Goal: Task Accomplishment & Management: Manage account settings

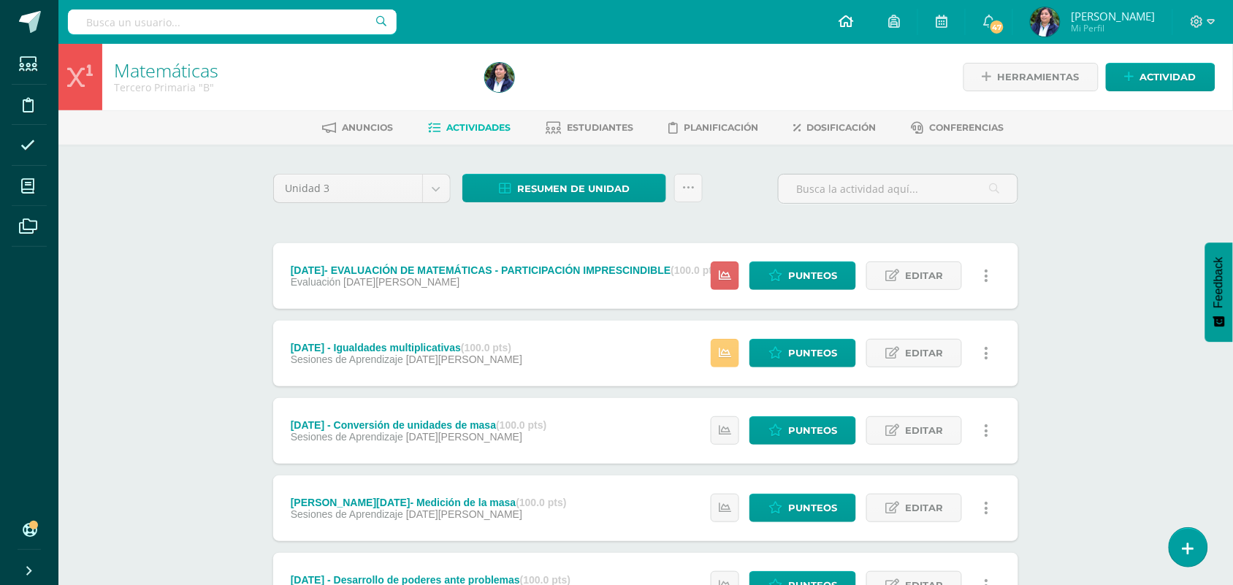
click at [853, 20] on icon at bounding box center [845, 21] width 15 height 13
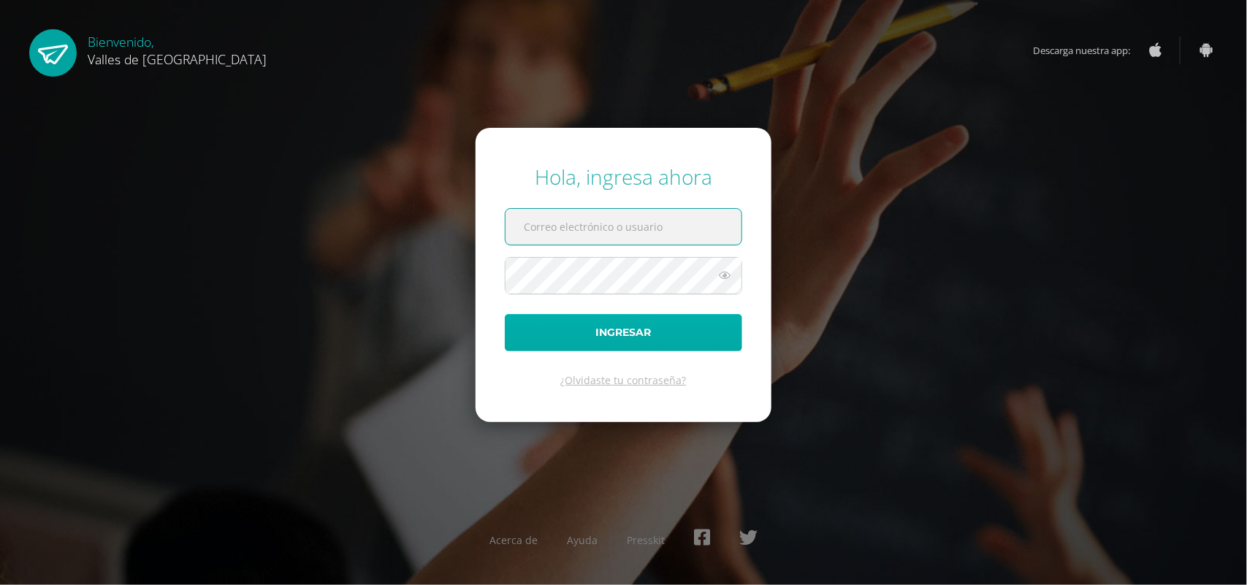
type input "diana@colegiovalles.com"
click at [628, 345] on button "Ingresar" at bounding box center [623, 332] width 237 height 37
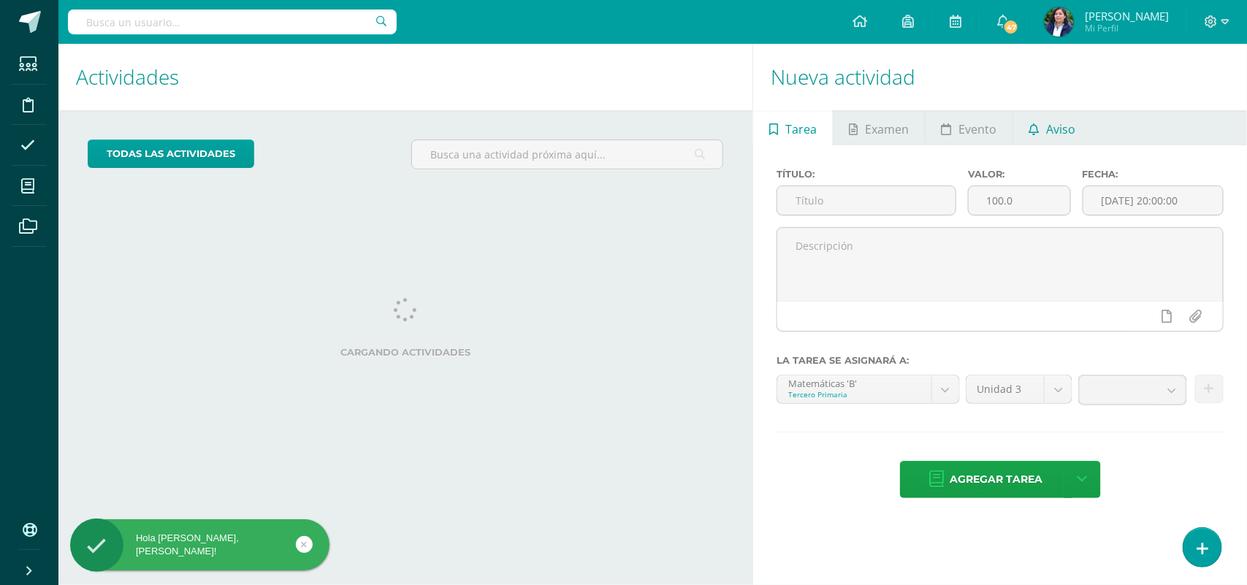
click at [1029, 123] on icon at bounding box center [1034, 129] width 10 height 12
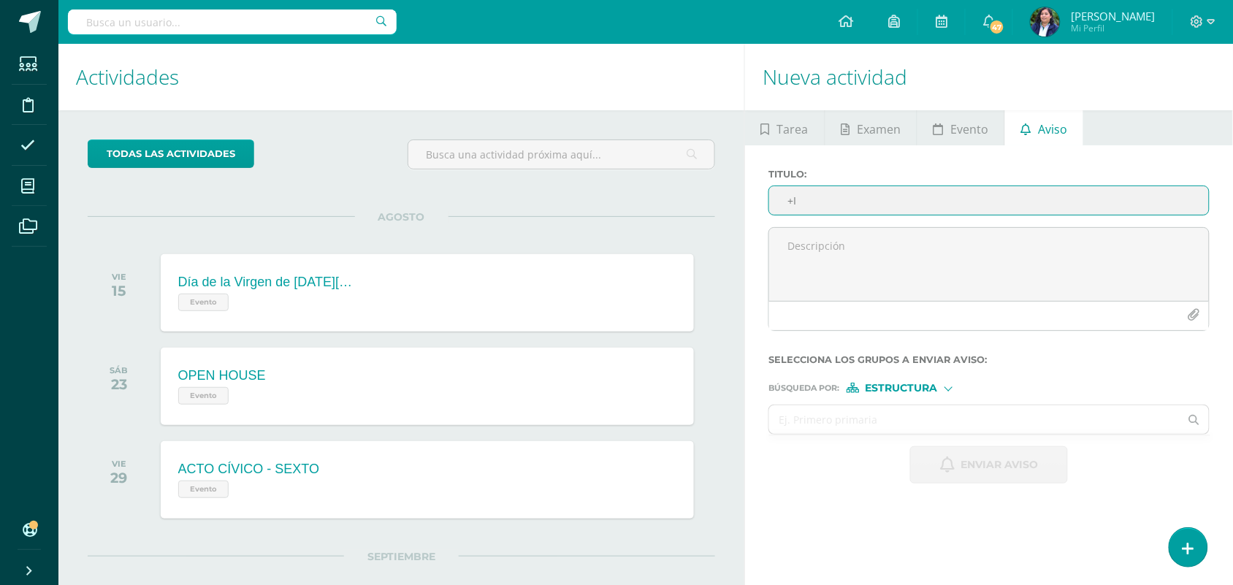
type input "+"
type input "i"
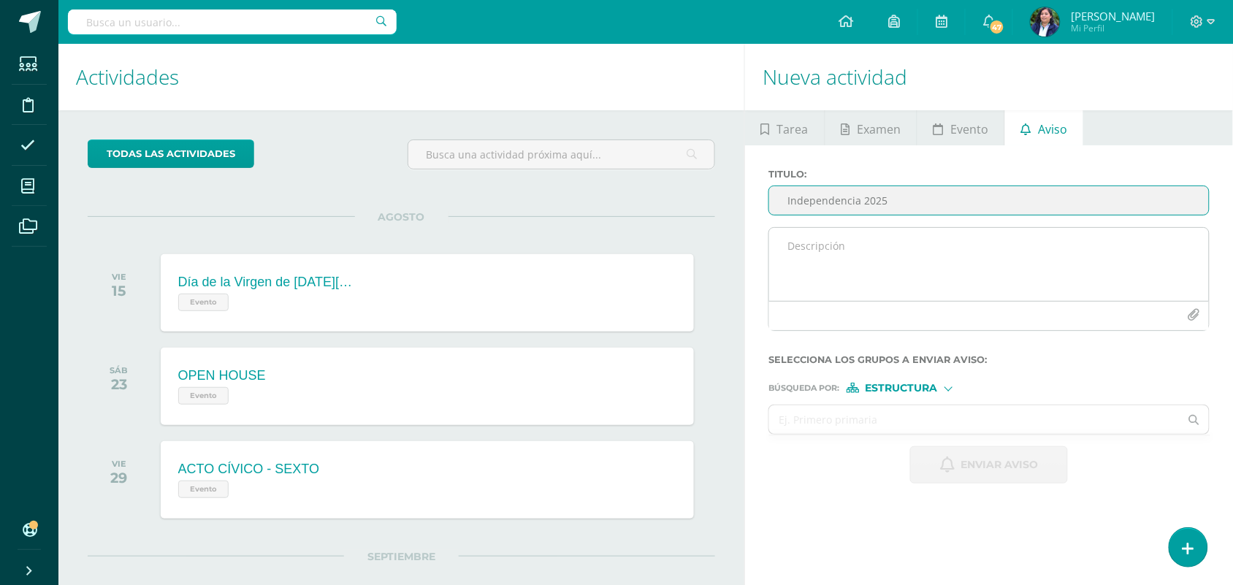
type input "Independencia 2025"
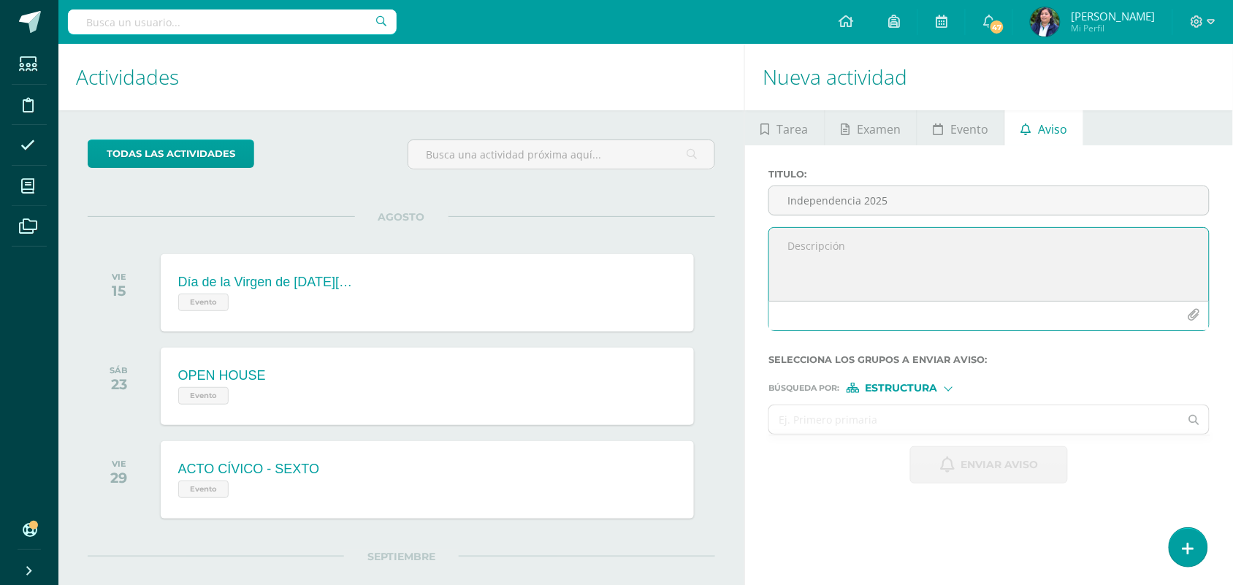
click at [845, 261] on textarea at bounding box center [989, 264] width 440 height 73
click at [1195, 318] on icon "button" at bounding box center [1193, 315] width 12 height 12
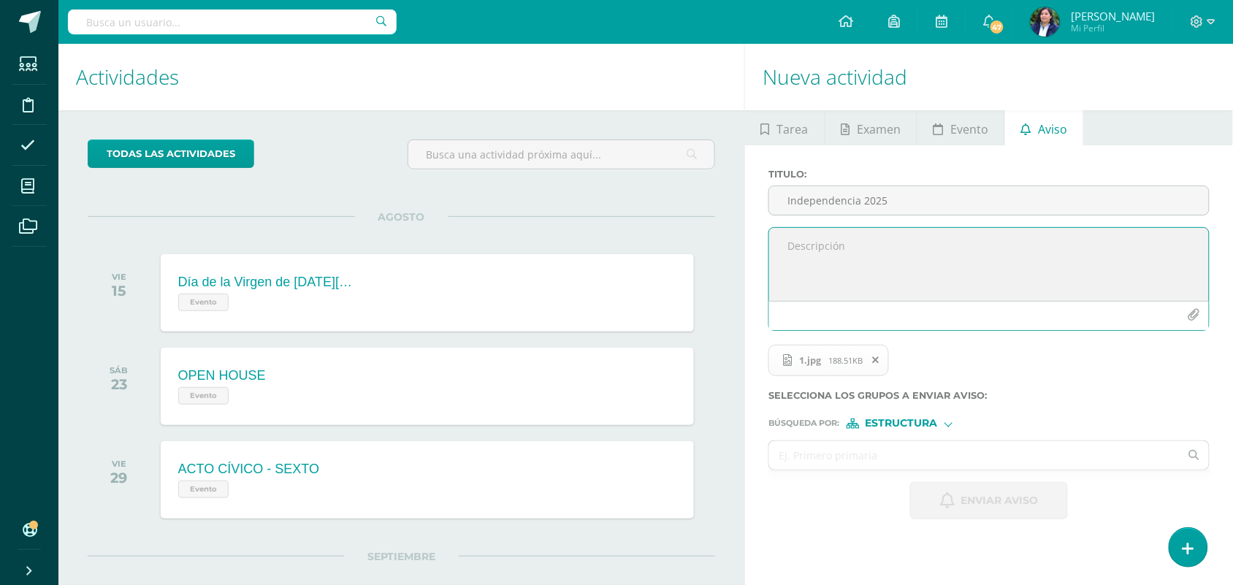
click at [826, 358] on span "1.jpg" at bounding box center [810, 360] width 37 height 12
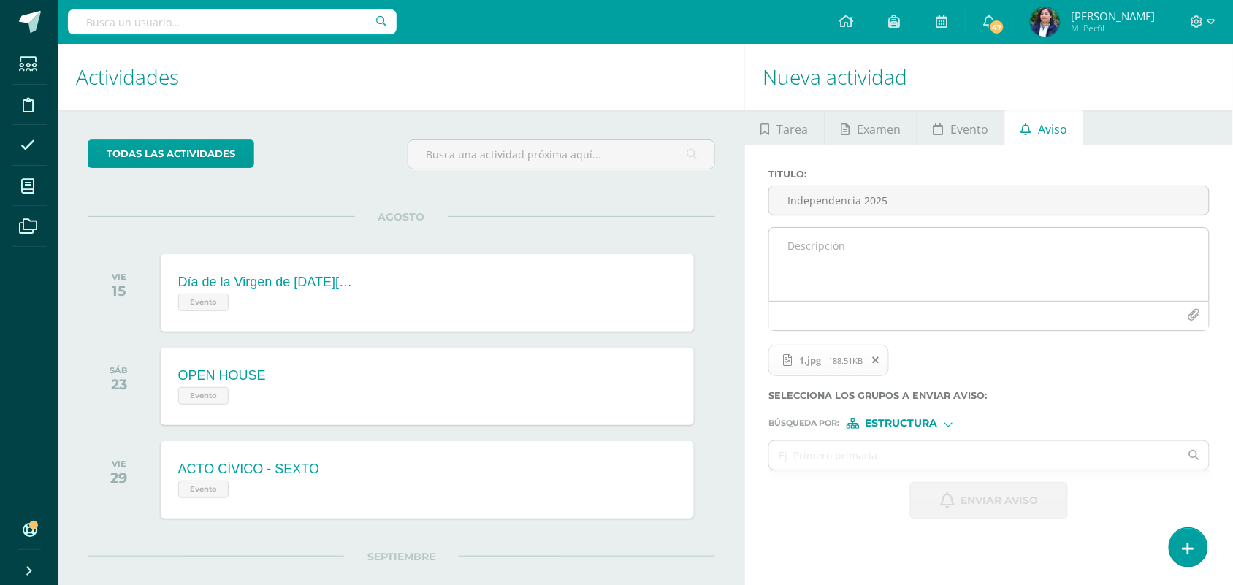
click at [808, 264] on textarea at bounding box center [989, 264] width 440 height 73
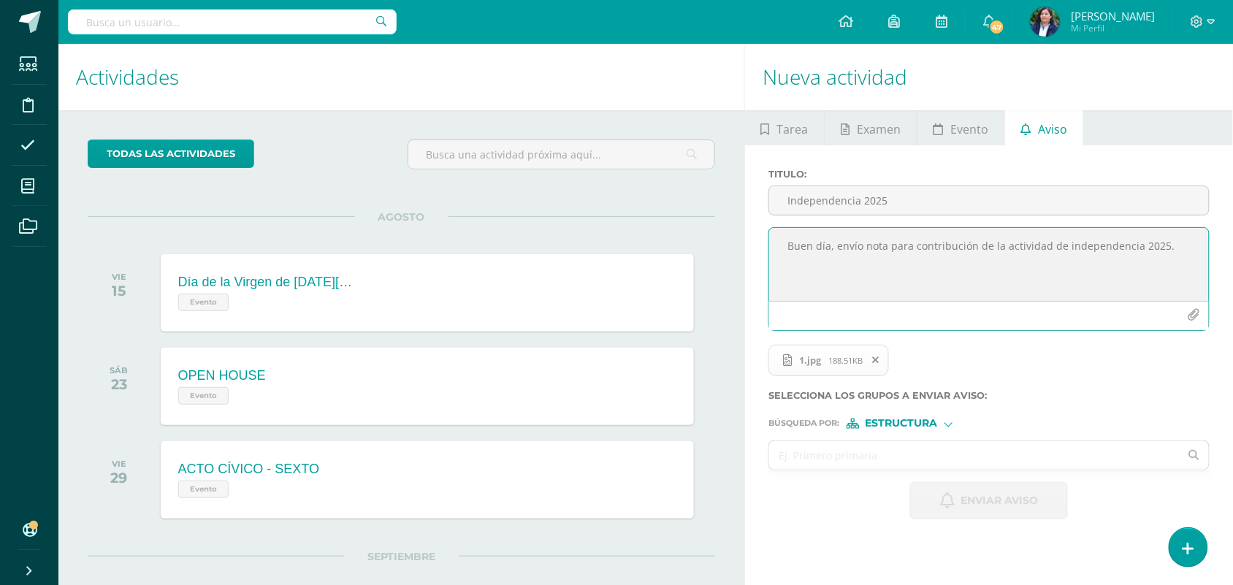
drag, startPoint x: 1174, startPoint y: 239, endPoint x: 778, endPoint y: 250, distance: 396.0
click at [778, 250] on textarea "Buen día, envío nota para contribución de la actividad de independencia 2025." at bounding box center [989, 264] width 440 height 73
click at [908, 286] on textarea "Buen día, envío nota para contribución de la actividad de independencia 2025." at bounding box center [989, 264] width 440 height 73
type textarea "Buen día, envío nota para contribución de la actividad de independencia 2025."
click at [916, 427] on span "Estructura" at bounding box center [901, 423] width 72 height 8
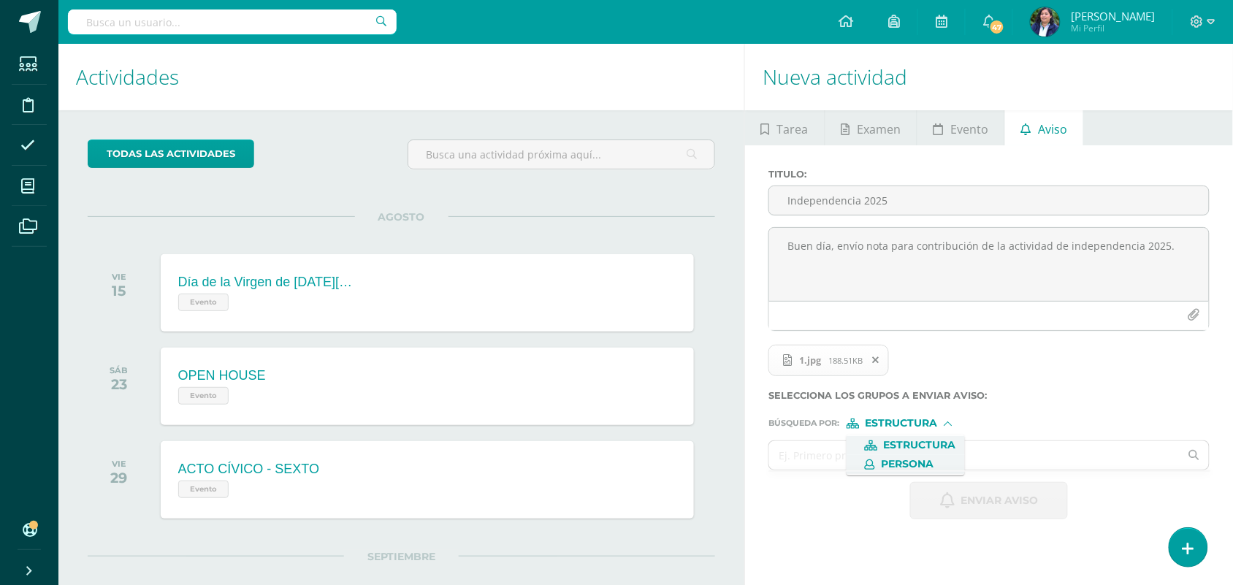
click at [906, 464] on span "Persona" at bounding box center [907, 464] width 53 height 8
click at [833, 462] on input "text" at bounding box center [974, 455] width 410 height 28
type input "santiao"
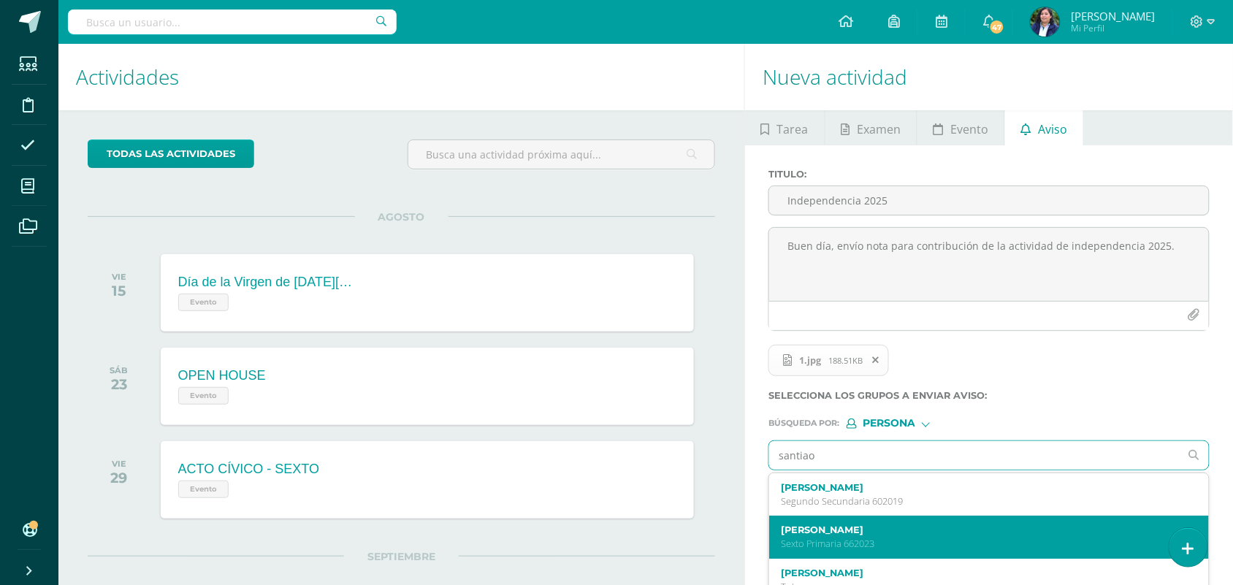
click at [878, 535] on label "Santiago Gerard Argueta Pérez" at bounding box center [980, 529] width 398 height 11
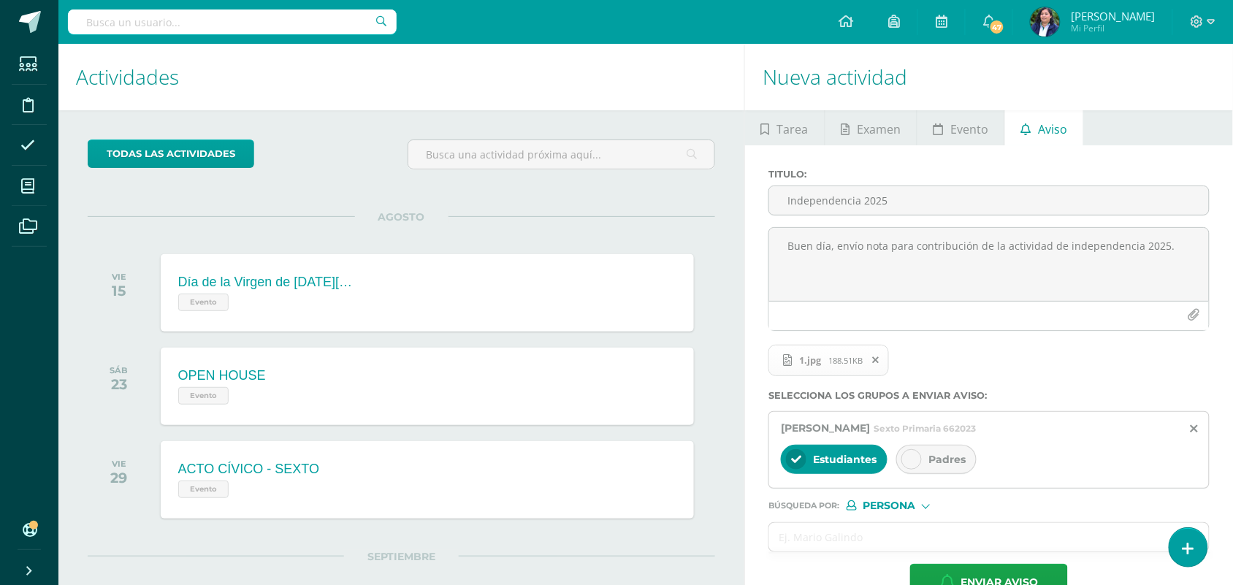
click at [920, 451] on div "Padres" at bounding box center [936, 459] width 80 height 29
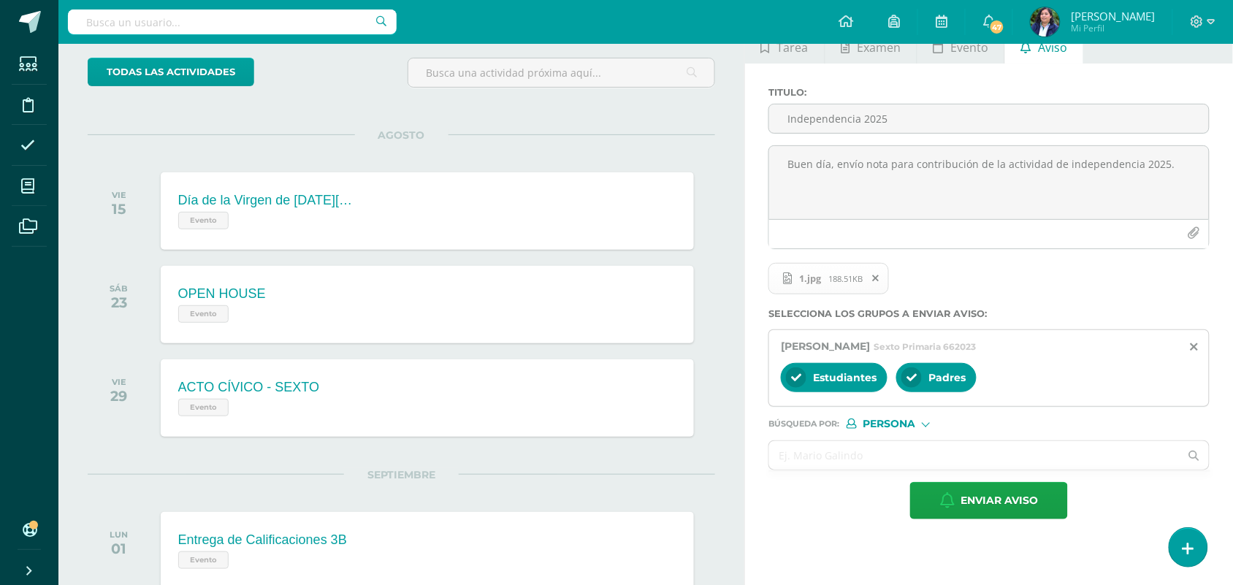
scroll to position [91, 0]
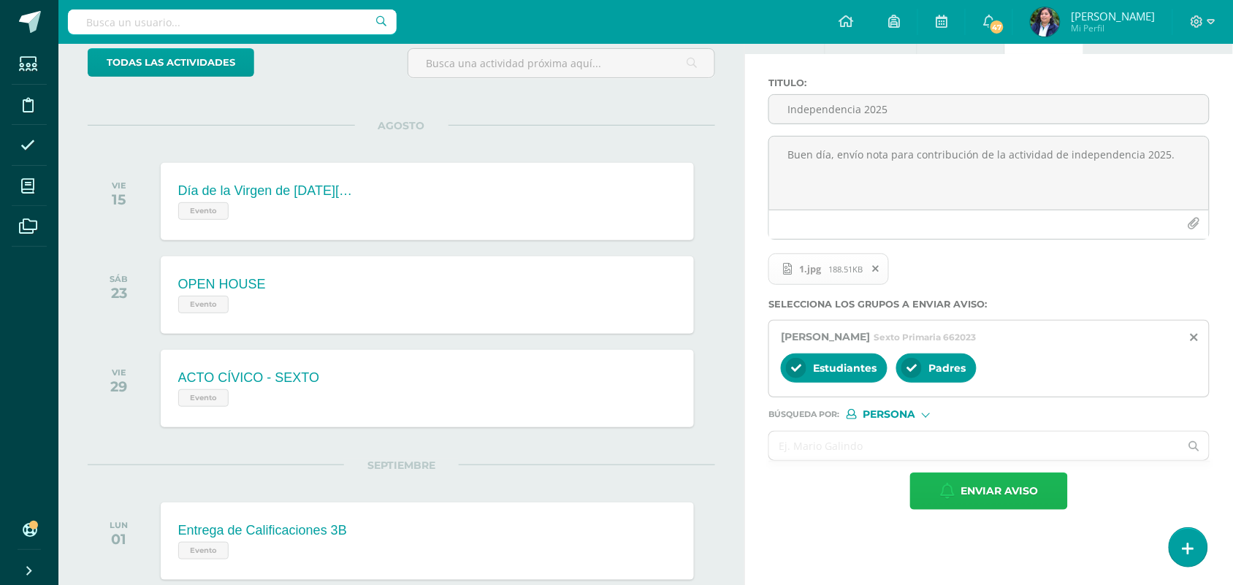
click at [1004, 495] on span "Enviar aviso" at bounding box center [998, 491] width 77 height 36
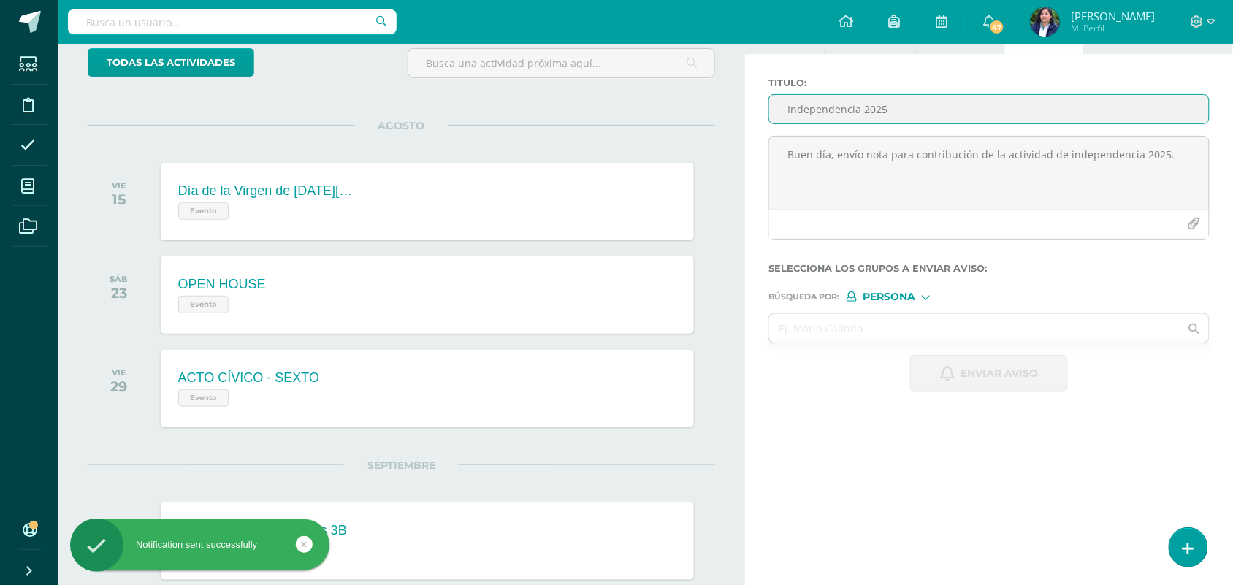
click at [834, 102] on input "Independencia 2025" at bounding box center [989, 109] width 440 height 28
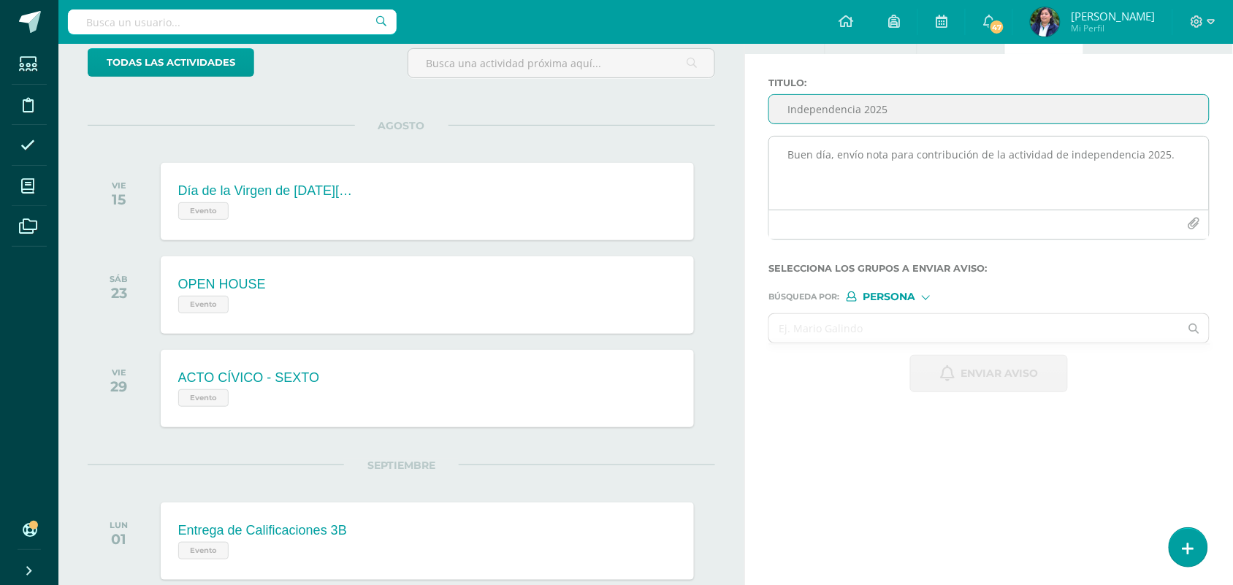
type input "Independencia 2025"
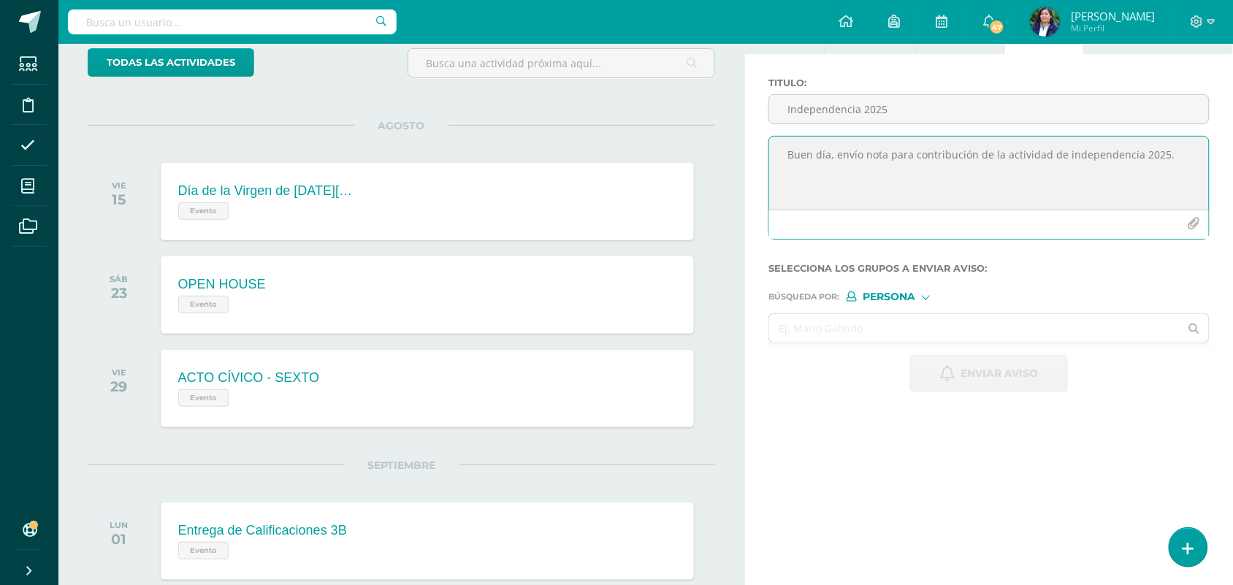
click at [785, 174] on textarea "Buen día, envío nota para contribución de la actividad de independencia 2025." at bounding box center [989, 173] width 440 height 73
paste textarea "Buen día, envío nota para contribución de la actividad de independencia 2025."
type textarea "Buen día, envío nota para contribución de la actividad de independencia 2025."
click at [1196, 224] on icon "button" at bounding box center [1193, 224] width 12 height 12
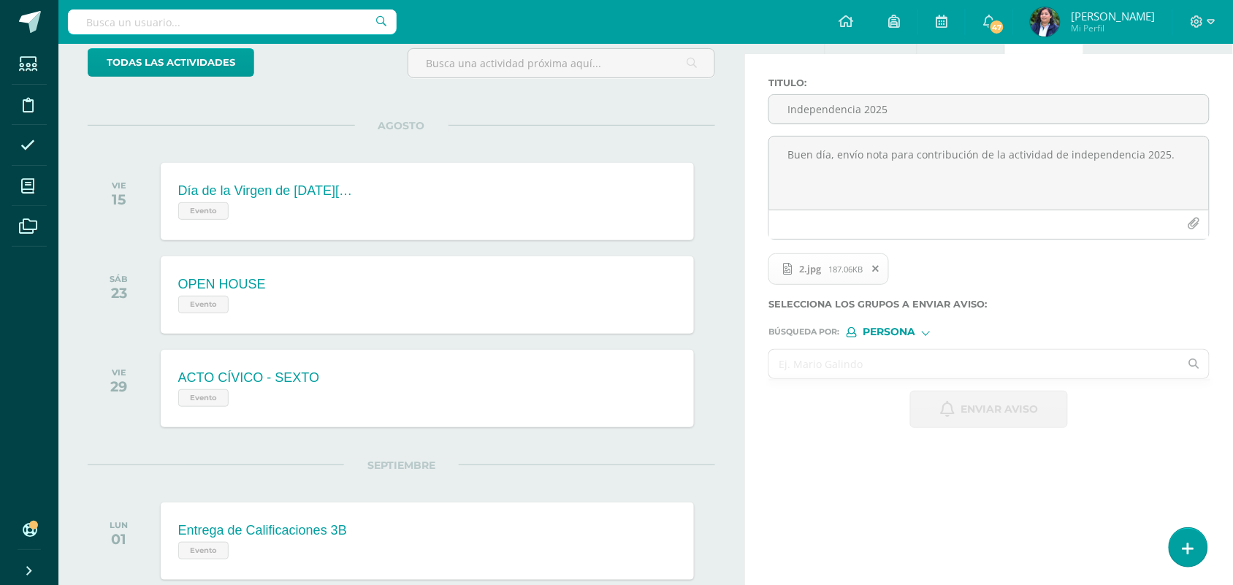
click at [830, 378] on input "text" at bounding box center [974, 364] width 410 height 28
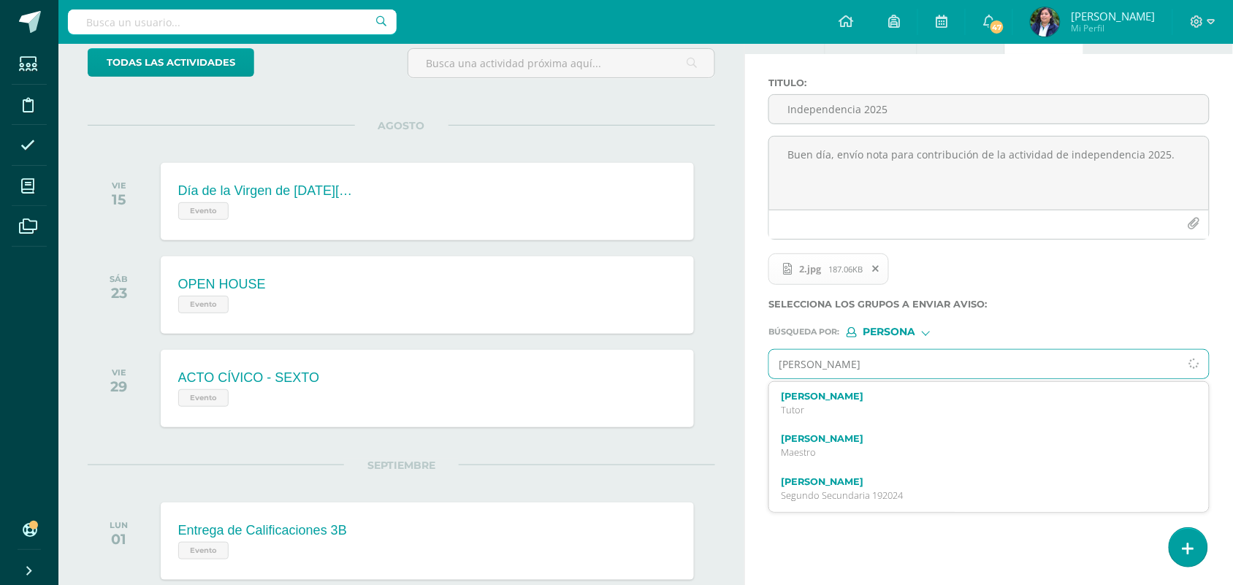
type input "Fernando co"
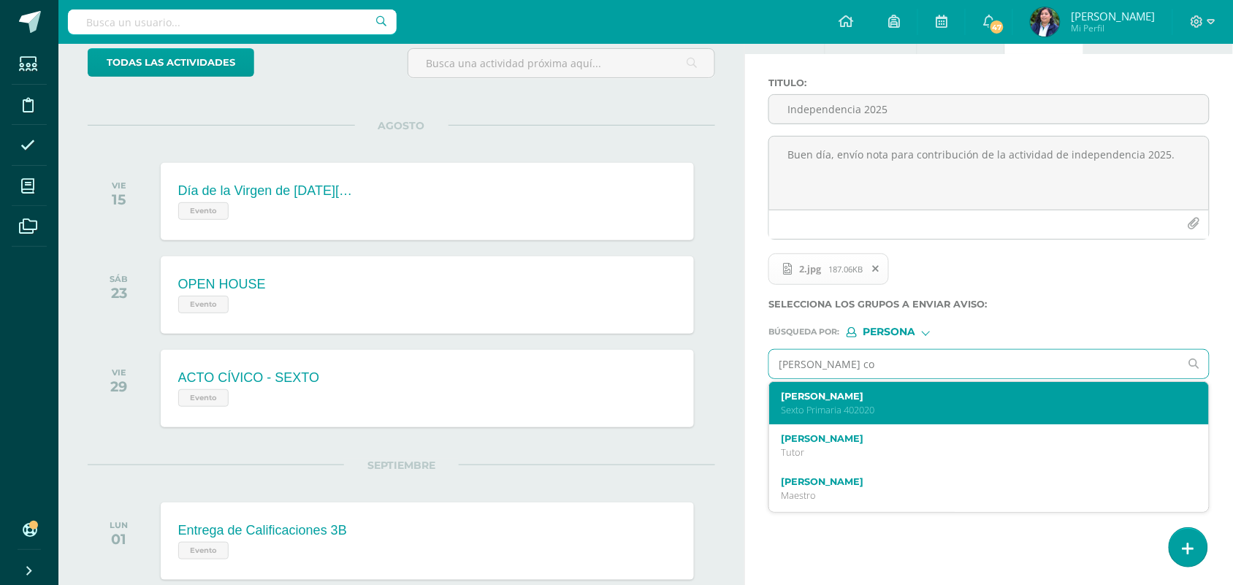
click at [892, 402] on label "Fernando Andreé Contreras Molina" at bounding box center [980, 396] width 398 height 11
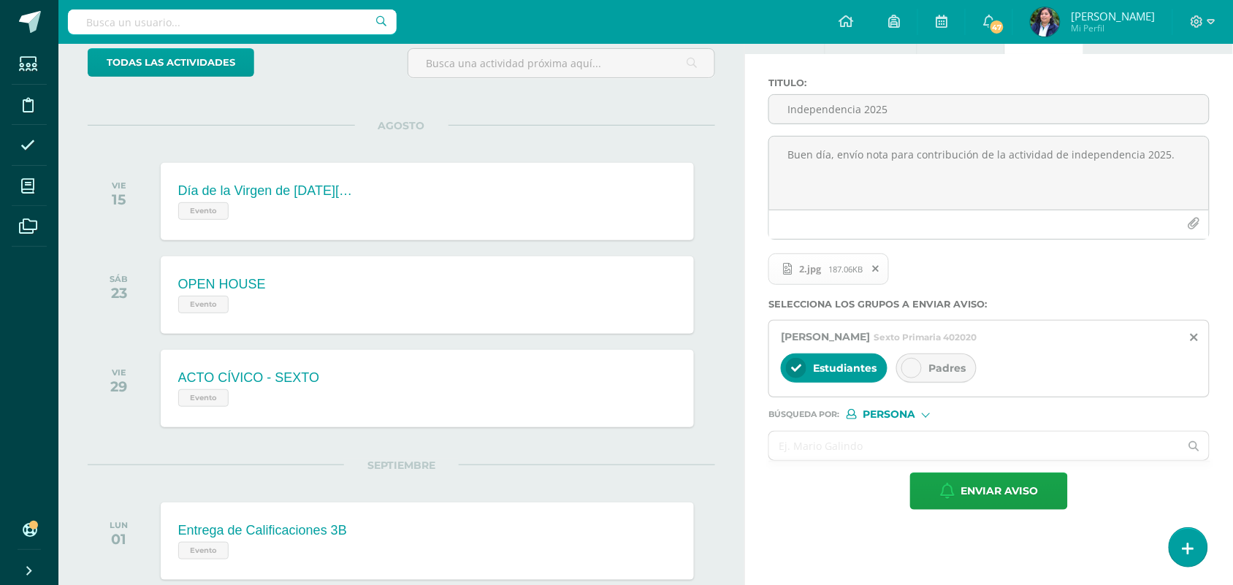
click at [929, 369] on div "Padres" at bounding box center [936, 367] width 80 height 29
click at [994, 494] on span "Enviar aviso" at bounding box center [998, 491] width 77 height 36
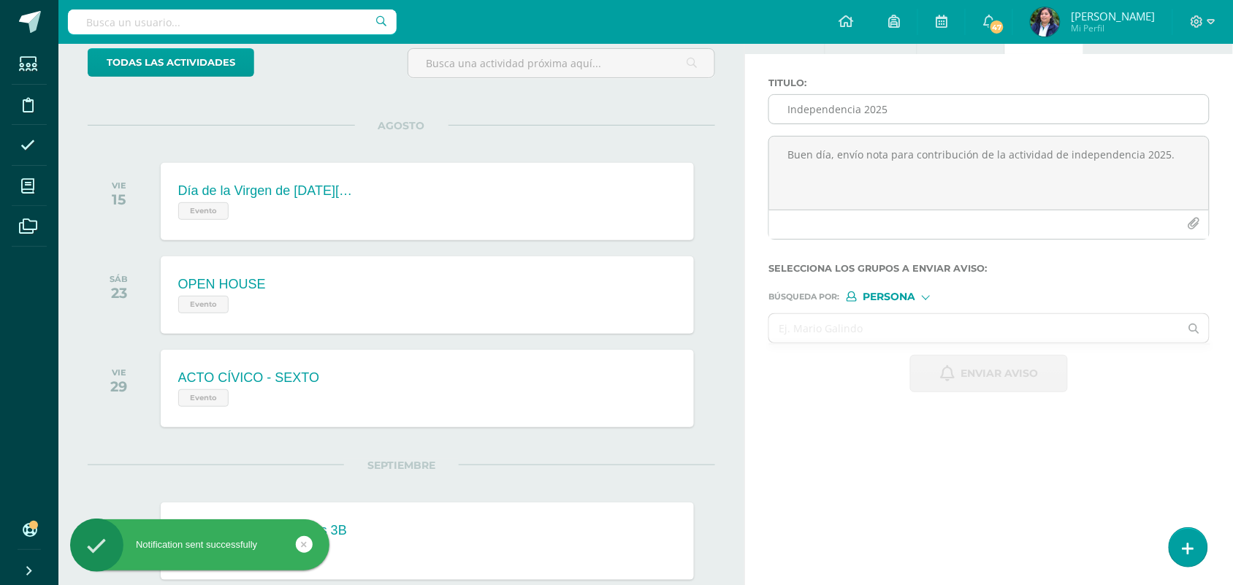
click at [815, 118] on input "Independencia 2025" at bounding box center [989, 109] width 440 height 28
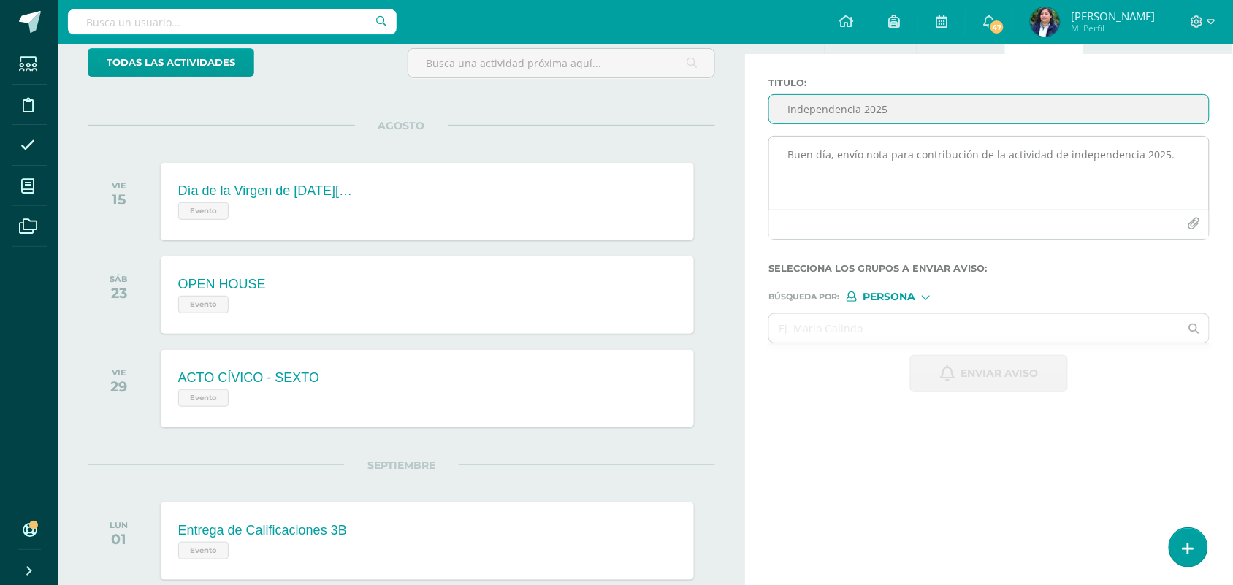
type input "Independencia 2025"
click at [836, 154] on textarea "Buen día, envío nota para contribución de la actividad de independencia 2025." at bounding box center [989, 173] width 440 height 73
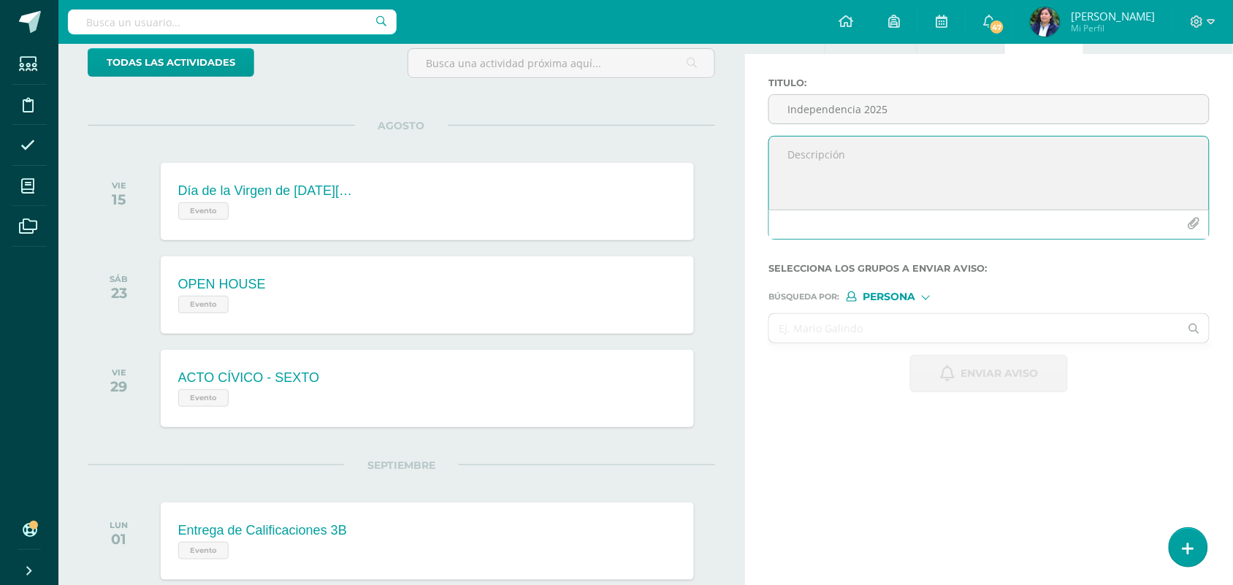
paste textarea "Buen día, envío nota para contribución de la actividad de independencia 2025."
type textarea "Buen día, envío nota para contribución de la actividad de independencia 2025."
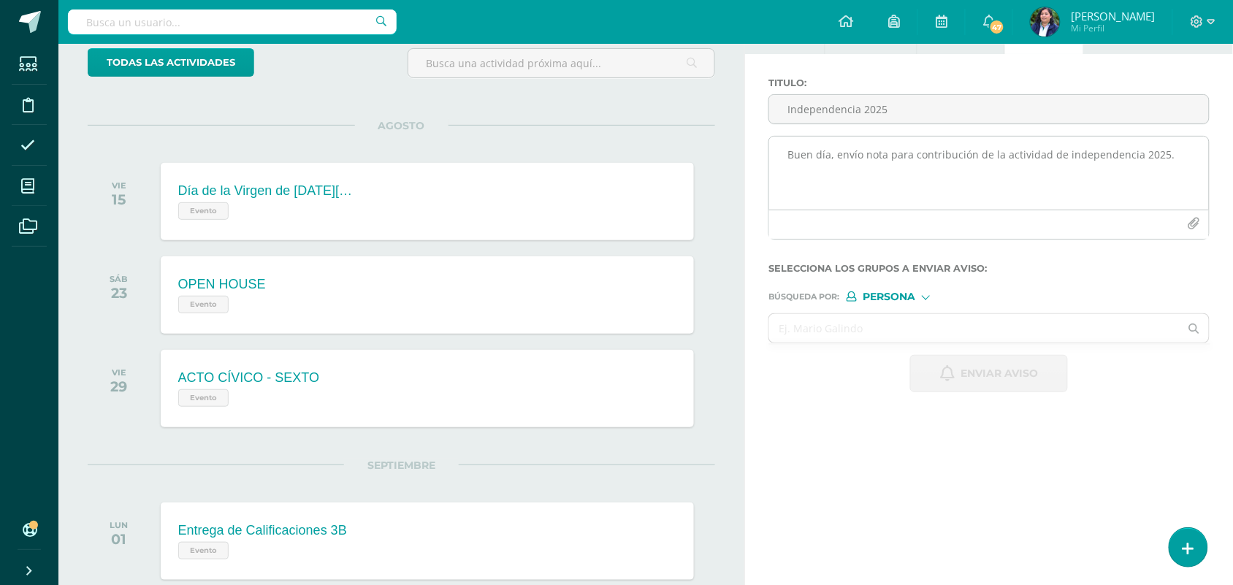
click at [1187, 225] on icon "button" at bounding box center [1193, 224] width 12 height 12
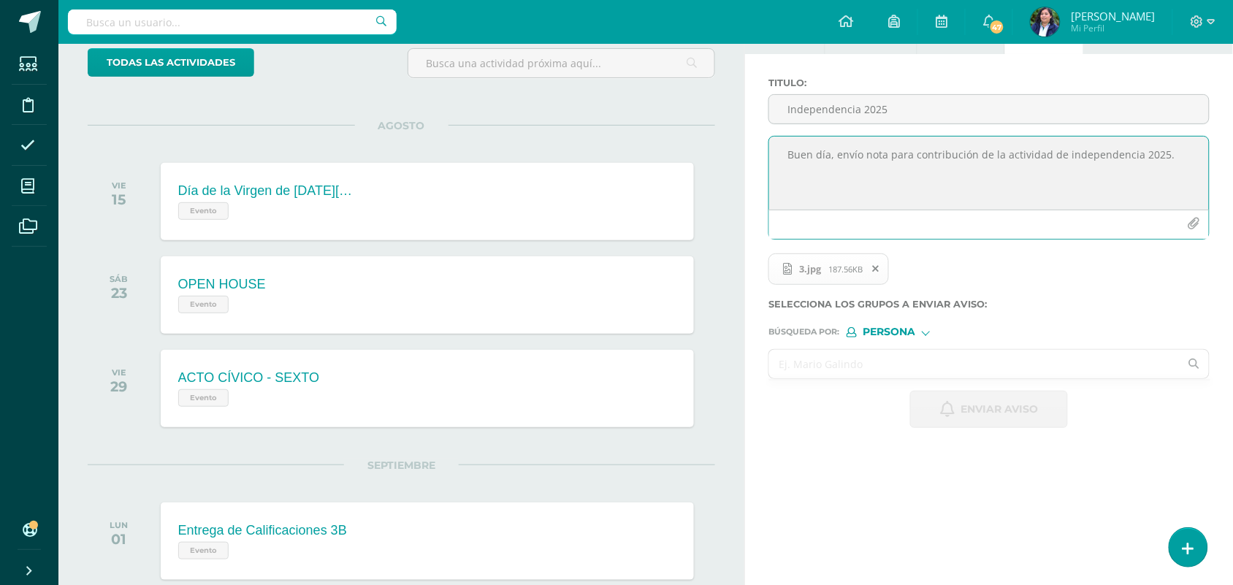
click at [830, 363] on input "text" at bounding box center [974, 364] width 410 height 28
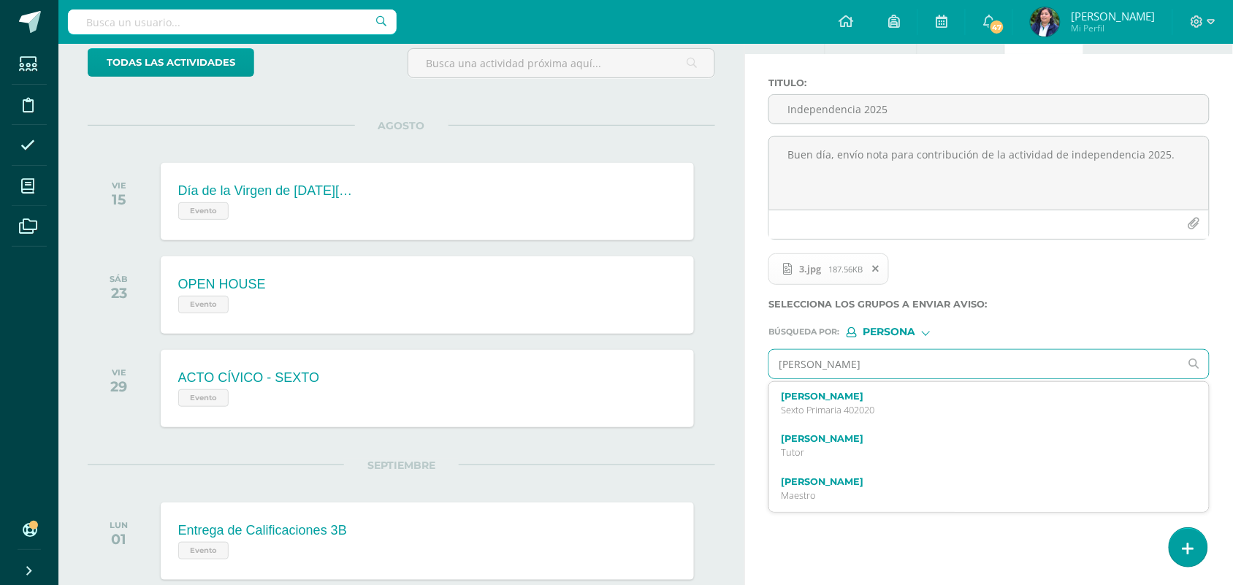
type input "Maria ferna"
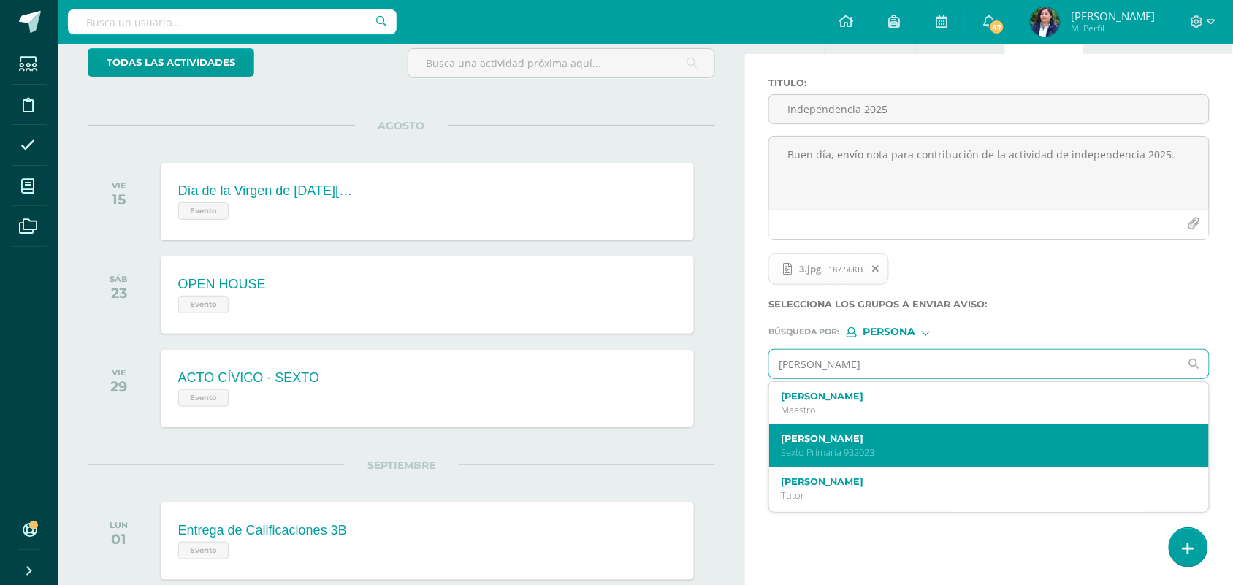
click at [866, 456] on p "Sexto Primaria 932023" at bounding box center [980, 452] width 398 height 12
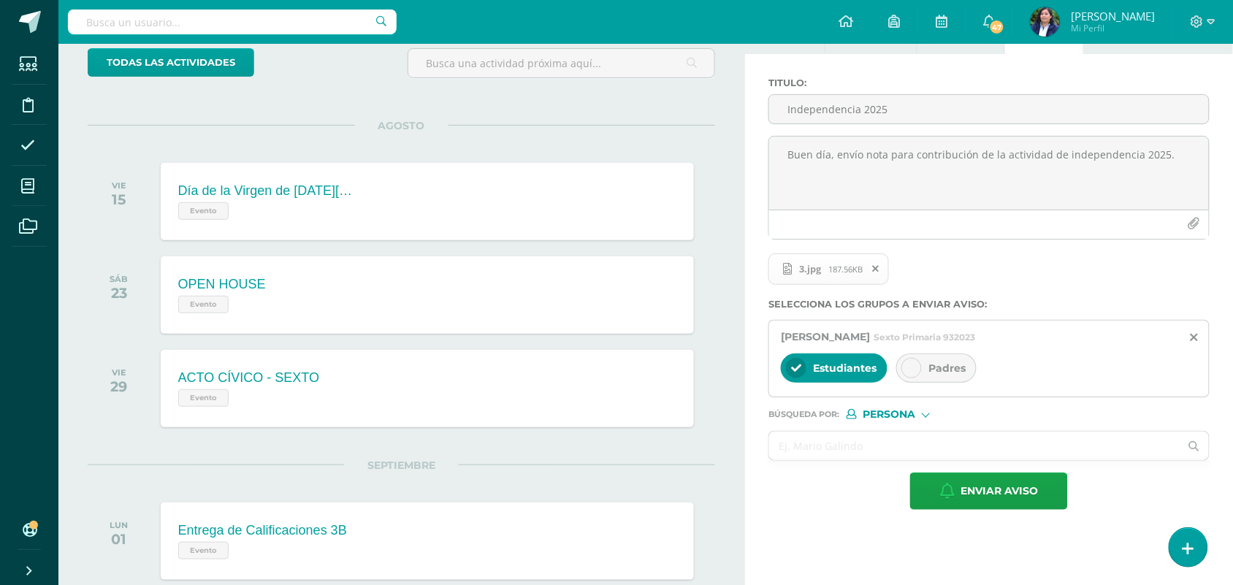
click at [928, 367] on div "Padres" at bounding box center [936, 367] width 80 height 29
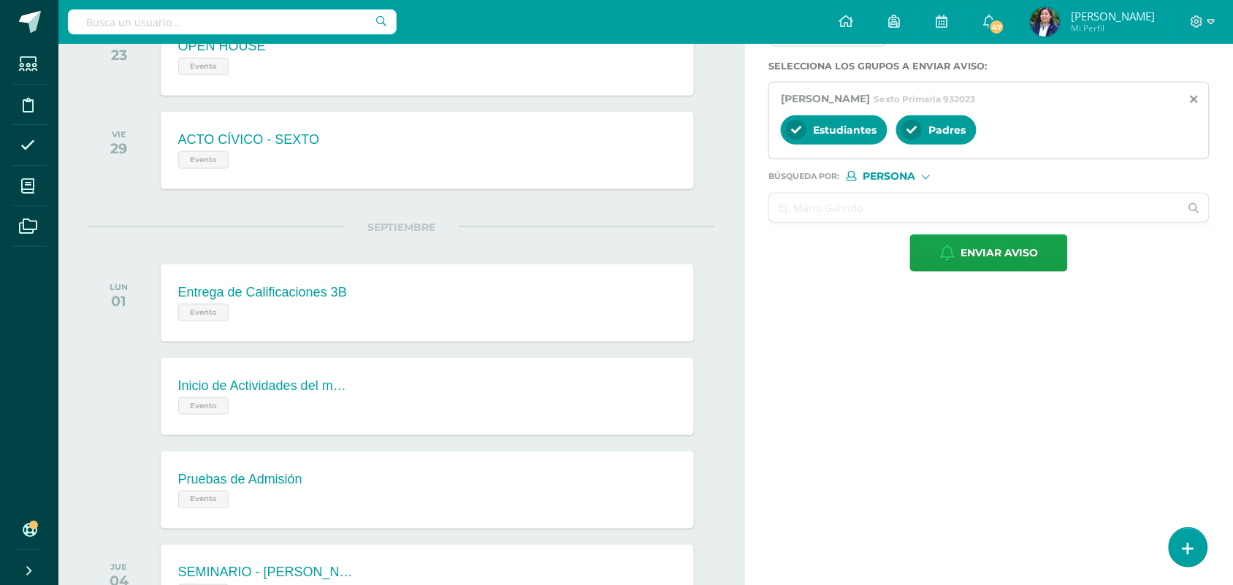
scroll to position [274, 0]
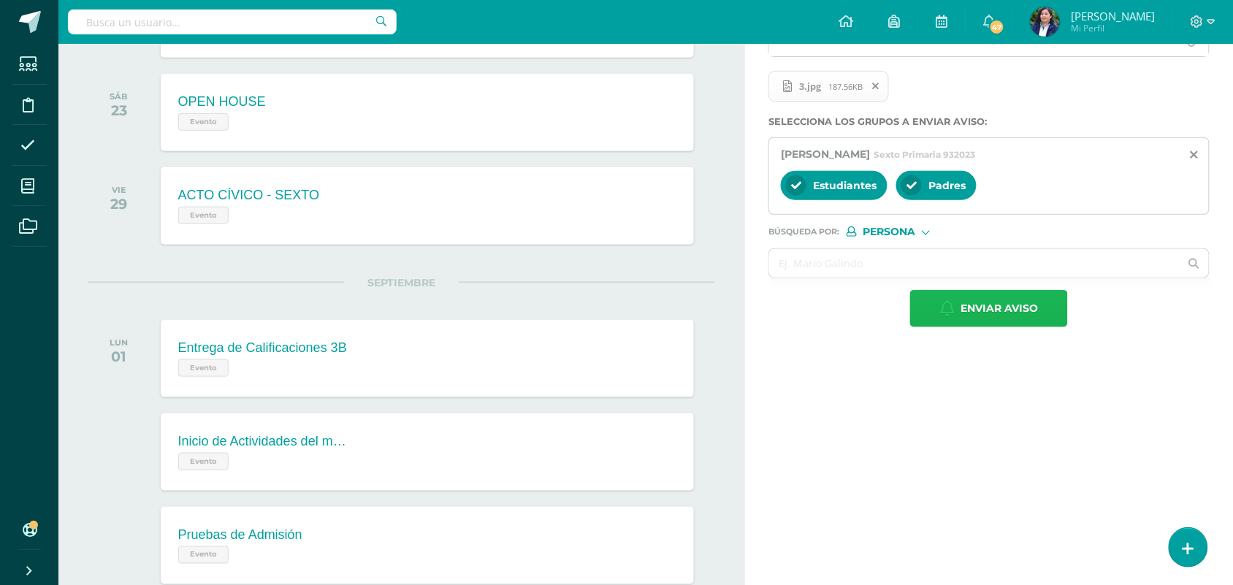
click at [995, 315] on span "Enviar aviso" at bounding box center [998, 309] width 77 height 36
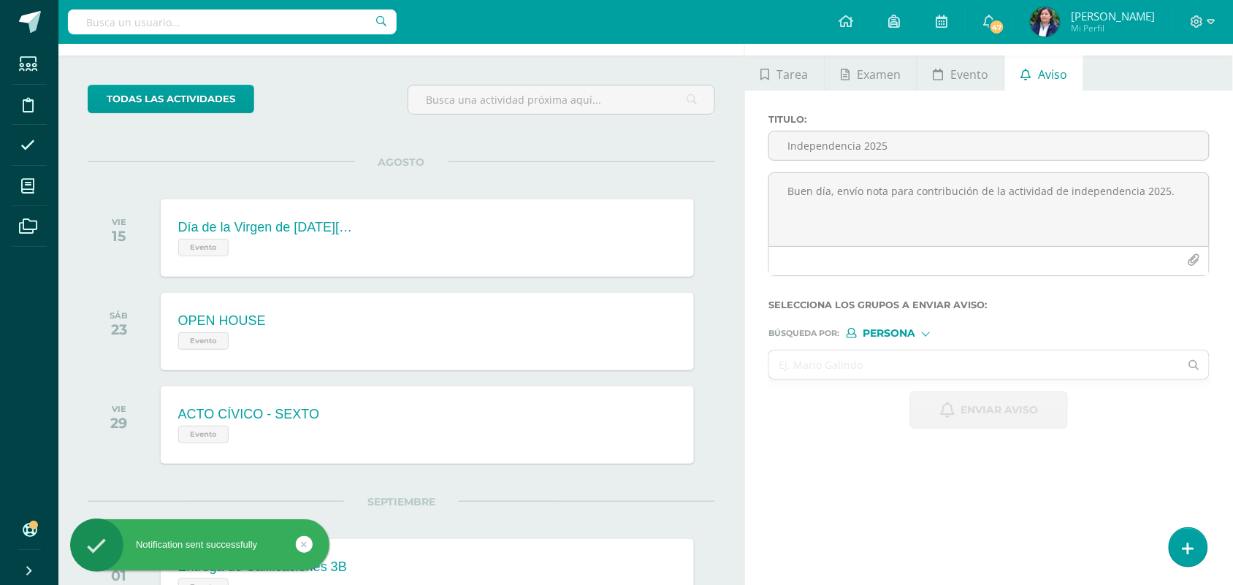
scroll to position [0, 0]
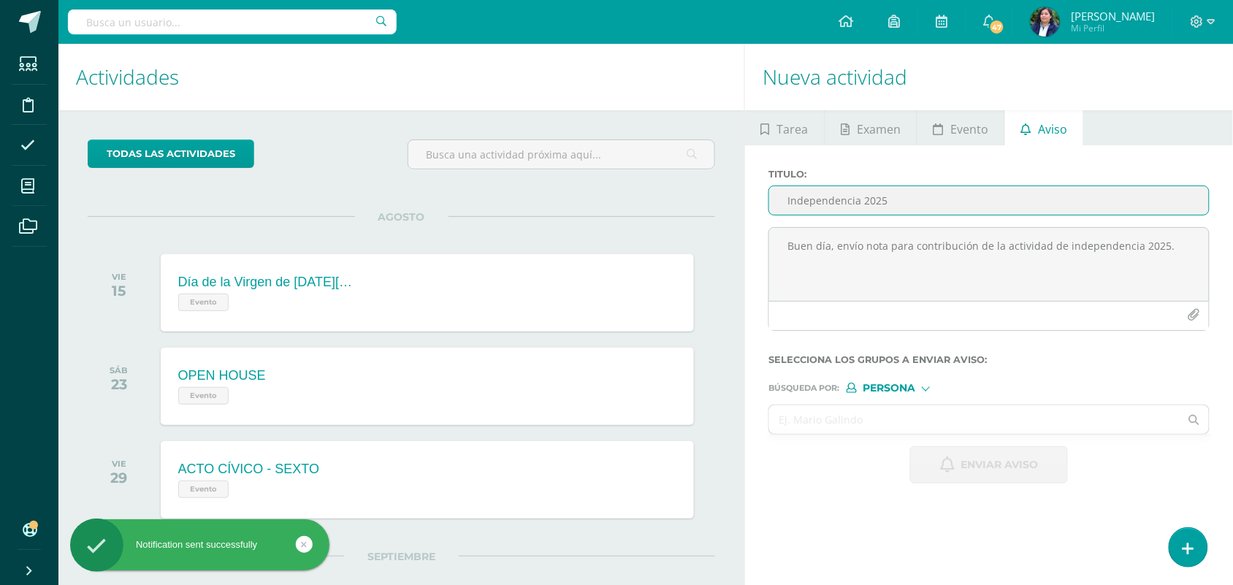
click at [822, 201] on input "Independencia 2025" at bounding box center [989, 200] width 440 height 28
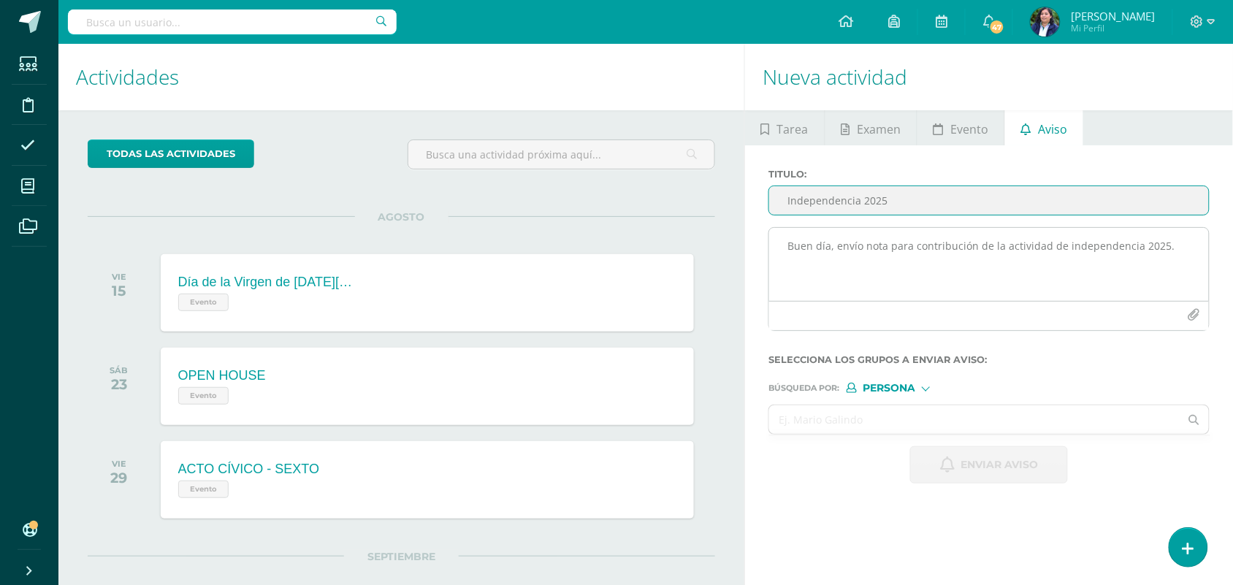
type input "Independencia 2025"
click at [866, 261] on textarea "Buen día, envío nota para contribución de la actividad de independencia 2025." at bounding box center [989, 264] width 440 height 73
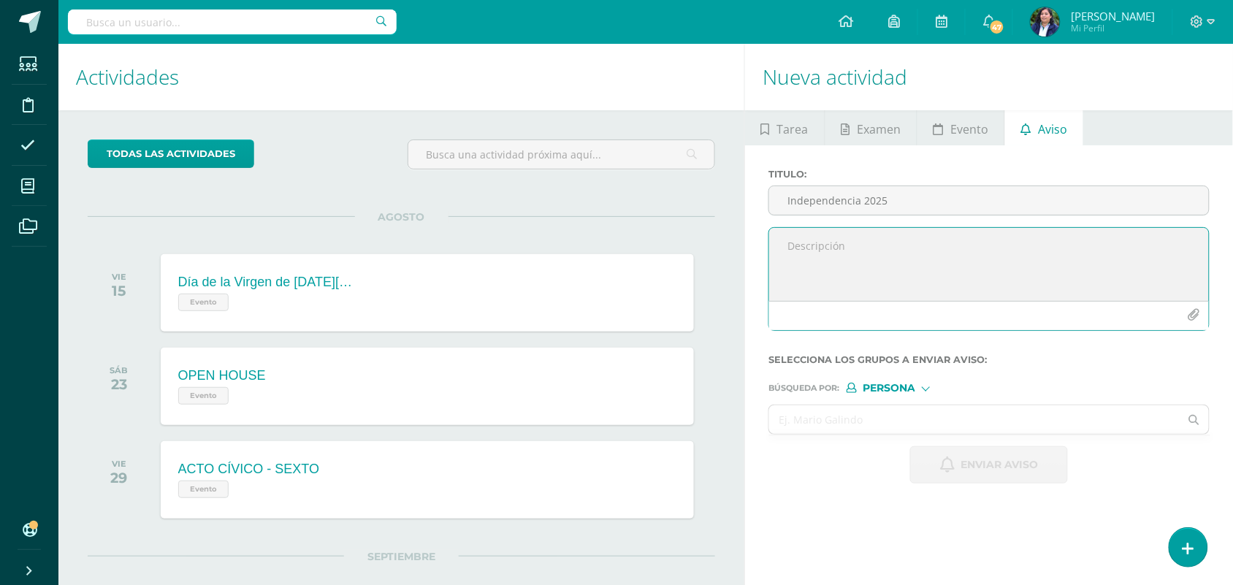
paste textarea "Buen día, envío nota para contribución de la actividad de independencia 2025."
type textarea "Buen día, envío nota para contribución de la actividad de independencia 2025."
click at [1192, 313] on icon "button" at bounding box center [1193, 315] width 12 height 12
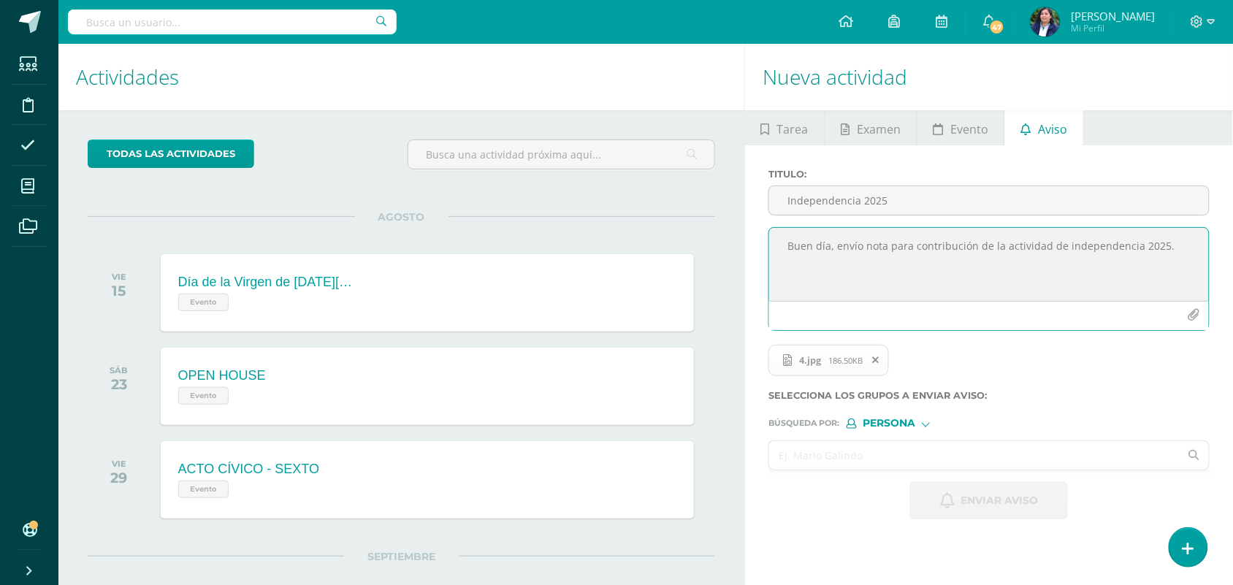
click at [903, 460] on input "text" at bounding box center [974, 455] width 410 height 28
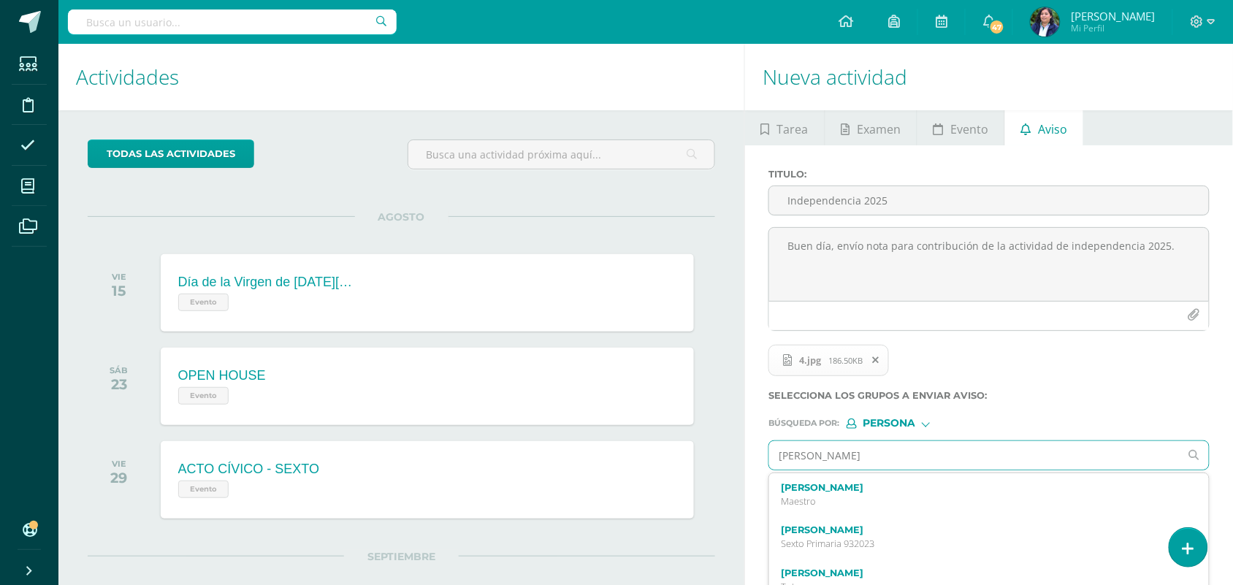
type input "emilio lo"
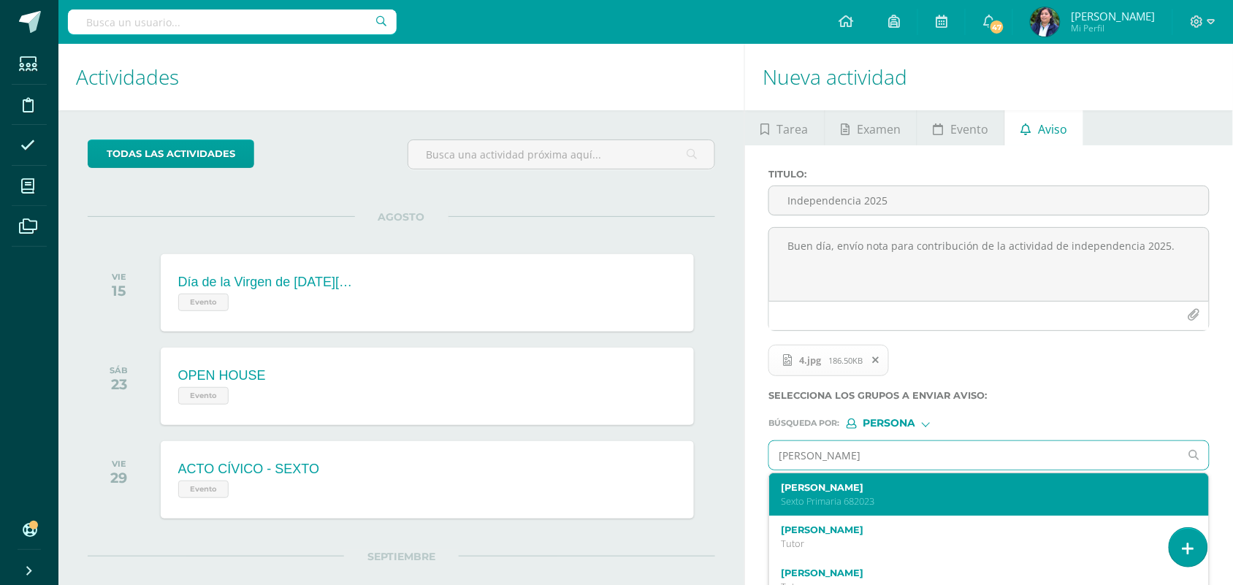
click at [897, 508] on p "Sexto Primaria 682023" at bounding box center [980, 501] width 398 height 12
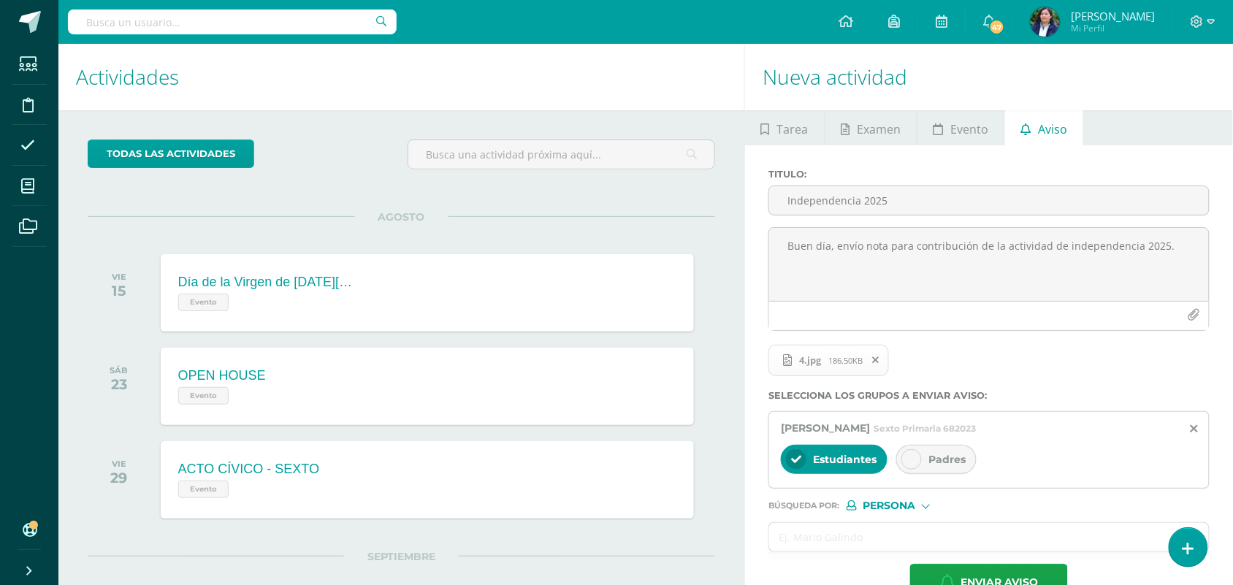
click at [919, 464] on div at bounding box center [911, 459] width 20 height 20
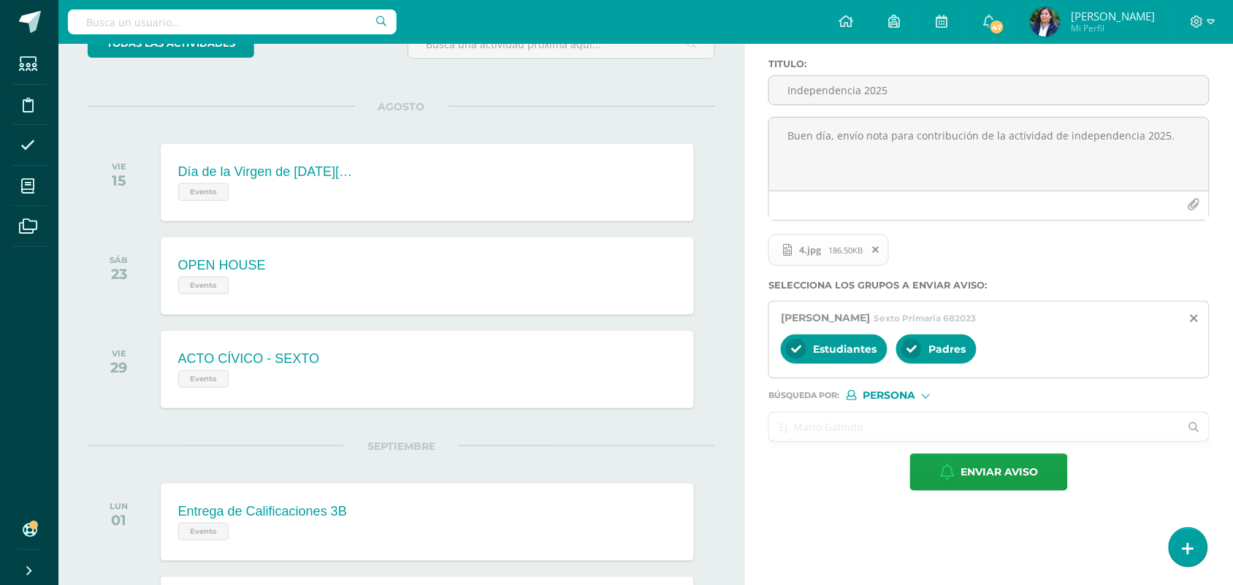
scroll to position [183, 0]
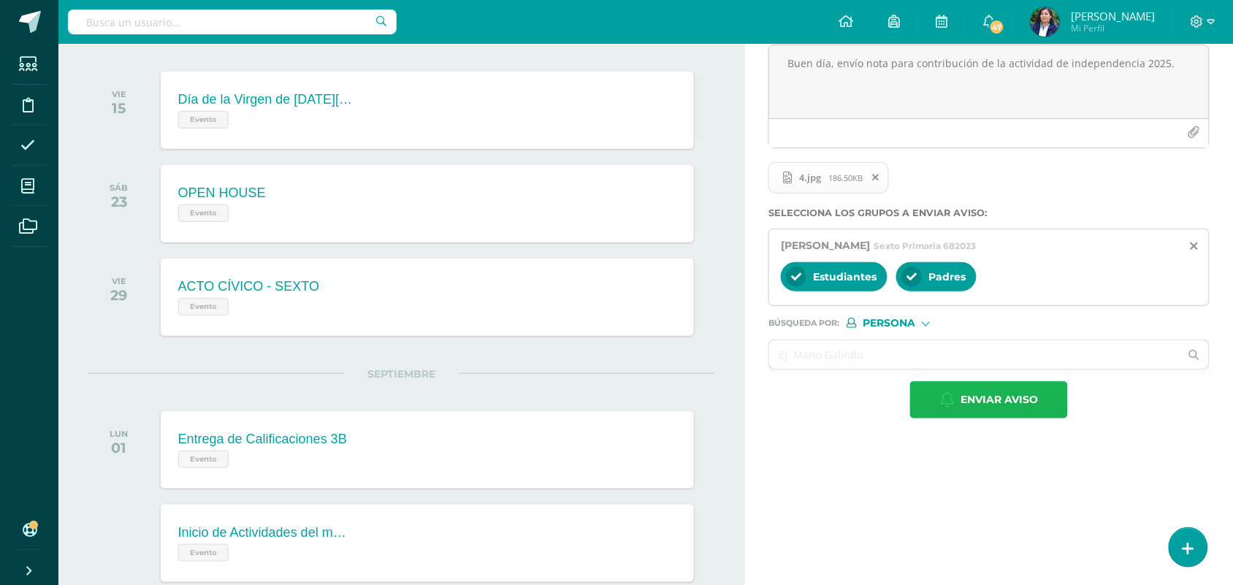
click at [1000, 394] on span "Enviar aviso" at bounding box center [998, 400] width 77 height 36
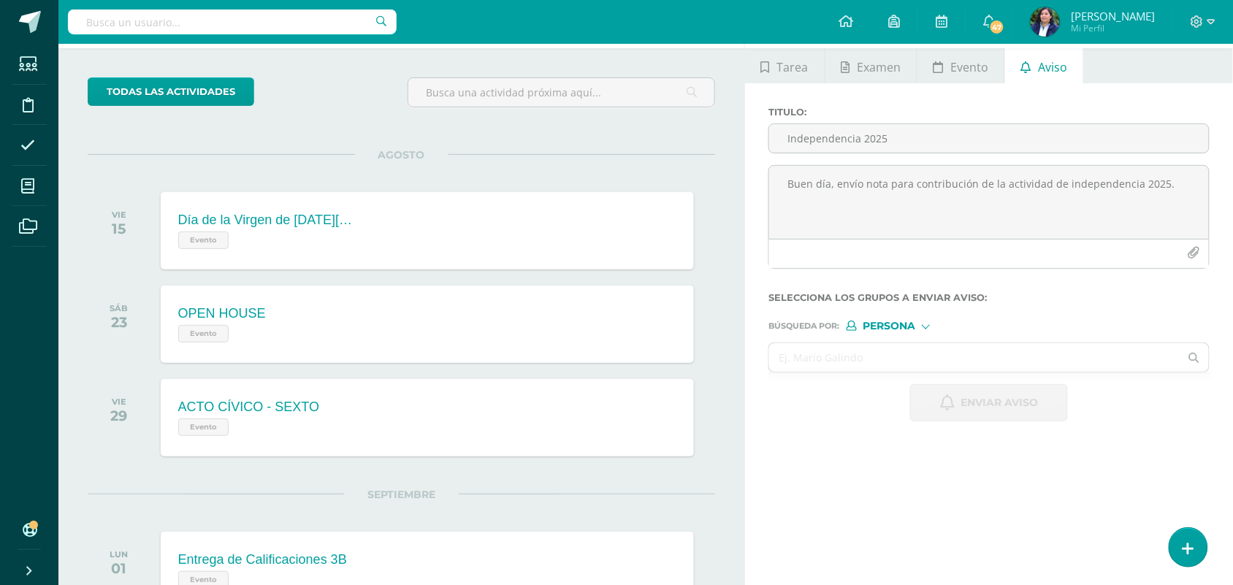
scroll to position [0, 0]
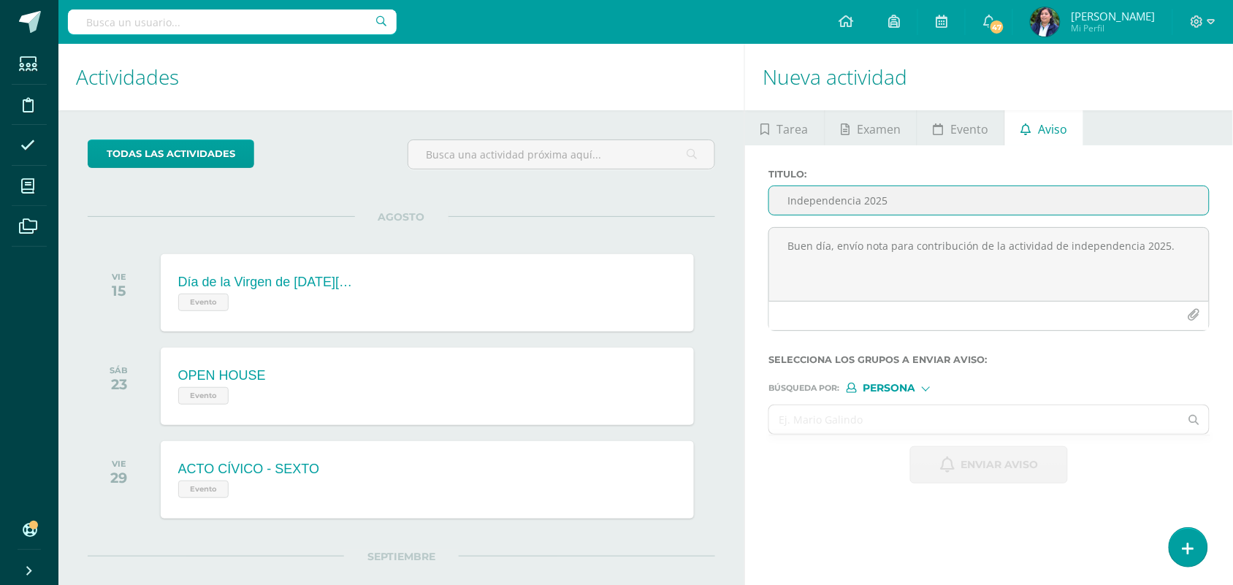
click at [843, 205] on input "Independencia 2025" at bounding box center [989, 200] width 440 height 28
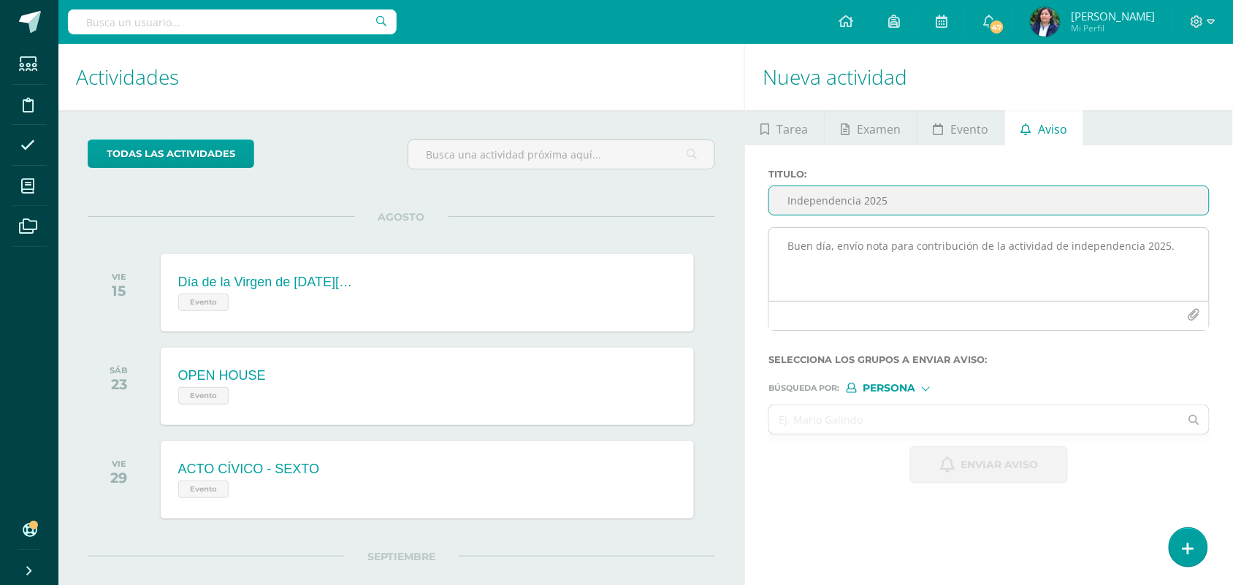
type input "Independencia 2025"
click at [816, 258] on textarea "Buen día, envío nota para contribución de la actividad de independencia 2025." at bounding box center [989, 264] width 440 height 73
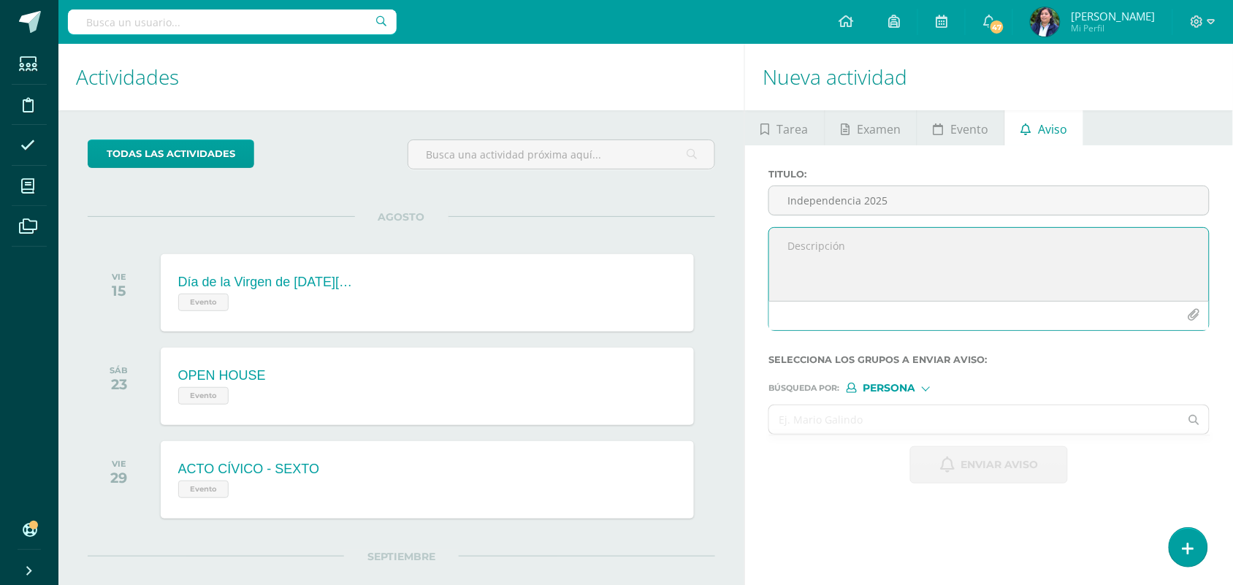
paste textarea "Buen día, envío nota para contribución de la actividad de independencia 2025."
type textarea "Buen día, envío nota para contribución de la actividad de independencia 2025."
click at [1194, 321] on icon "button" at bounding box center [1193, 315] width 12 height 12
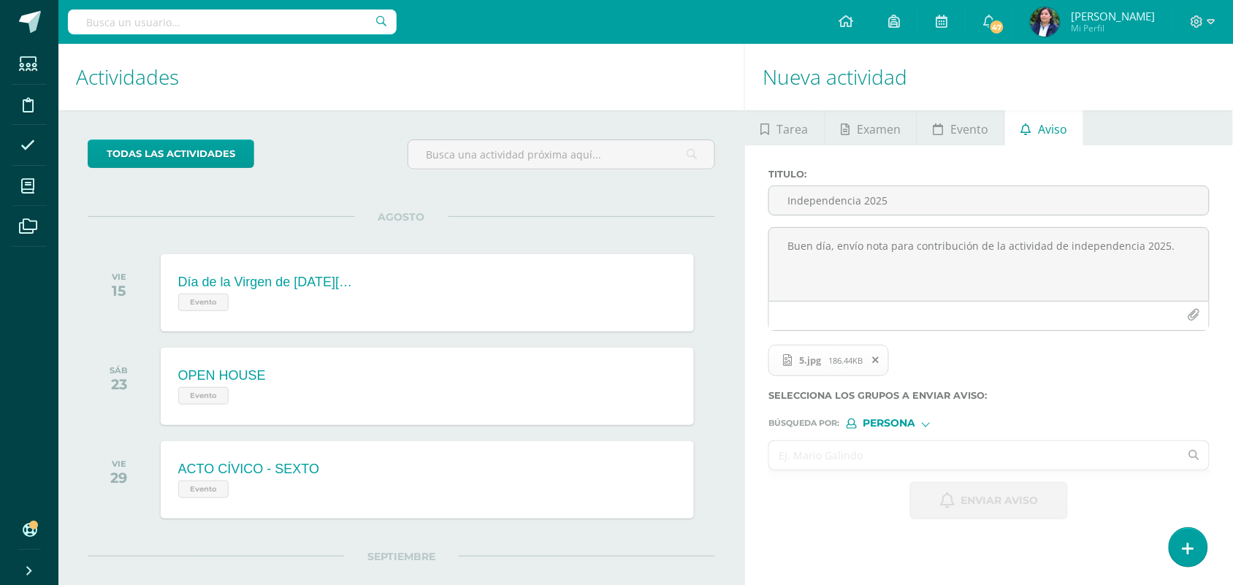
click at [848, 454] on input "text" at bounding box center [974, 455] width 410 height 28
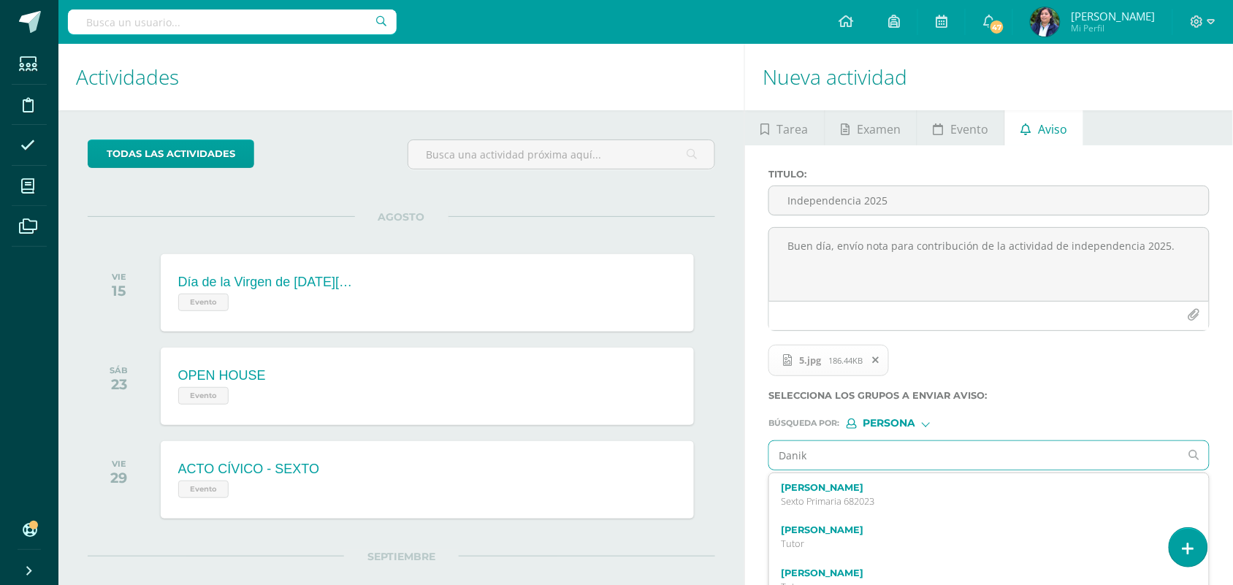
type input "Danika"
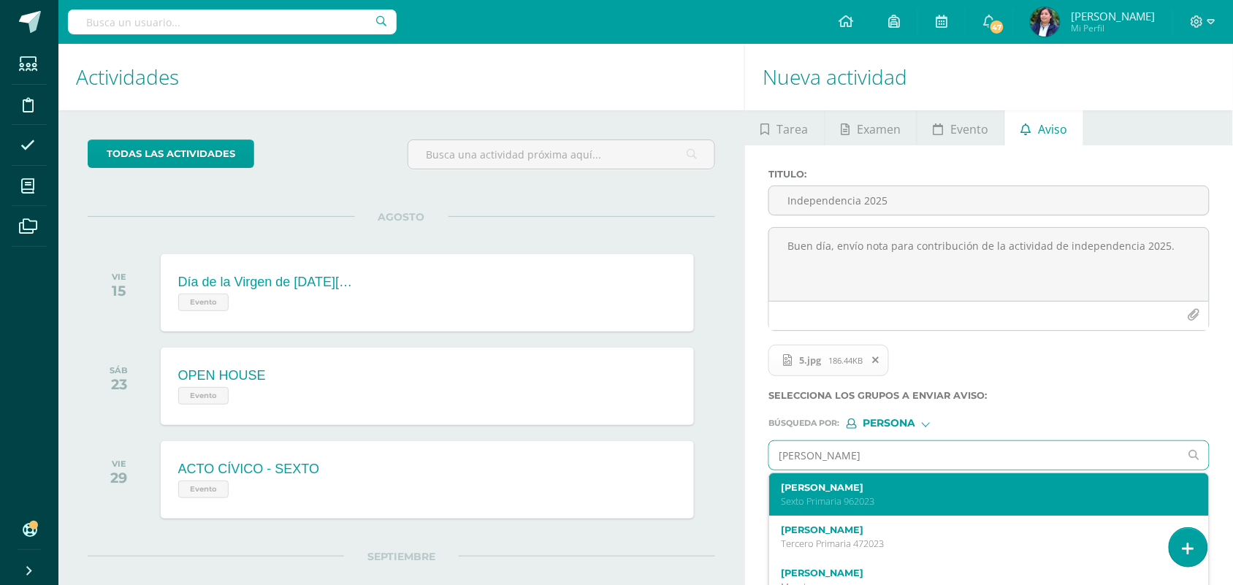
click at [886, 508] on p "Sexto Primaria 962023" at bounding box center [980, 501] width 398 height 12
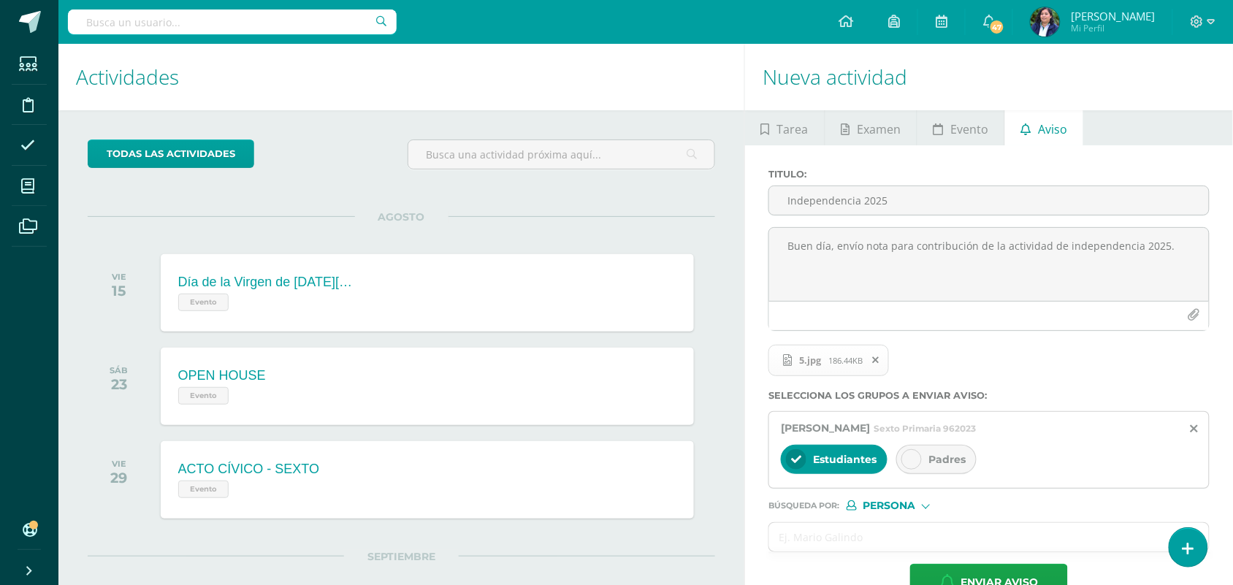
click at [921, 460] on div at bounding box center [911, 459] width 20 height 20
click at [973, 579] on span "Enviar aviso" at bounding box center [998, 582] width 77 height 36
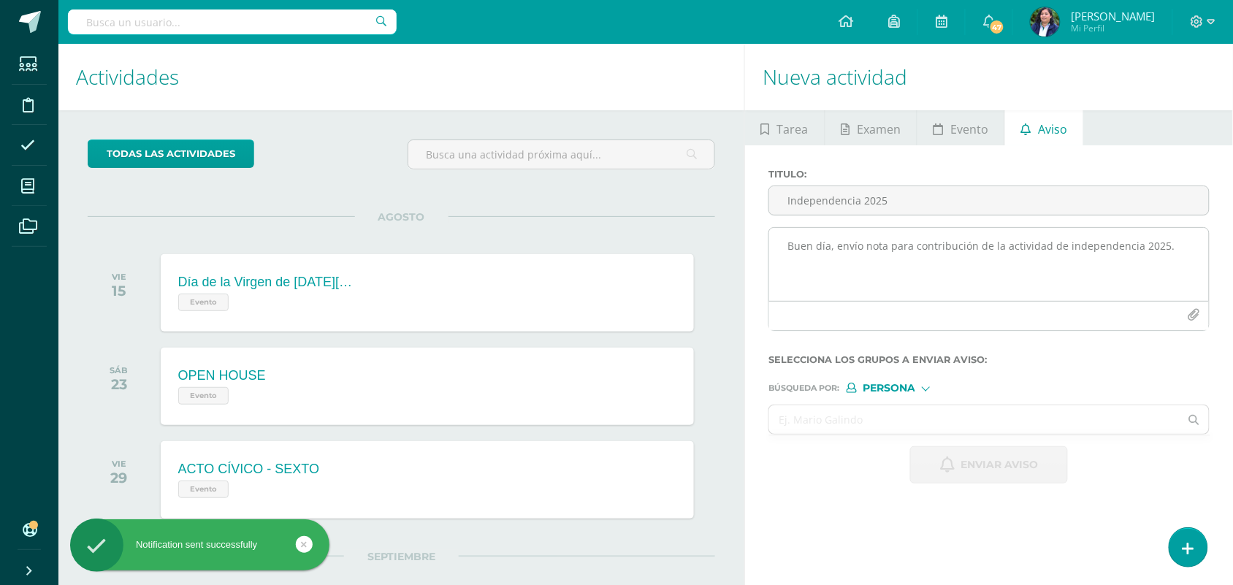
click at [797, 261] on textarea "Buen día, envío nota para contribución de la actividad de independencia 2025." at bounding box center [989, 264] width 440 height 73
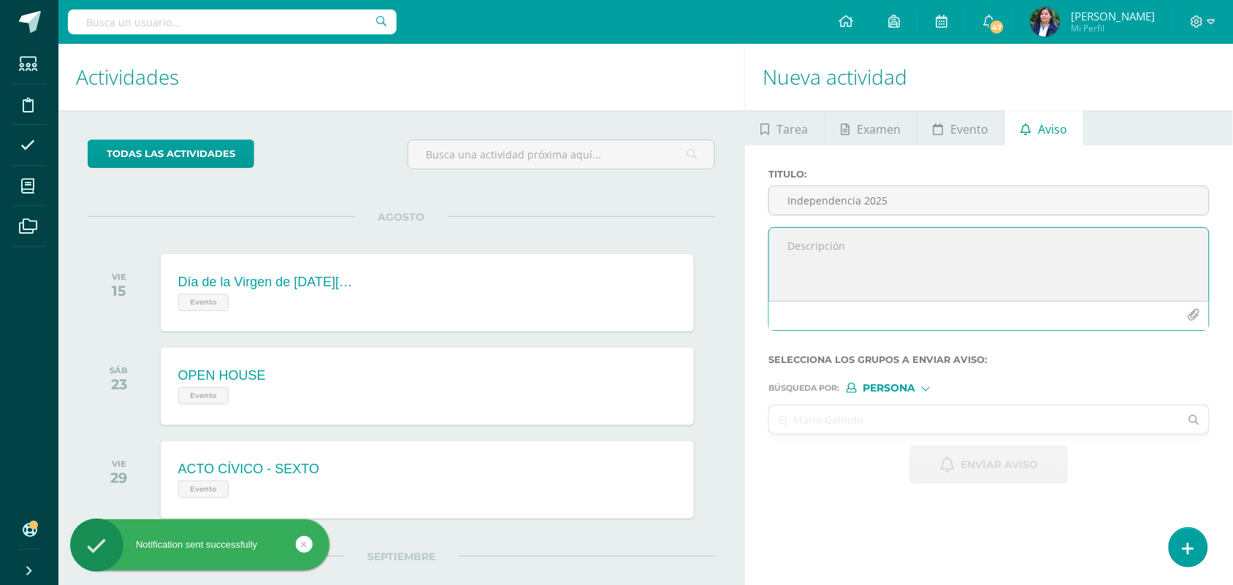
paste textarea "Buen día, envío nota para contribución de la actividad de independencia 2025."
type textarea "Buen día, envío nota para contribución de la actividad de independencia 2025."
click at [818, 199] on input "Independencia 2025" at bounding box center [989, 200] width 440 height 28
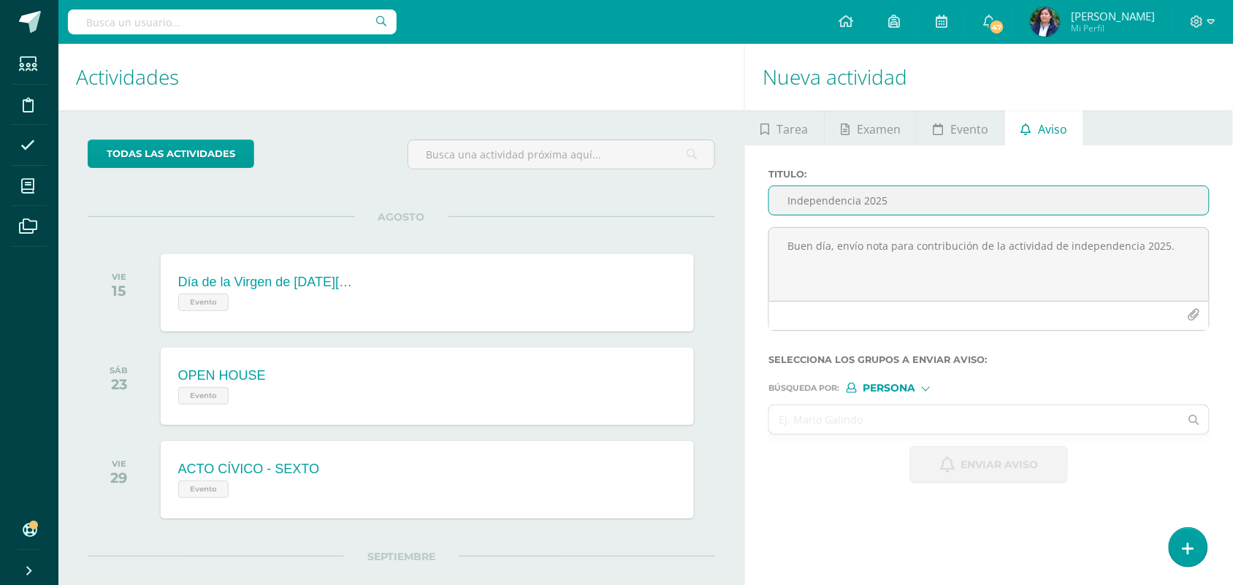
type input "Independencia 2025"
click at [906, 388] on span "Persona" at bounding box center [888, 388] width 53 height 8
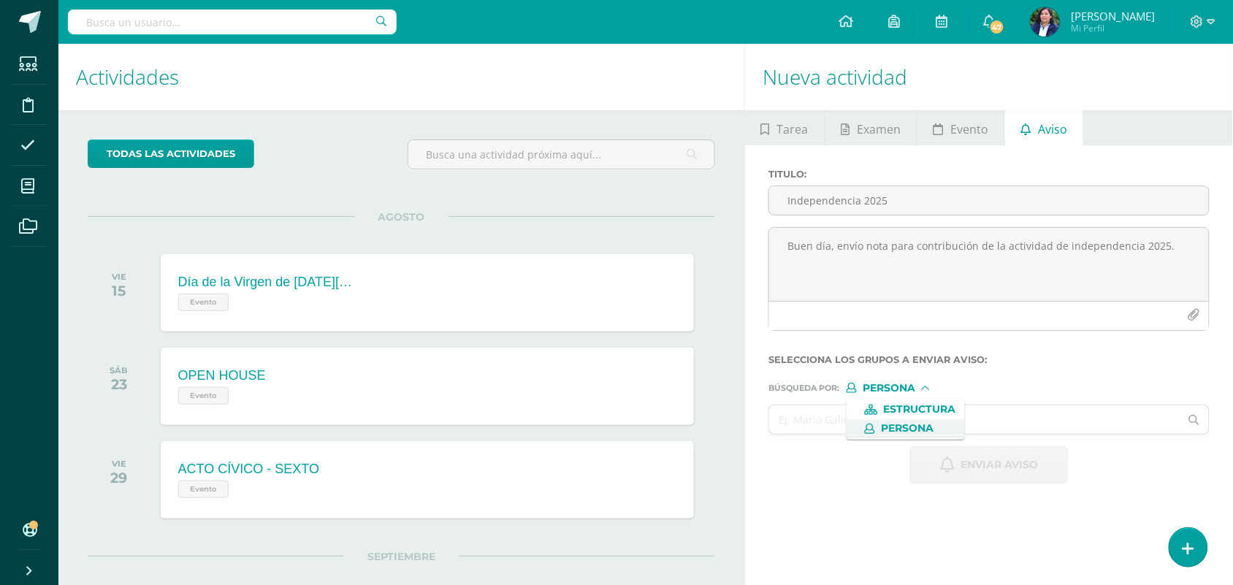
click at [897, 425] on span "Persona" at bounding box center [907, 428] width 53 height 8
click at [851, 426] on input "text" at bounding box center [974, 419] width 410 height 28
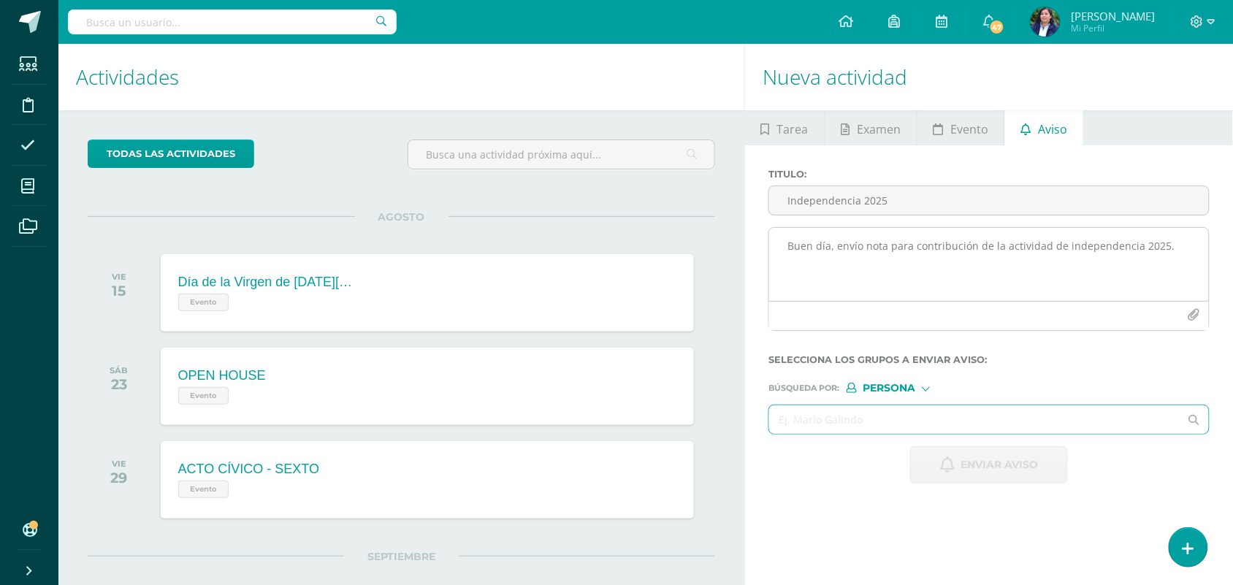
click at [1191, 315] on icon "button" at bounding box center [1193, 315] width 12 height 12
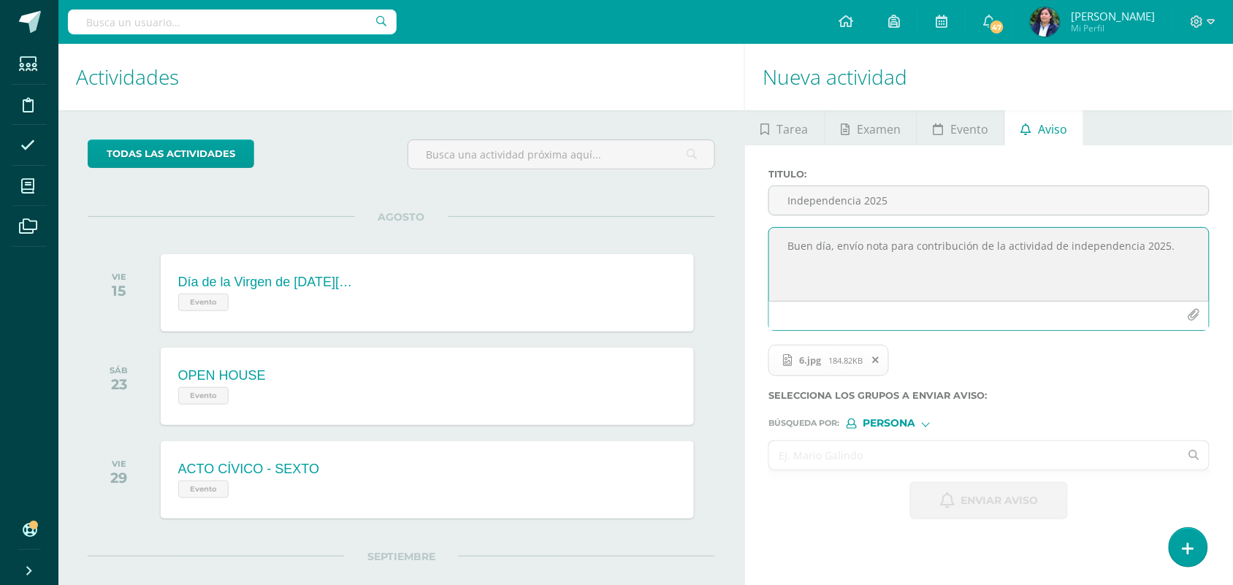
click at [844, 467] on input "text" at bounding box center [974, 455] width 410 height 28
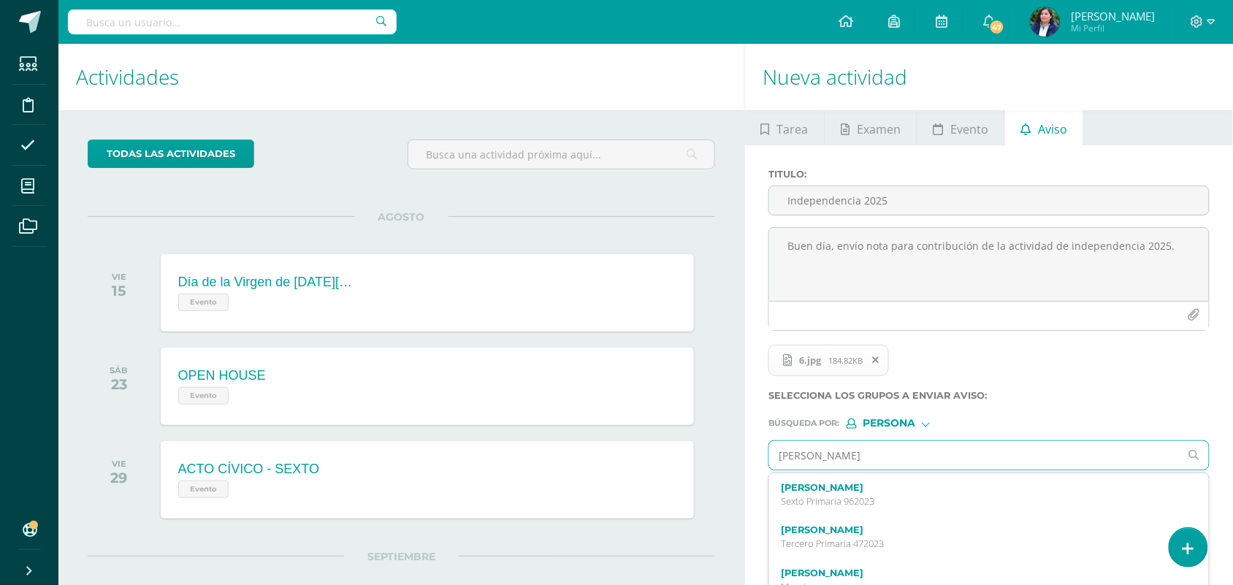
type input "natalia"
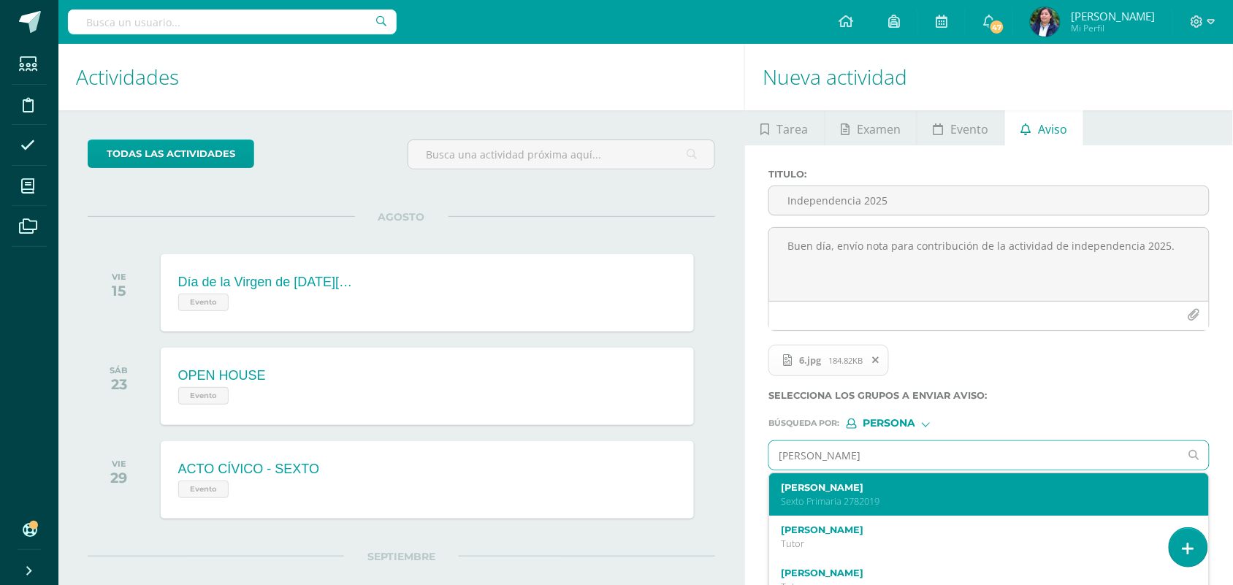
click at [900, 493] on label "Natalia Camila Morales López" at bounding box center [980, 487] width 398 height 11
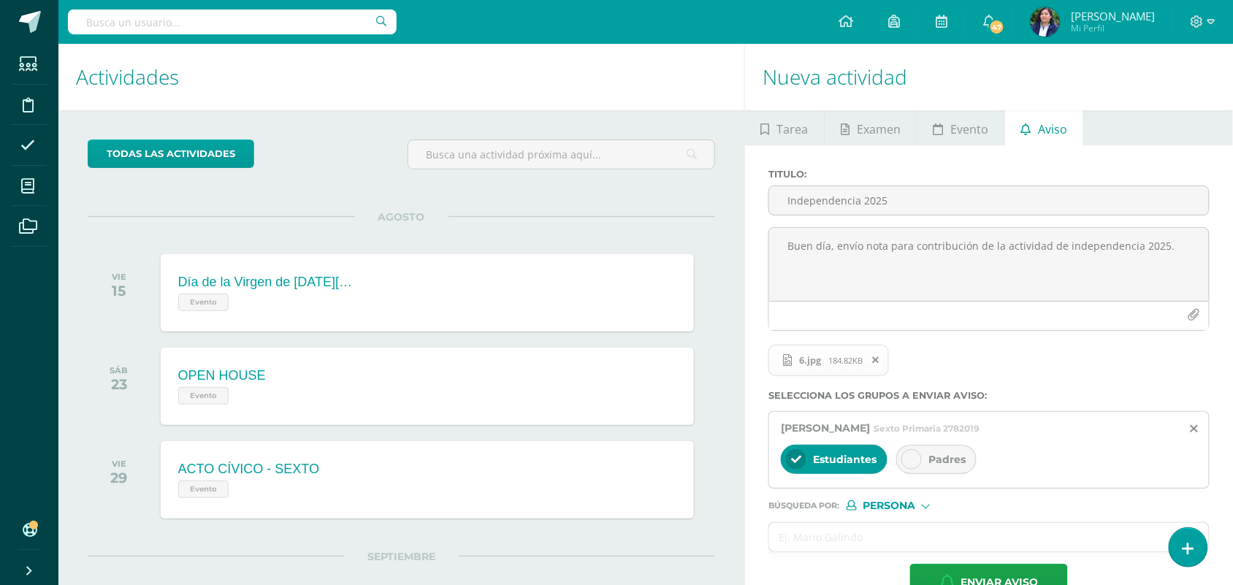
click at [929, 464] on div "Padres" at bounding box center [936, 459] width 80 height 29
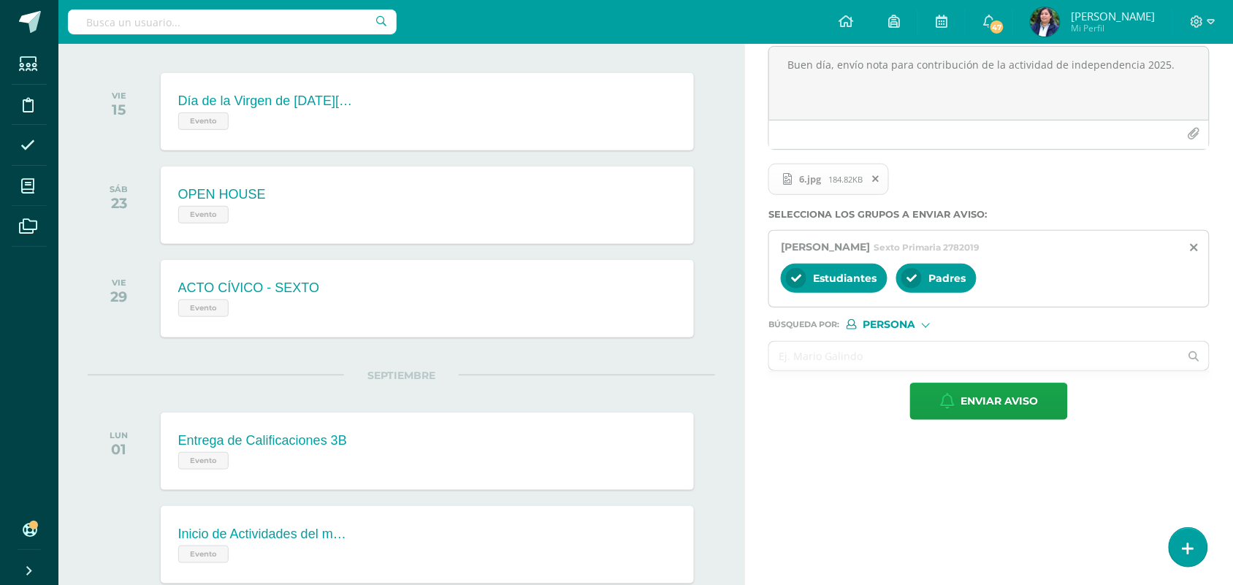
scroll to position [183, 0]
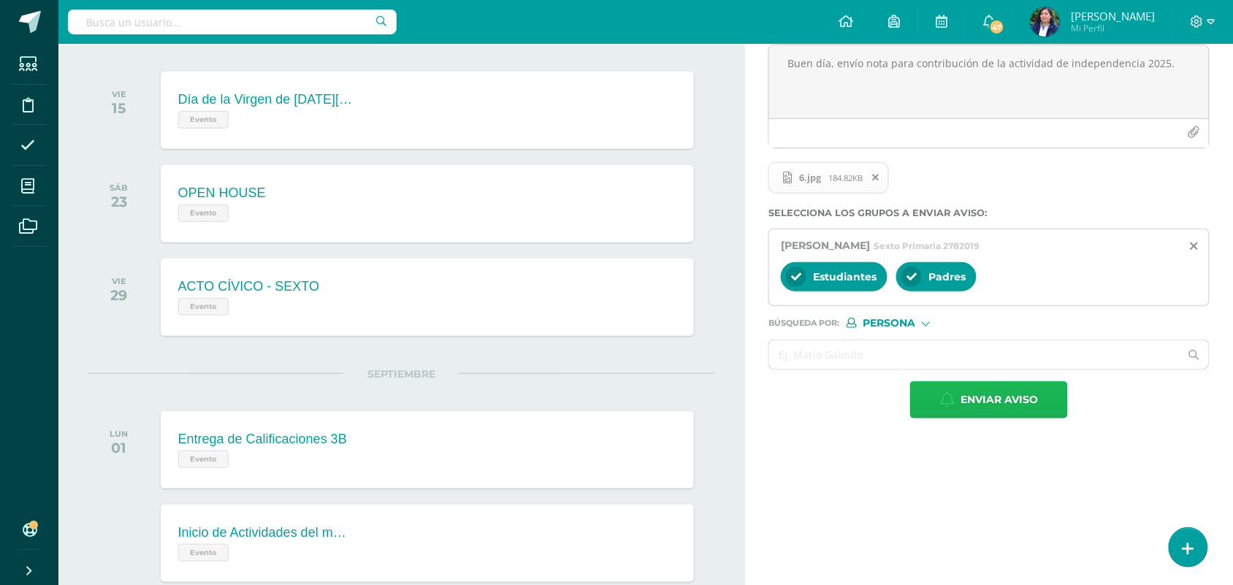
click at [988, 402] on span "Enviar aviso" at bounding box center [998, 400] width 77 height 36
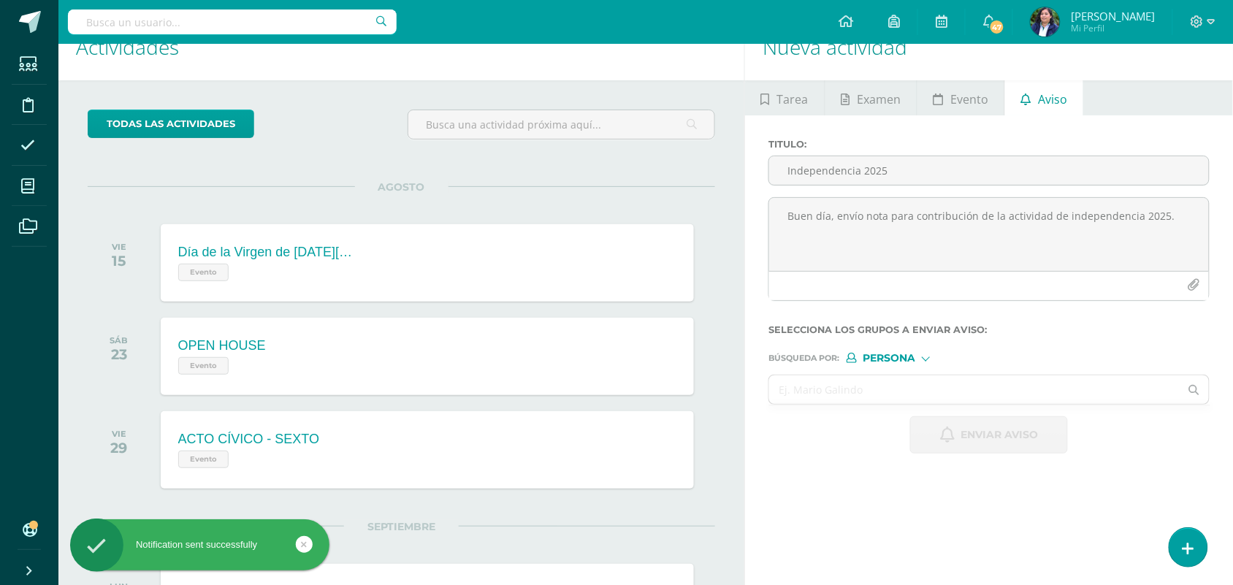
scroll to position [0, 0]
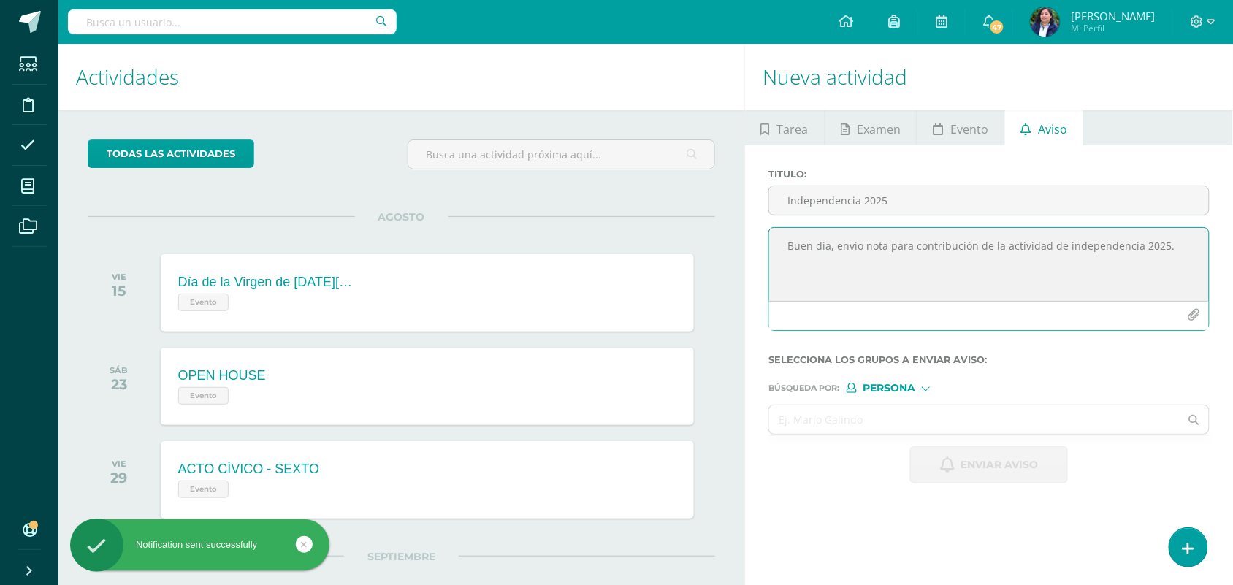
click at [815, 245] on textarea "Buen día, envío nota para contribución de la actividad de independencia 2025." at bounding box center [989, 264] width 440 height 73
paste textarea "Buen día, envío nota para contribución de la actividad de independencia 2025."
type textarea "Buen día, envío nota para contribución de la actividad de independencia 2025."
click at [822, 203] on input "Independencia 2025" at bounding box center [989, 200] width 440 height 28
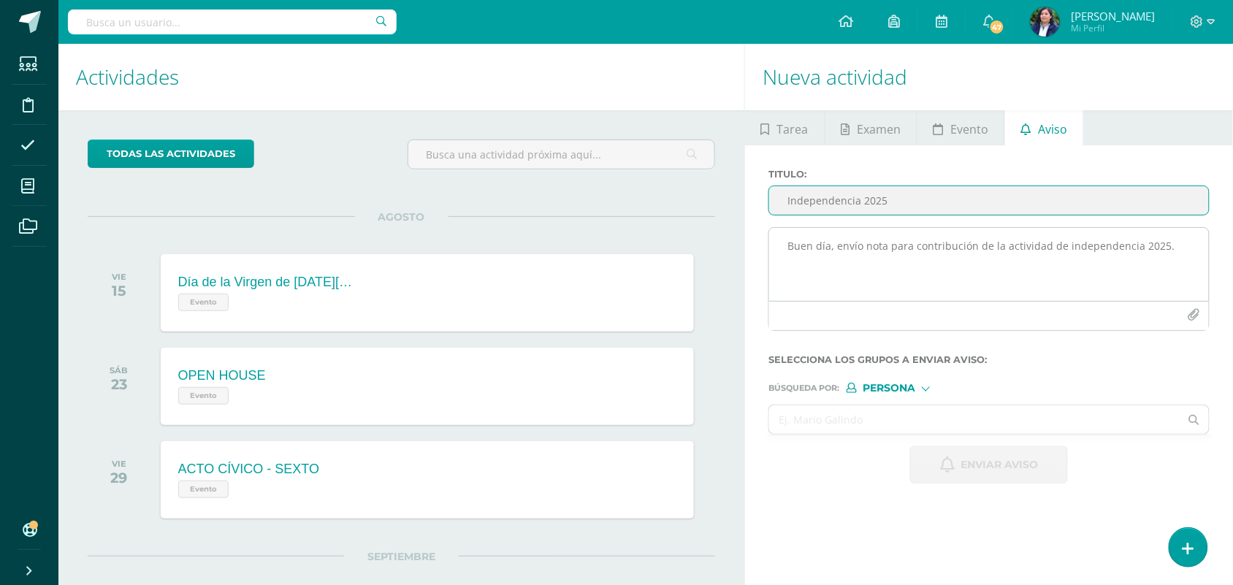
type input "Independencia 2025"
click at [1199, 312] on button "button" at bounding box center [1193, 315] width 28 height 28
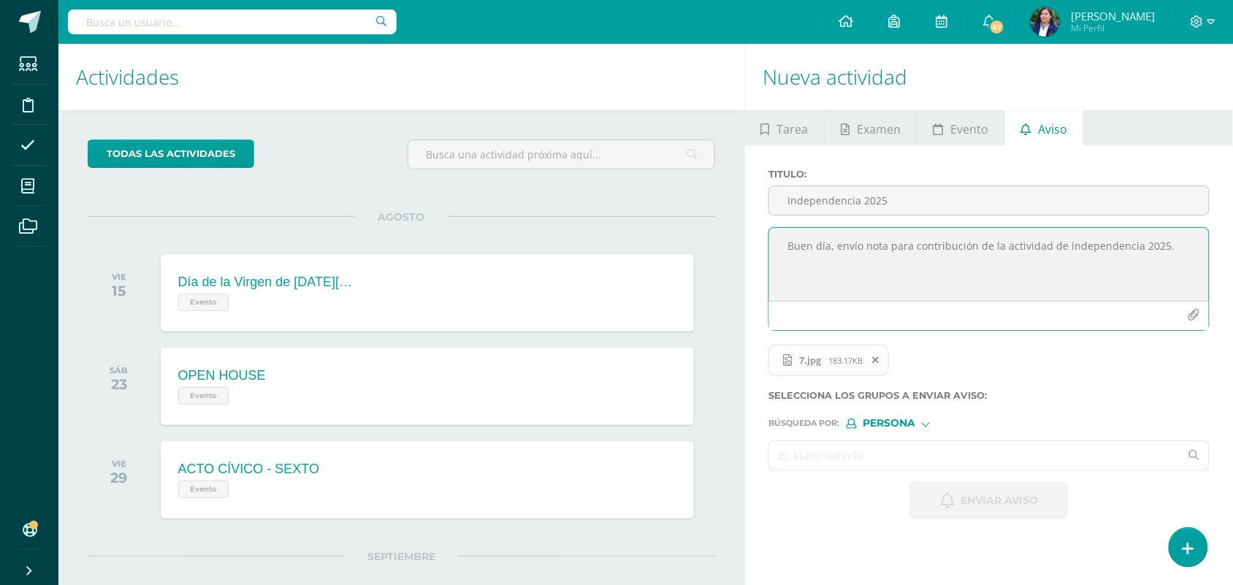
click at [837, 460] on input "text" at bounding box center [974, 455] width 410 height 28
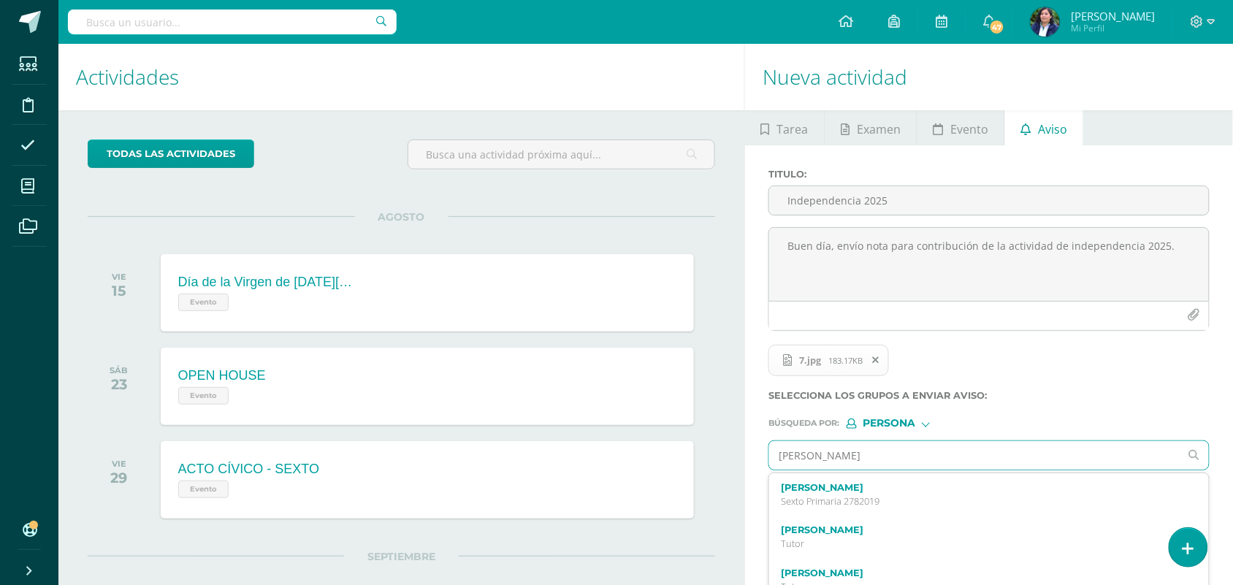
type input "Ximena"
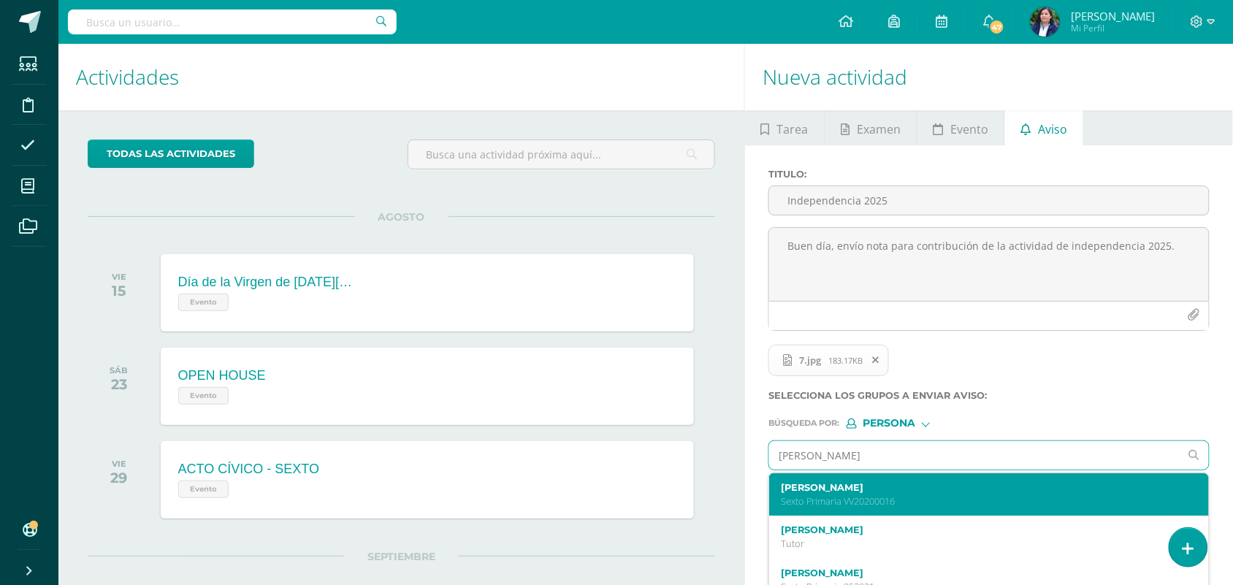
click at [888, 497] on div "Ximena Alejandra Padilla Campos Sexto Primaria VV20200016" at bounding box center [980, 495] width 398 height 26
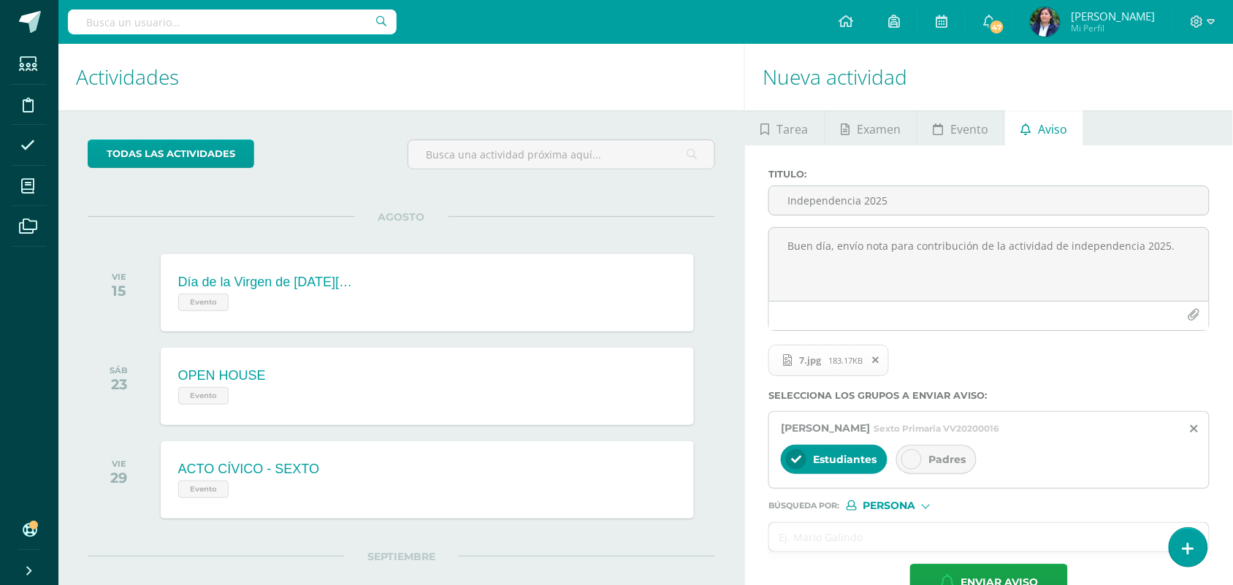
click at [928, 460] on div "Padres" at bounding box center [936, 459] width 80 height 29
click at [979, 578] on span "Enviar aviso" at bounding box center [998, 582] width 77 height 36
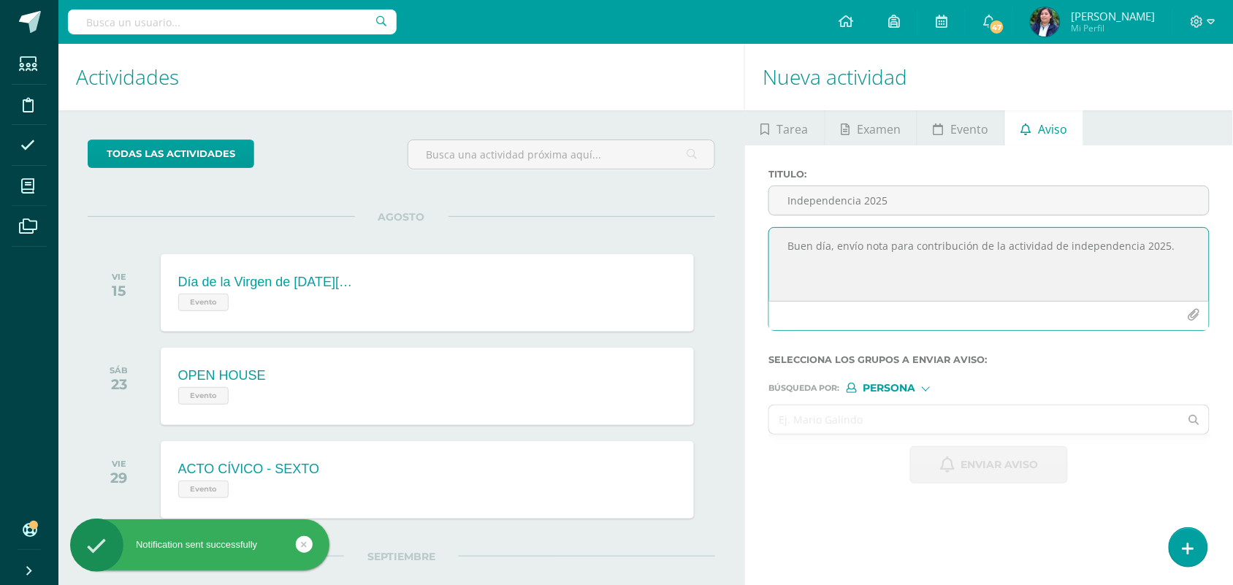
click at [803, 258] on textarea "Buen día, envío nota para contribución de la actividad de independencia 2025." at bounding box center [989, 264] width 440 height 73
paste textarea "Buen día, envío nota para contribución de la actividad de independencia 2025."
type textarea "Buen día, envío nota para contribución de la actividad de independencia 2025."
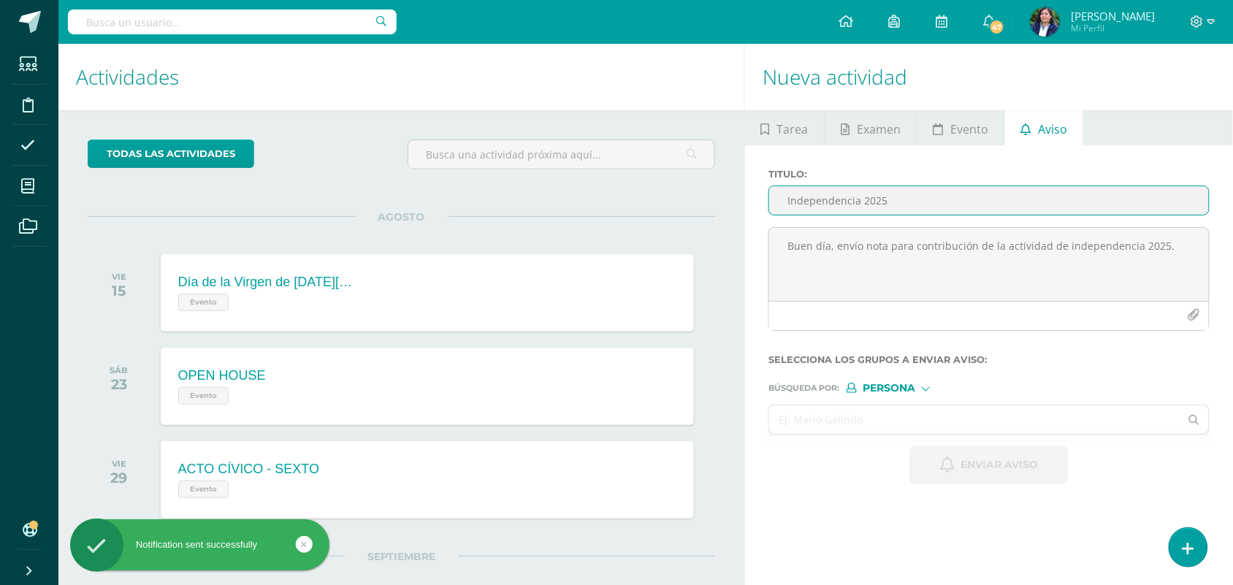
click at [816, 199] on input "Independencia 2025" at bounding box center [989, 200] width 440 height 28
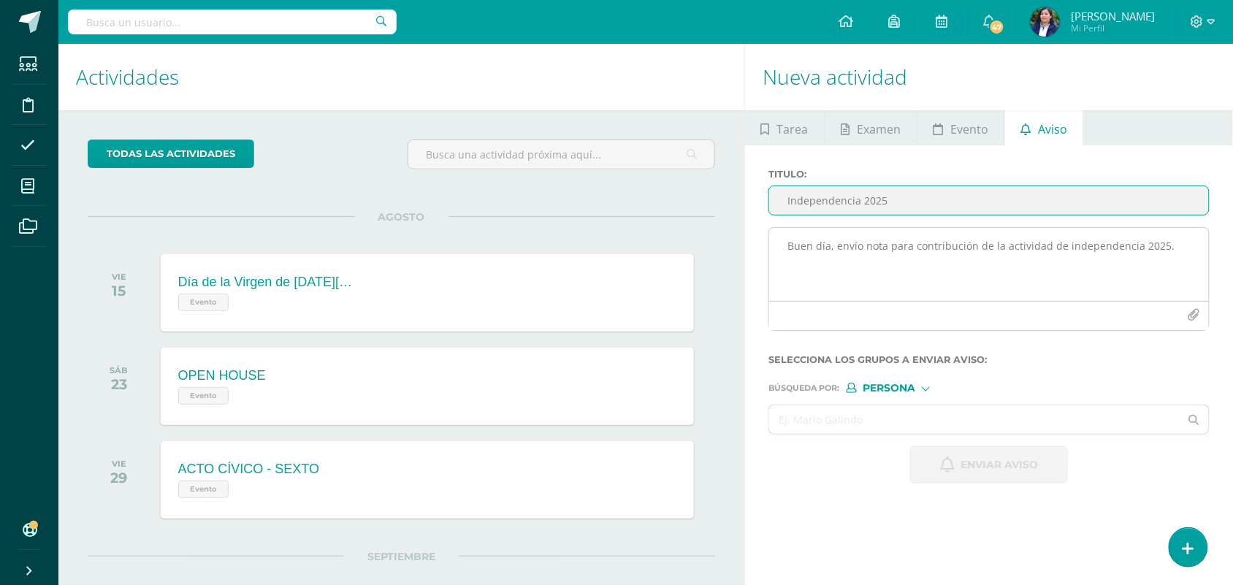
type input "Independencia 2025"
click at [1198, 321] on icon "button" at bounding box center [1193, 315] width 12 height 12
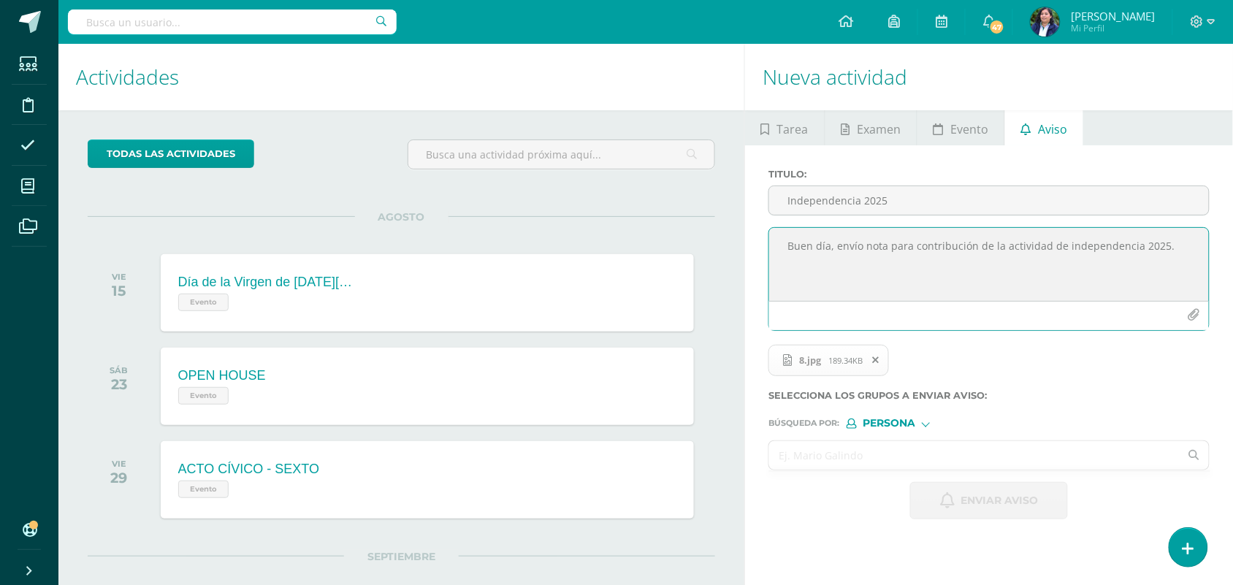
click at [808, 451] on input "text" at bounding box center [974, 455] width 410 height 28
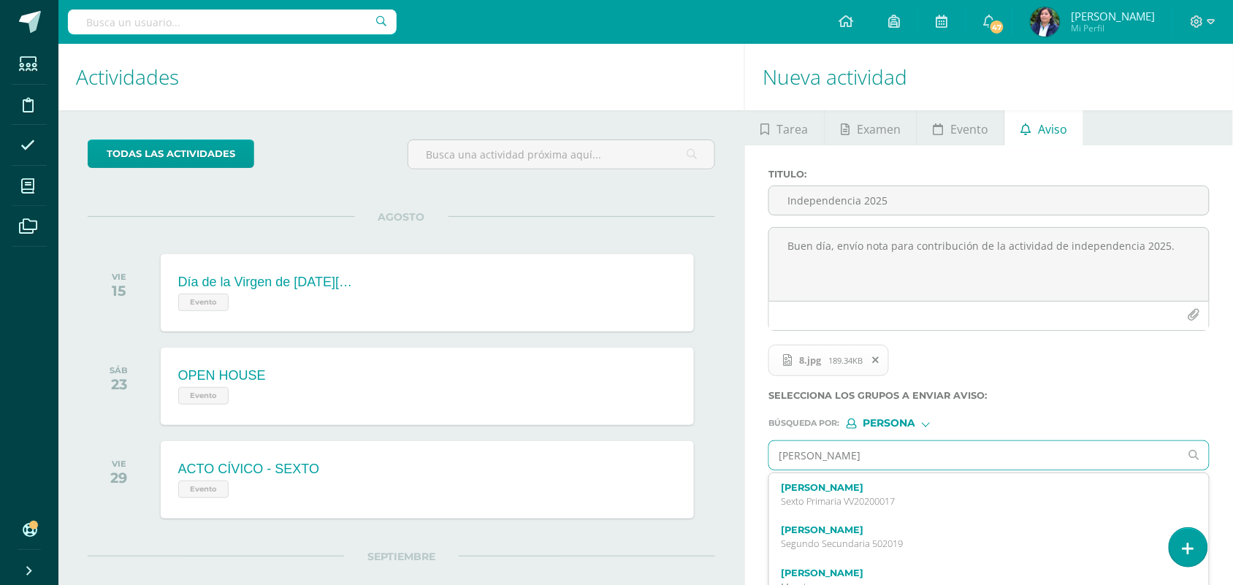
type input "Paolo"
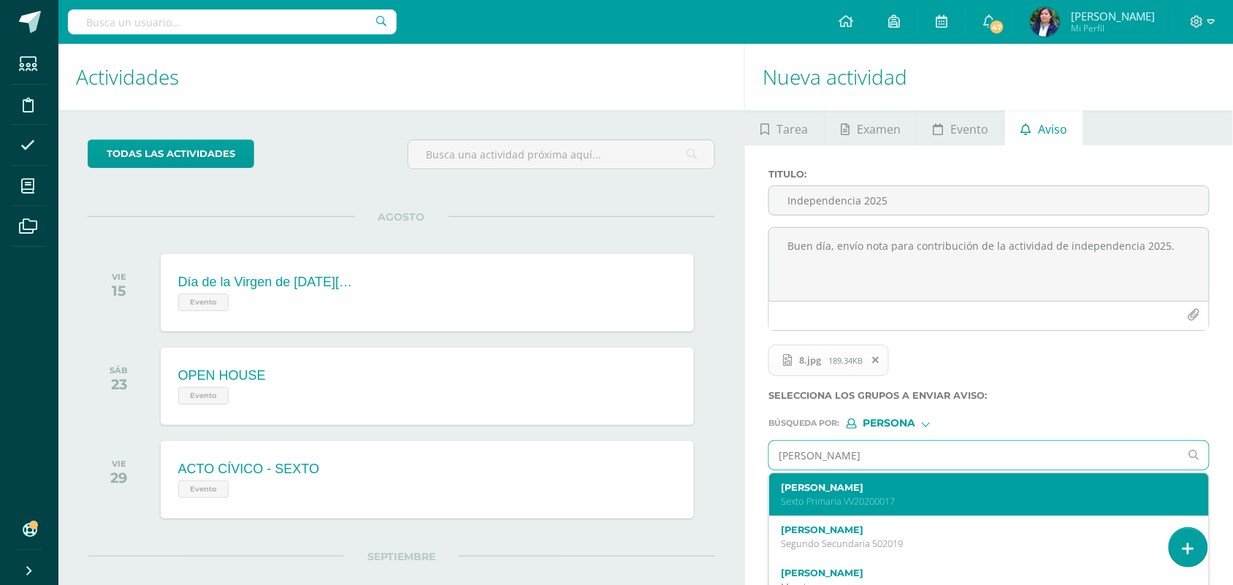
click at [907, 493] on label "Paolo Josué Ramazzini Cortes" at bounding box center [980, 487] width 398 height 11
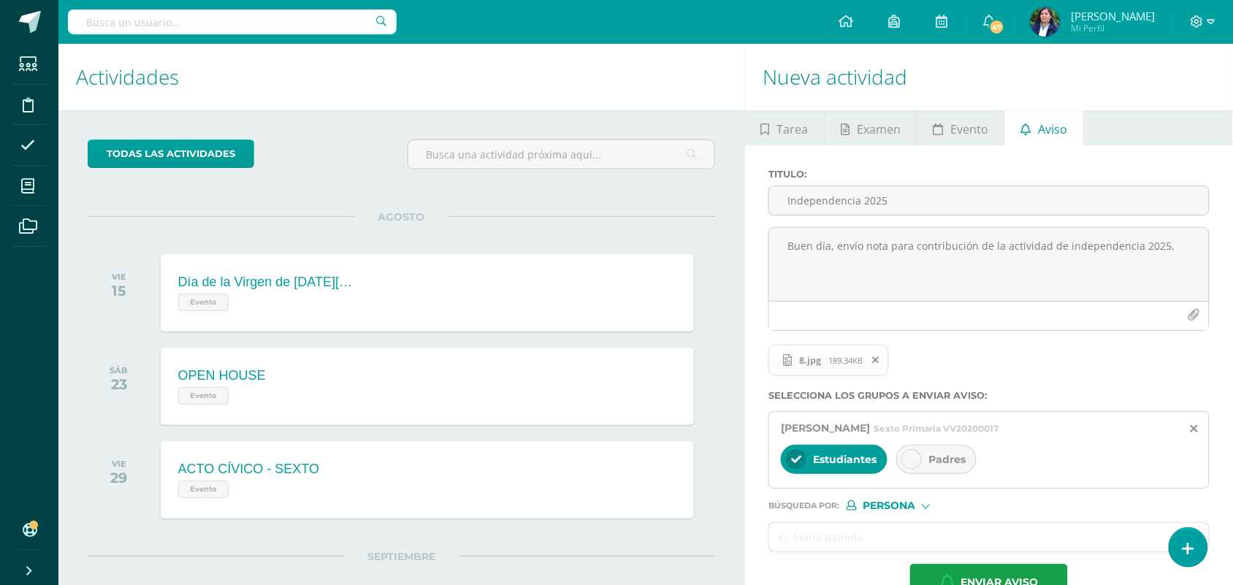
click at [937, 466] on span "Padres" at bounding box center [946, 459] width 37 height 13
click at [873, 367] on span at bounding box center [875, 360] width 25 height 16
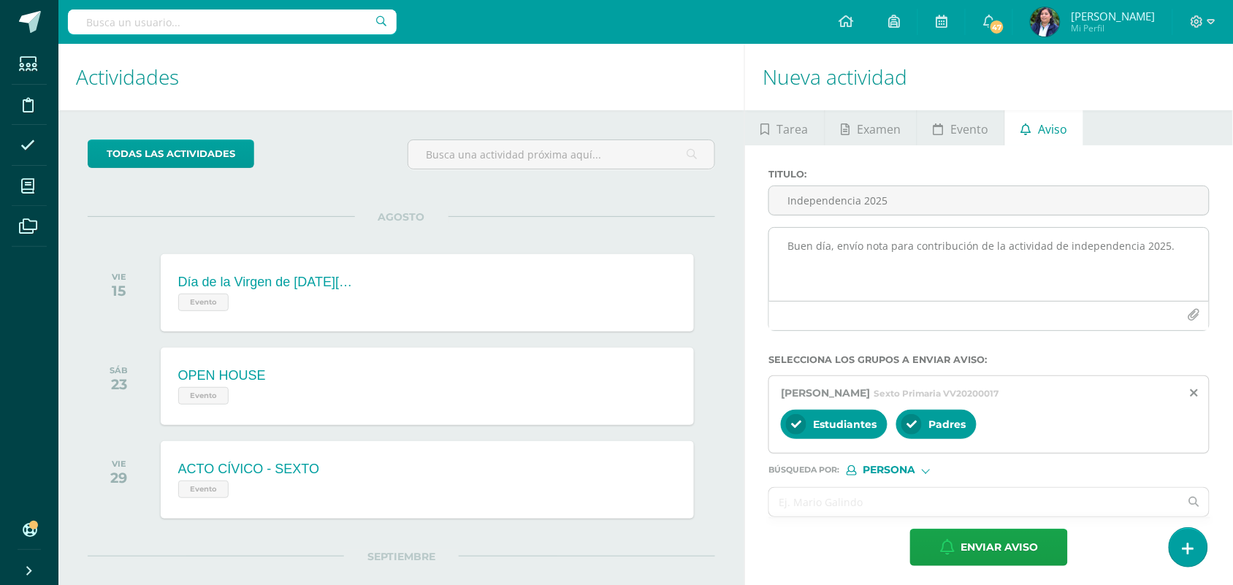
click at [1198, 314] on icon "button" at bounding box center [1193, 315] width 12 height 12
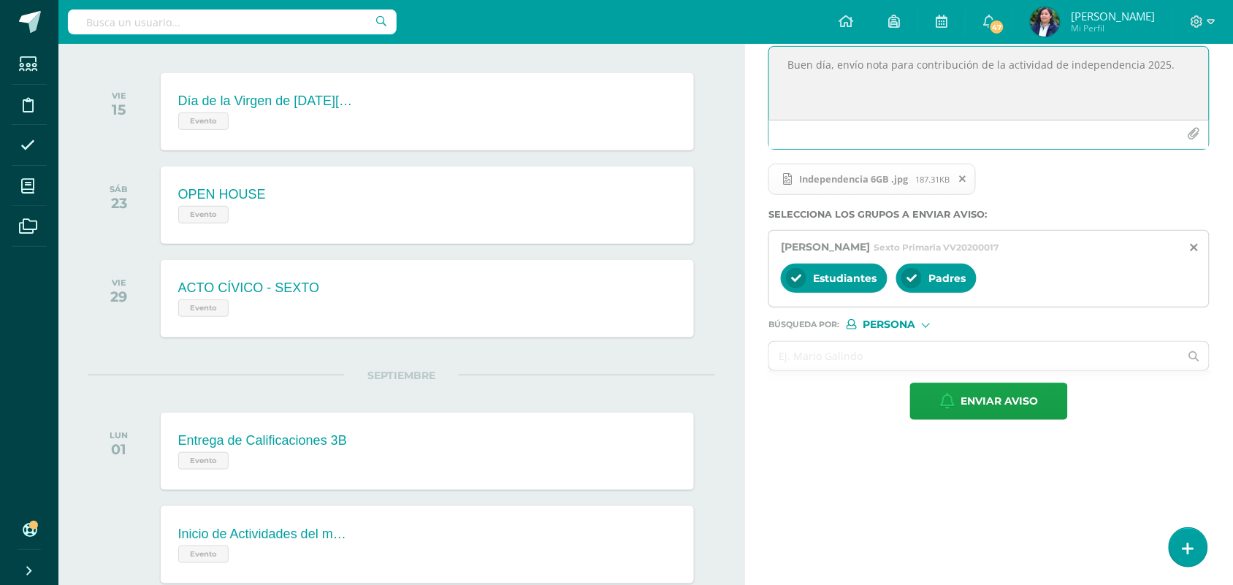
scroll to position [183, 0]
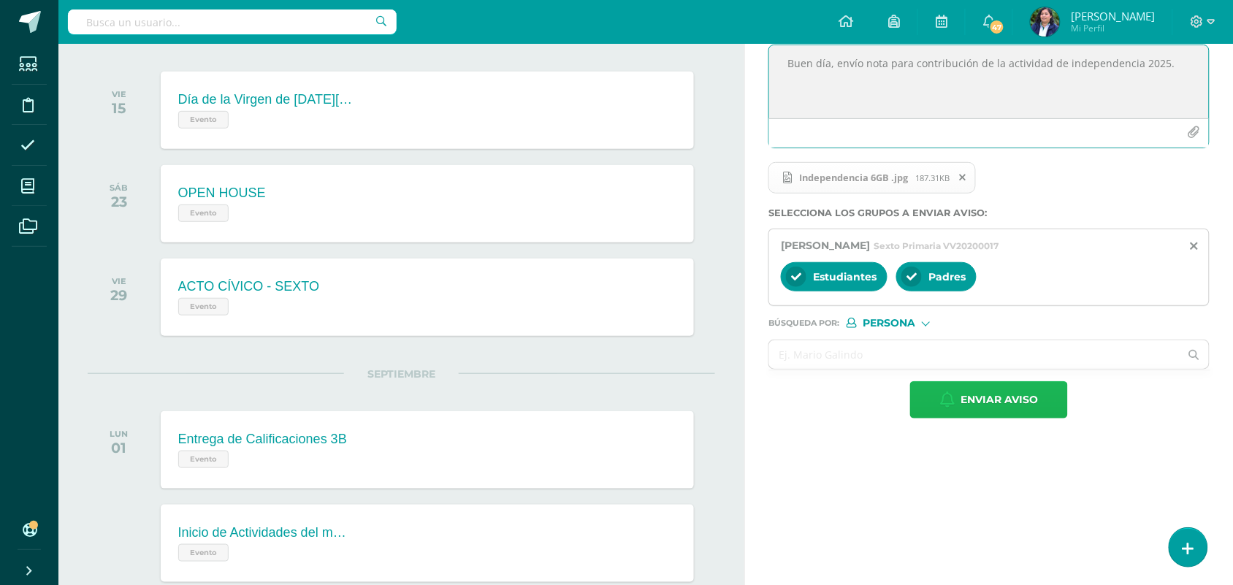
click at [987, 404] on span "Enviar aviso" at bounding box center [998, 400] width 77 height 36
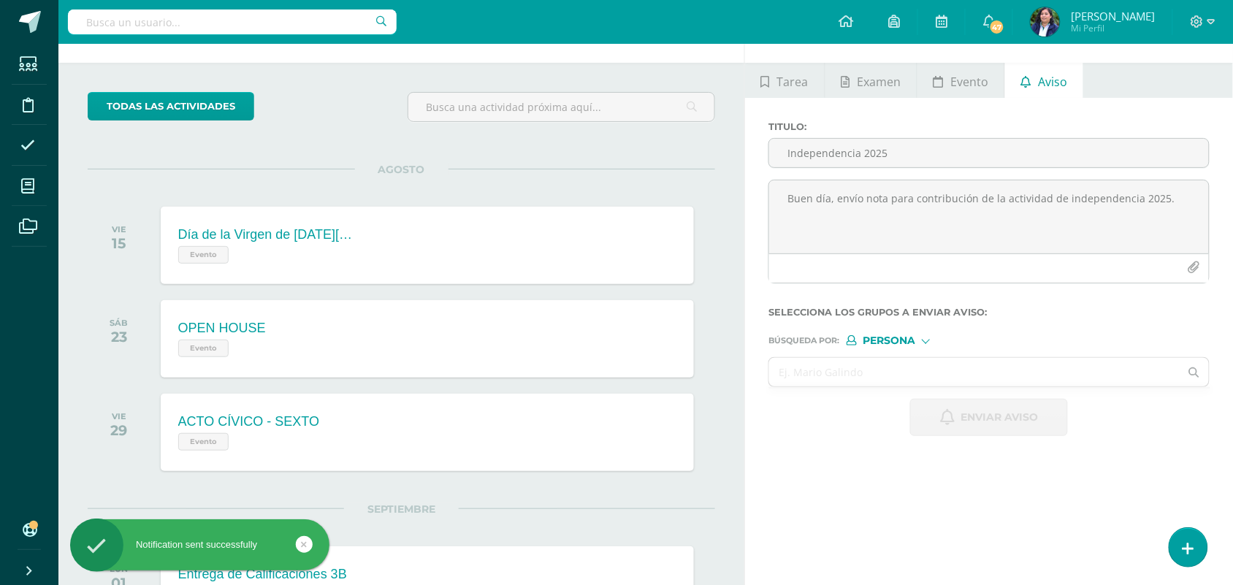
scroll to position [0, 0]
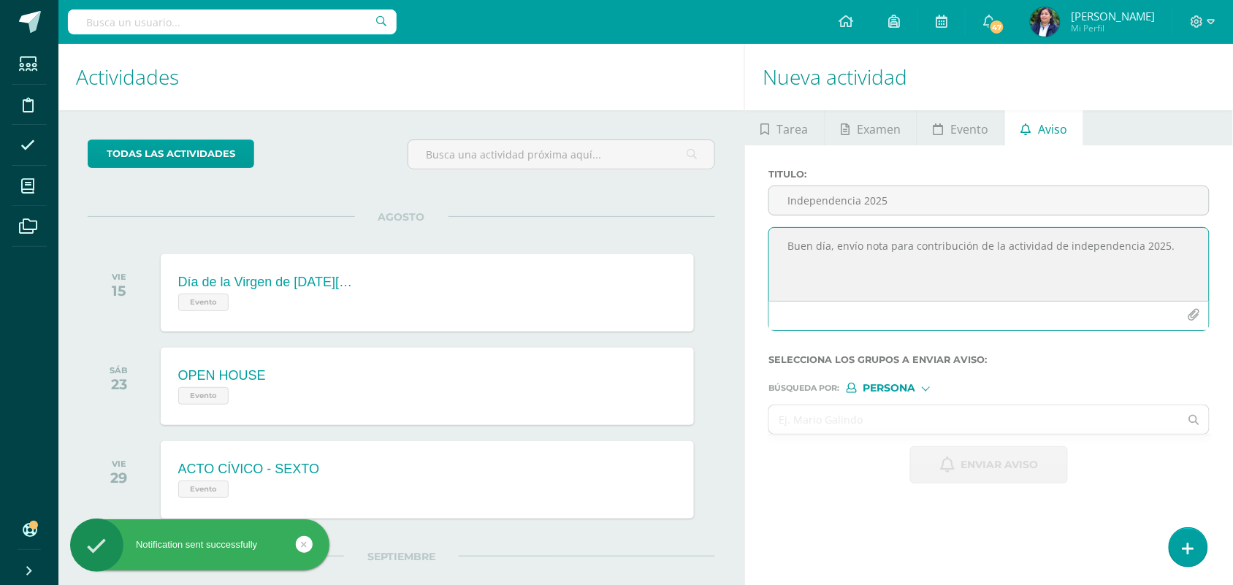
click at [858, 264] on textarea "Buen día, envío nota para contribución de la actividad de independencia 2025." at bounding box center [989, 264] width 440 height 73
paste textarea "Buen día, envío nota para contribución de la actividad de independencia 2025."
type textarea "Buen día, envío nota para contribución de la actividad de independencia 2025."
click at [827, 206] on input "Independencia 2025" at bounding box center [989, 200] width 440 height 28
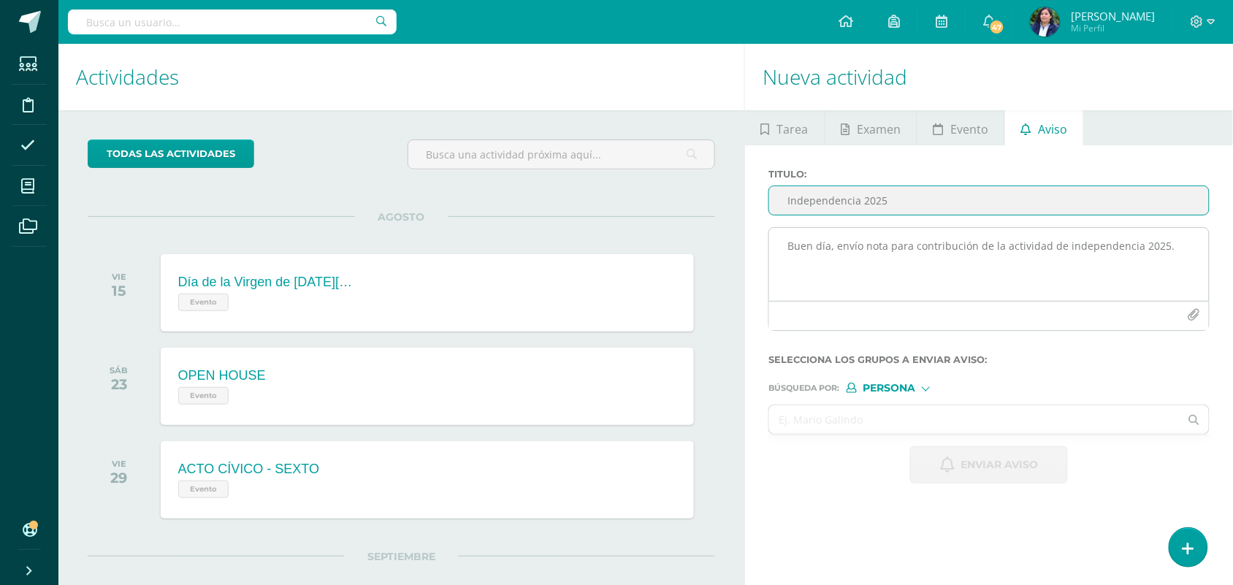
type input "Independencia 2025"
click at [1192, 315] on icon "button" at bounding box center [1193, 315] width 12 height 12
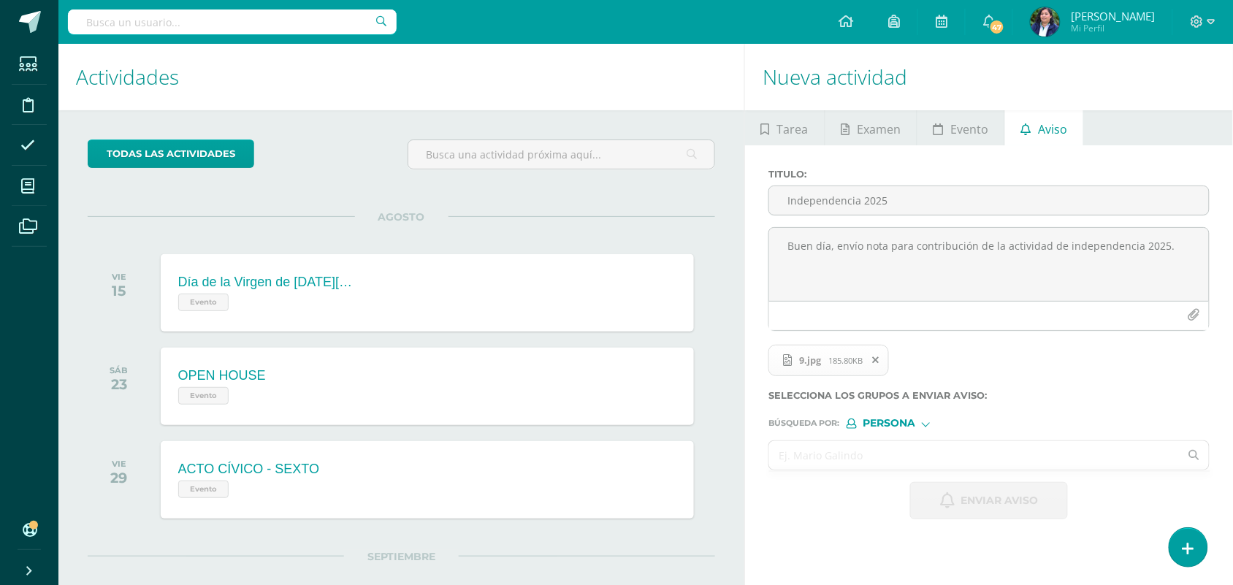
click at [878, 453] on input "text" at bounding box center [974, 455] width 410 height 28
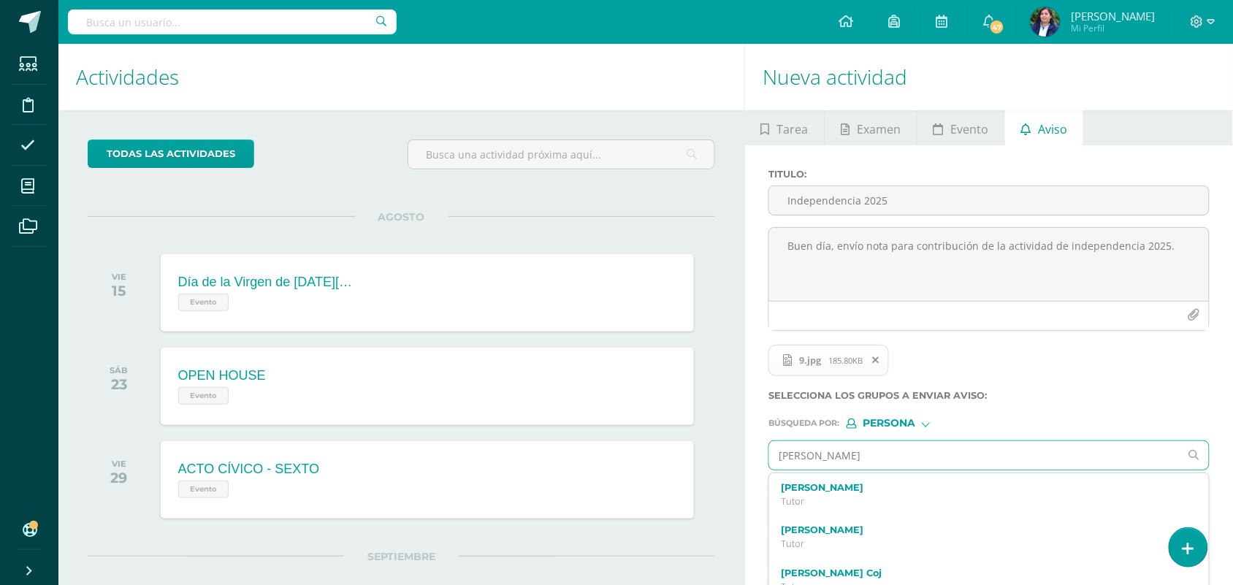
type input "Juliana"
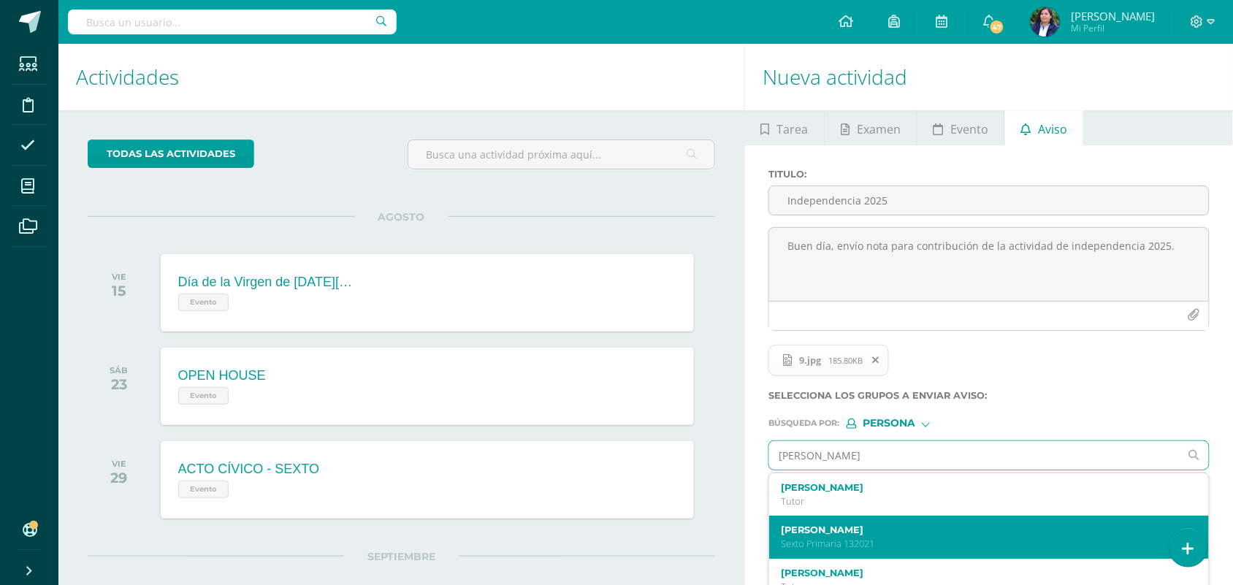
click at [910, 541] on div "Juliana Belen Reyes Reyes Sexto Primaria 132021" at bounding box center [980, 537] width 398 height 26
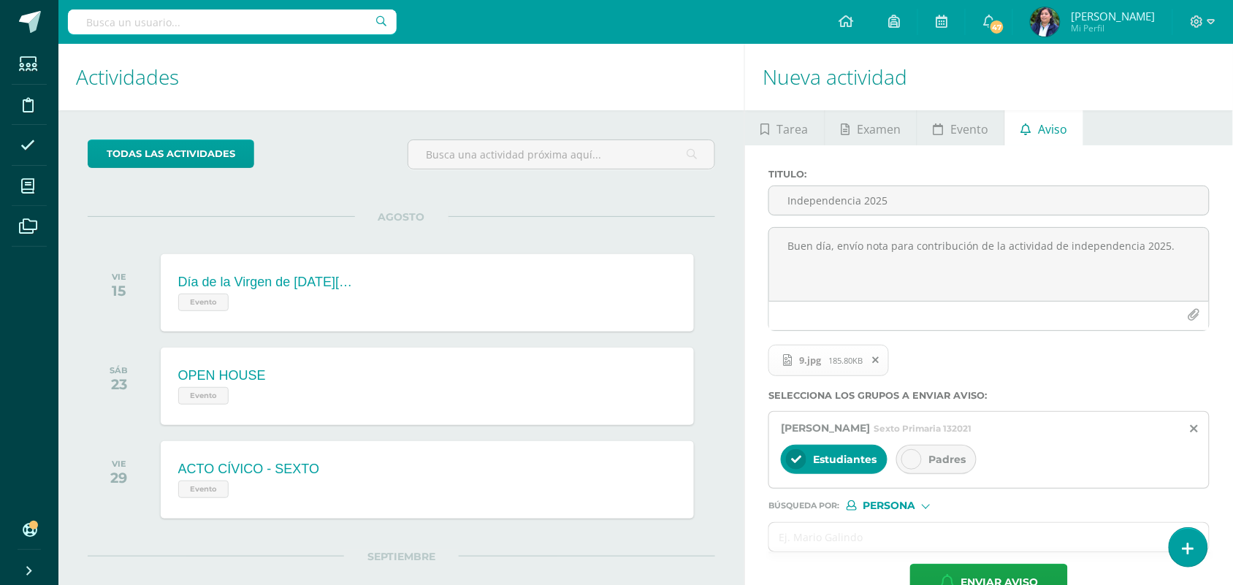
click at [938, 450] on div "Padres" at bounding box center [936, 459] width 80 height 29
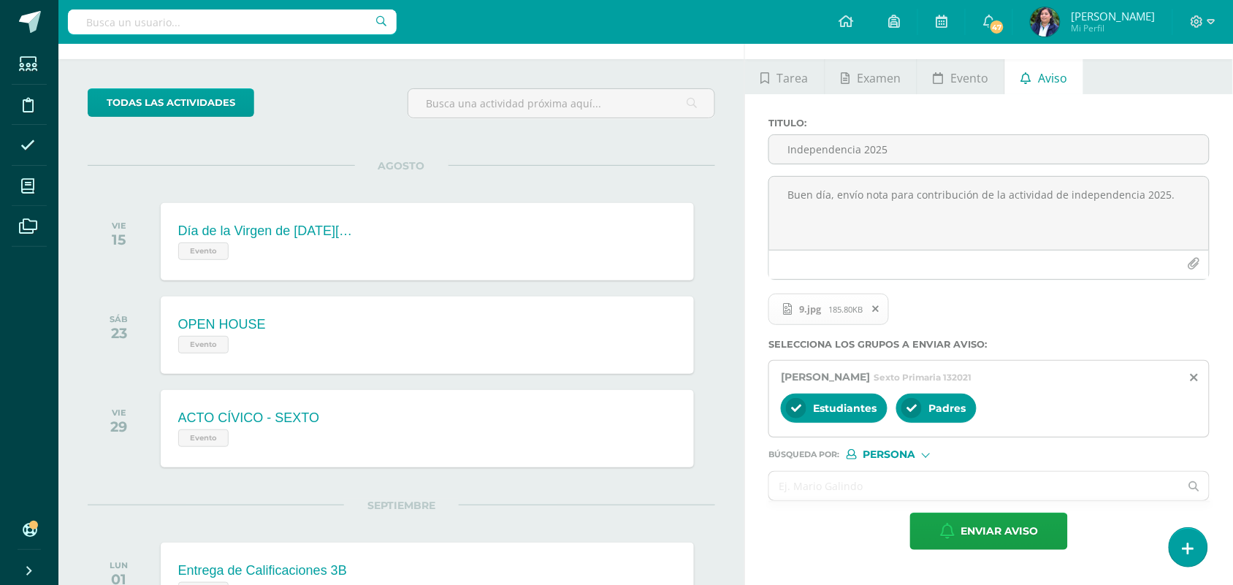
scroll to position [183, 0]
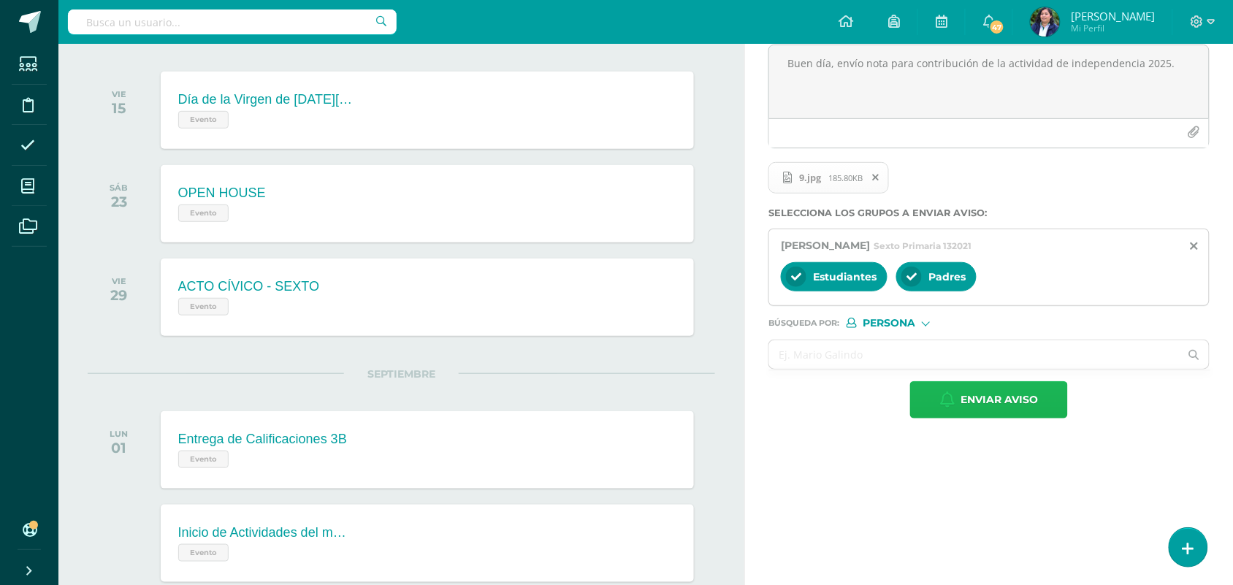
click at [992, 410] on span "Enviar aviso" at bounding box center [998, 400] width 77 height 36
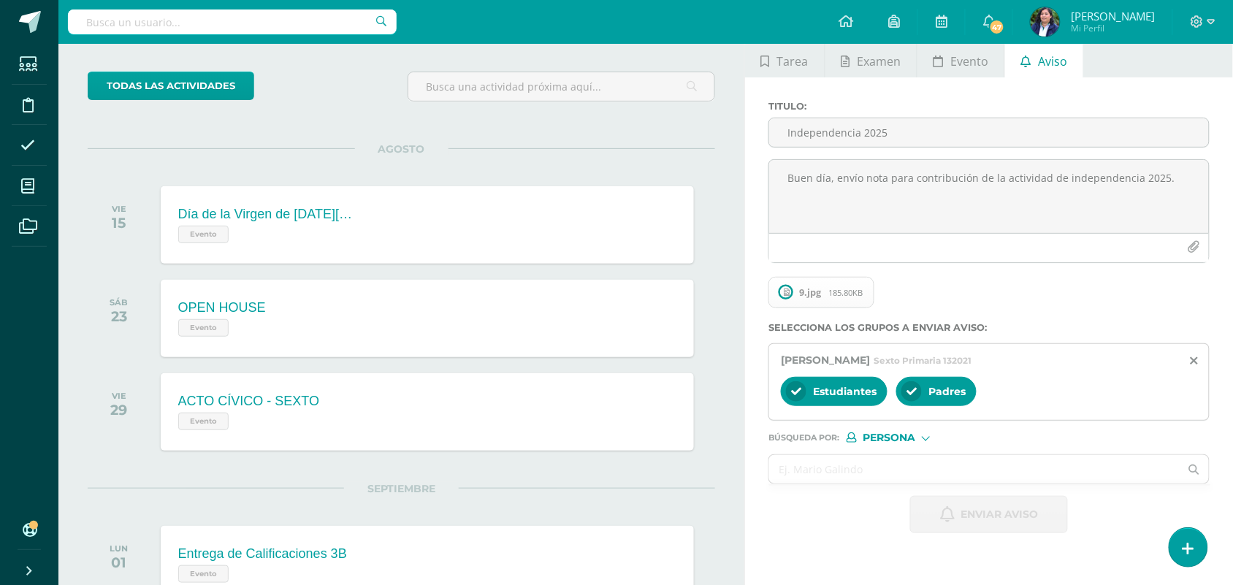
scroll to position [0, 0]
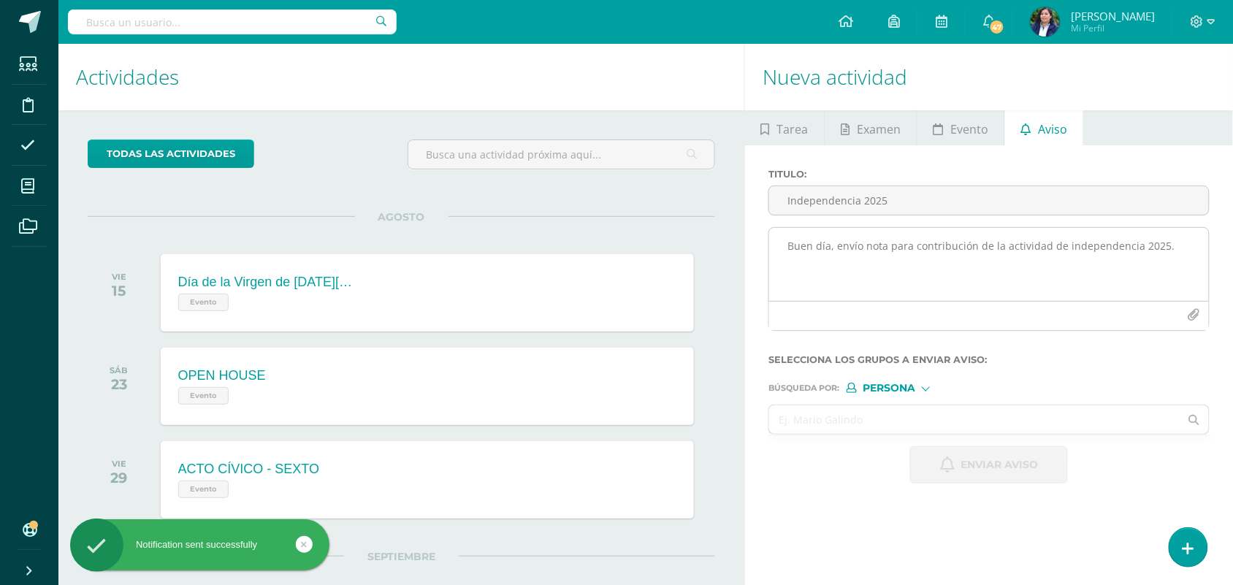
click at [823, 247] on textarea "Buen día, envío nota para contribución de la actividad de independencia 2025." at bounding box center [989, 264] width 440 height 73
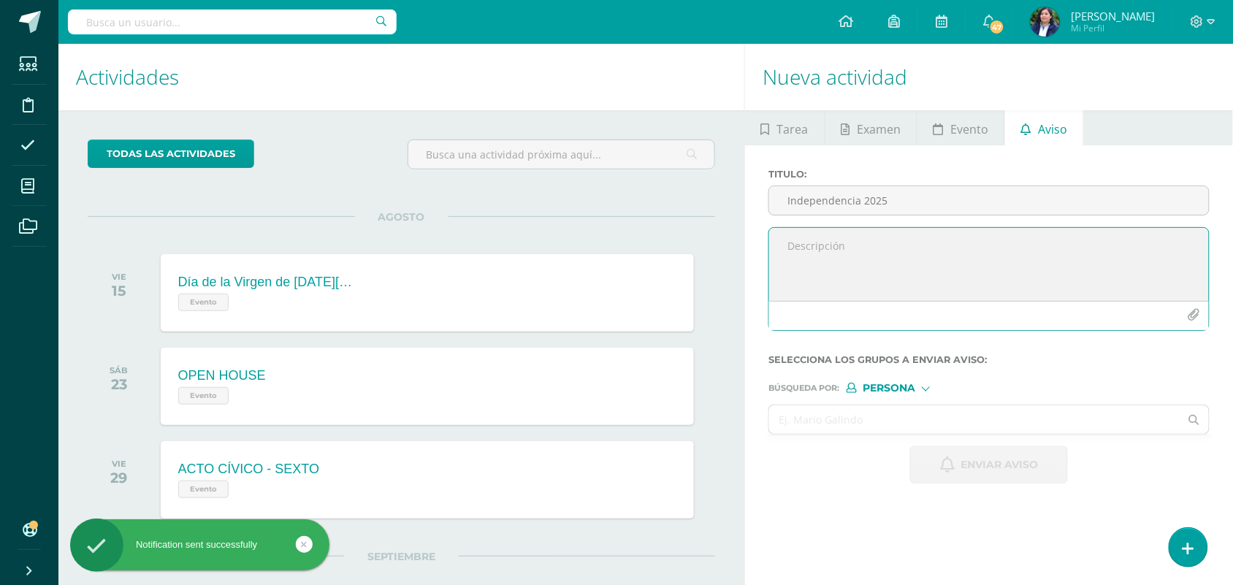
paste textarea "Buen día, envío nota para contribución de la actividad de independencia 2025."
type textarea "Buen día, envío nota para contribución de la actividad de independencia 2025."
click at [811, 203] on input "Independencia 2025" at bounding box center [989, 200] width 440 height 28
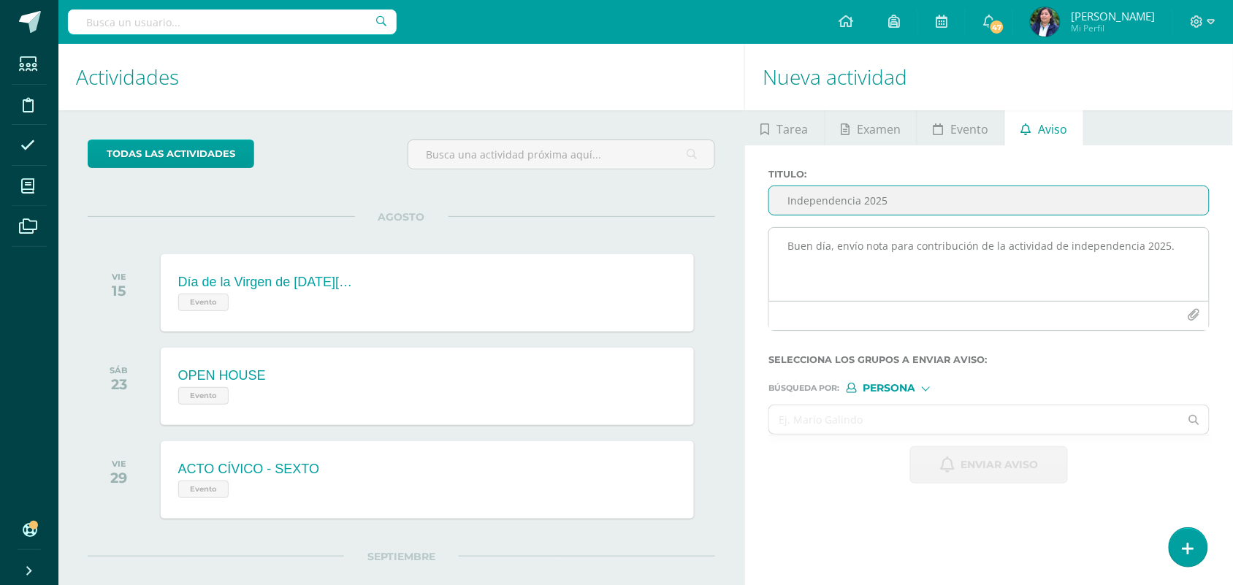
type input "Independencia 2025"
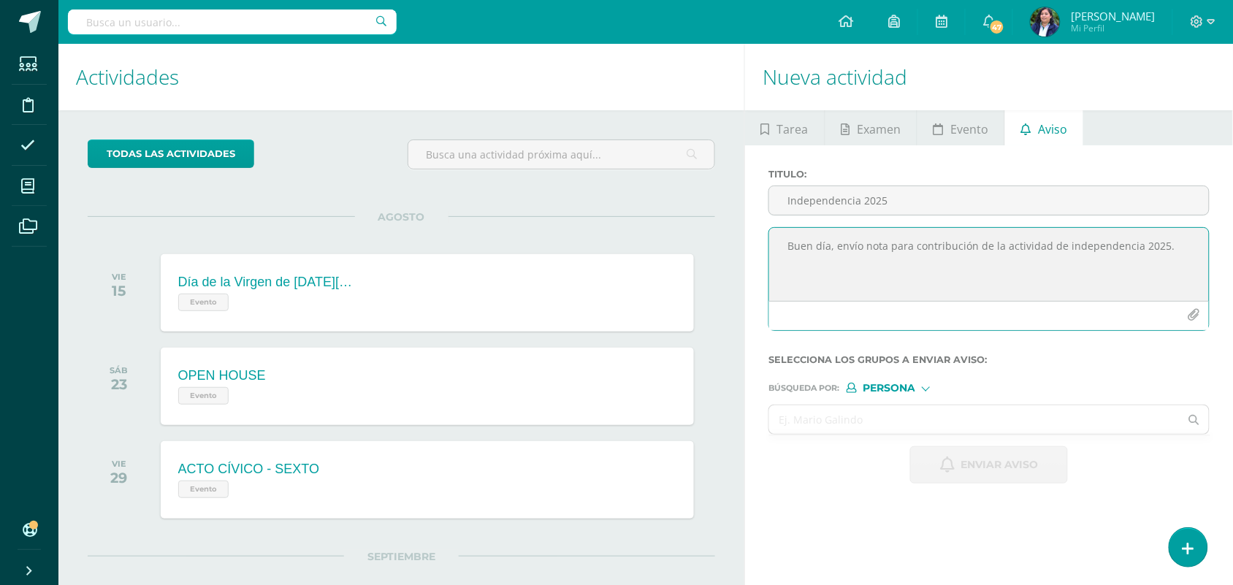
click at [1195, 318] on icon "button" at bounding box center [1193, 315] width 12 height 12
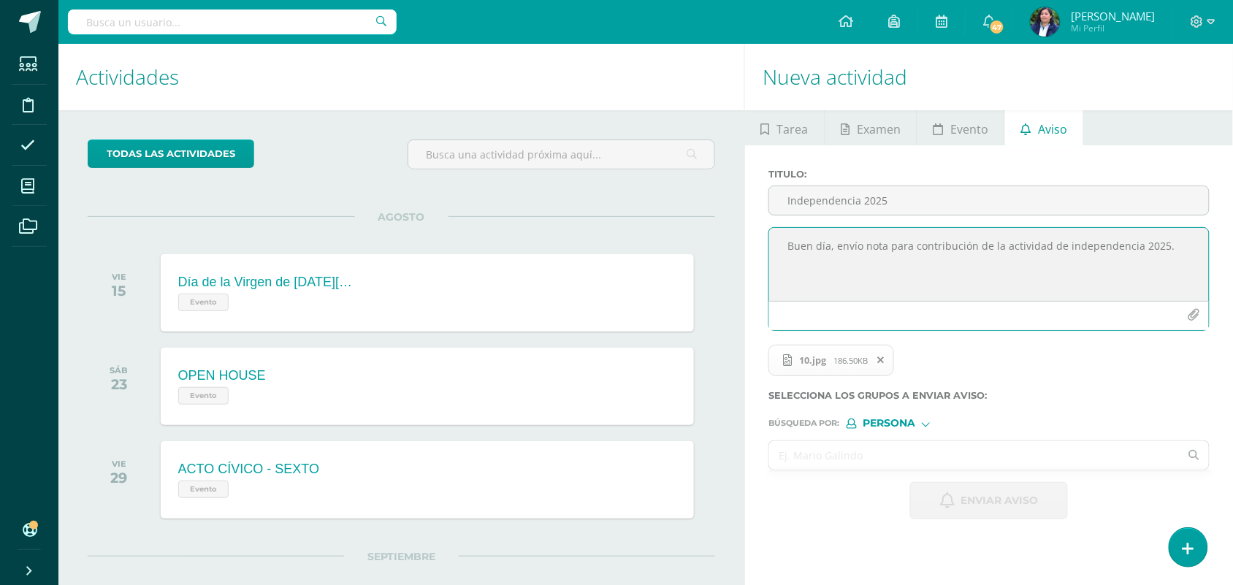
click at [863, 462] on input "text" at bounding box center [974, 455] width 410 height 28
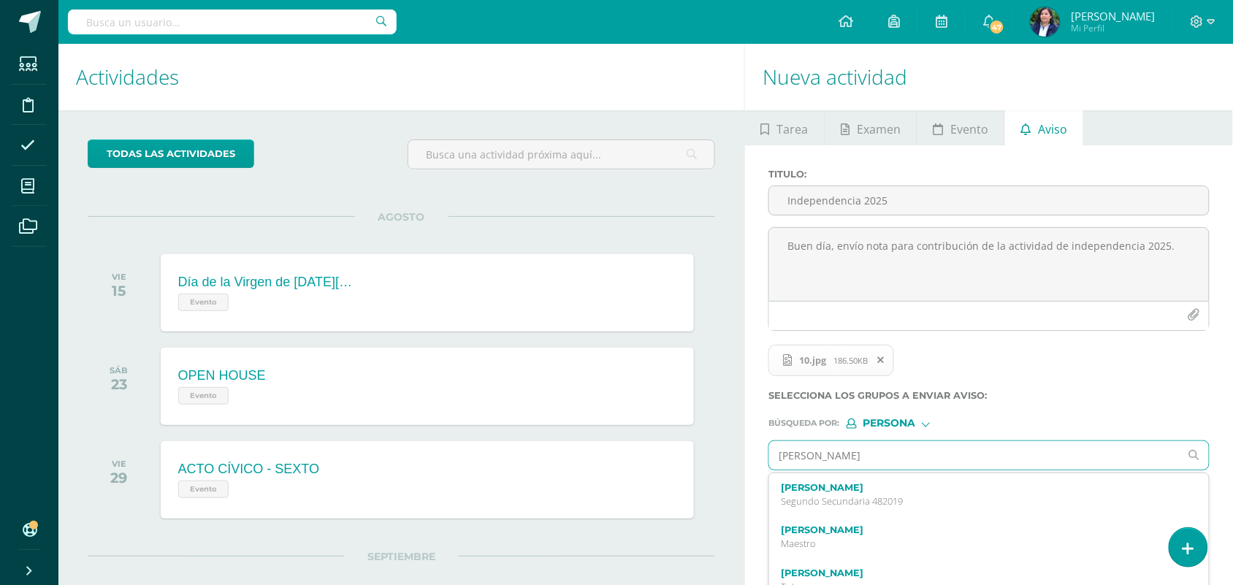
type input "daniel river"
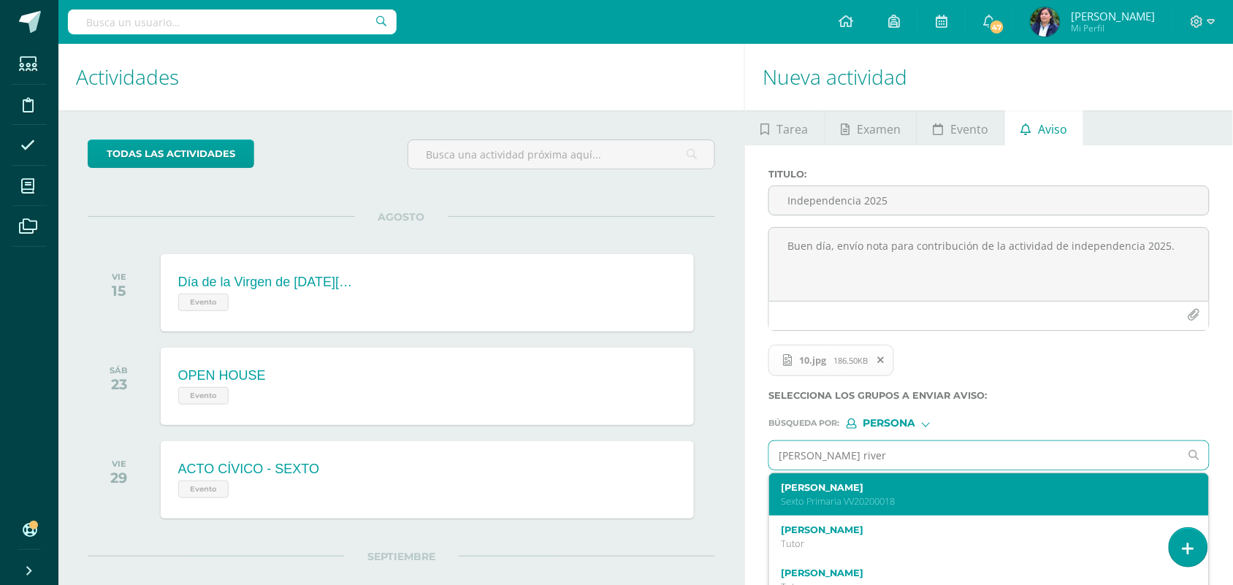
click at [911, 493] on label "Daniel Esteban Rivera Castañeda" at bounding box center [980, 487] width 398 height 11
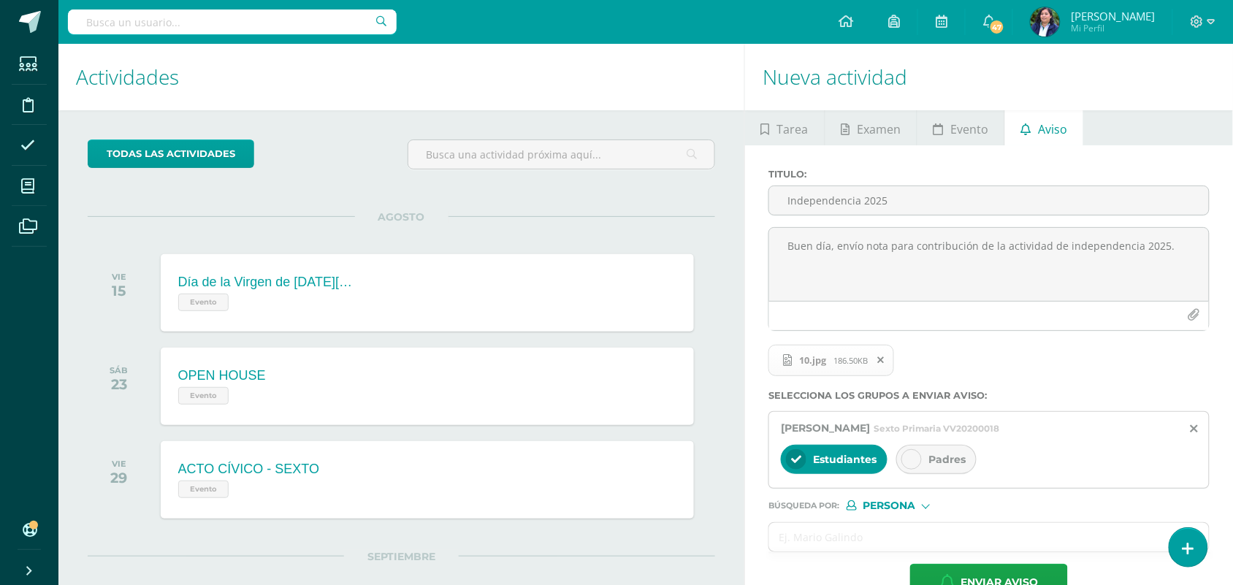
click at [932, 466] on span "Padres" at bounding box center [946, 459] width 37 height 13
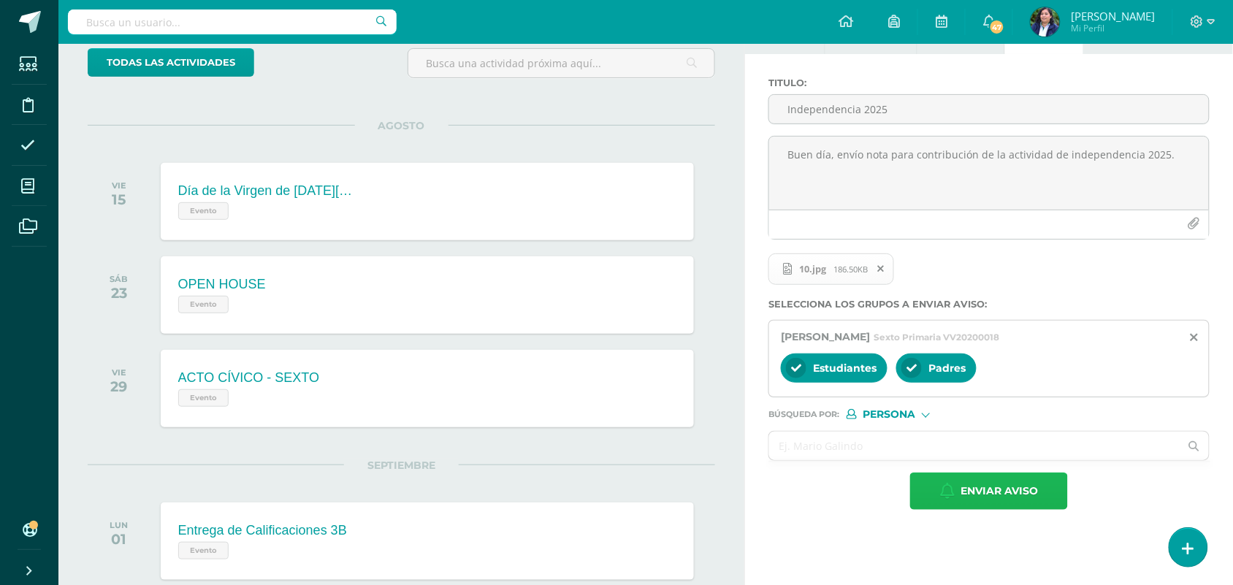
click at [987, 491] on span "Enviar aviso" at bounding box center [998, 491] width 77 height 36
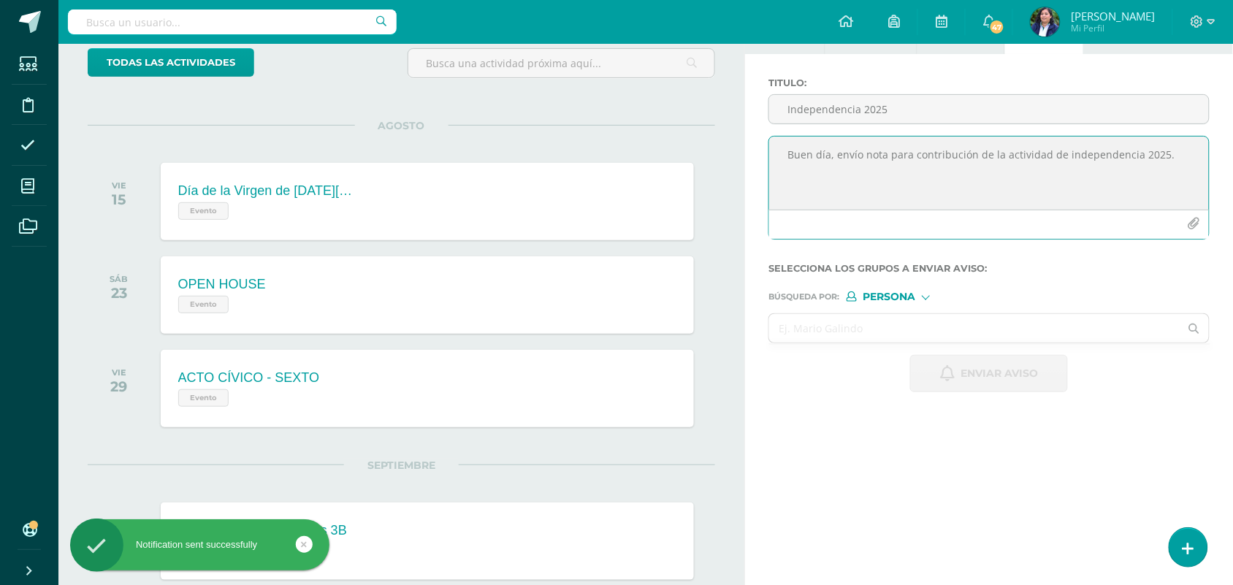
click at [837, 169] on textarea "Buen día, envío nota para contribución de la actividad de independencia 2025." at bounding box center [989, 173] width 440 height 73
paste textarea "Buen día, envío nota para contribución de la actividad de independencia 2025."
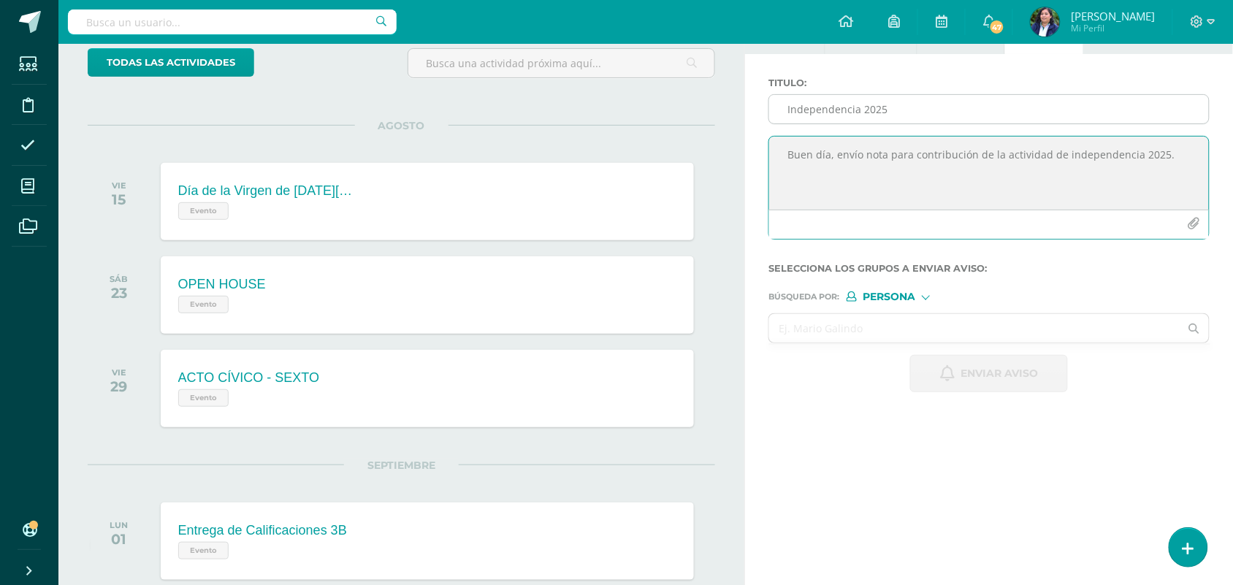
type textarea "Buen día, envío nota para contribución de la actividad de independencia 2025."
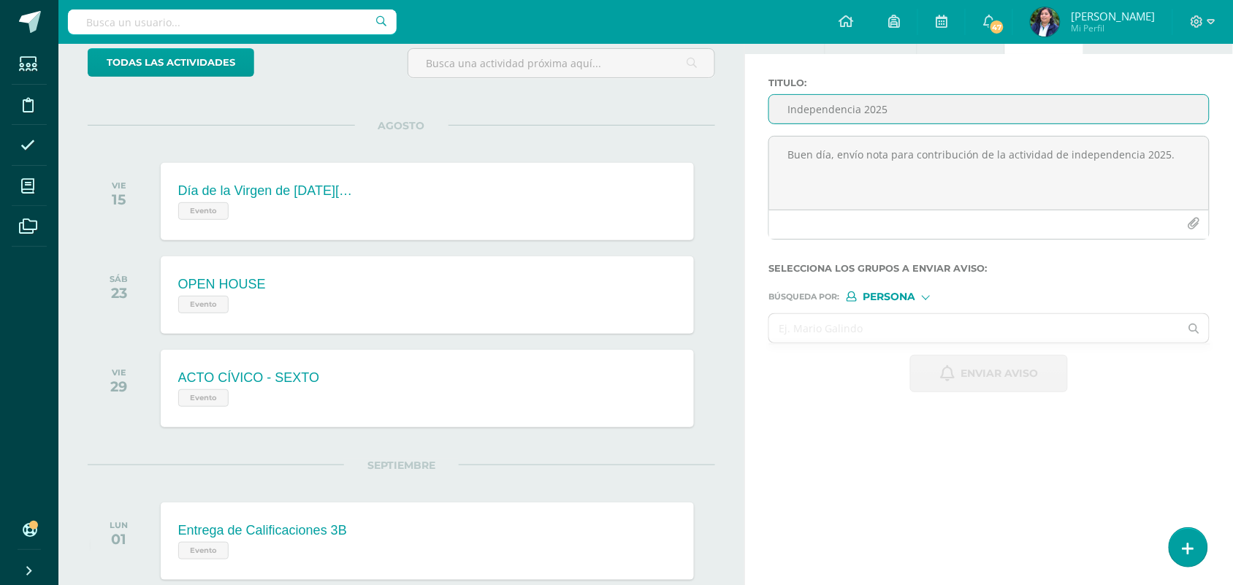
click at [845, 110] on input "Independencia 2025" at bounding box center [989, 109] width 440 height 28
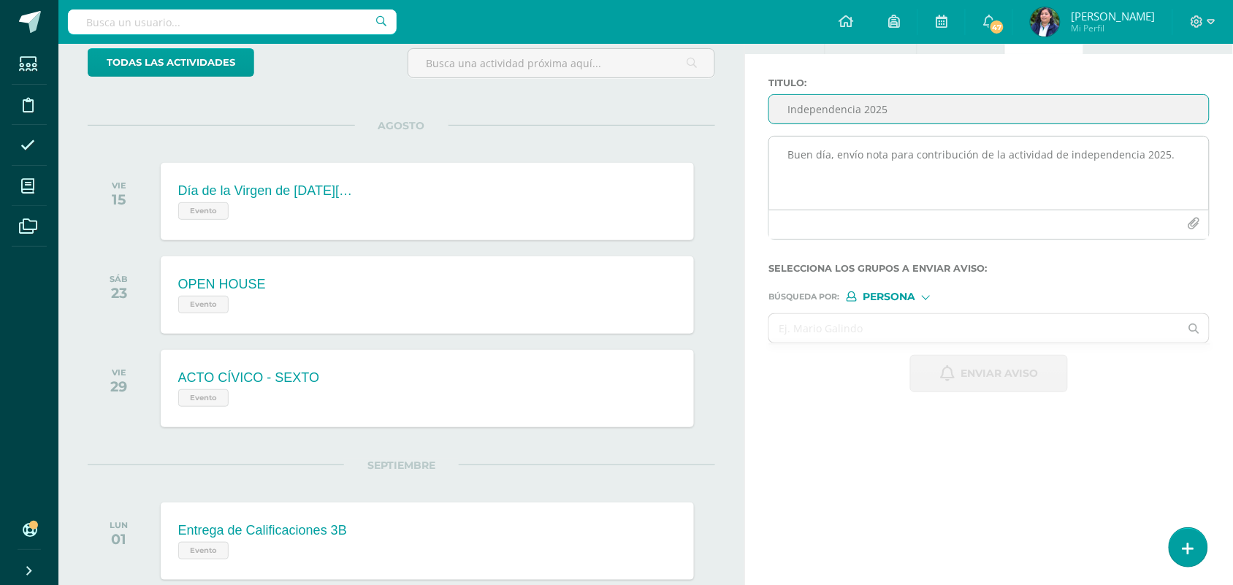
type input "Independencia 2025"
click at [1189, 226] on icon "button" at bounding box center [1193, 224] width 12 height 12
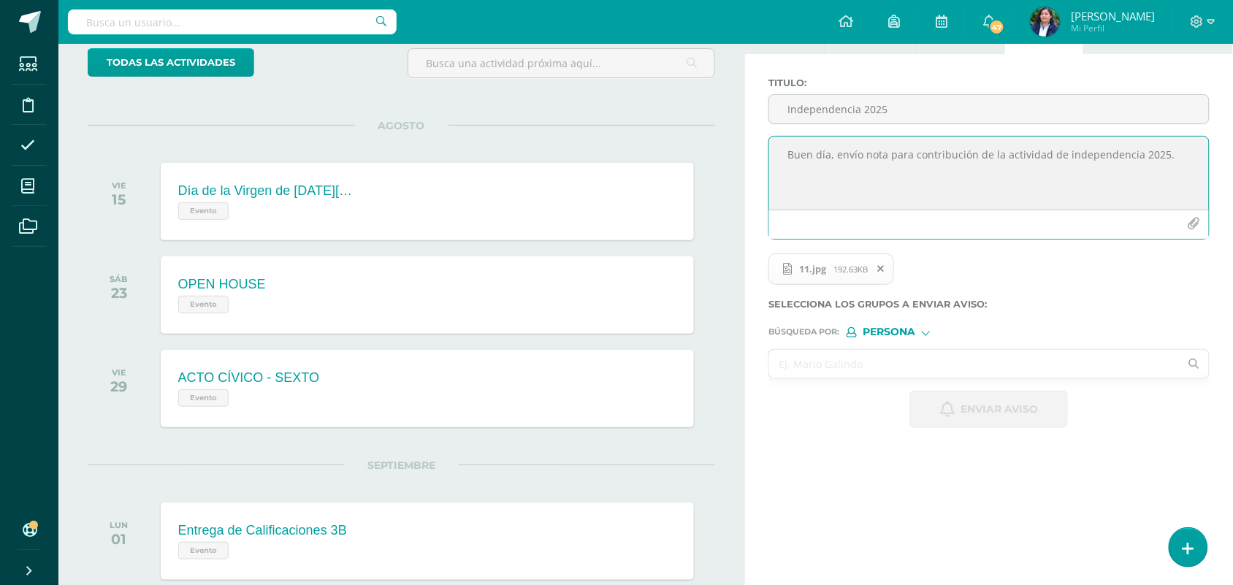
click at [857, 373] on input "text" at bounding box center [974, 364] width 410 height 28
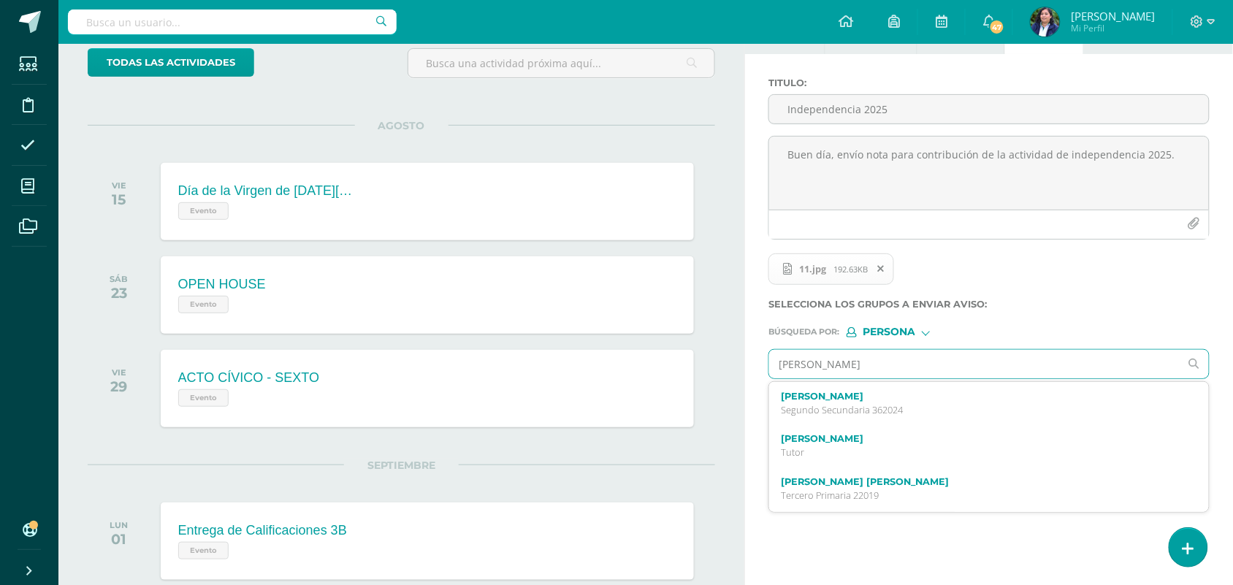
type input "andrea rüt"
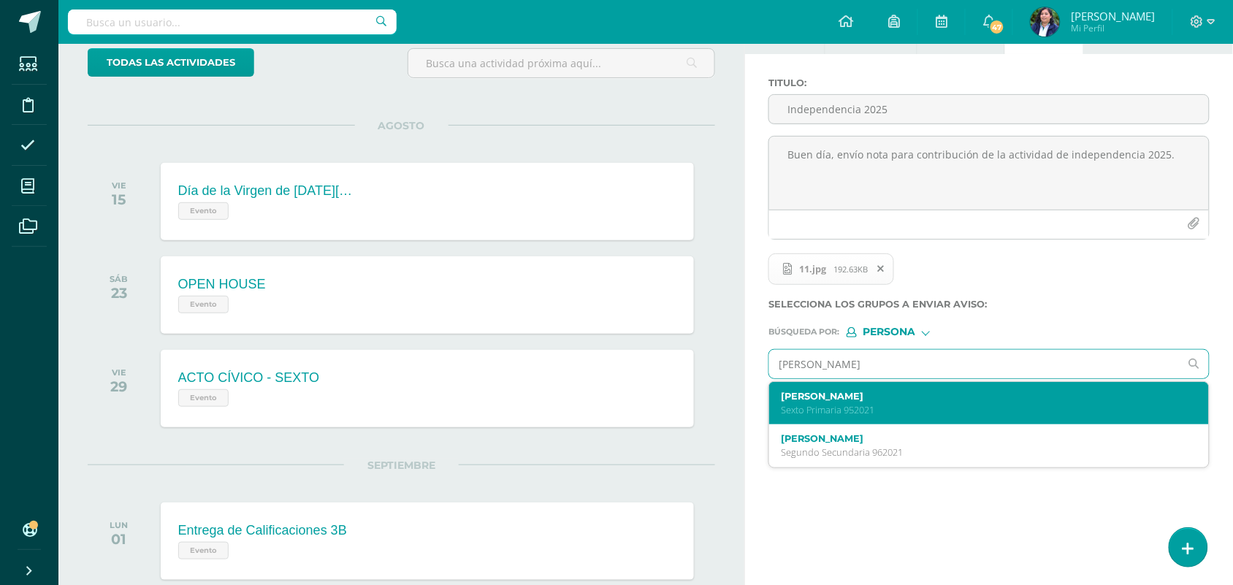
click at [878, 399] on label "Andrea Ximena Rüttimann Orozco" at bounding box center [980, 396] width 398 height 11
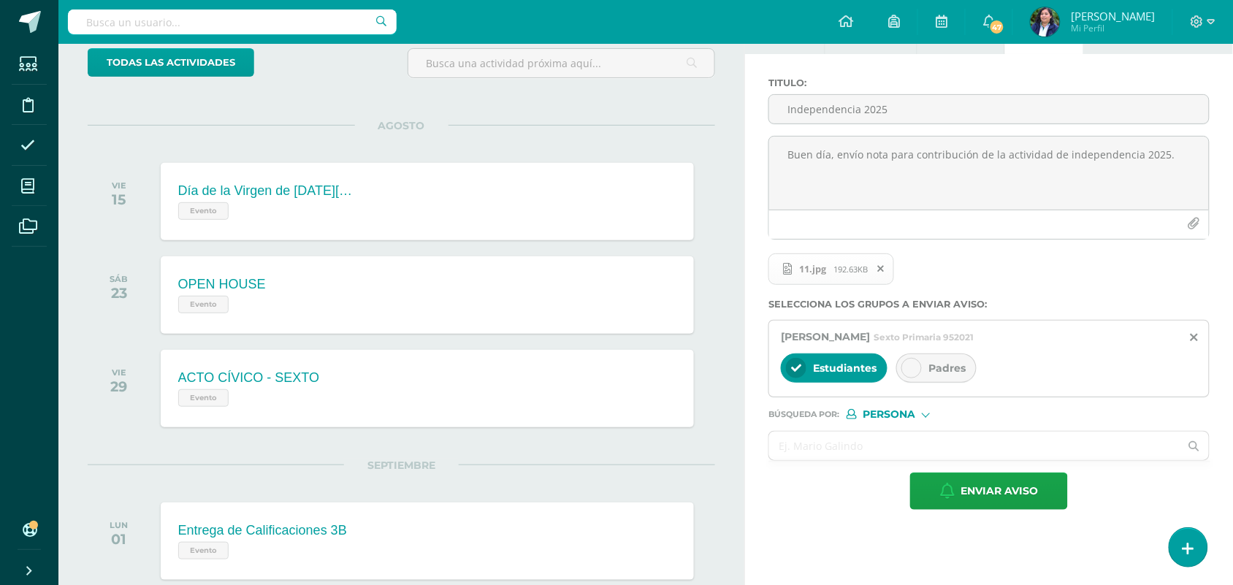
click at [933, 366] on span "Padres" at bounding box center [946, 367] width 37 height 13
click at [1005, 490] on span "Enviar aviso" at bounding box center [998, 491] width 77 height 36
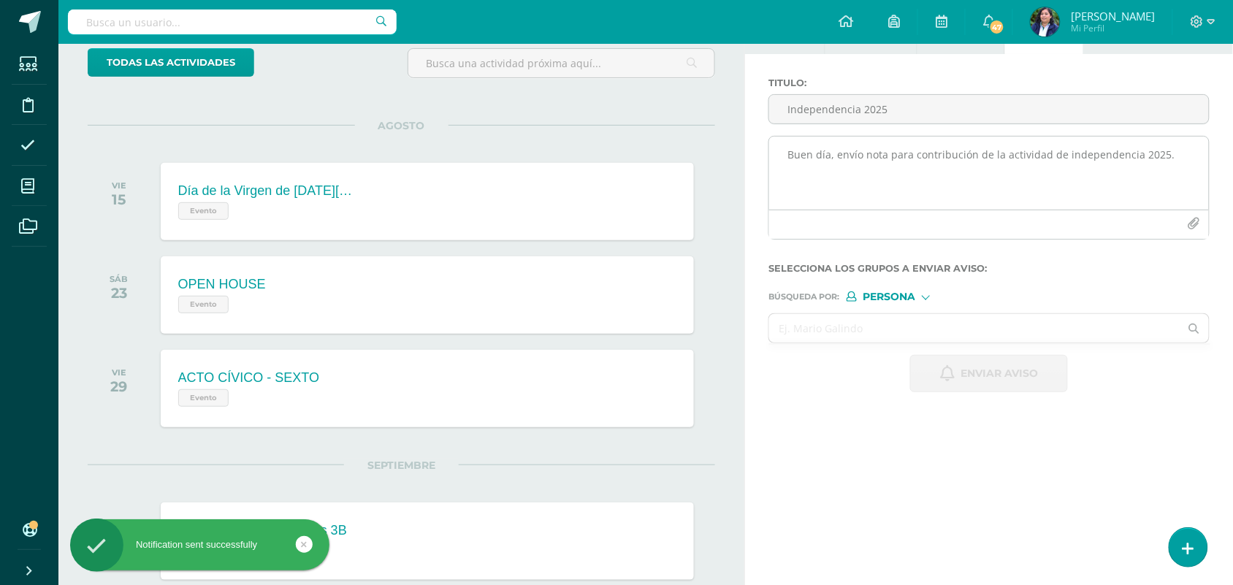
click at [823, 168] on textarea "Buen día, envío nota para contribución de la actividad de independencia 2025." at bounding box center [989, 173] width 440 height 73
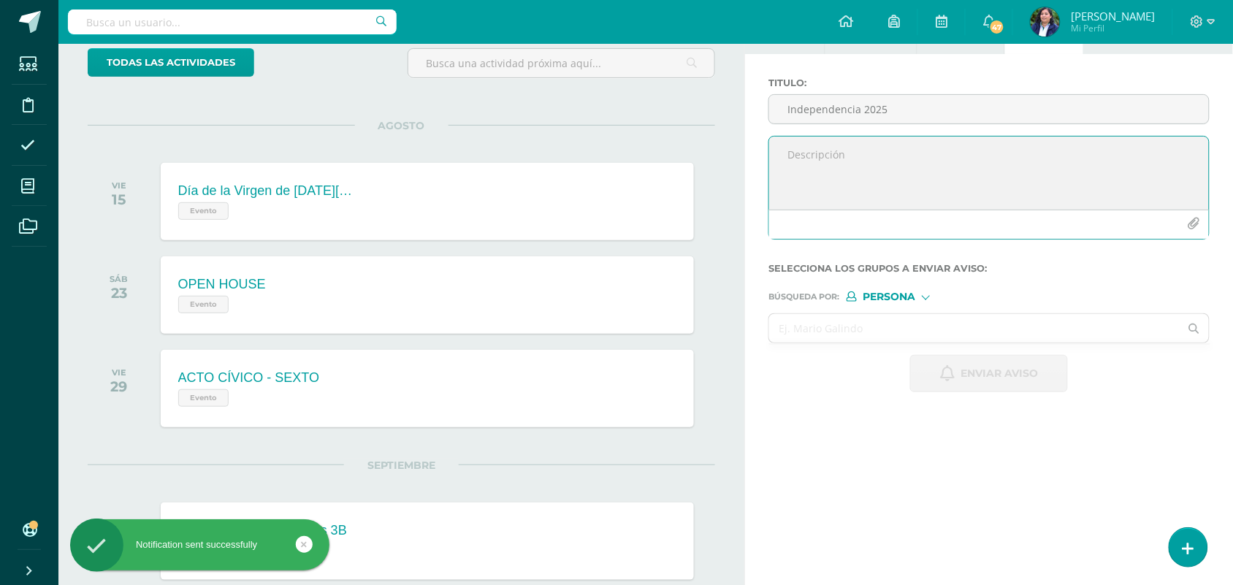
paste textarea "Buen día, envío nota para contribución de la actividad de independencia 2025."
type textarea "Buen día, envío nota para contribución de la actividad de independencia 2025."
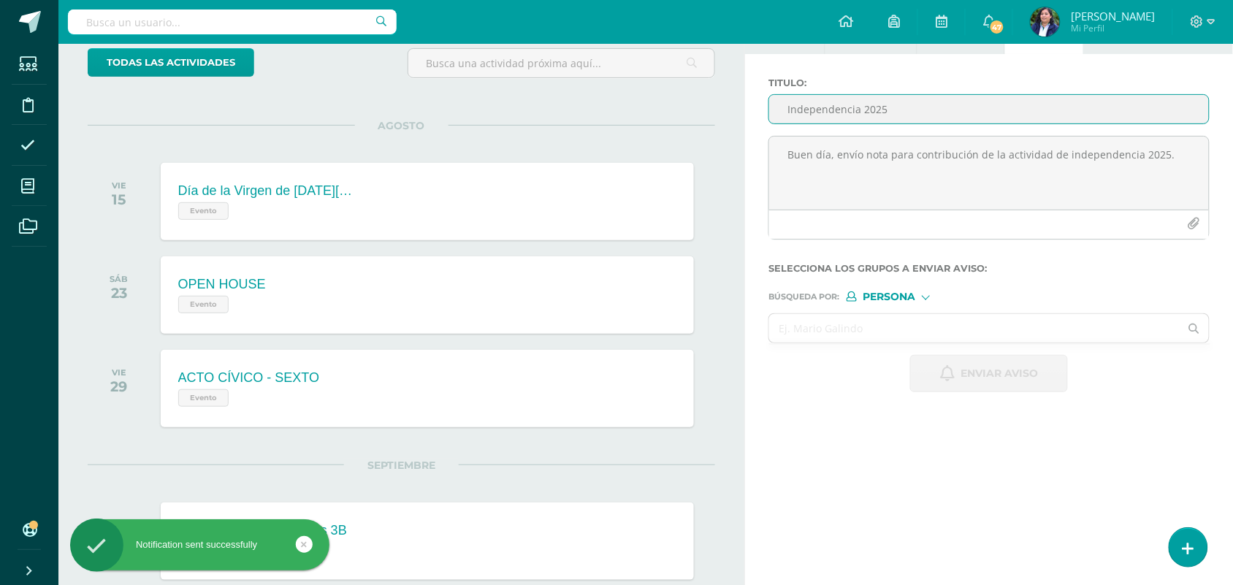
click at [816, 115] on input "Independencia 2025" at bounding box center [989, 109] width 440 height 28
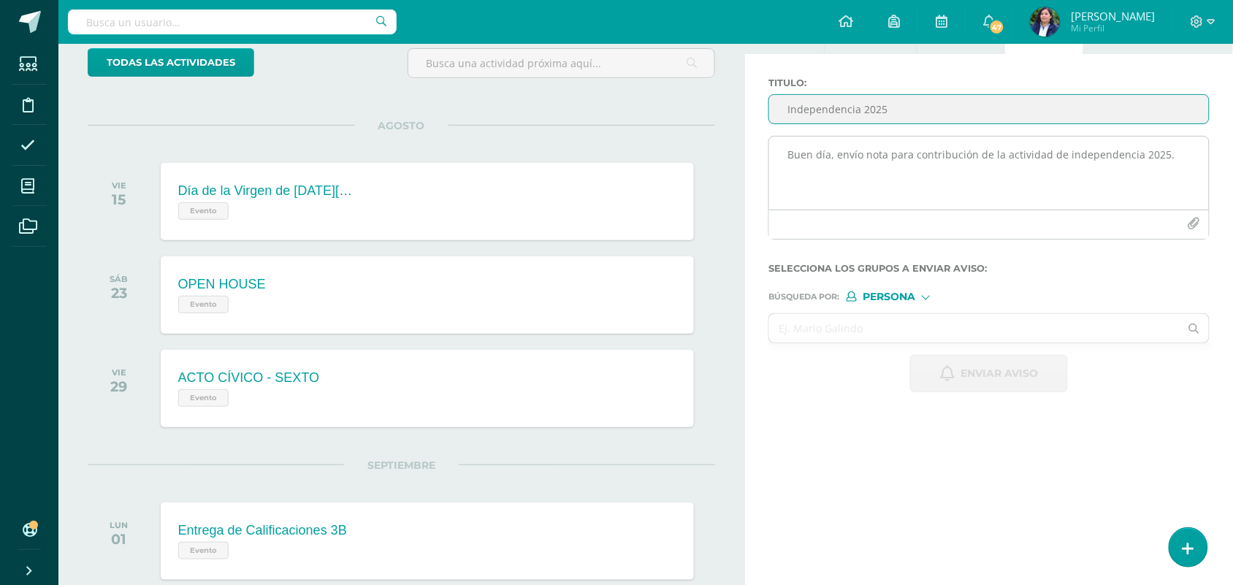
type input "Independencia 2025"
click at [1189, 227] on icon "button" at bounding box center [1193, 224] width 12 height 12
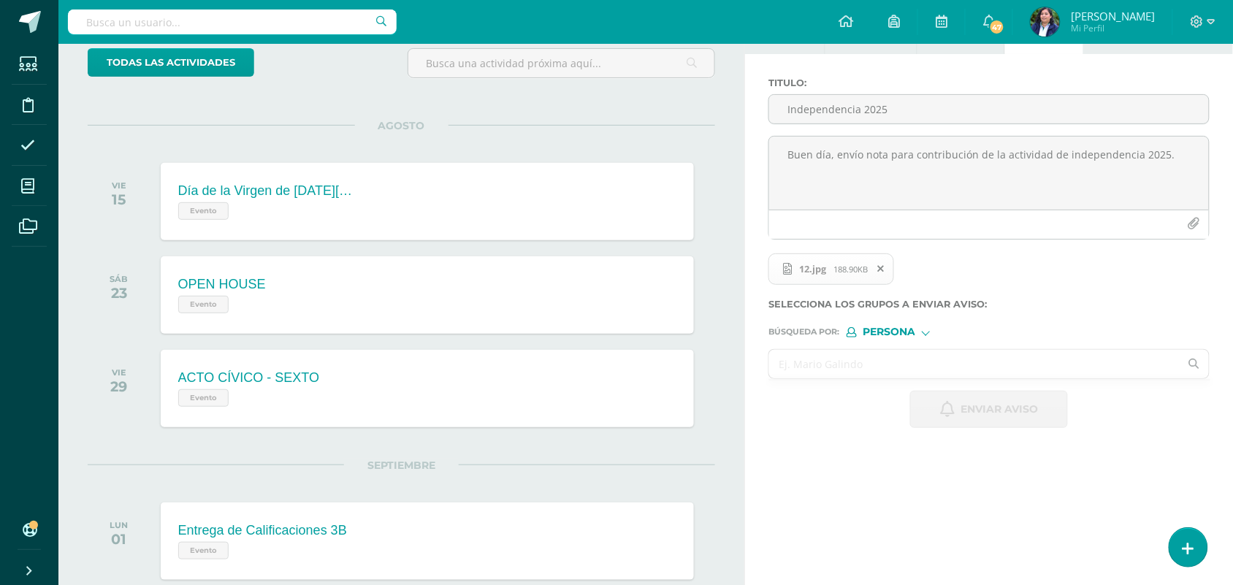
click at [840, 378] on input "text" at bounding box center [974, 364] width 410 height 28
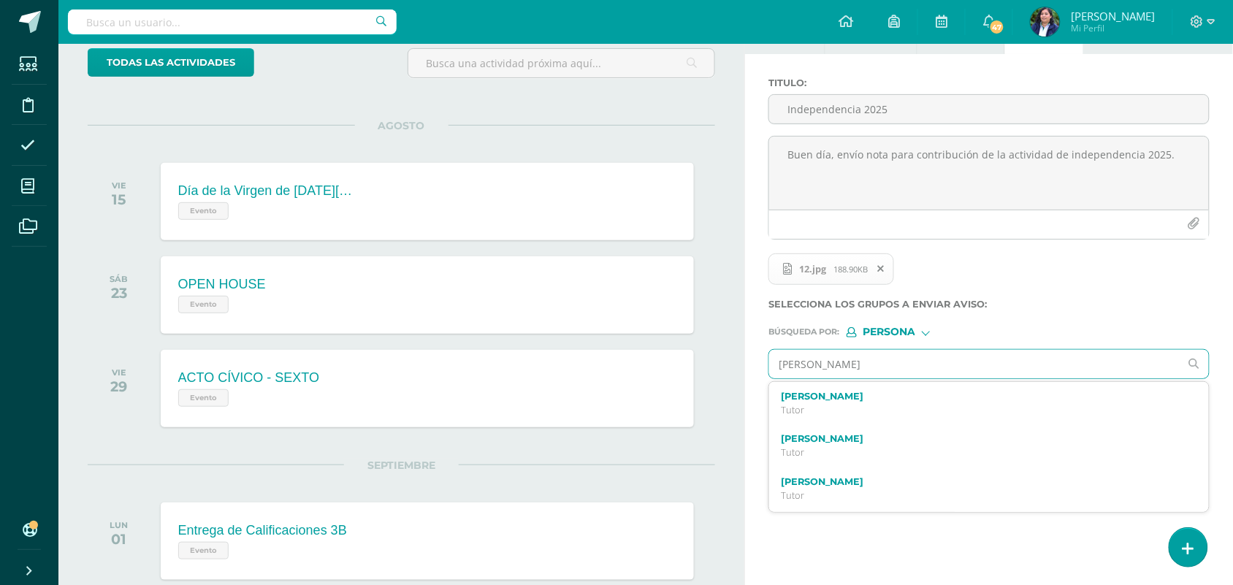
type input "Carlos saca"
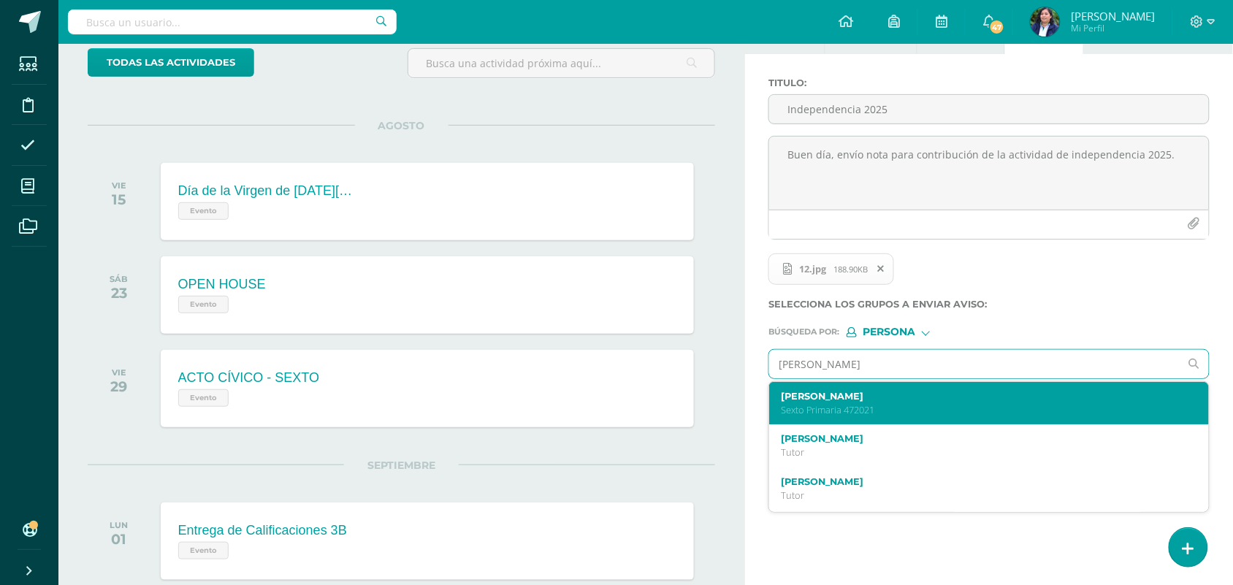
click at [903, 399] on label "Carlos Fernándo Sacalxot Reyna" at bounding box center [980, 396] width 398 height 11
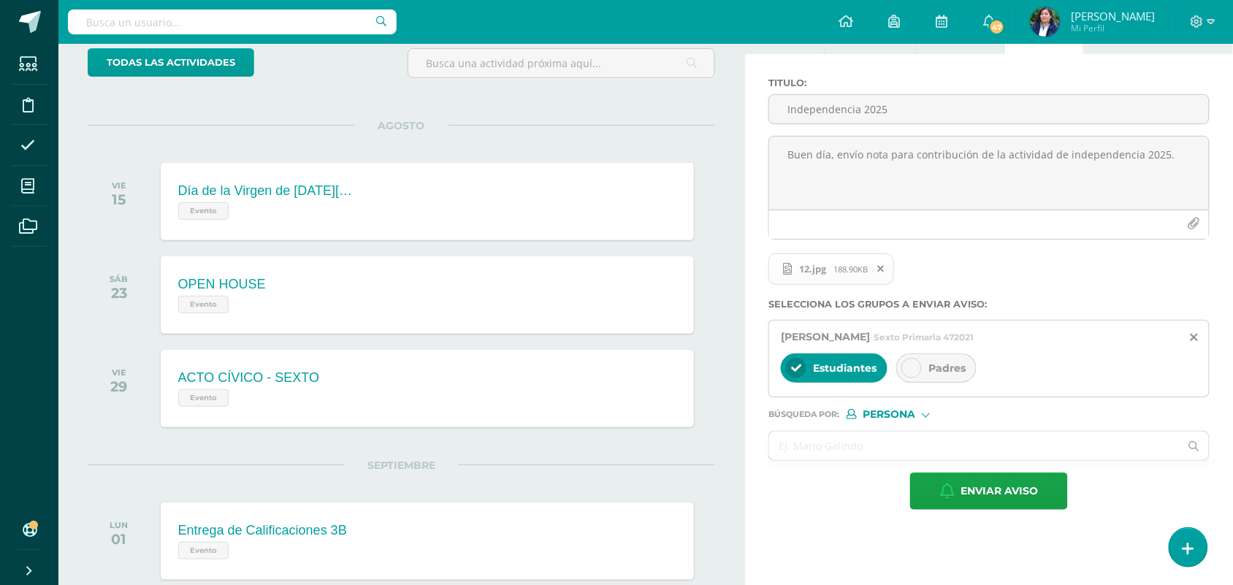
click at [914, 373] on icon at bounding box center [911, 368] width 10 height 10
click at [989, 494] on span "Enviar aviso" at bounding box center [998, 491] width 77 height 36
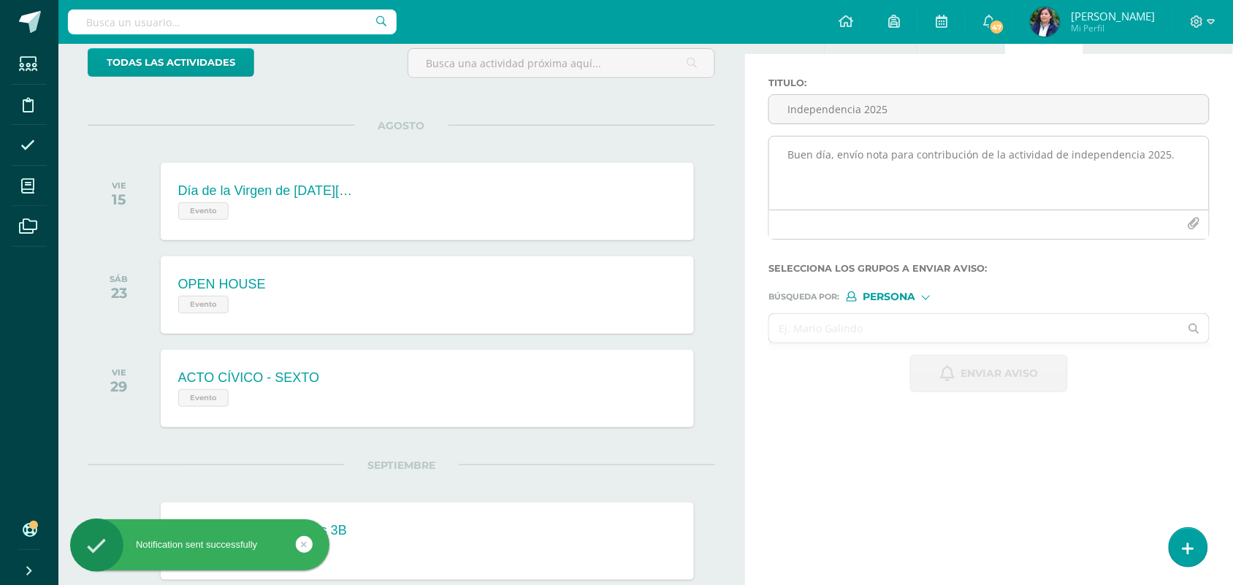
click at [804, 169] on textarea "Buen día, envío nota para contribución de la actividad de independencia 2025." at bounding box center [989, 173] width 440 height 73
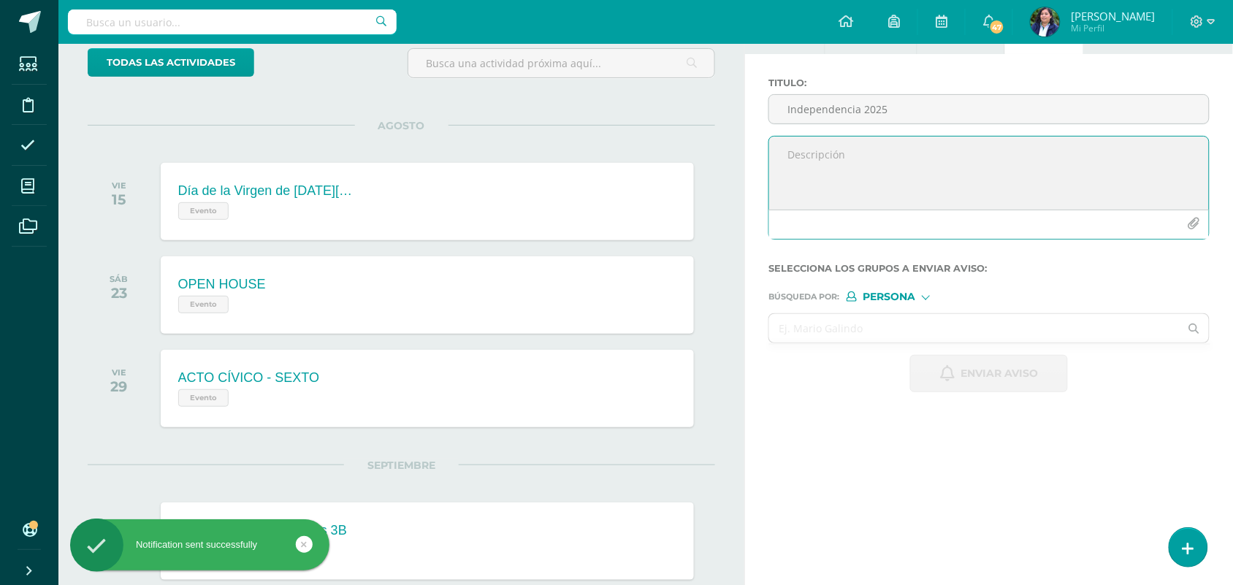
paste textarea "Buen día, envío nota para contribución de la actividad de independencia 2025."
type textarea "Buen día, envío nota para contribución de la actividad de independencia 2025."
click at [831, 110] on input "Independencia 2025" at bounding box center [989, 109] width 440 height 28
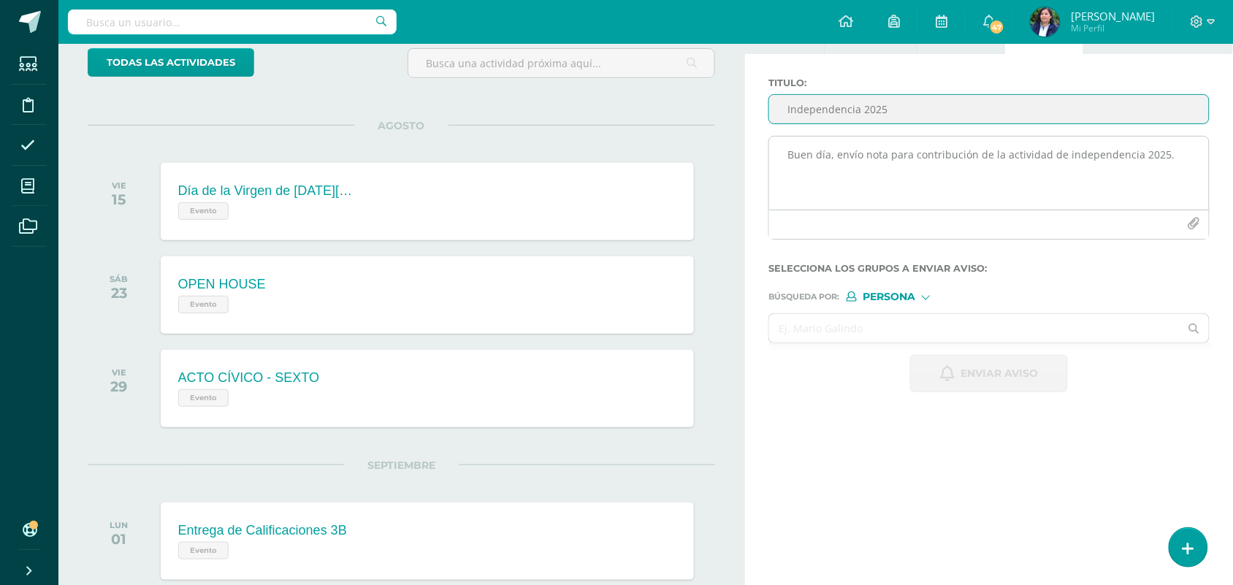
type input "Independencia 2025"
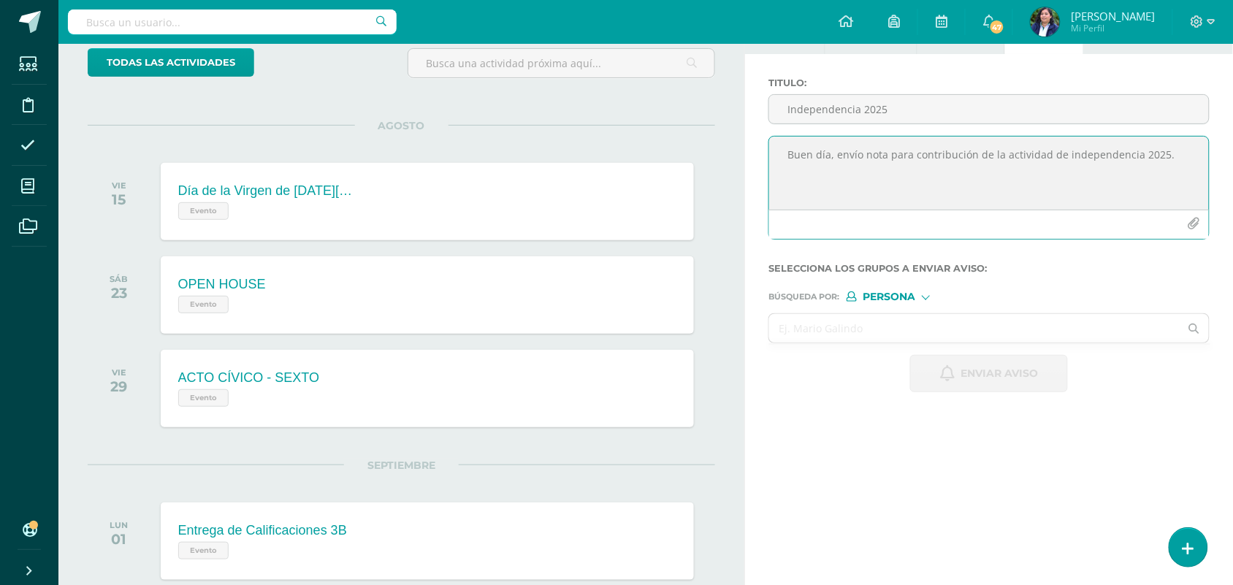
click at [1190, 223] on icon "button" at bounding box center [1193, 224] width 12 height 12
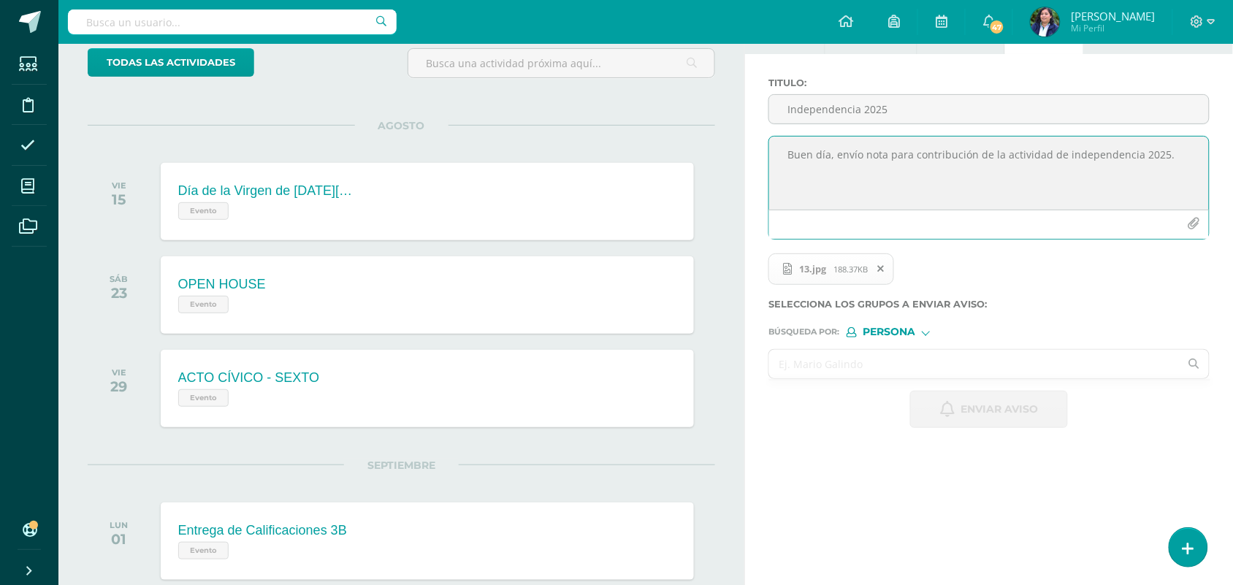
click at [804, 369] on input "text" at bounding box center [974, 364] width 410 height 28
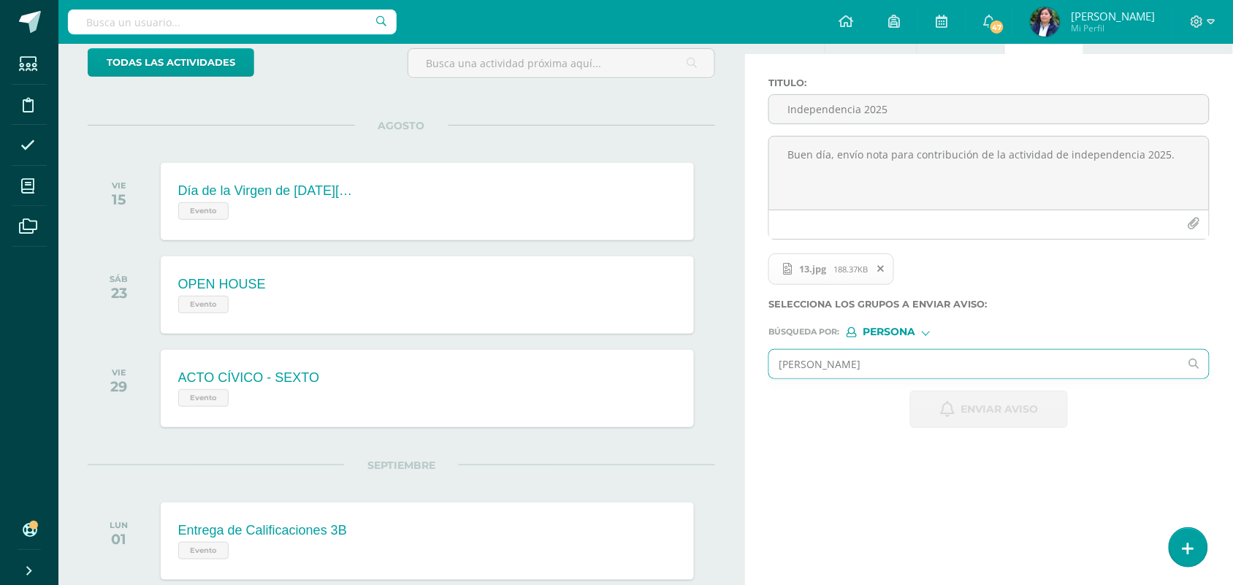
type input "walter"
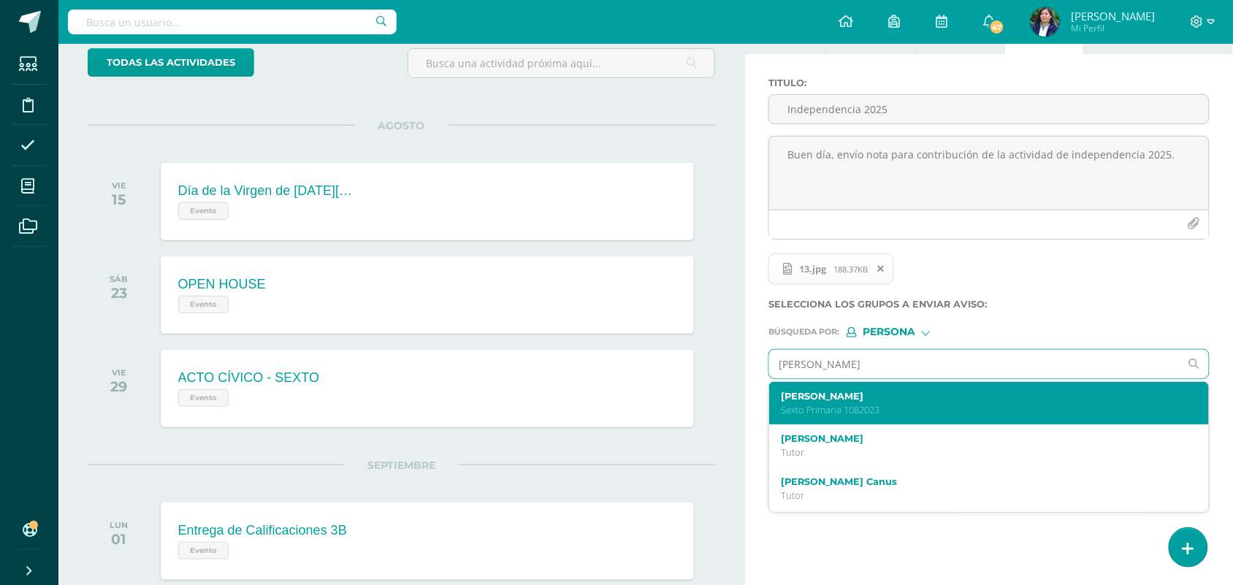
click at [870, 406] on div "Walter Sebastián Villatoro Rodriguez Sexto Primaria 1082023" at bounding box center [980, 404] width 398 height 26
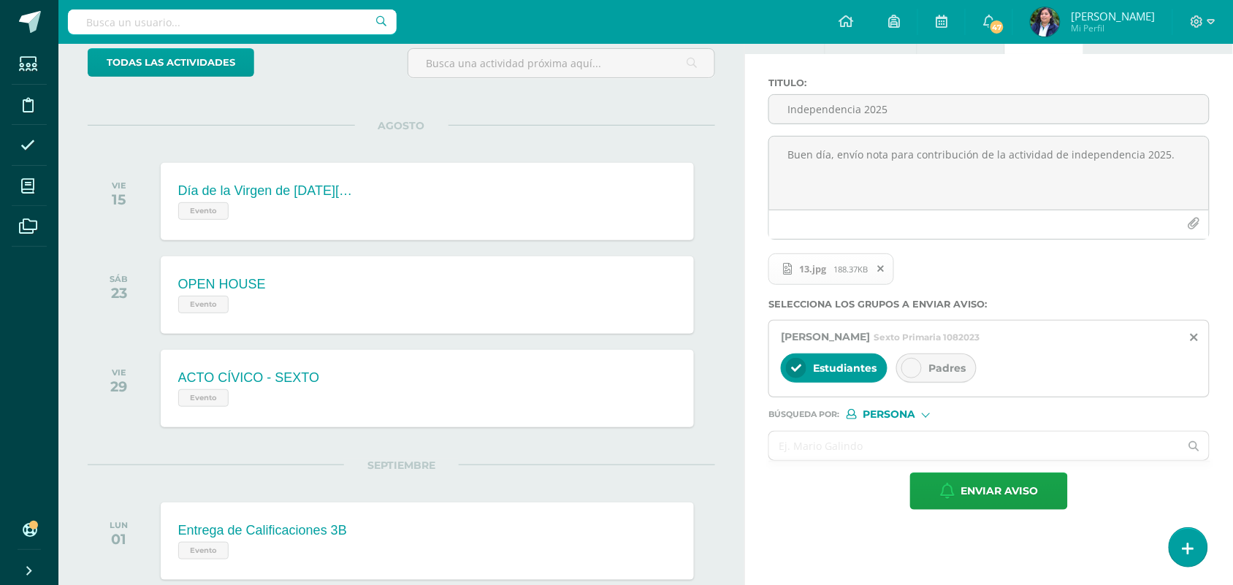
click at [930, 362] on div "Padres" at bounding box center [936, 367] width 80 height 29
click at [969, 482] on span "Enviar aviso" at bounding box center [998, 491] width 77 height 36
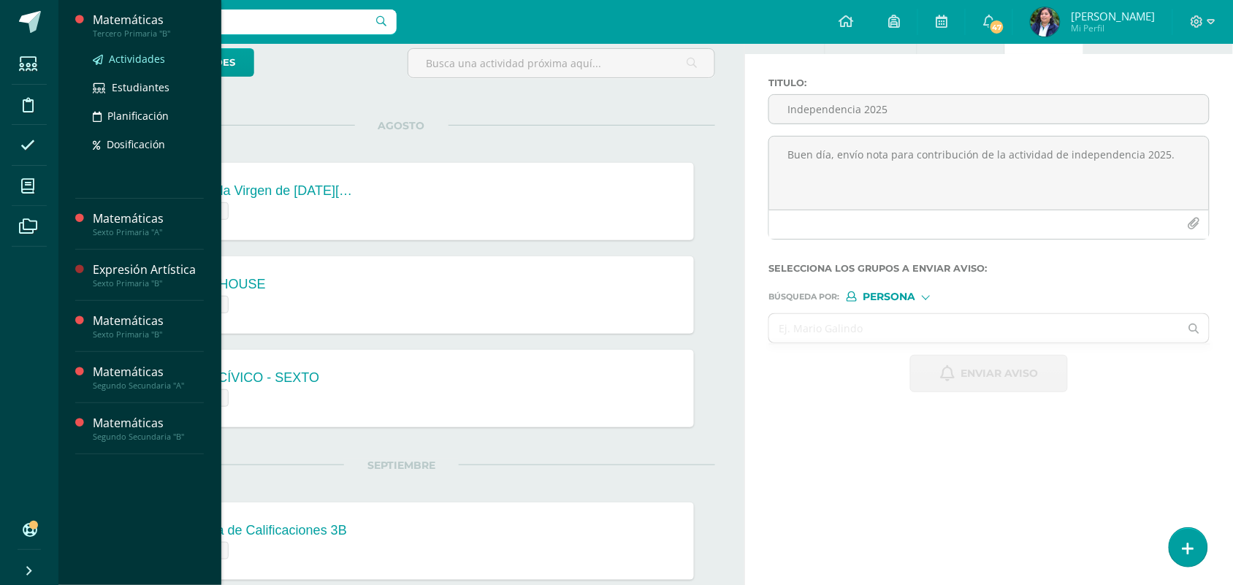
click at [133, 60] on span "Actividades" at bounding box center [137, 59] width 56 height 14
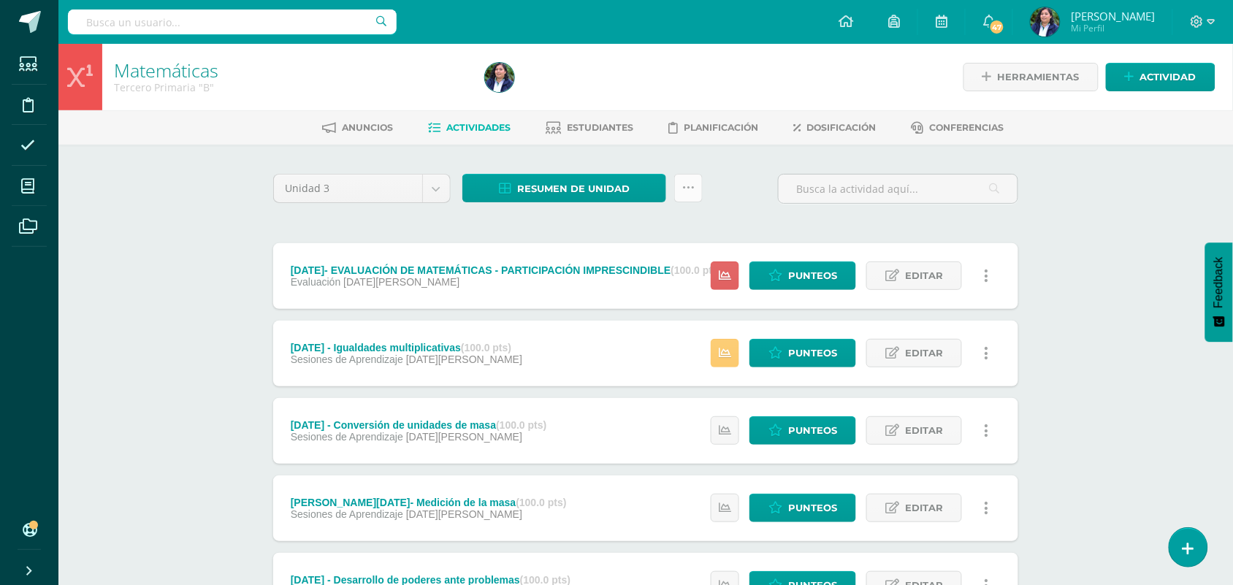
click at [695, 188] on link at bounding box center [688, 188] width 28 height 28
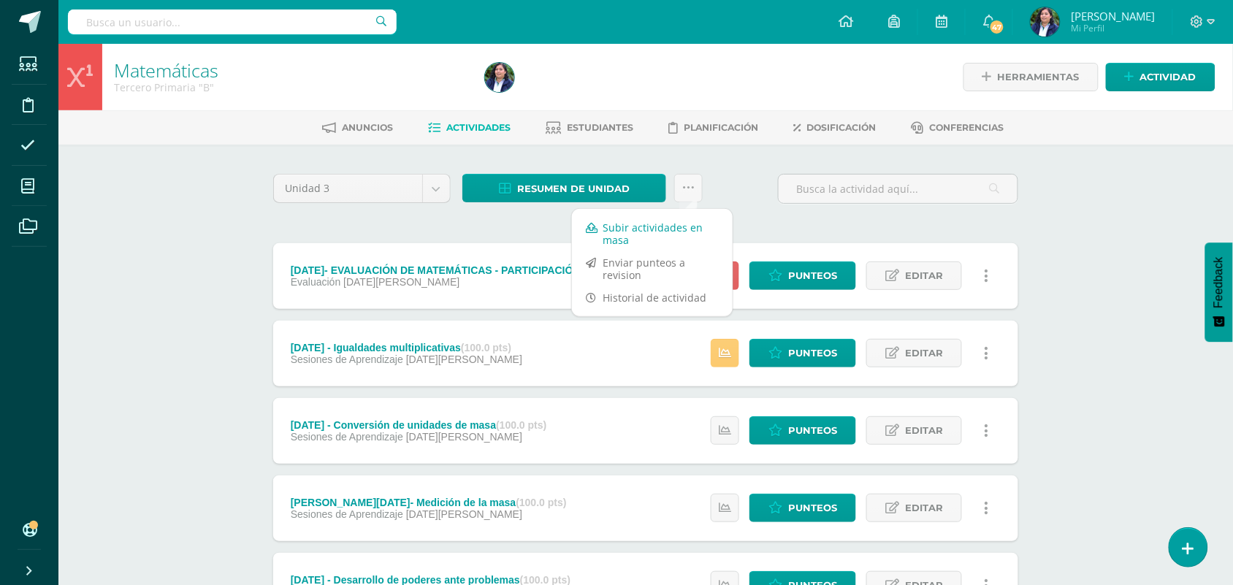
click at [688, 225] on link "Subir actividades en masa" at bounding box center [652, 233] width 161 height 35
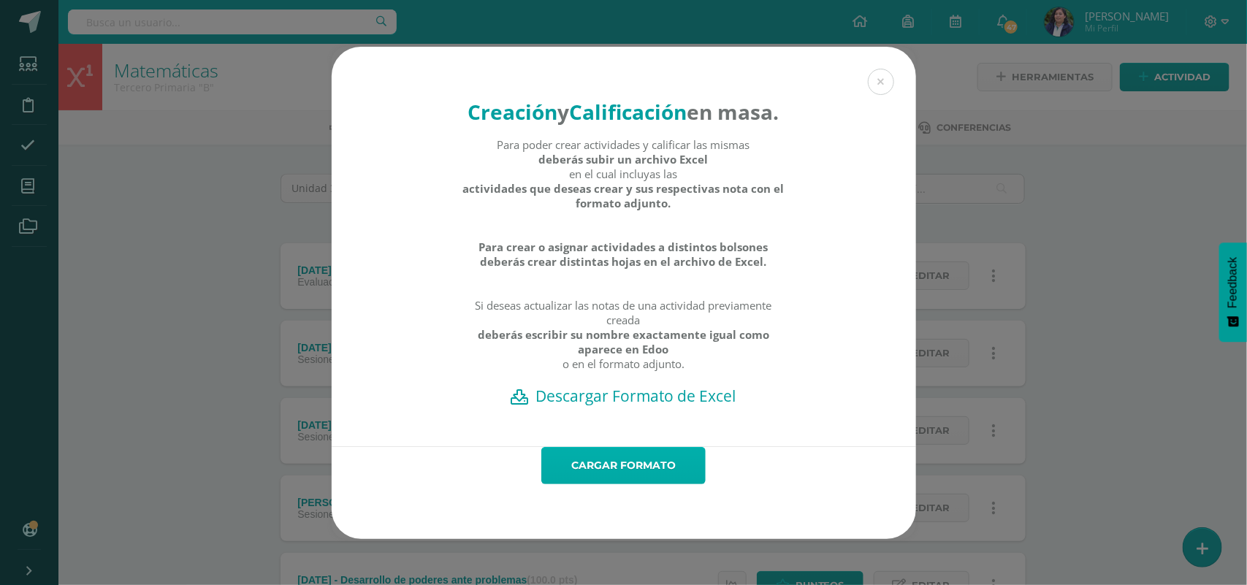
click at [640, 484] on link "Cargar formato" at bounding box center [623, 465] width 164 height 37
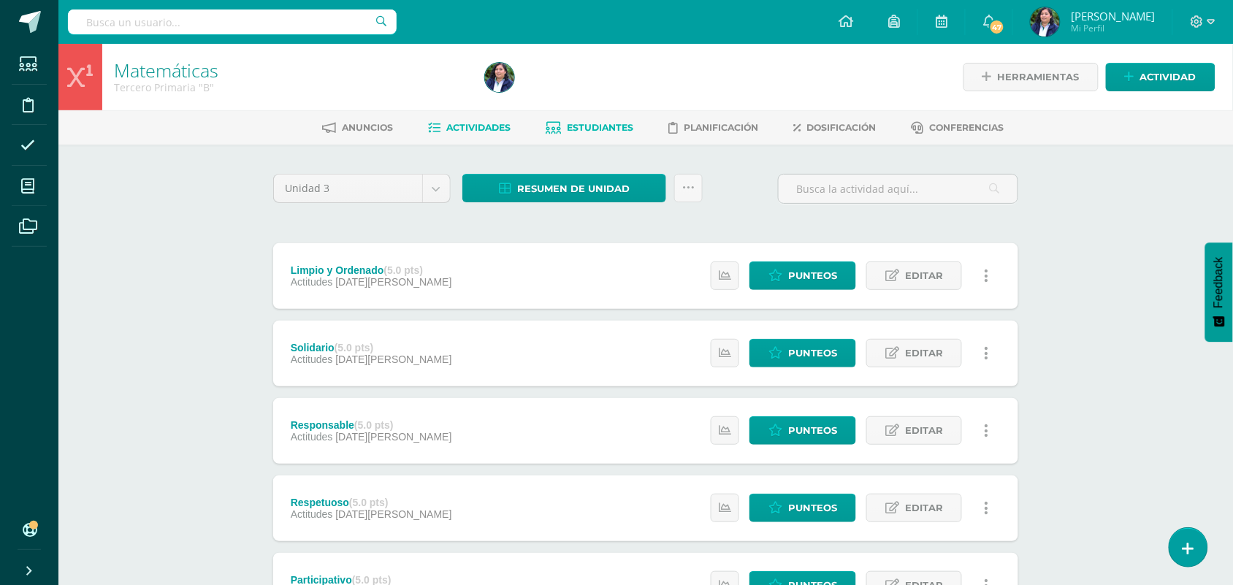
click at [599, 116] on link "Estudiantes" at bounding box center [590, 127] width 88 height 23
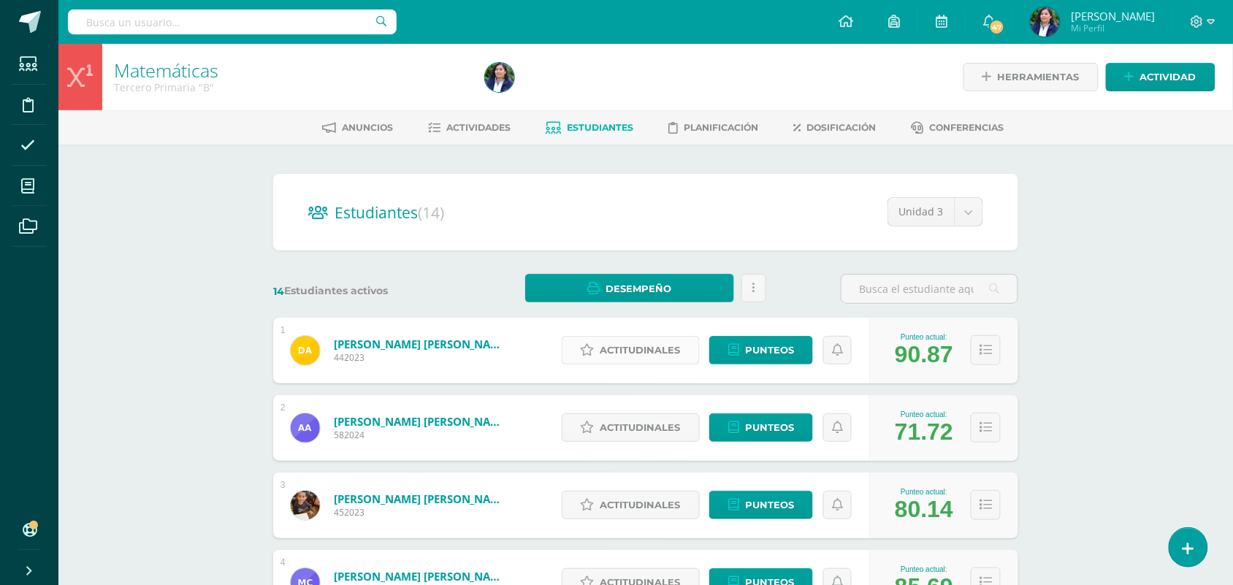
click at [630, 361] on span "Actitudinales" at bounding box center [640, 350] width 80 height 27
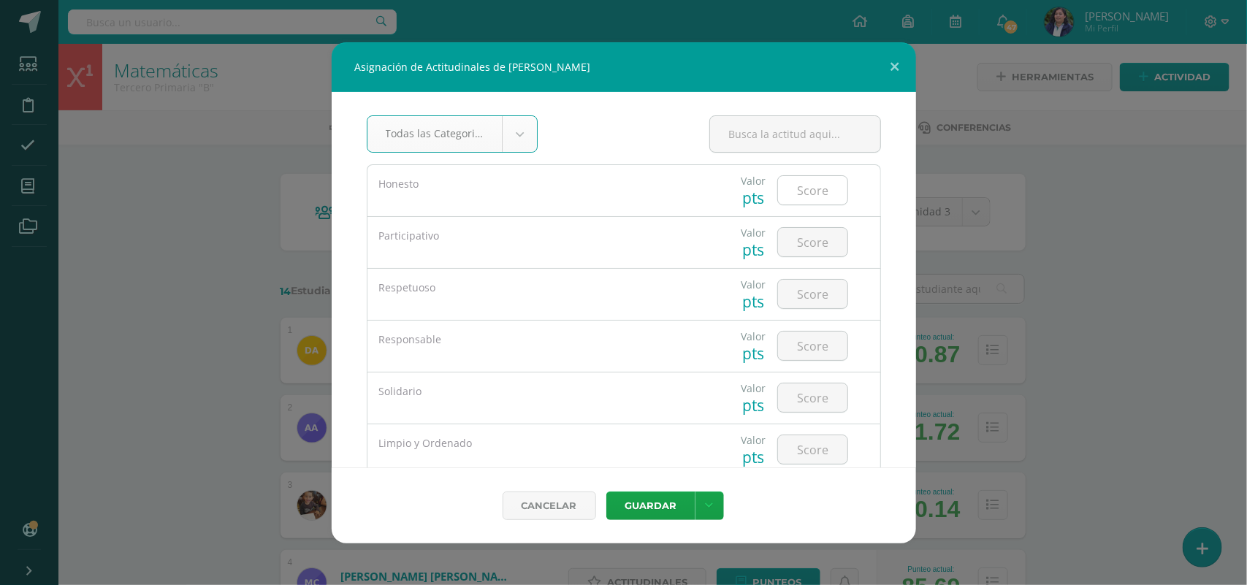
click at [784, 197] on input "number" at bounding box center [812, 190] width 69 height 28
type input "4"
type input "5"
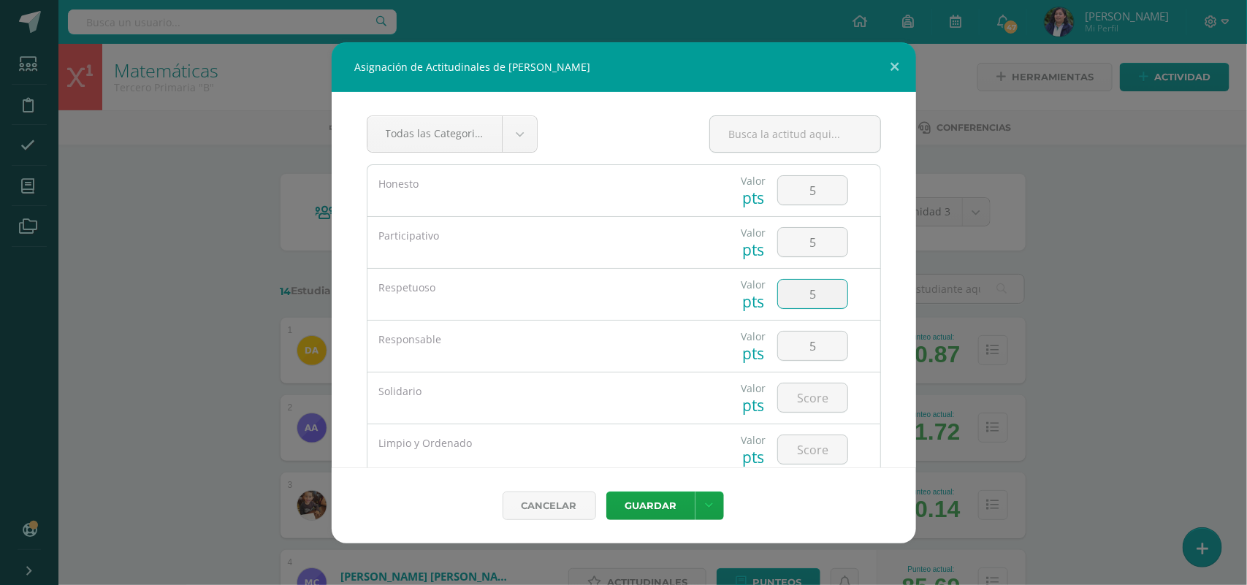
type input "5"
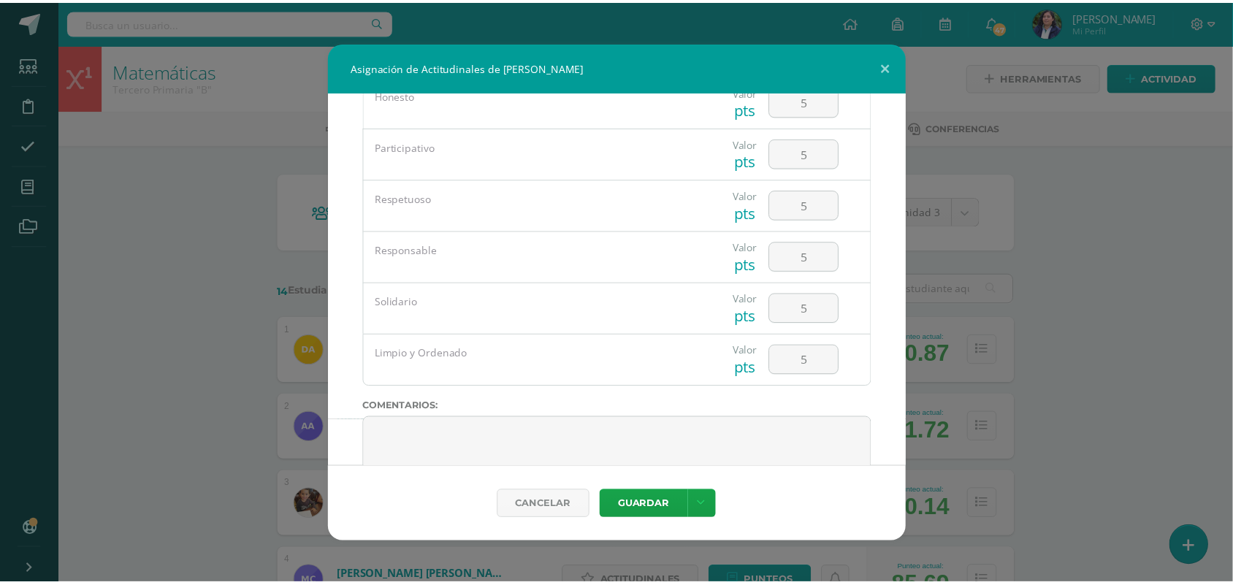
scroll to position [91, 0]
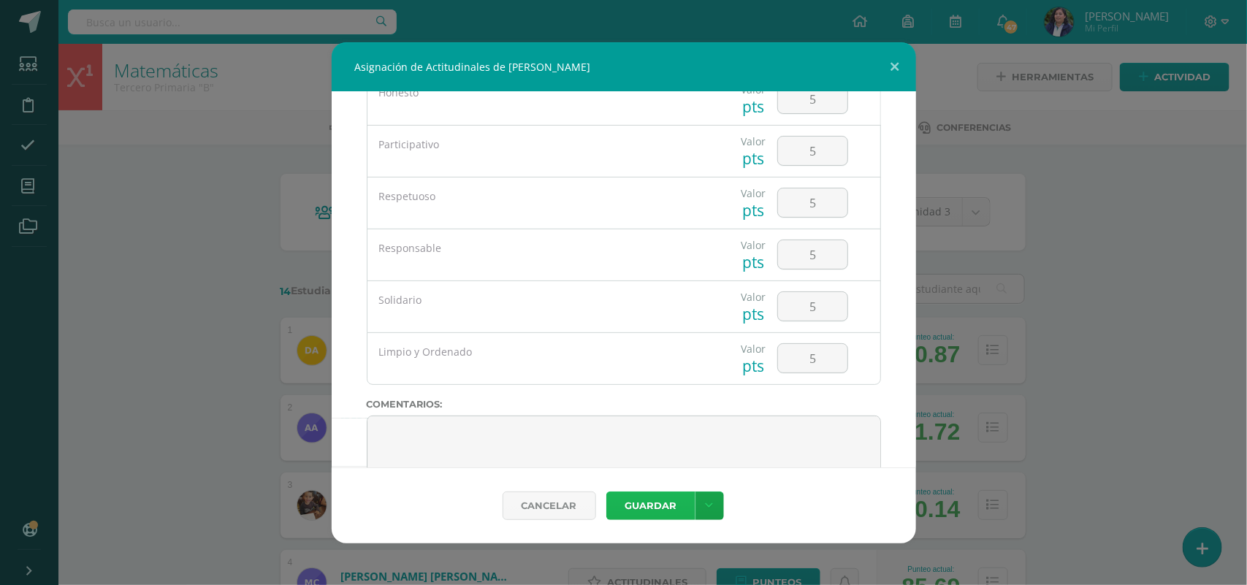
click at [647, 506] on button "Guardar" at bounding box center [650, 505] width 89 height 28
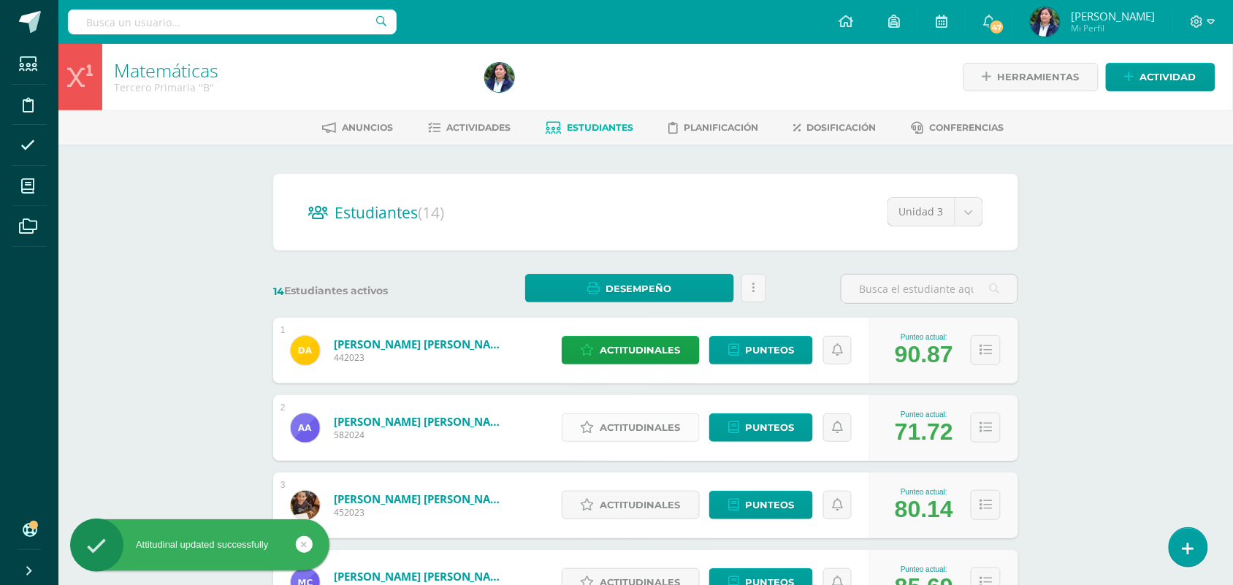
click at [643, 428] on span "Actitudinales" at bounding box center [640, 427] width 80 height 27
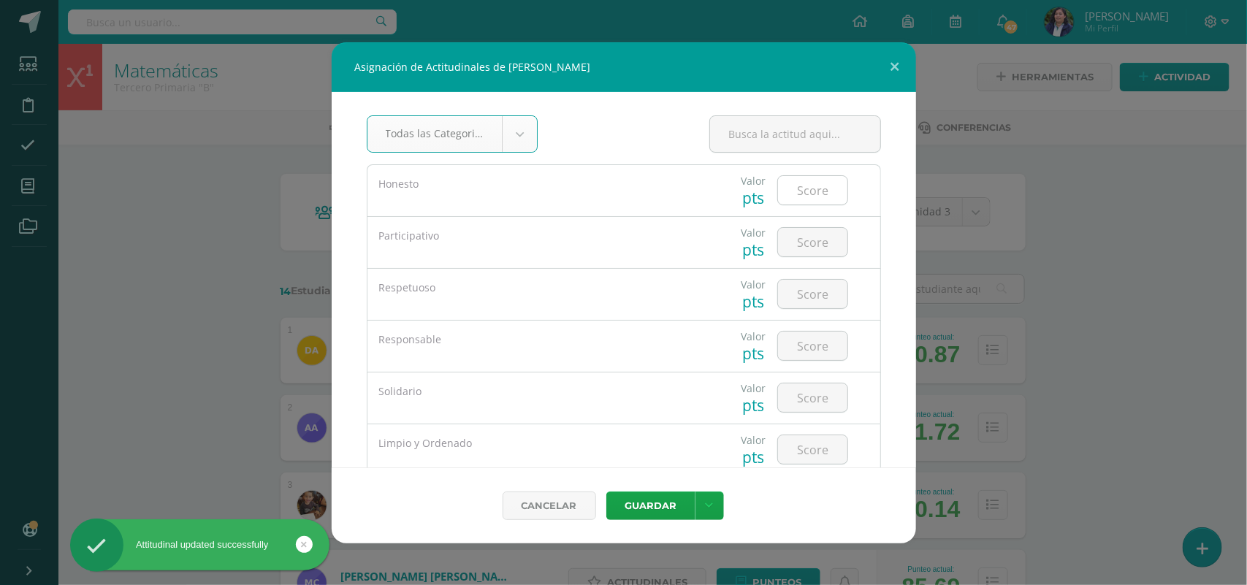
click at [794, 194] on input "number" at bounding box center [812, 190] width 69 height 28
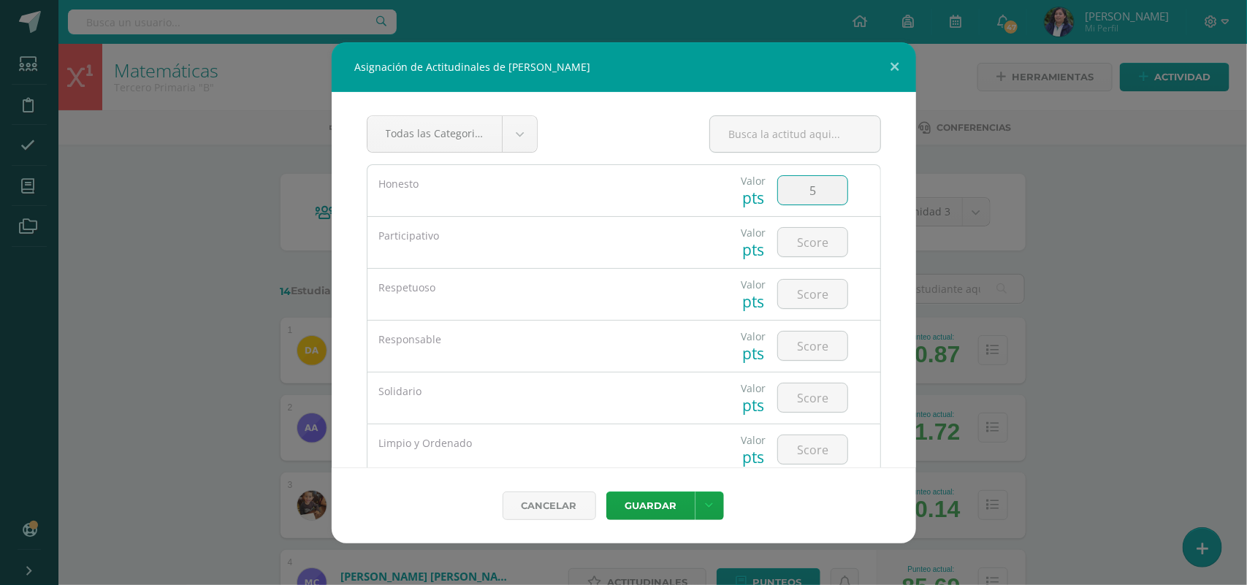
type input "5"
type input "4"
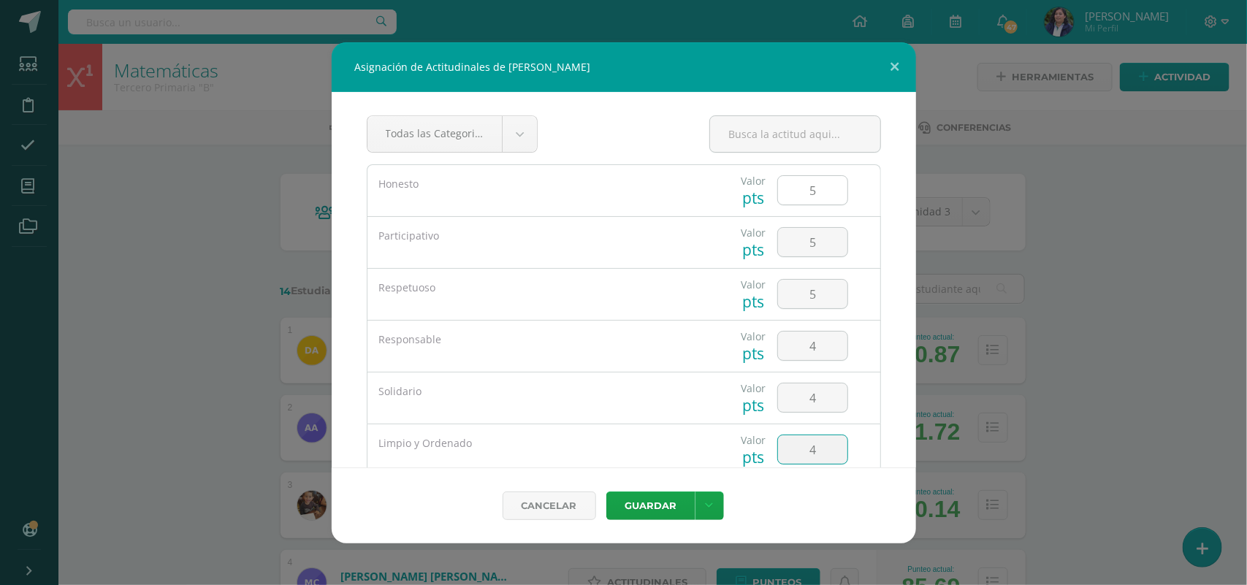
type input "4"
click at [606, 491] on button "Guardar" at bounding box center [650, 505] width 89 height 28
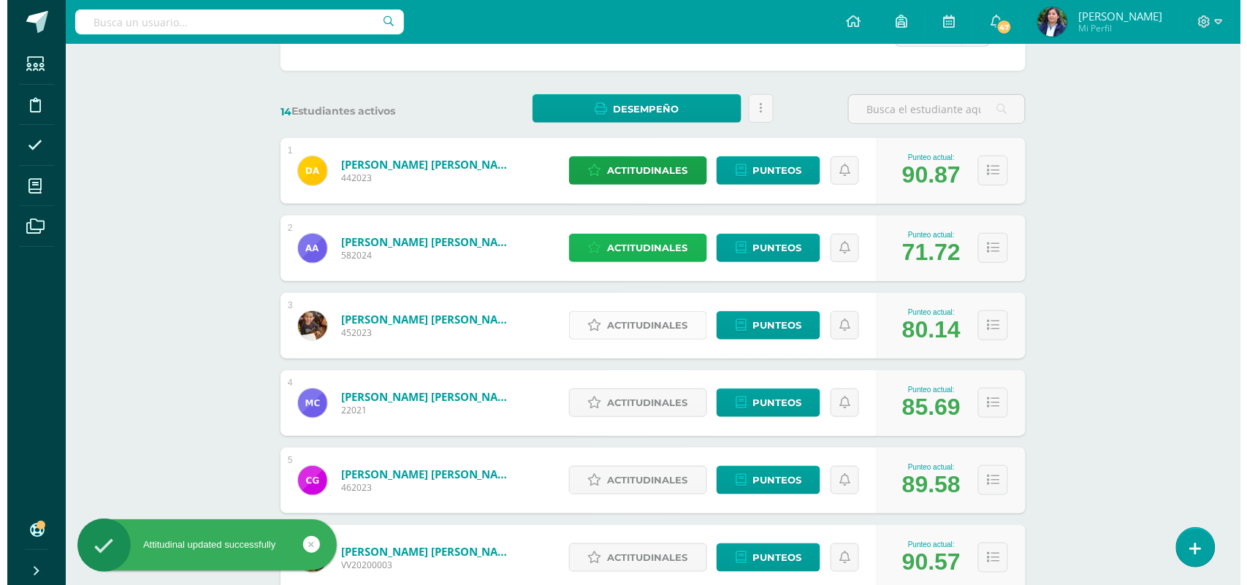
scroll to position [183, 0]
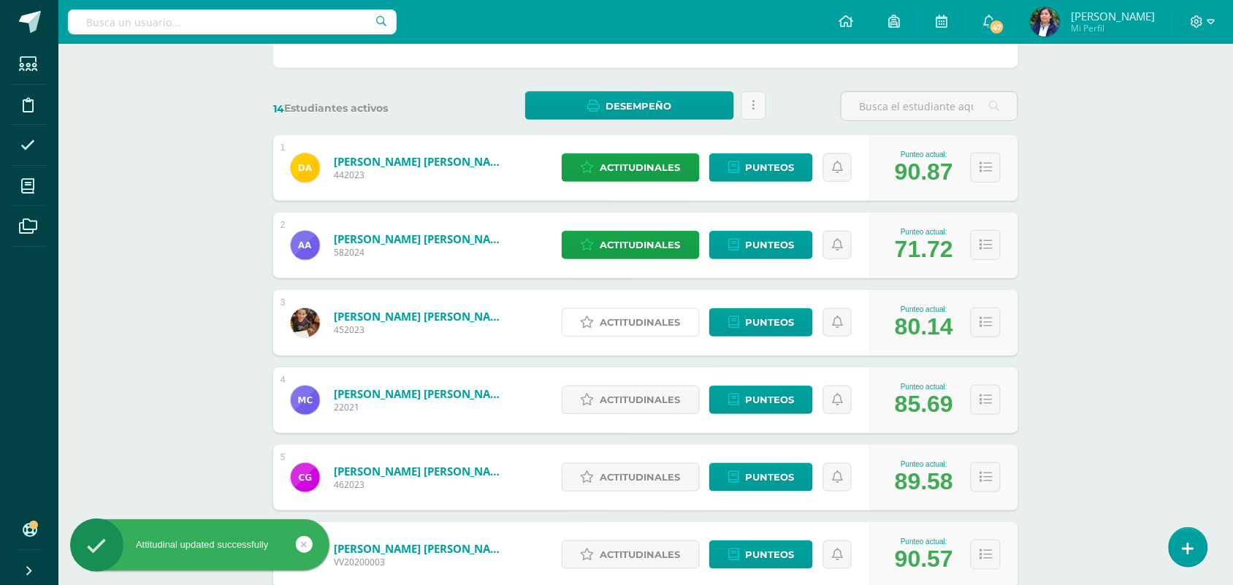
click at [613, 318] on span "Actitudinales" at bounding box center [640, 322] width 80 height 27
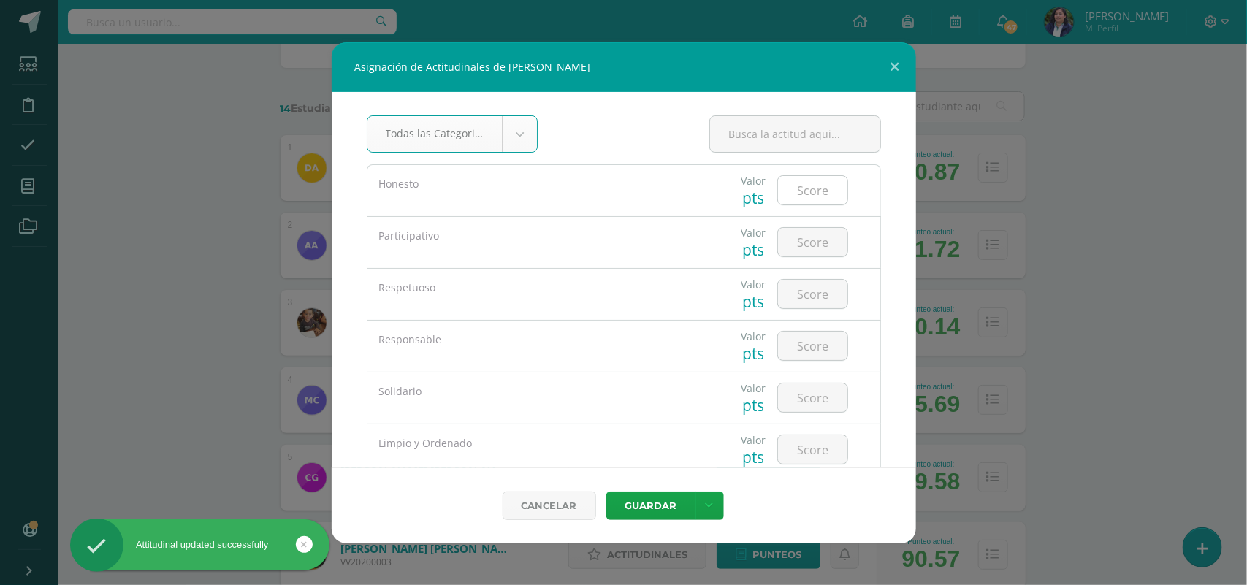
click at [778, 198] on input "number" at bounding box center [812, 190] width 69 height 28
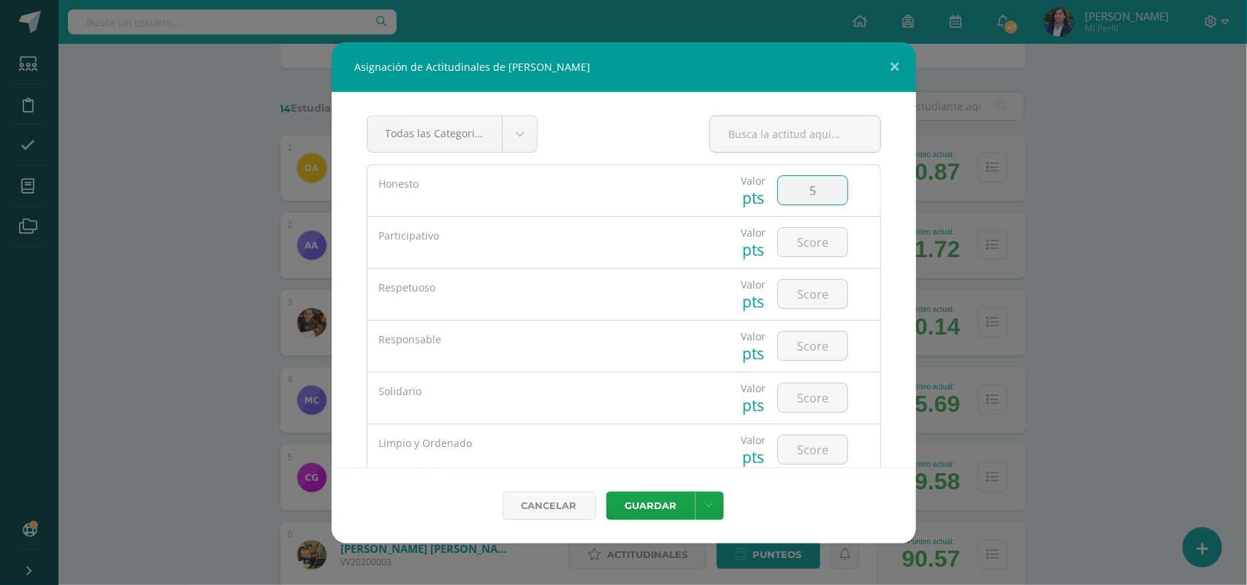
type input "5"
type input "4"
type input "5"
type input "4"
type input "5"
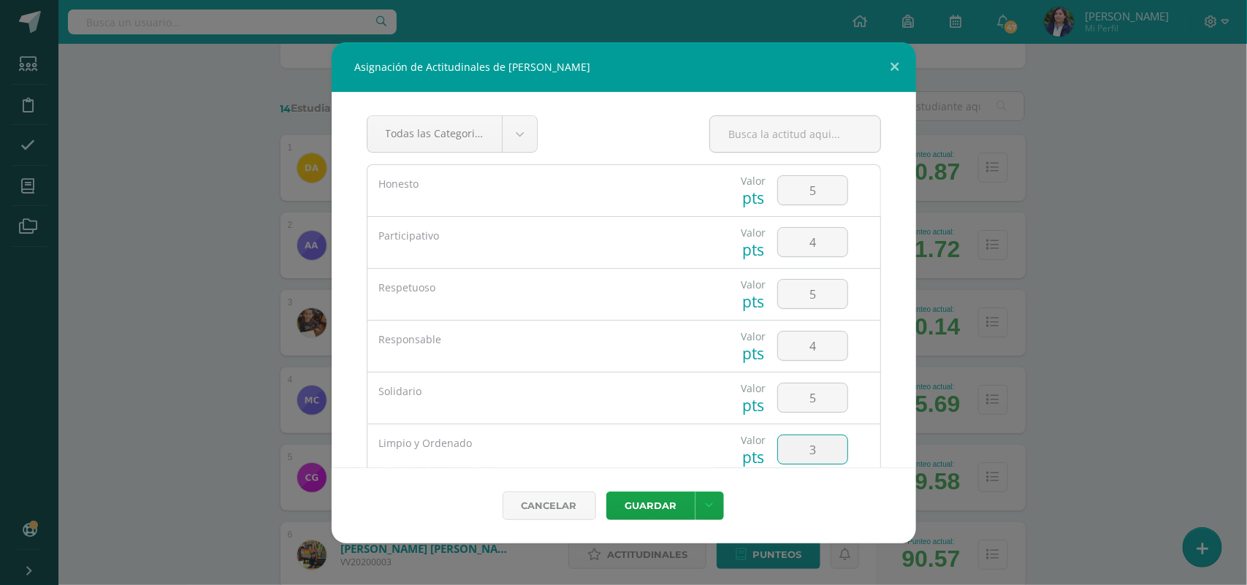
type input "3"
click at [606, 491] on button "Guardar" at bounding box center [650, 505] width 89 height 28
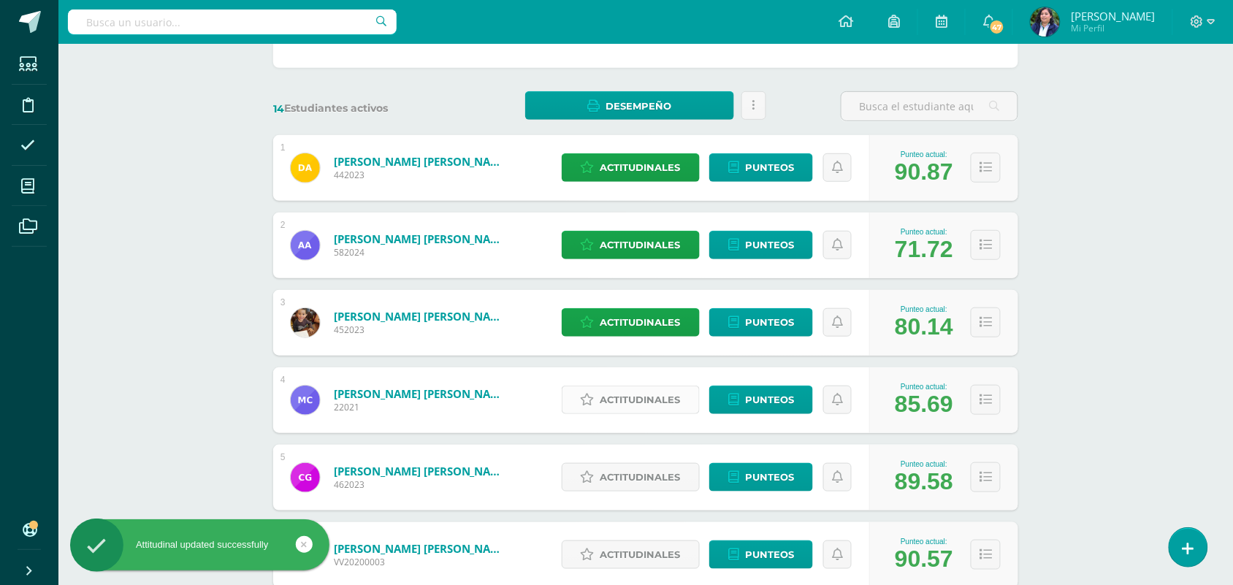
click at [654, 407] on span "Actitudinales" at bounding box center [640, 399] width 80 height 27
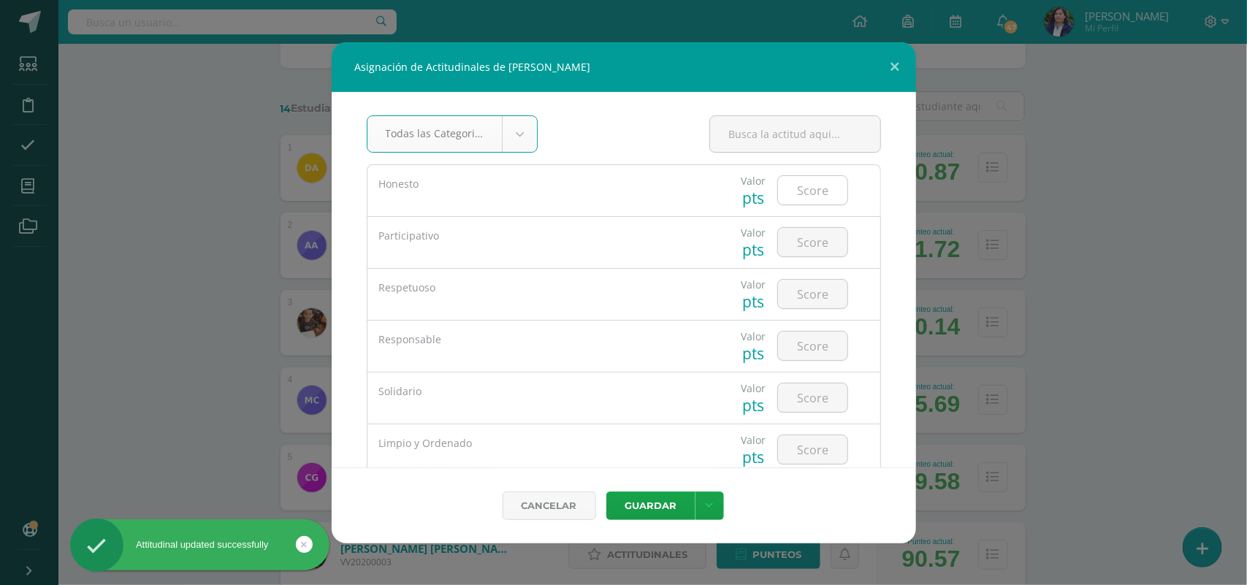
click at [800, 187] on input "number" at bounding box center [812, 190] width 69 height 28
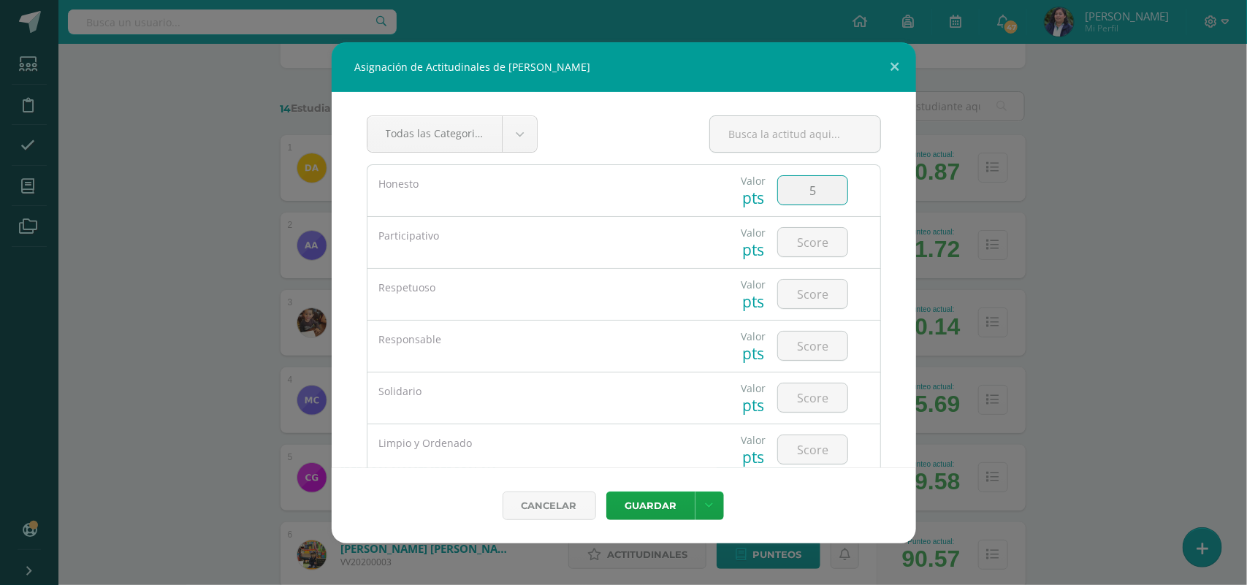
type input "5"
type input "4"
type input "5"
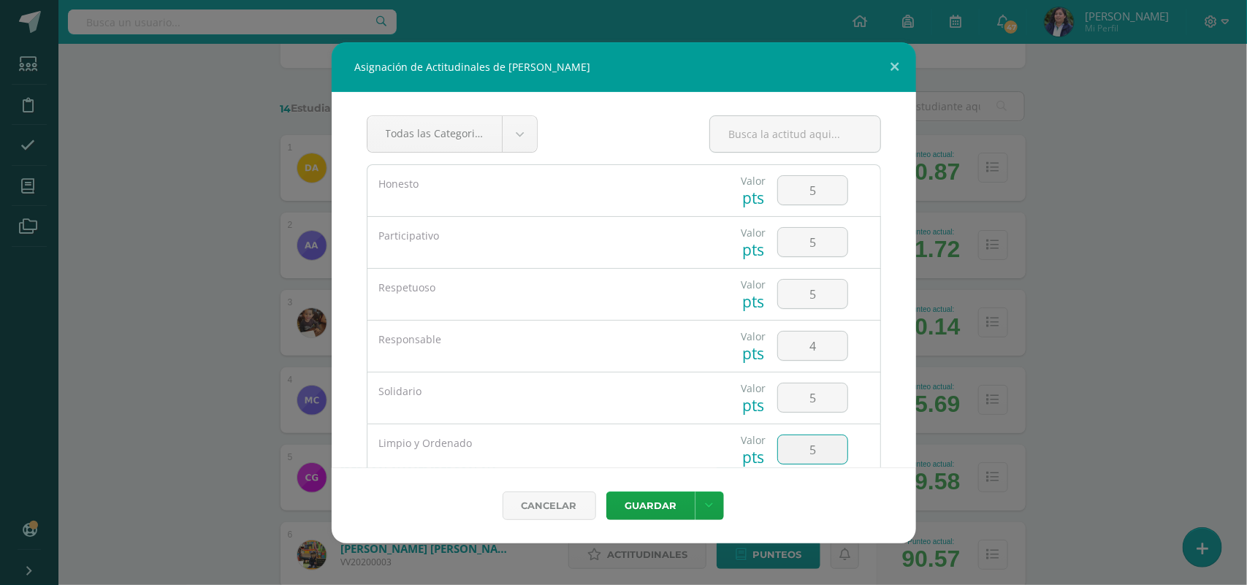
type input "5"
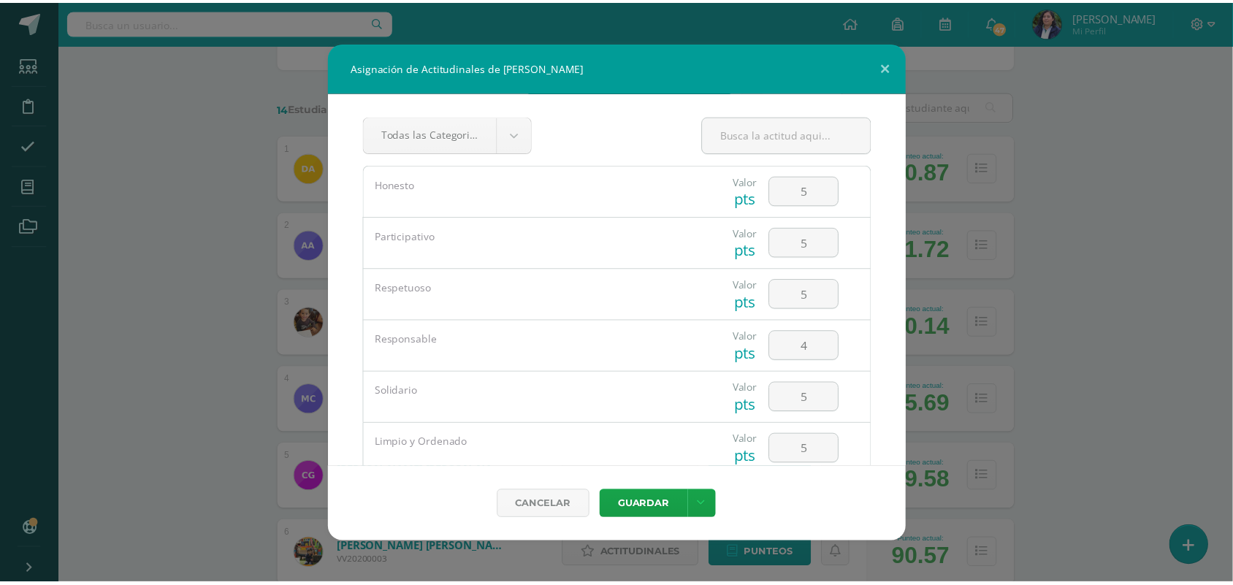
scroll to position [139, 0]
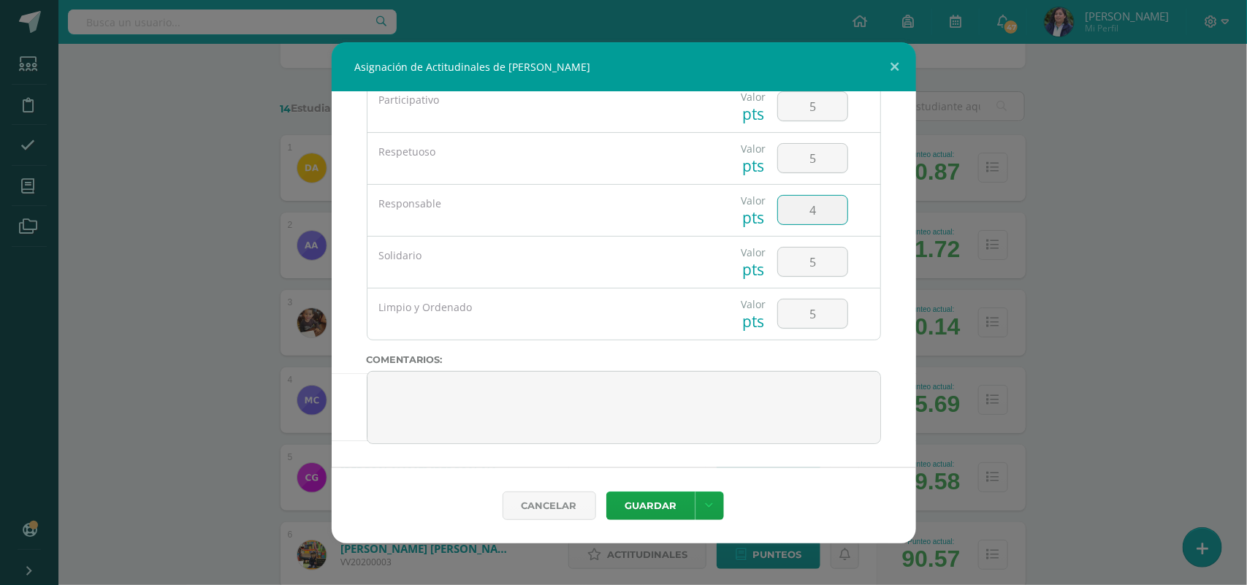
click at [819, 202] on input "4" at bounding box center [812, 210] width 69 height 28
click at [651, 502] on button "Guardar" at bounding box center [650, 505] width 89 height 28
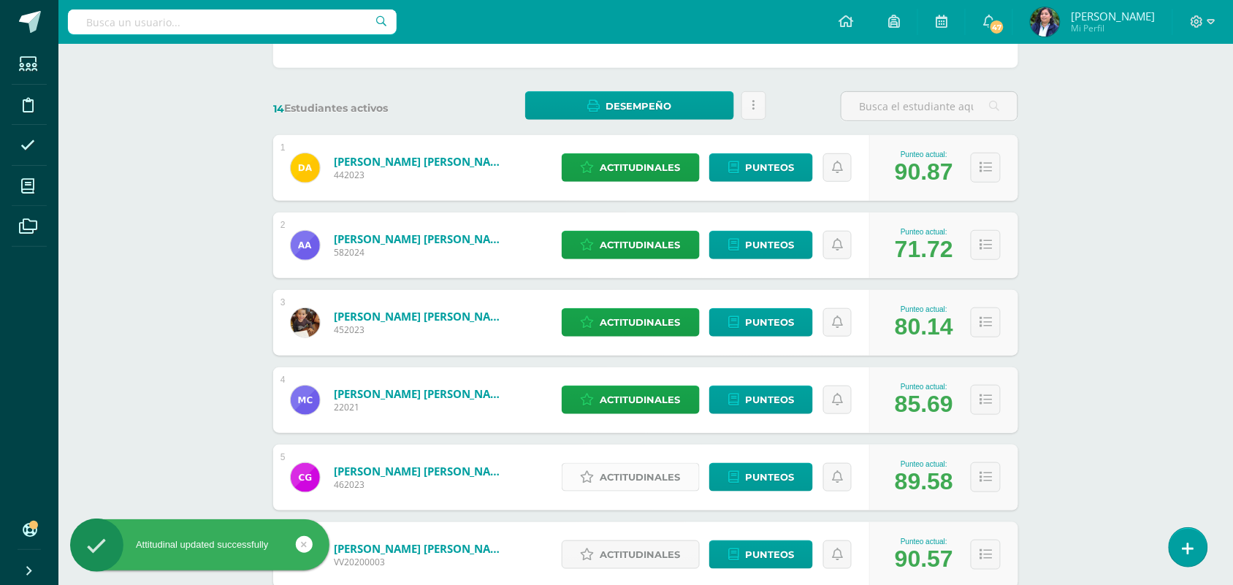
click at [658, 470] on span "Actitudinales" at bounding box center [640, 477] width 80 height 27
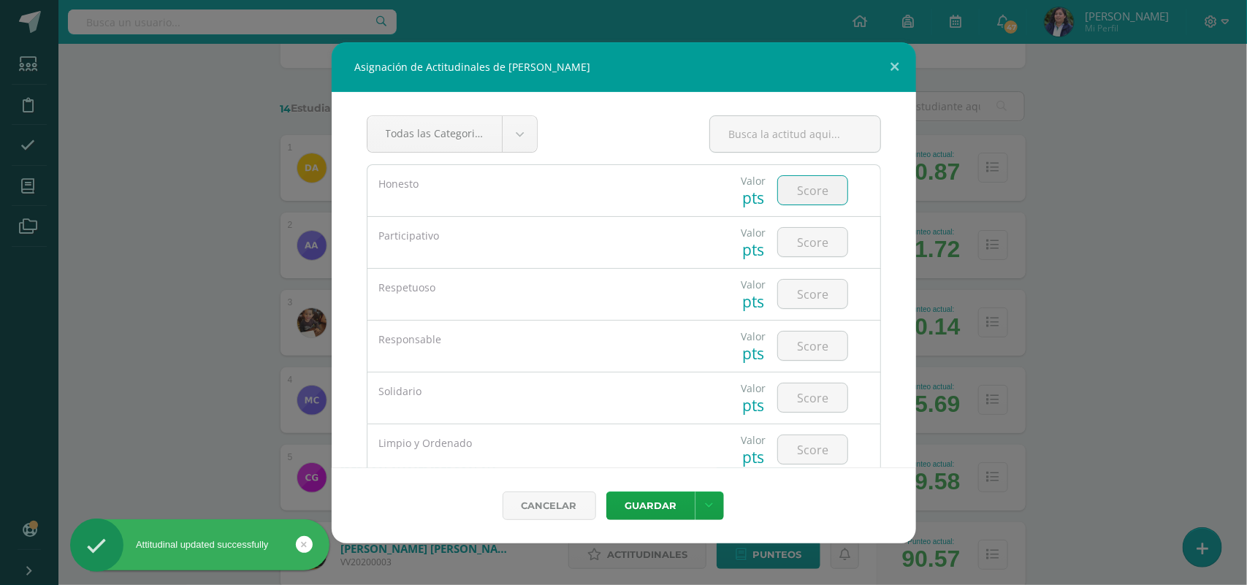
click at [794, 201] on input "number" at bounding box center [812, 190] width 69 height 28
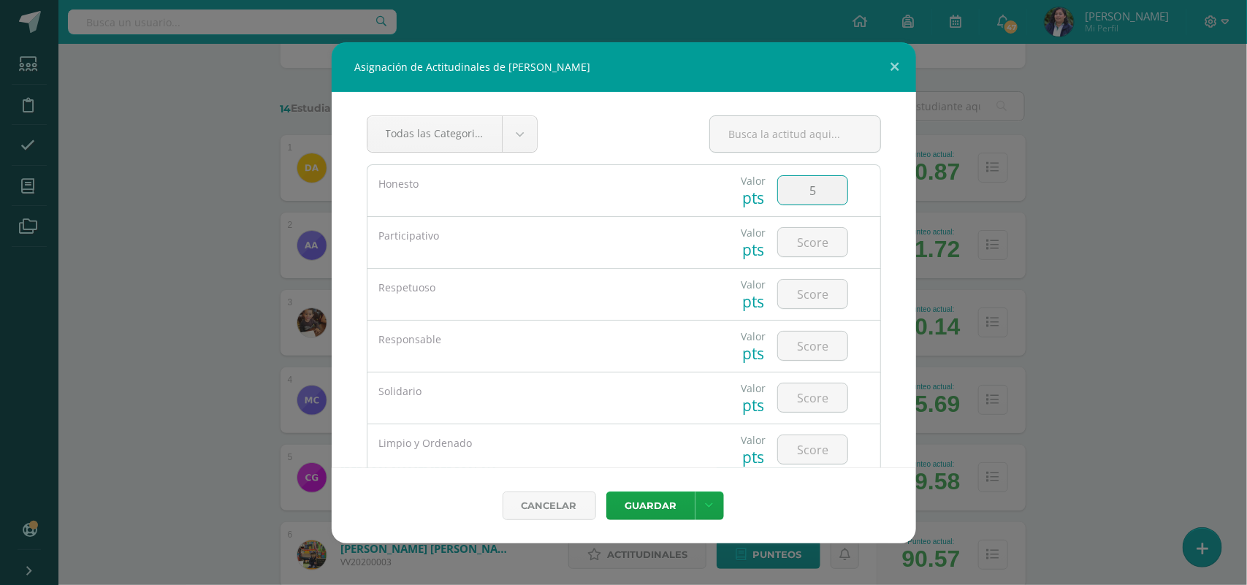
type input "5"
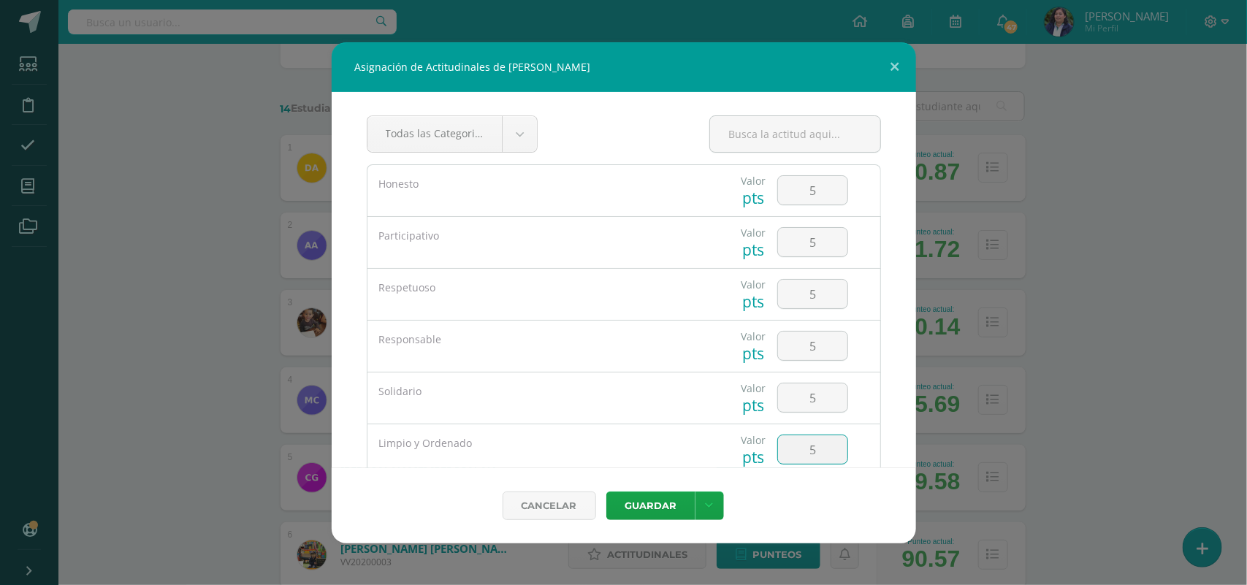
type input "5"
click at [606, 491] on button "Guardar" at bounding box center [650, 505] width 89 height 28
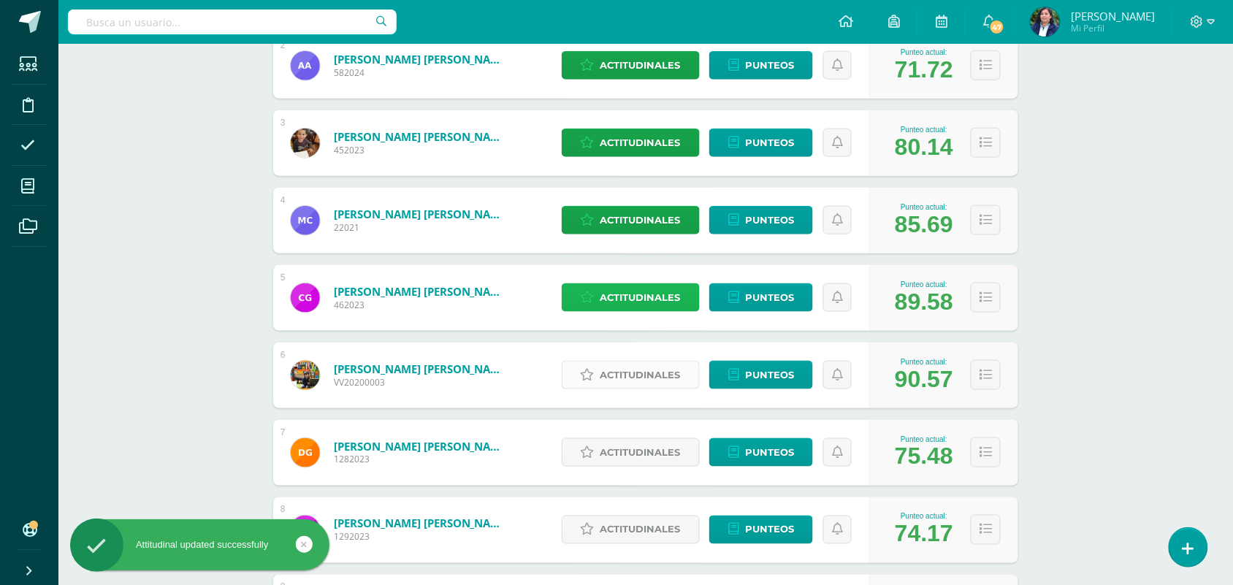
scroll to position [365, 0]
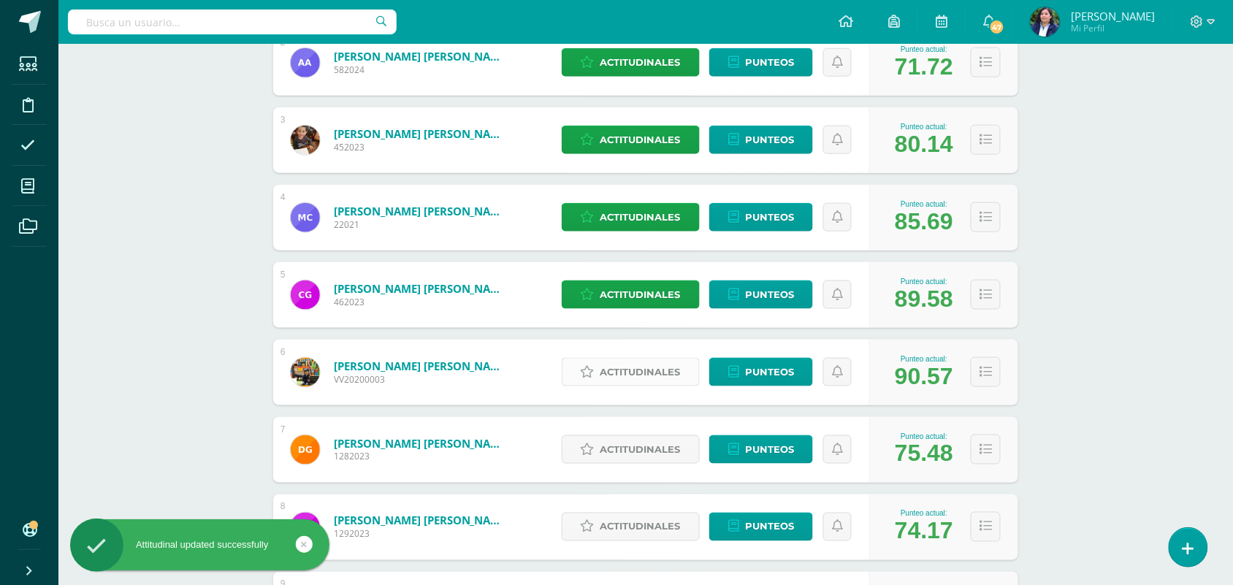
click at [633, 377] on span "Actitudinales" at bounding box center [640, 372] width 80 height 27
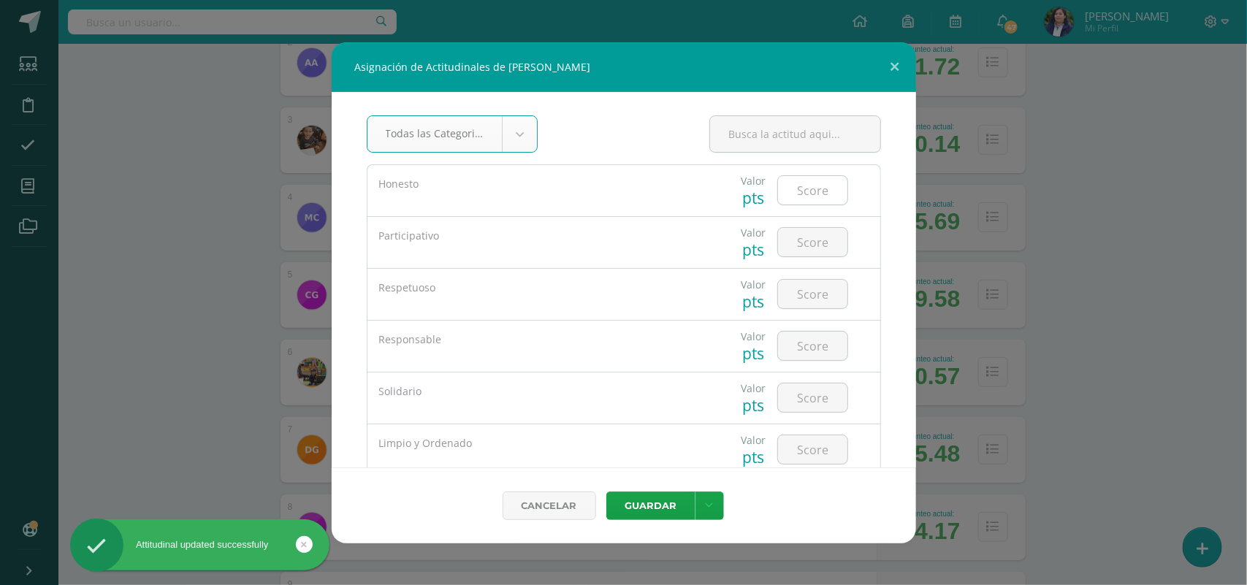
click at [789, 196] on input "number" at bounding box center [812, 190] width 69 height 28
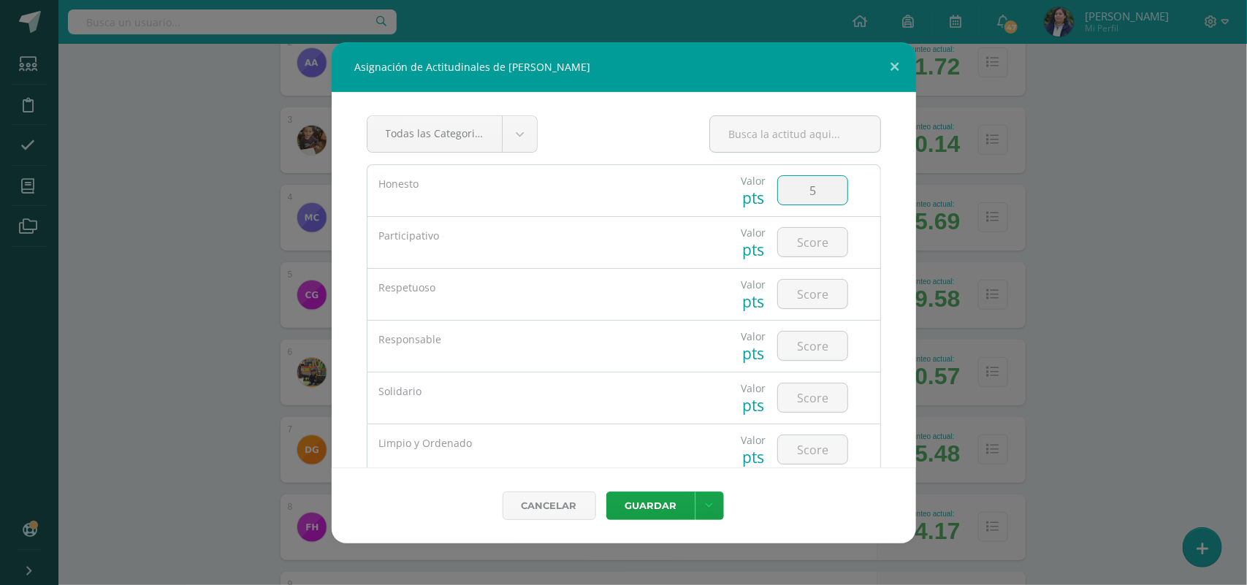
type input "5"
type input "4"
type input "5"
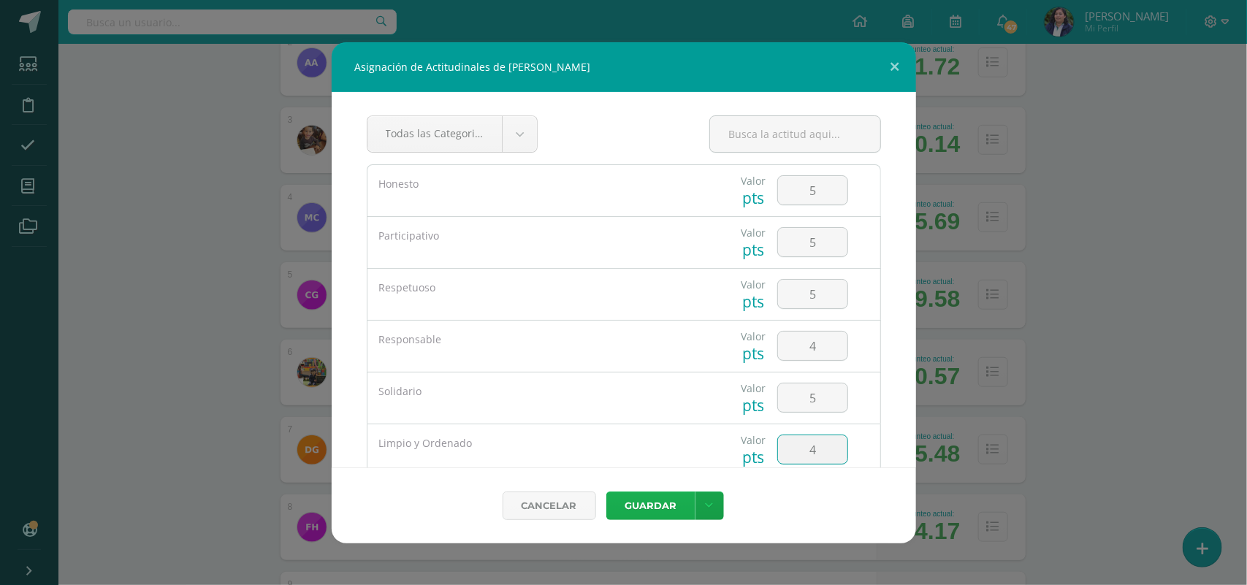
type input "4"
click at [648, 502] on button "Guardar" at bounding box center [650, 505] width 89 height 28
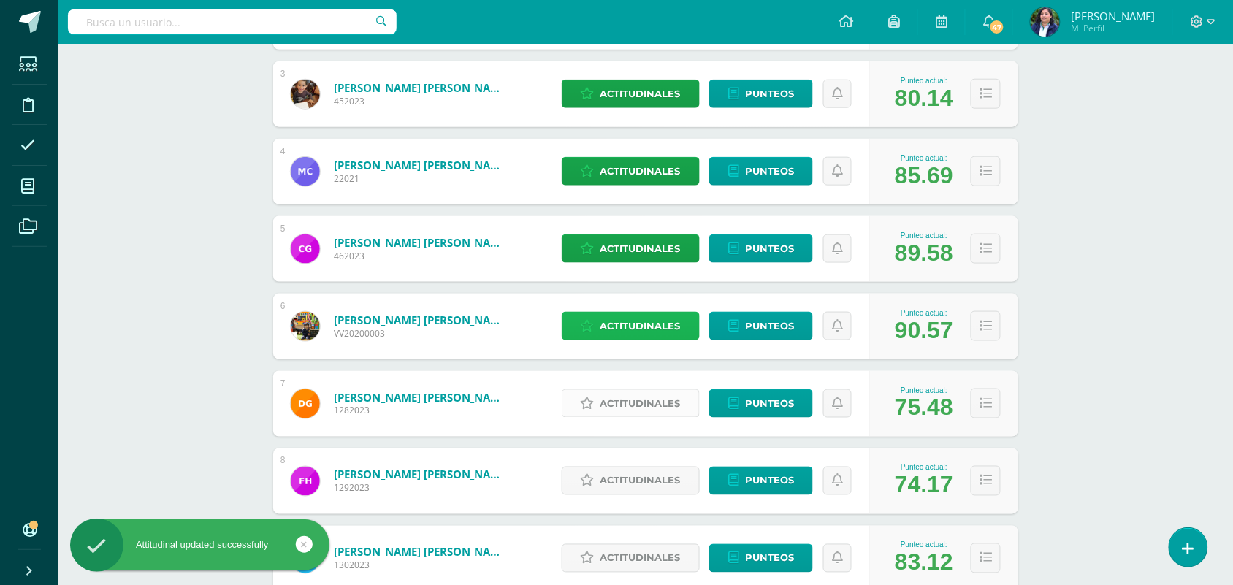
scroll to position [456, 0]
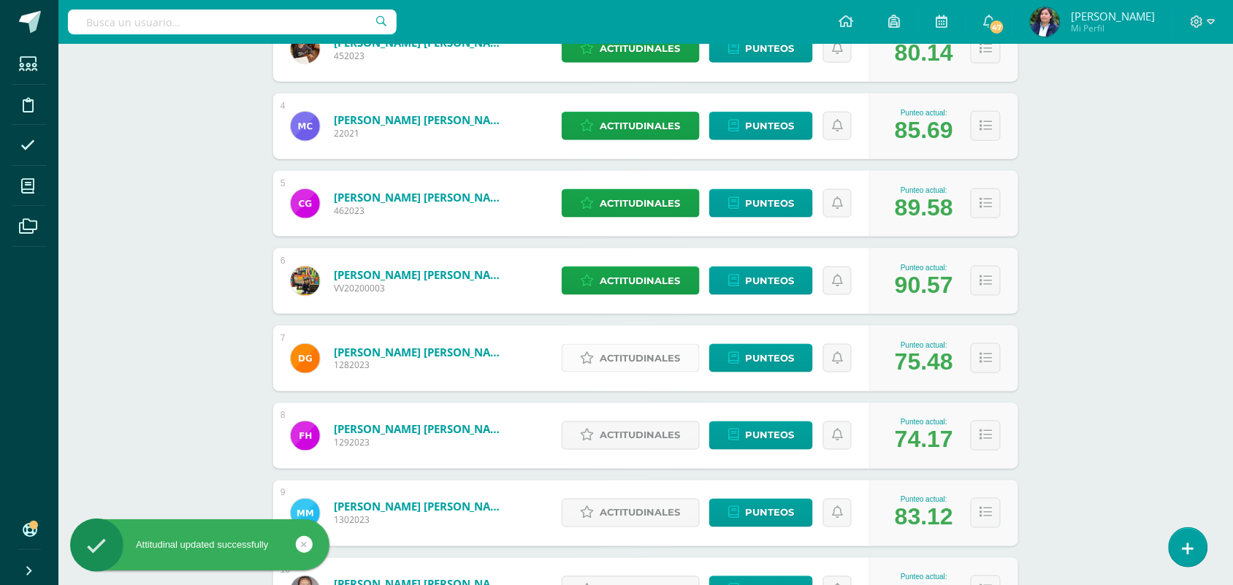
click at [633, 362] on span "Actitudinales" at bounding box center [640, 358] width 80 height 27
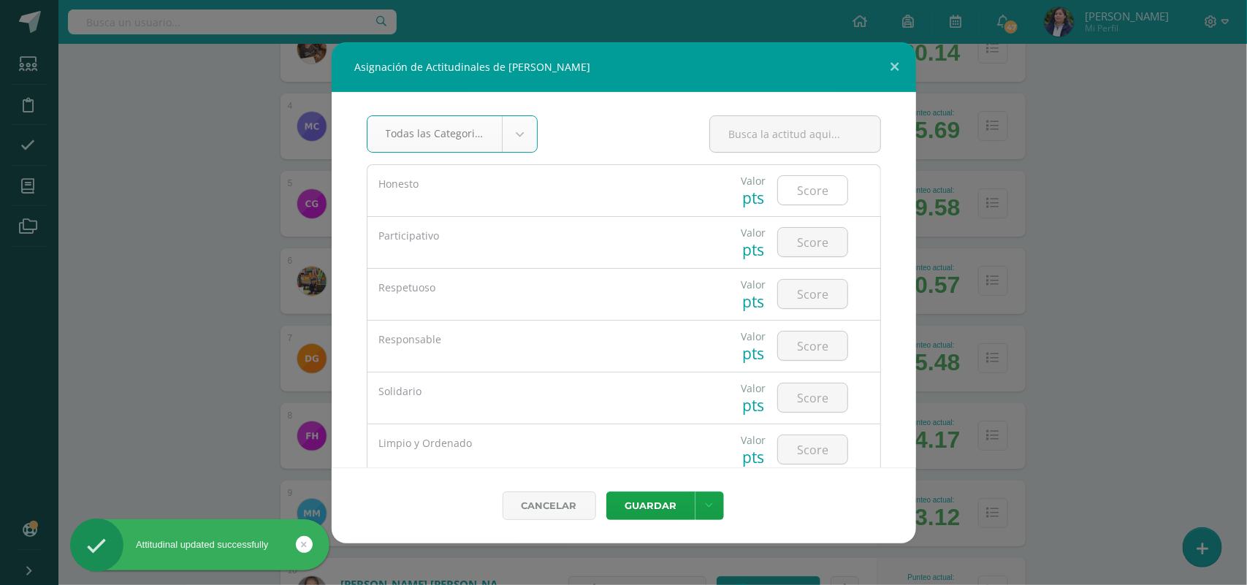
click at [808, 186] on input "number" at bounding box center [812, 190] width 69 height 28
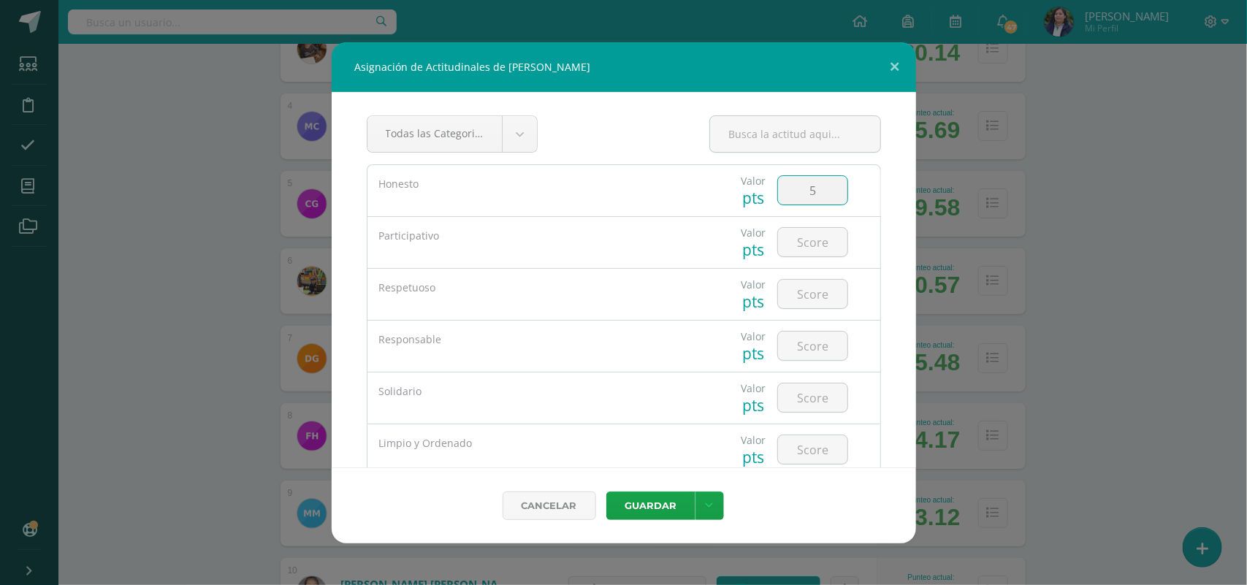
type input "5"
type input "4"
type input "5"
type input "4"
type input "5"
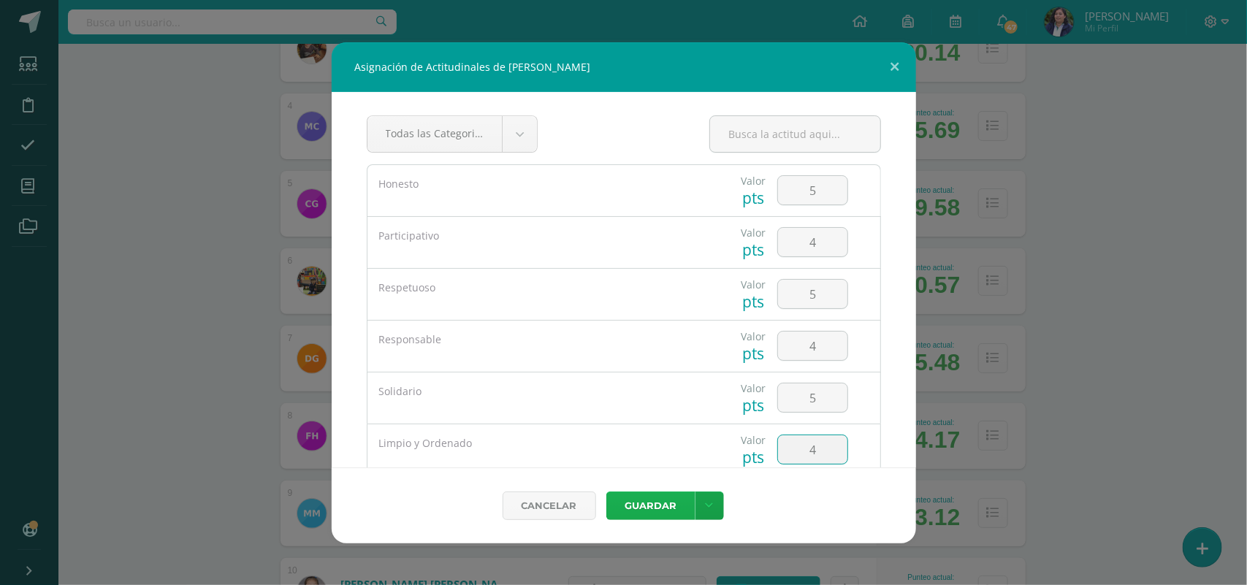
type input "4"
click at [637, 494] on button "Guardar" at bounding box center [650, 505] width 89 height 28
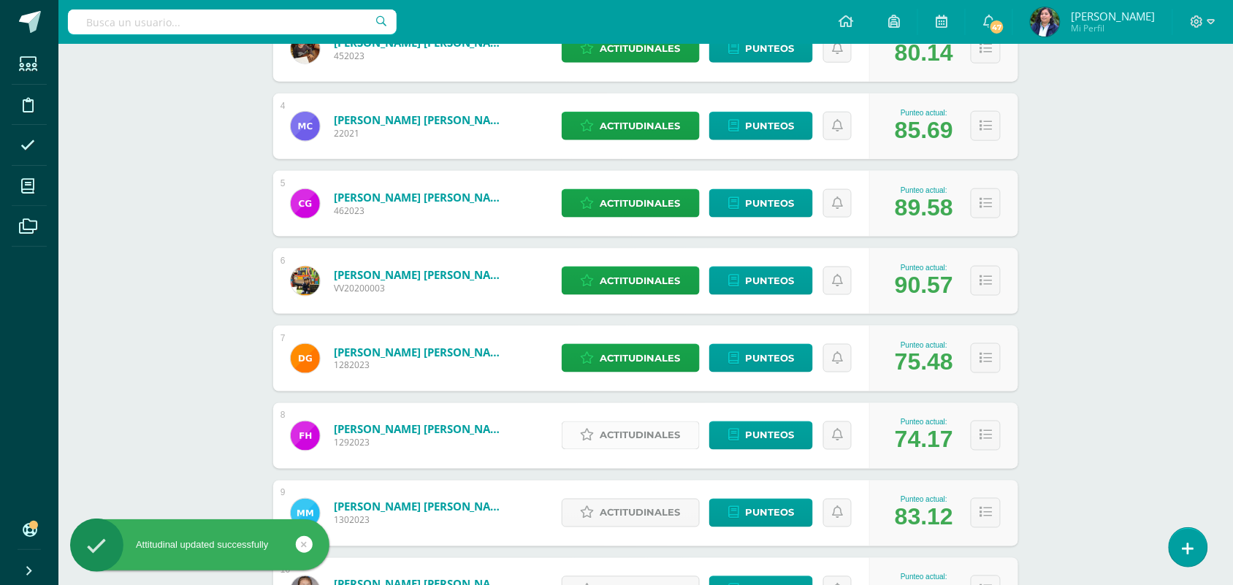
click at [658, 436] on span "Actitudinales" at bounding box center [640, 435] width 80 height 27
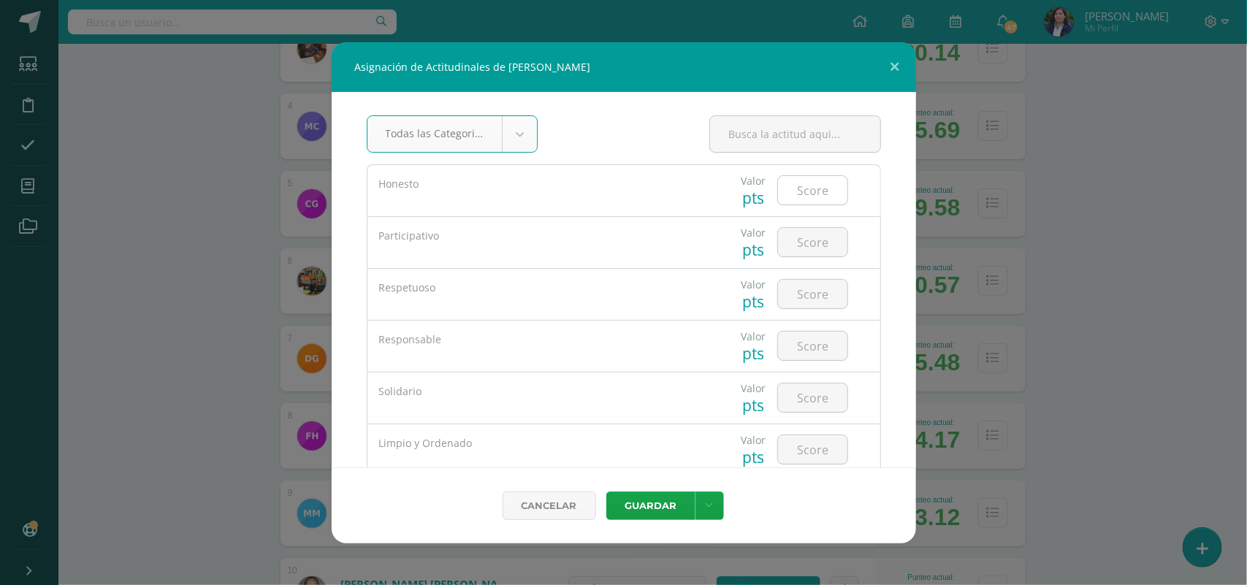
click at [813, 199] on input "number" at bounding box center [812, 190] width 69 height 28
type input "5"
type input "4"
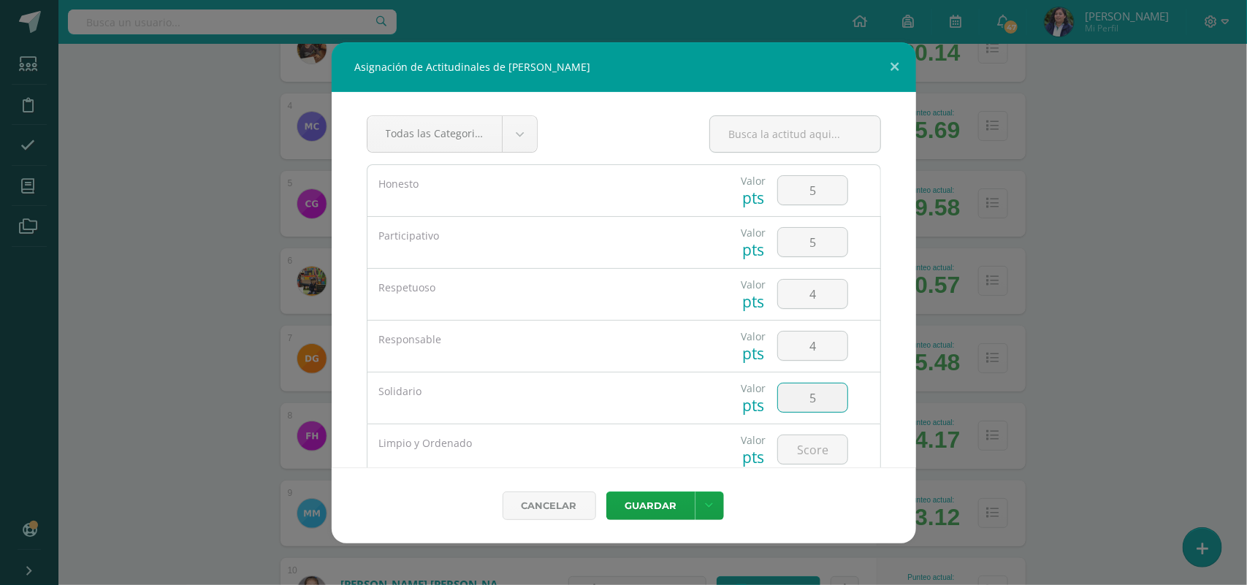
type input "5"
type input "4"
click at [606, 491] on button "Guardar" at bounding box center [650, 505] width 89 height 28
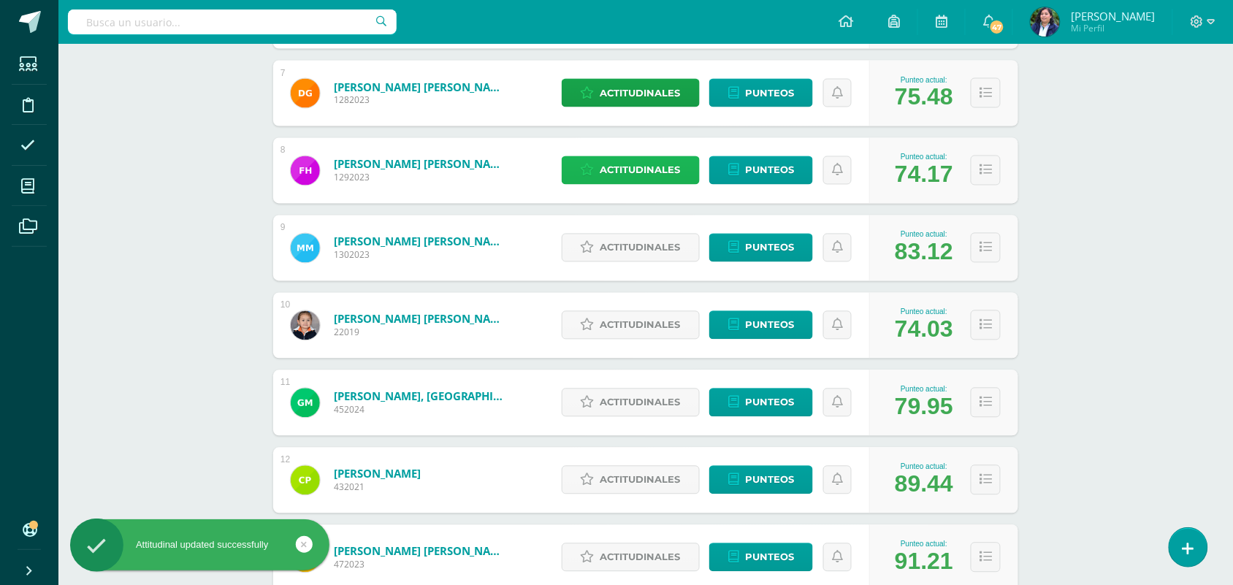
scroll to position [730, 0]
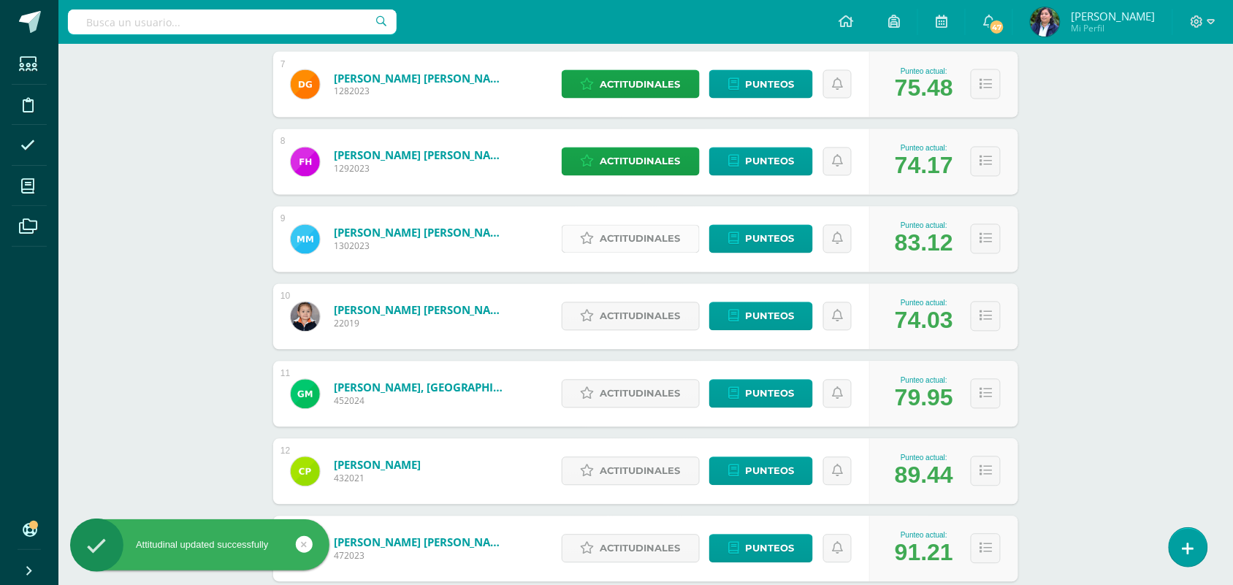
click at [643, 252] on span "Actitudinales" at bounding box center [640, 239] width 80 height 27
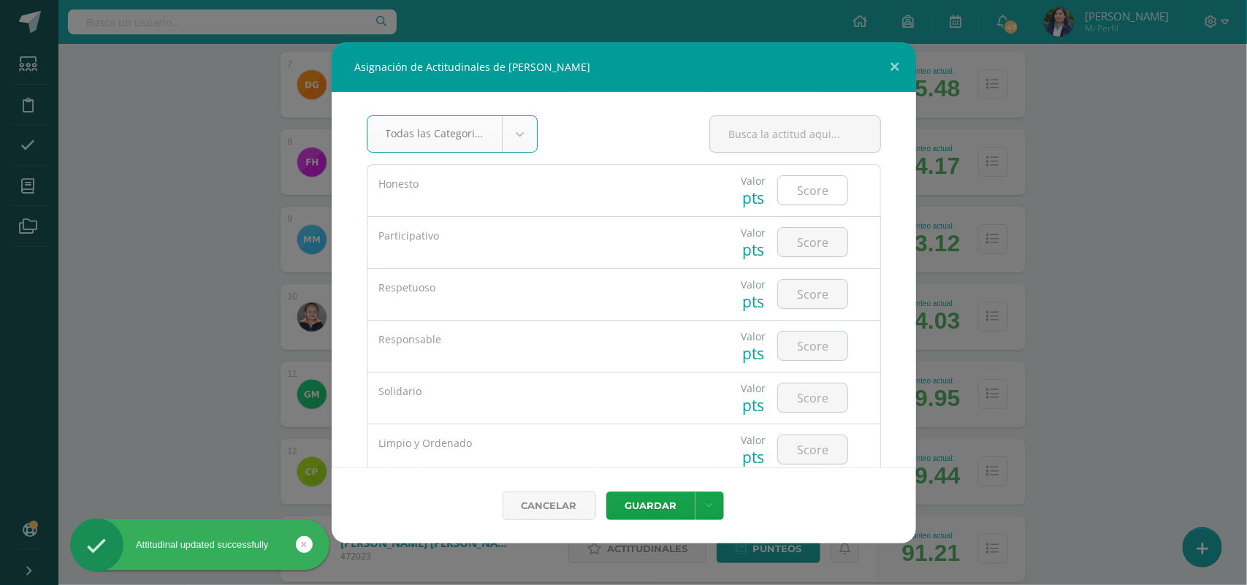
click at [798, 191] on input "number" at bounding box center [812, 190] width 69 height 28
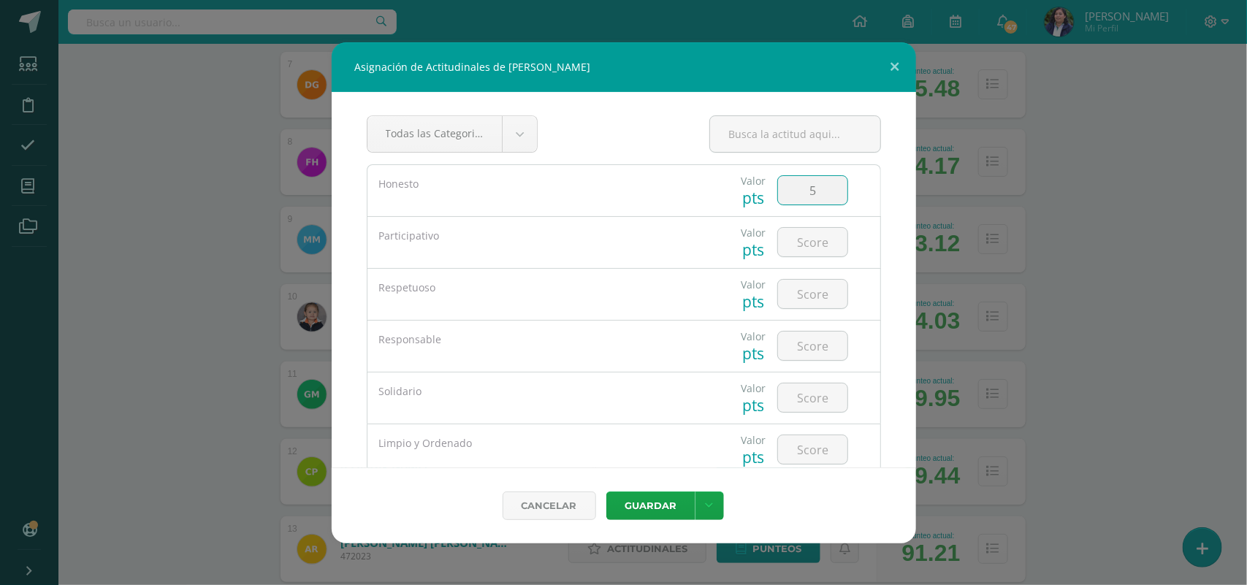
type input "5"
type input "4"
type input "5"
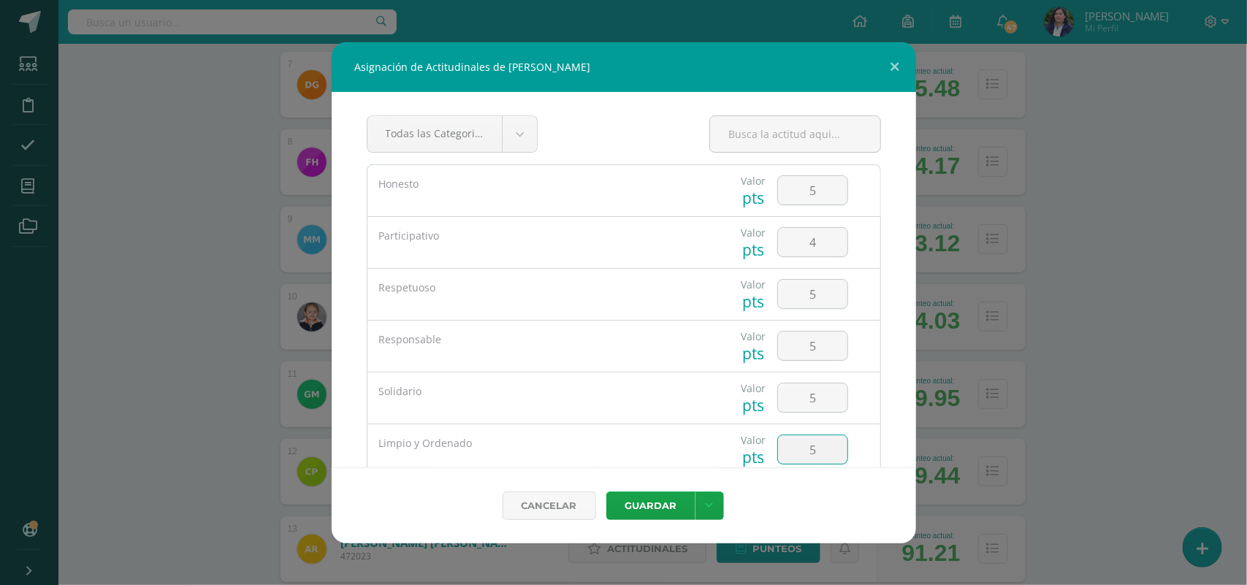
type input "5"
click at [606, 491] on button "Guardar" at bounding box center [650, 505] width 89 height 28
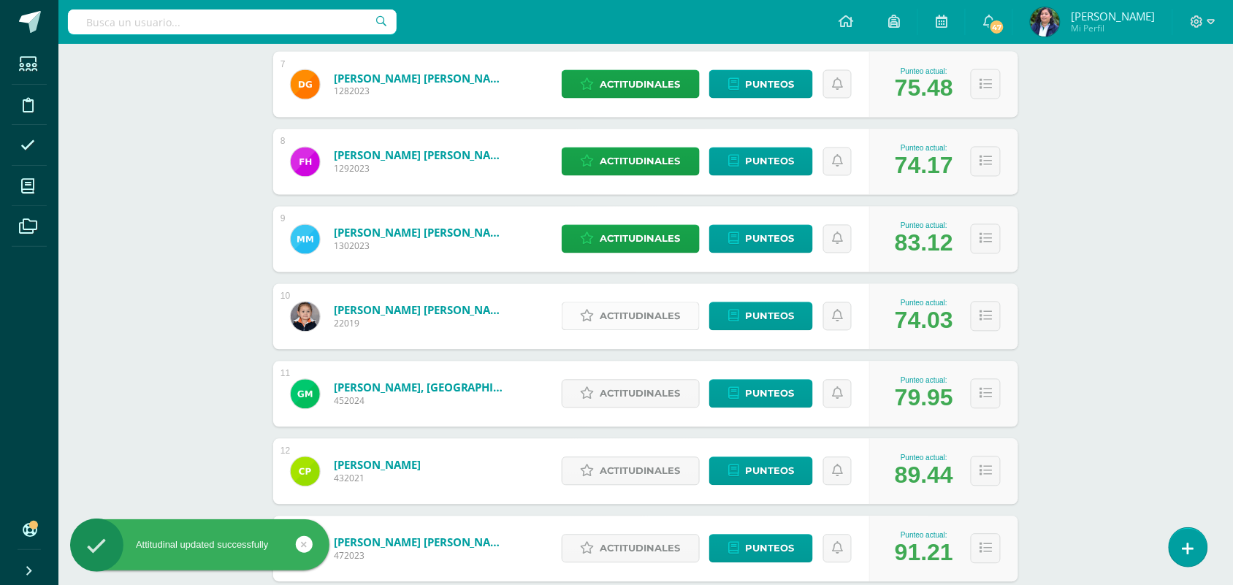
click at [602, 318] on span "Actitudinales" at bounding box center [640, 316] width 80 height 27
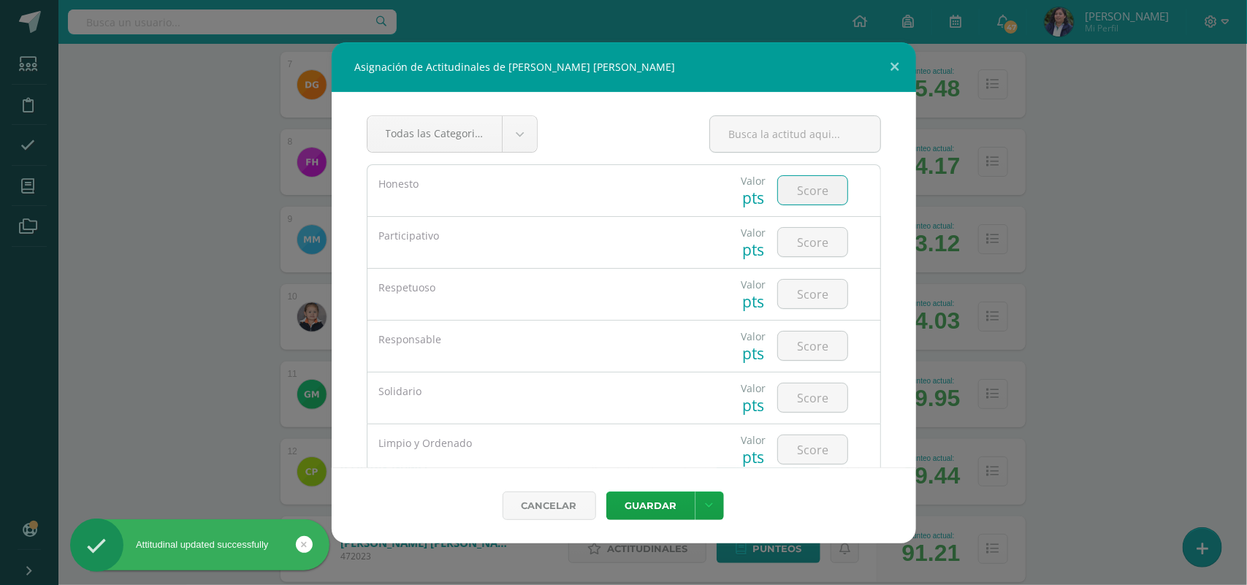
click at [793, 199] on input "number" at bounding box center [812, 190] width 69 height 28
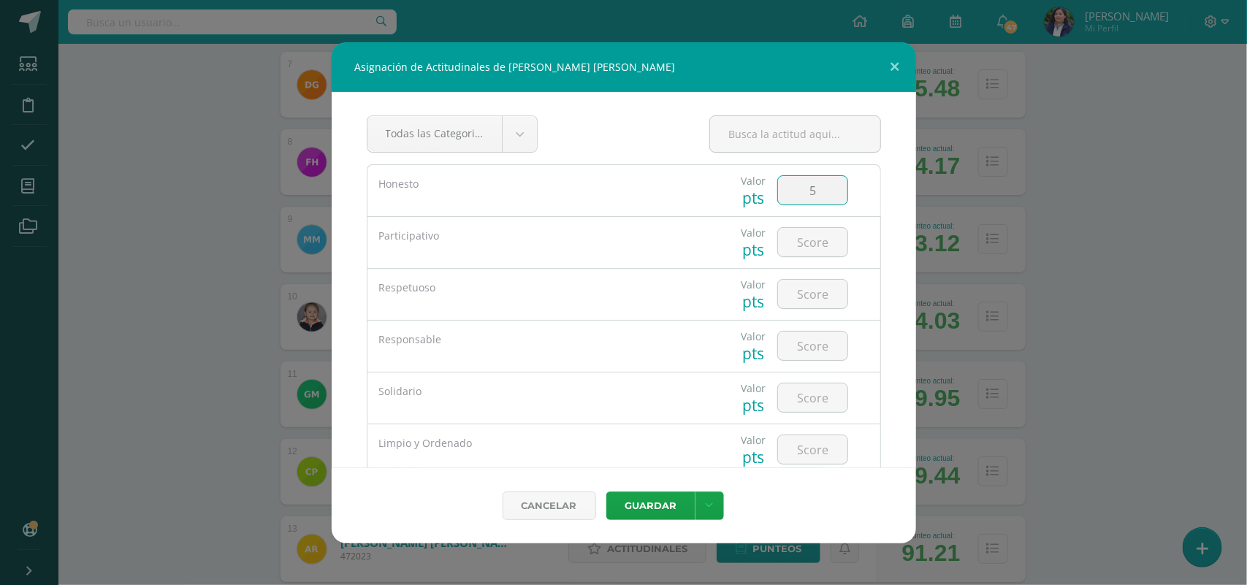
type input "5"
type input "4"
type input "5"
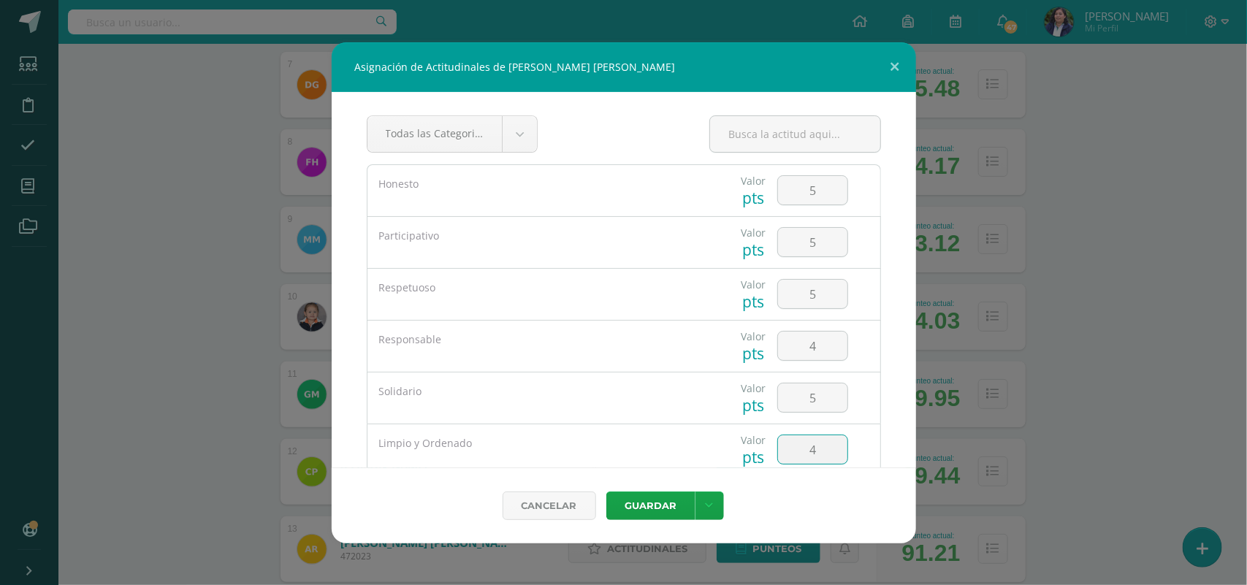
type input "4"
click at [606, 491] on button "Guardar" at bounding box center [650, 505] width 89 height 28
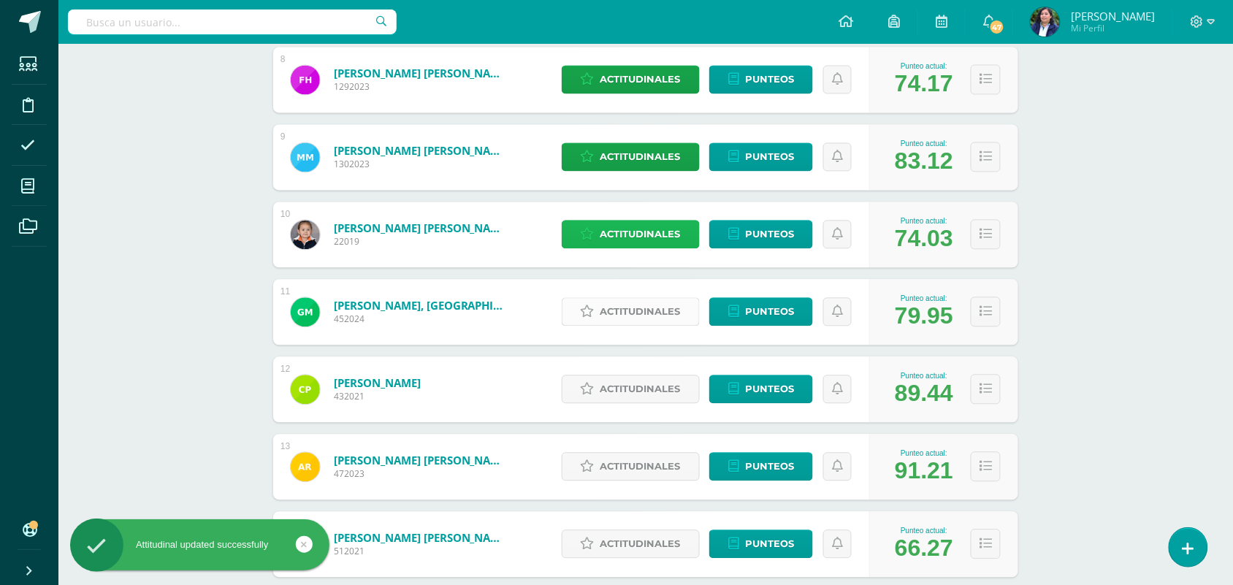
scroll to position [822, 0]
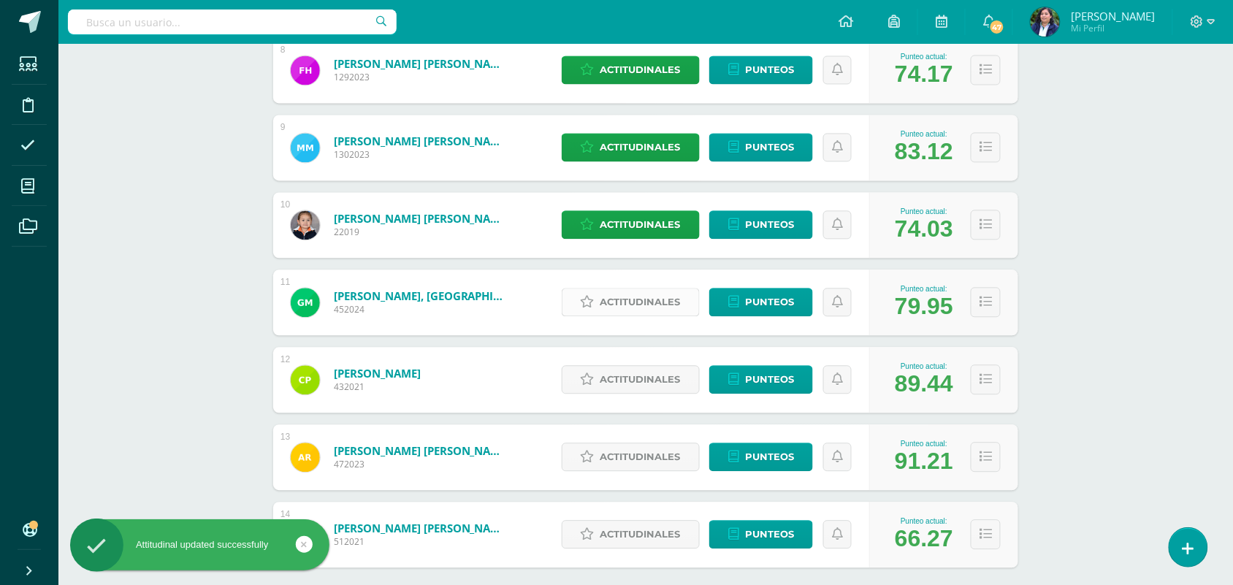
click at [636, 302] on span "Actitudinales" at bounding box center [640, 302] width 80 height 27
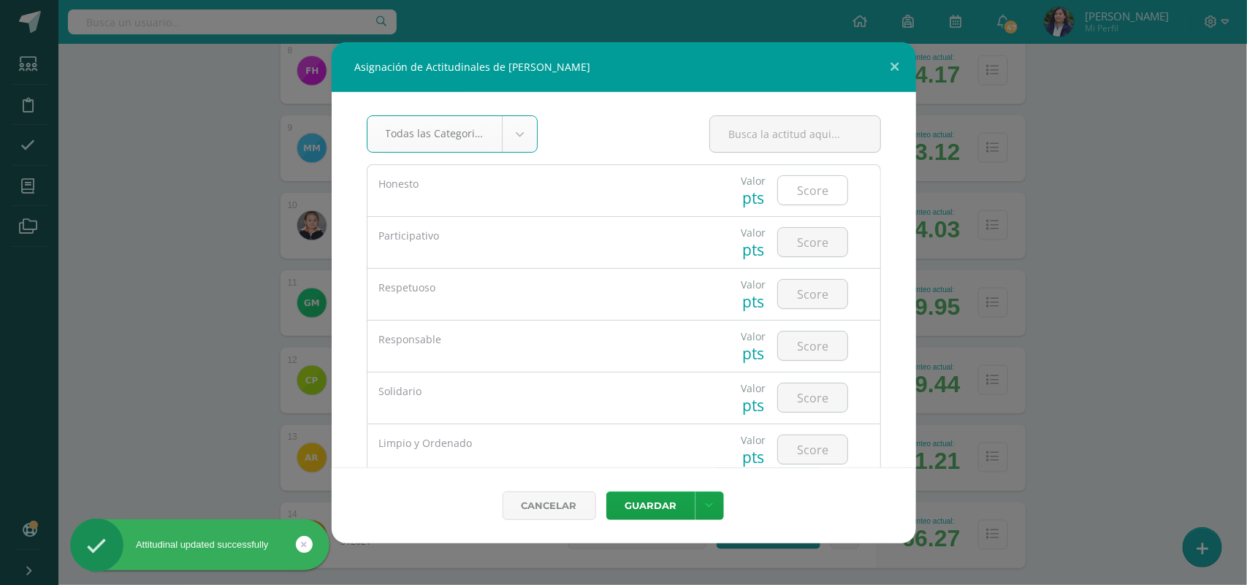
click at [790, 195] on input "number" at bounding box center [812, 190] width 69 height 28
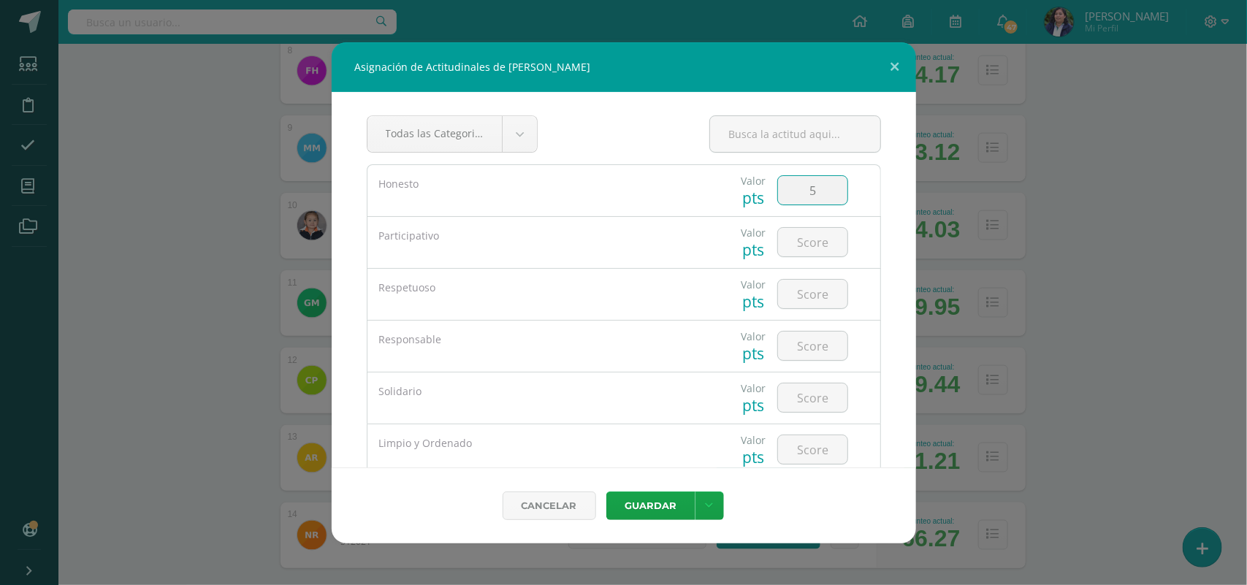
type input "5"
type input "4"
type input "5"
type input "4"
type input "5"
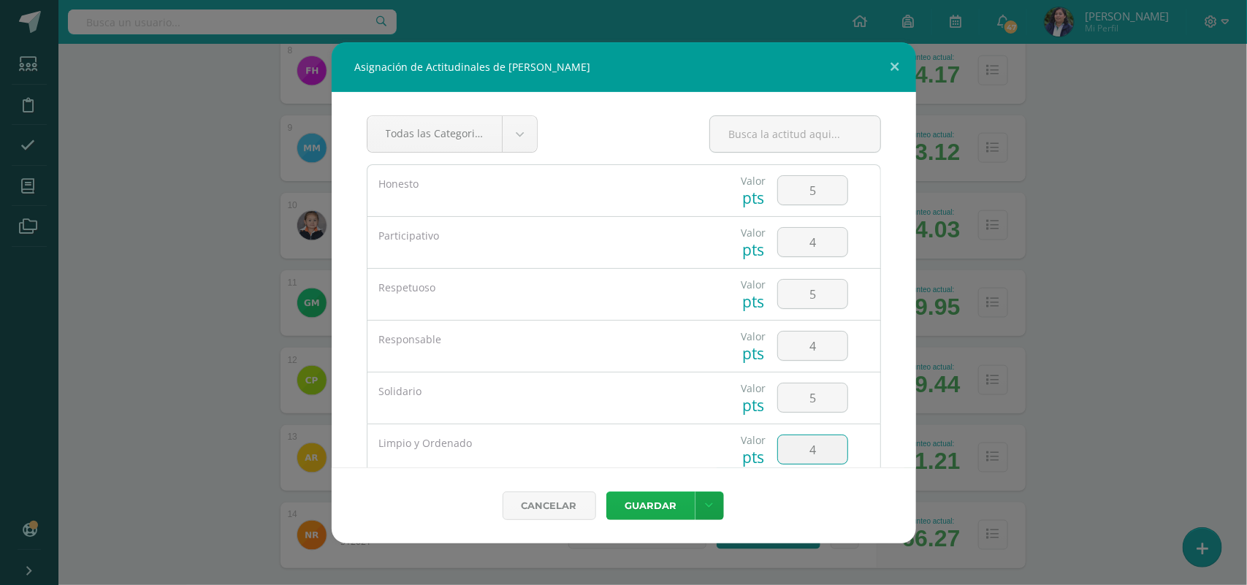
type input "4"
click at [668, 500] on button "Guardar" at bounding box center [650, 505] width 89 height 28
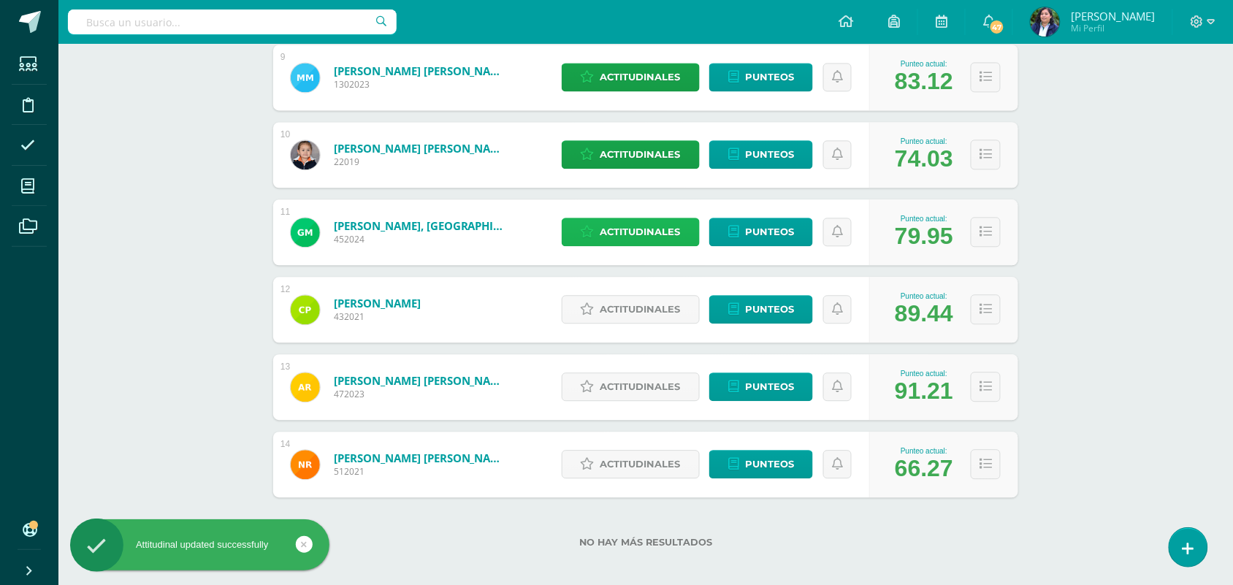
scroll to position [902, 0]
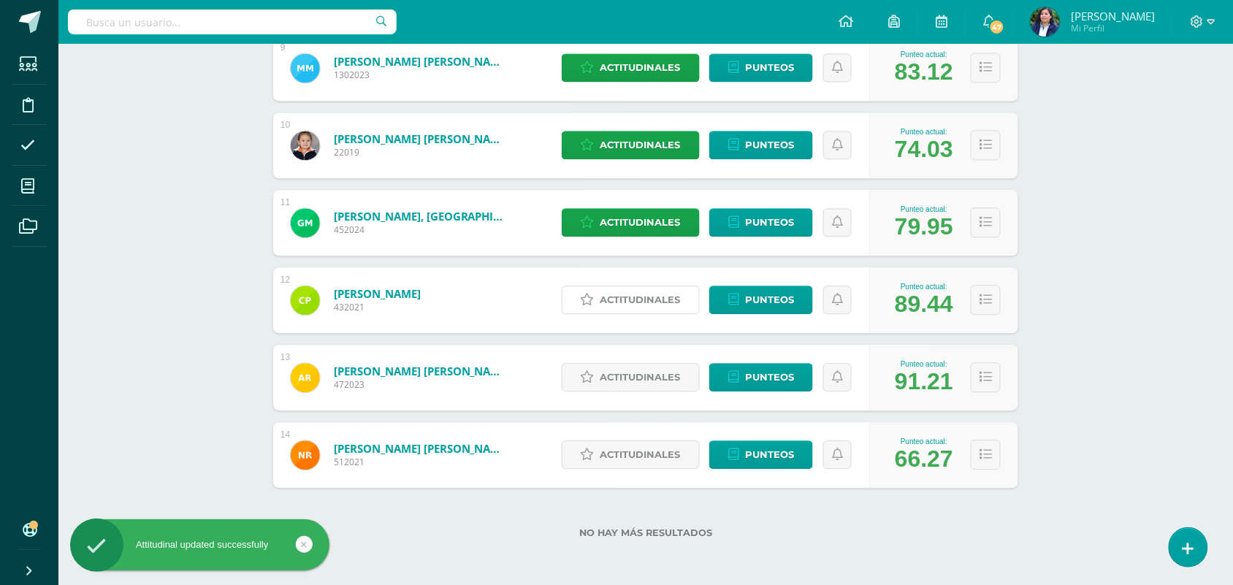
click at [628, 297] on span "Actitudinales" at bounding box center [640, 299] width 80 height 27
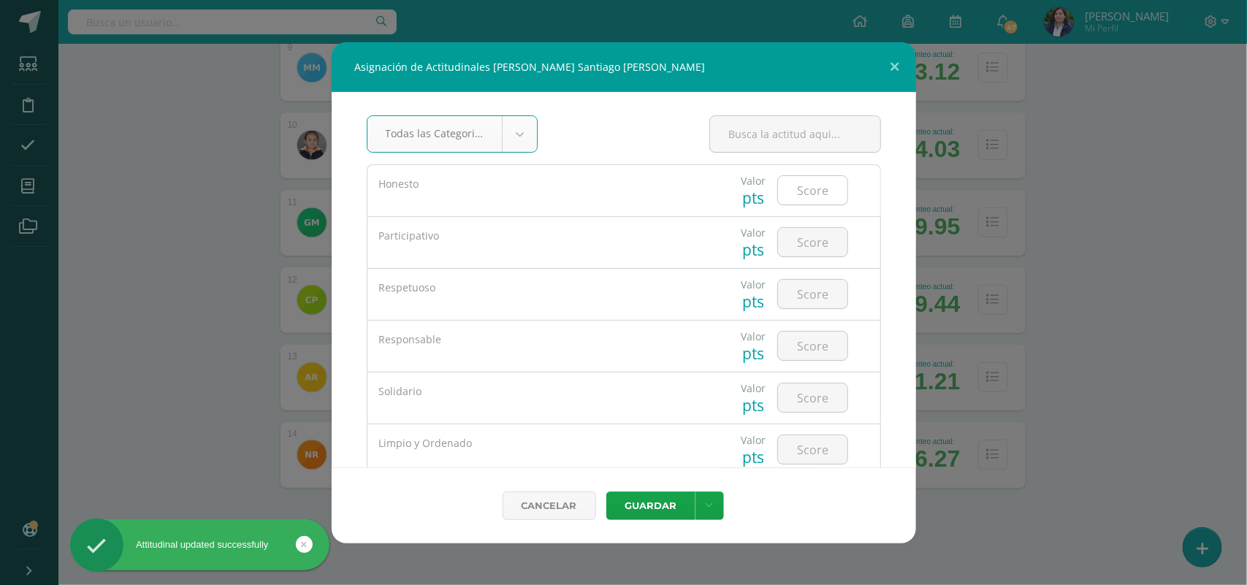
click at [793, 199] on input "number" at bounding box center [812, 190] width 69 height 28
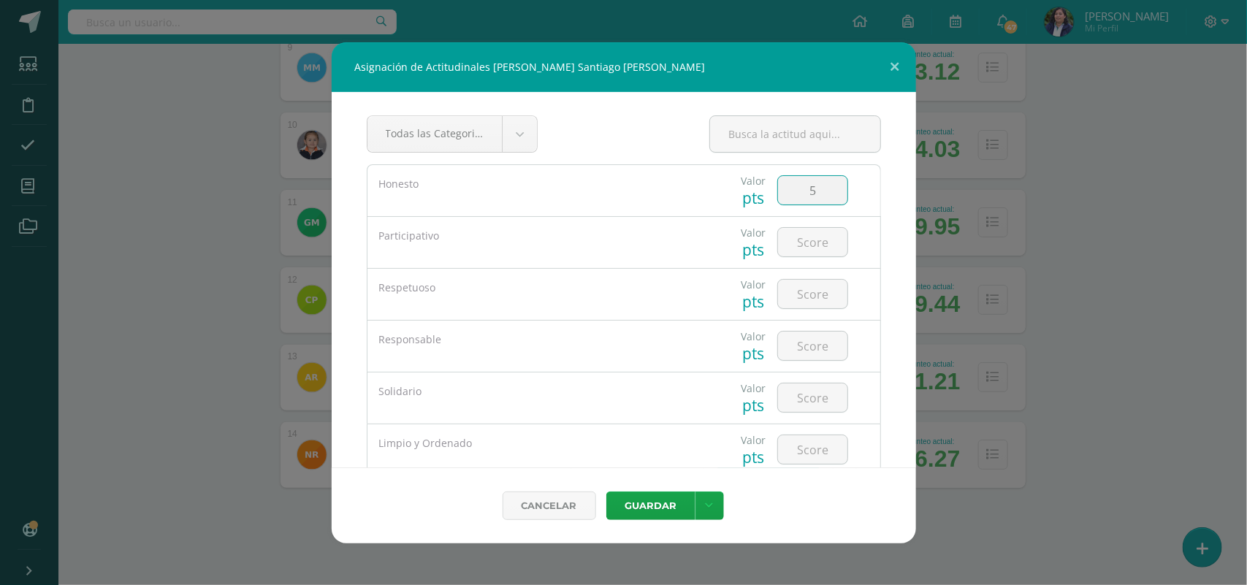
type input "5"
type input "4"
type input "5"
type input "4"
type input "5"
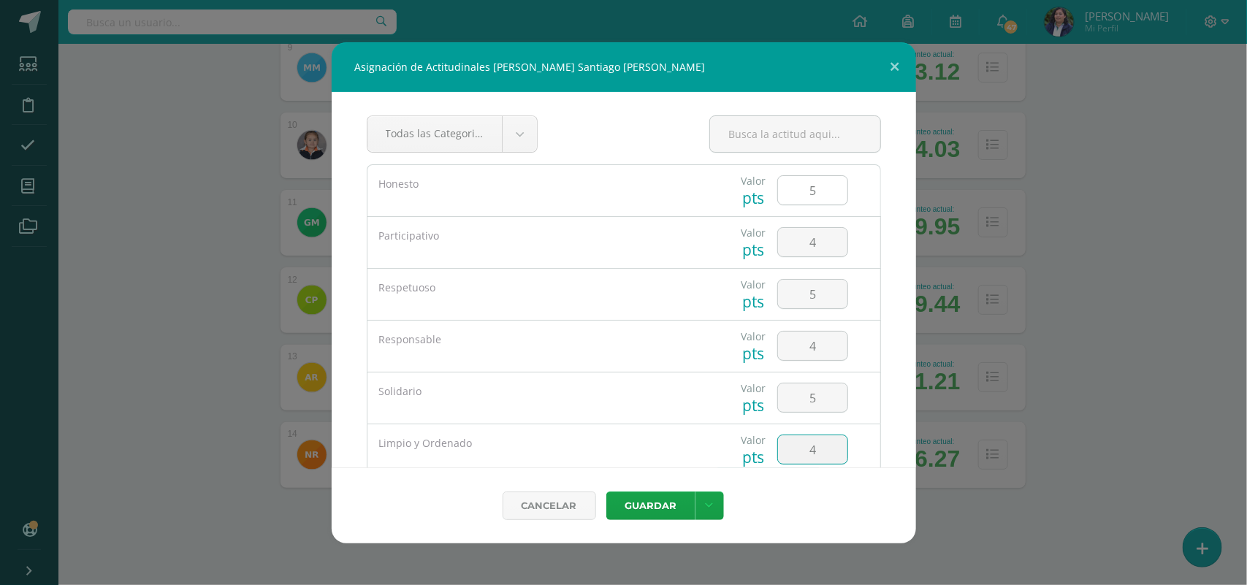
type input "4"
click at [606, 491] on button "Guardar" at bounding box center [650, 505] width 89 height 28
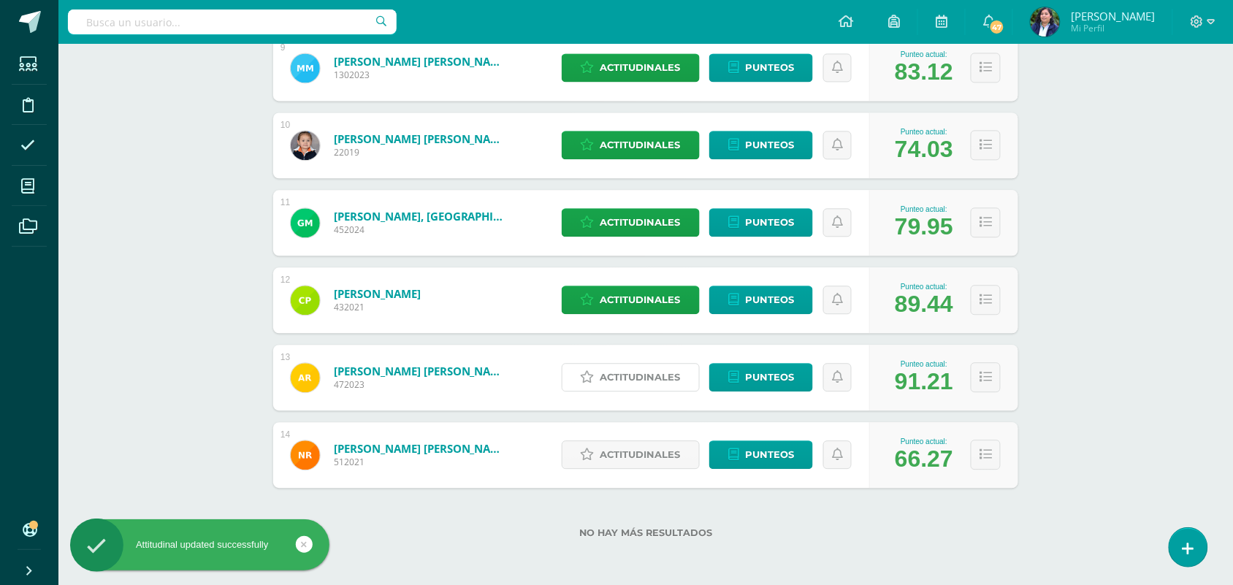
click at [669, 371] on span "Actitudinales" at bounding box center [640, 377] width 80 height 27
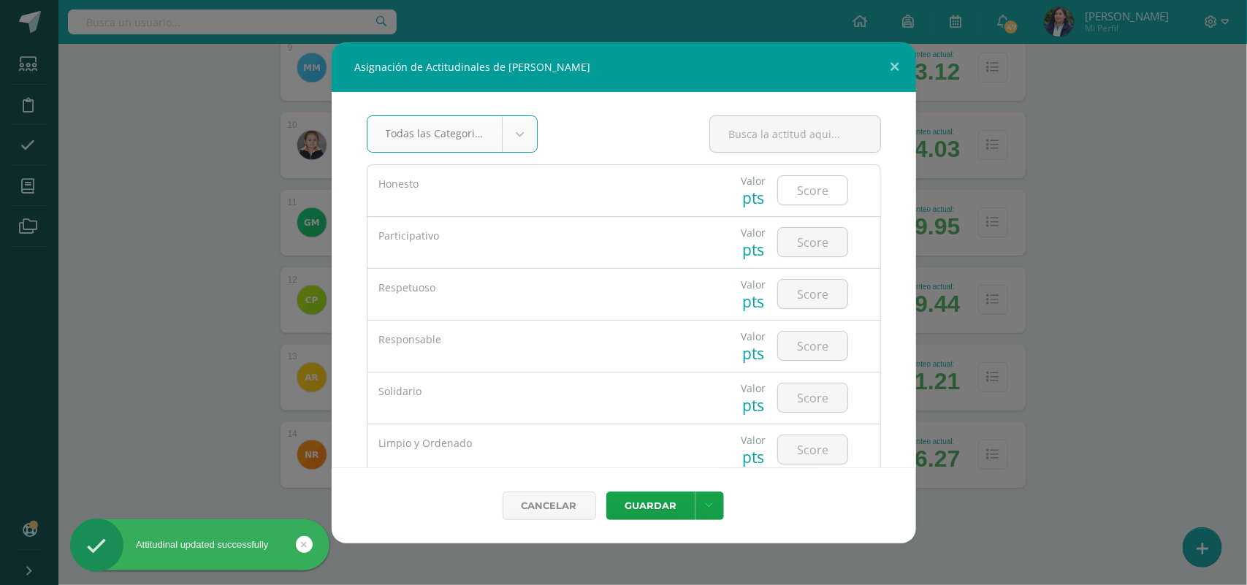
click at [790, 186] on input "number" at bounding box center [812, 190] width 69 height 28
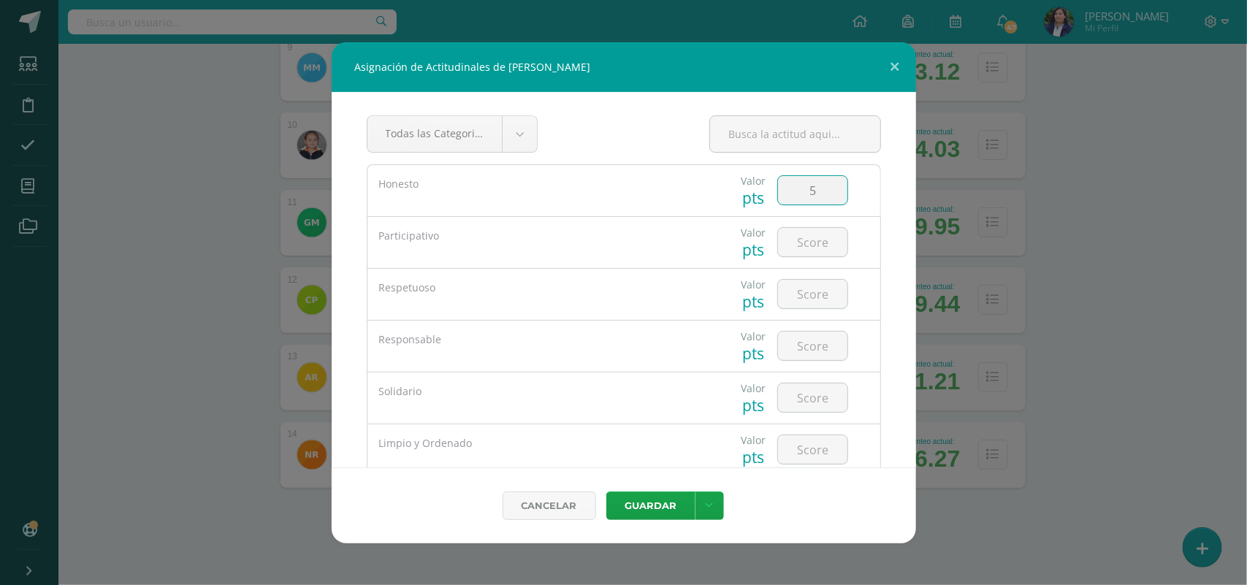
type input "5"
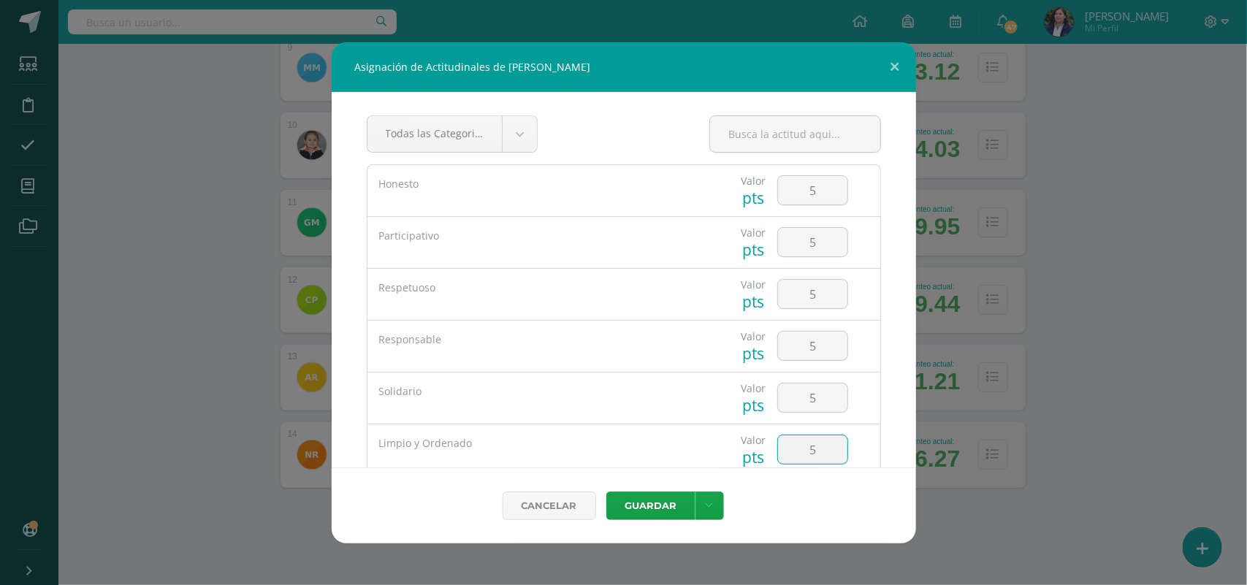
type input "5"
click at [606, 491] on button "Guardar" at bounding box center [650, 505] width 89 height 28
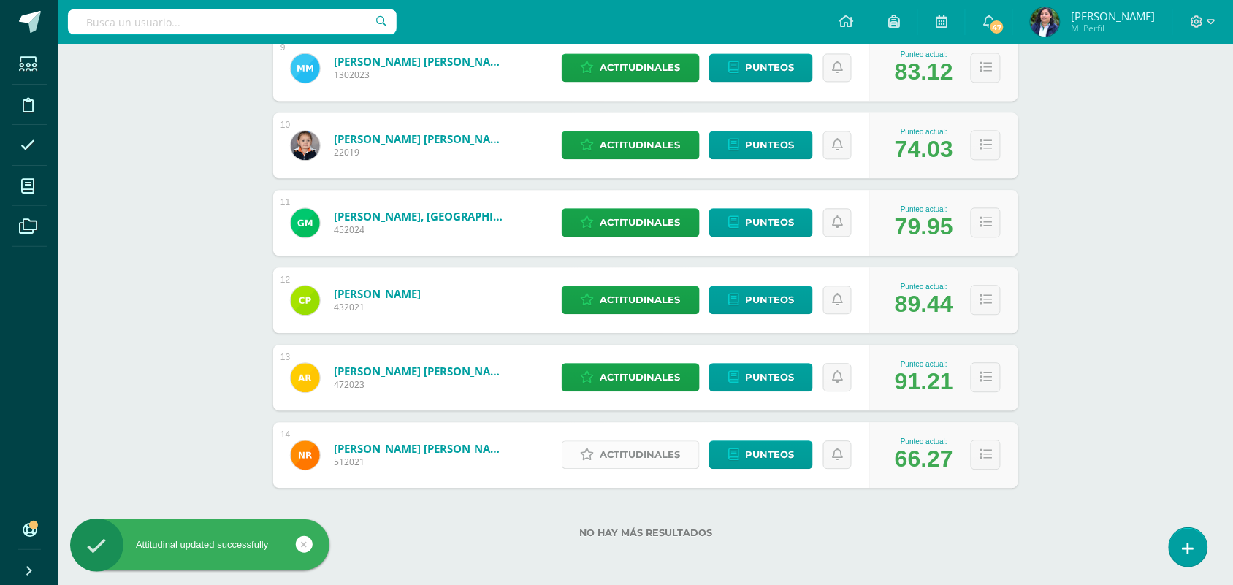
click at [634, 456] on span "Actitudinales" at bounding box center [640, 454] width 80 height 27
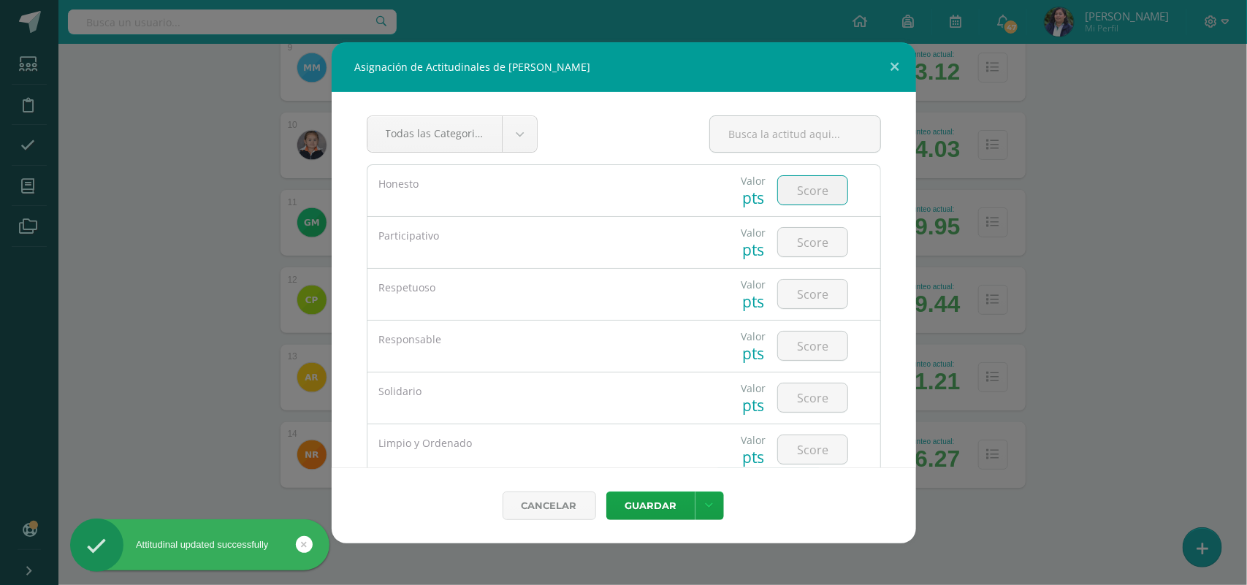
click at [794, 197] on input "number" at bounding box center [812, 190] width 69 height 28
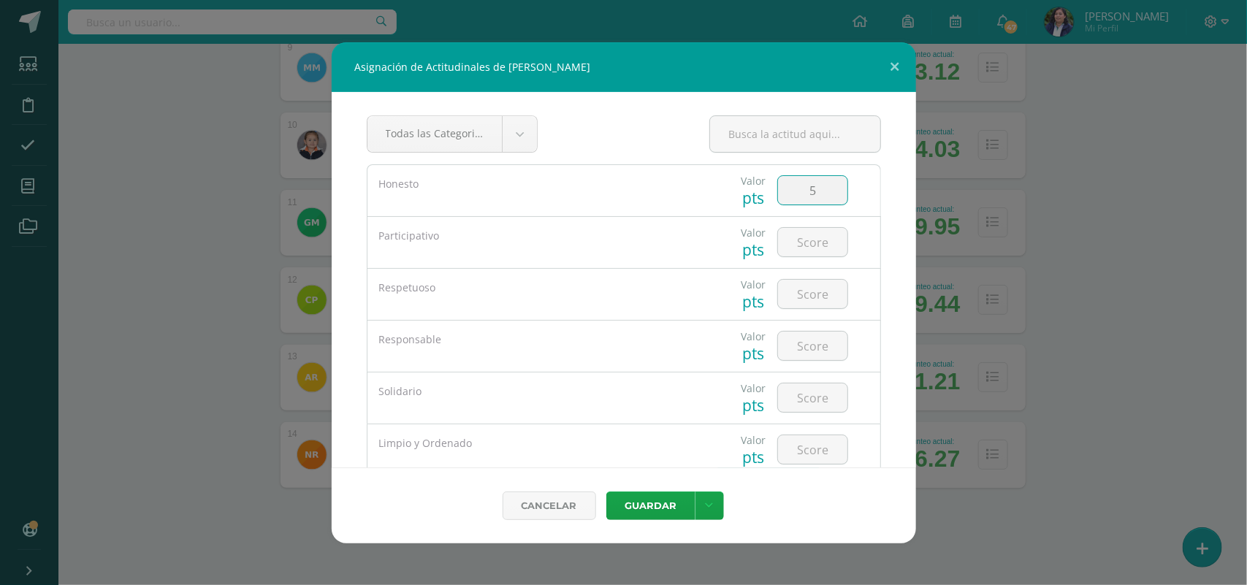
type input "5"
click at [606, 491] on button "Guardar" at bounding box center [650, 505] width 89 height 28
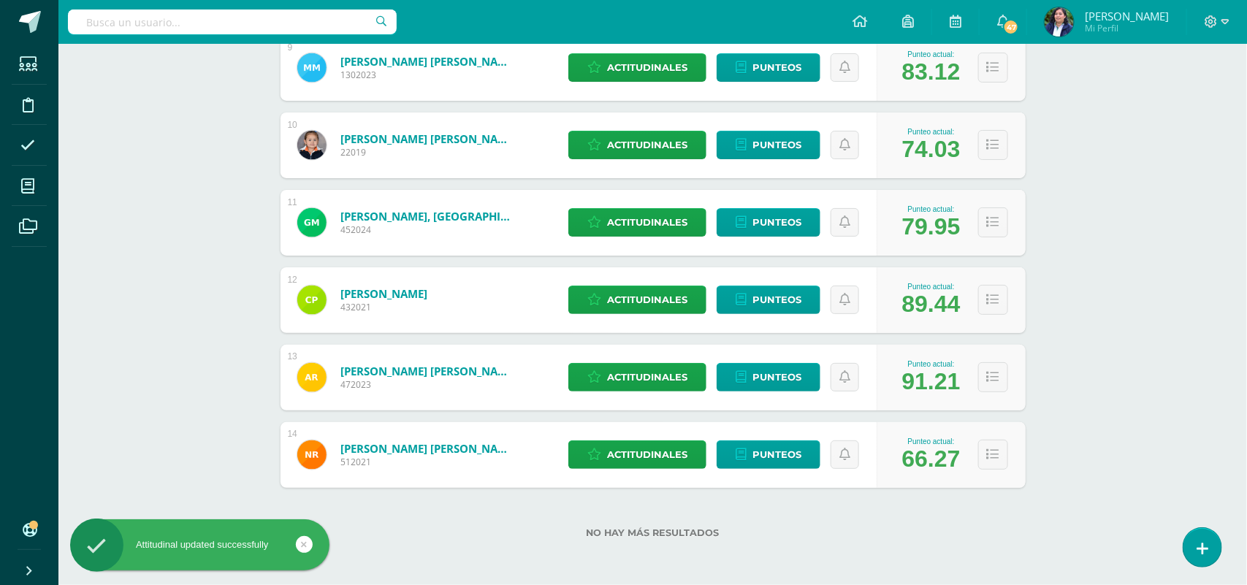
type input "3"
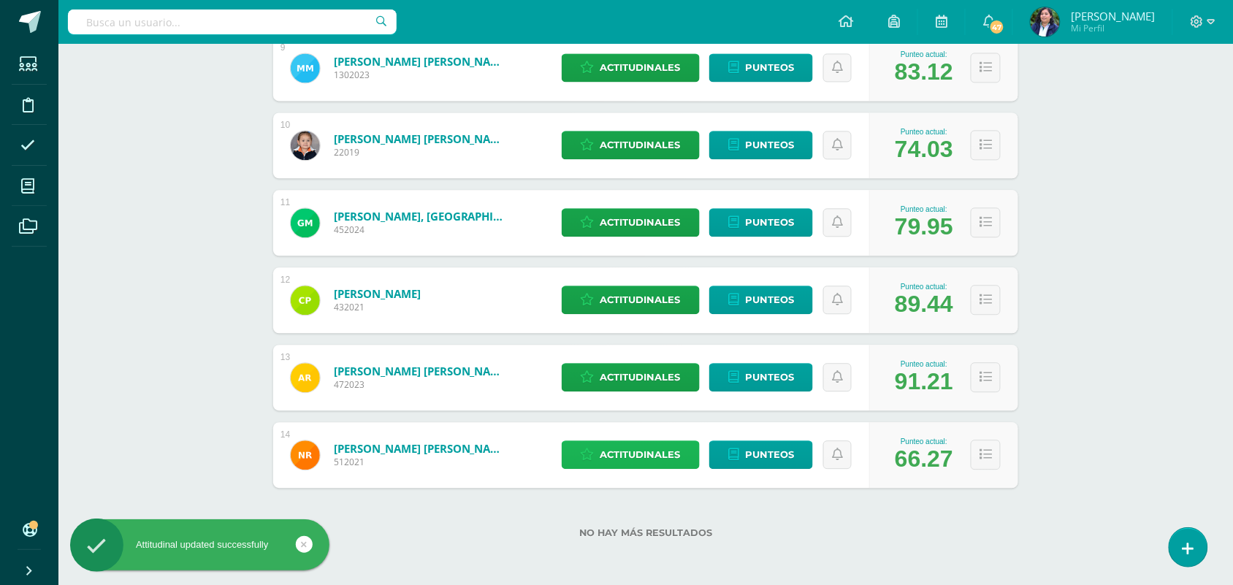
click at [648, 457] on span "Actitudinales" at bounding box center [640, 454] width 80 height 27
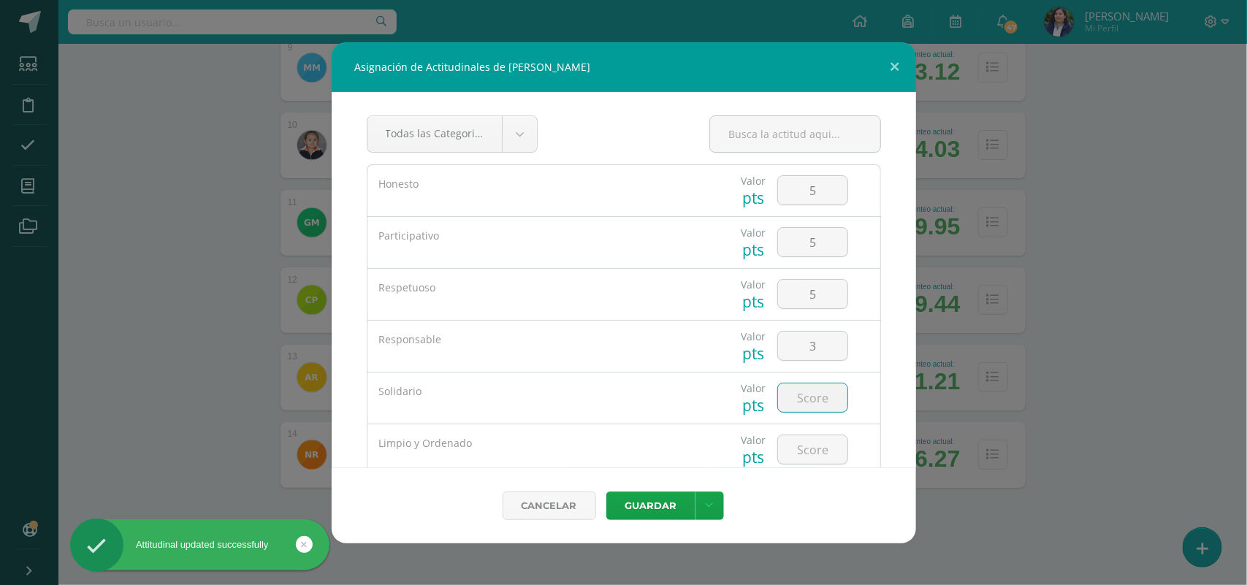
click at [800, 412] on input "number" at bounding box center [812, 397] width 69 height 28
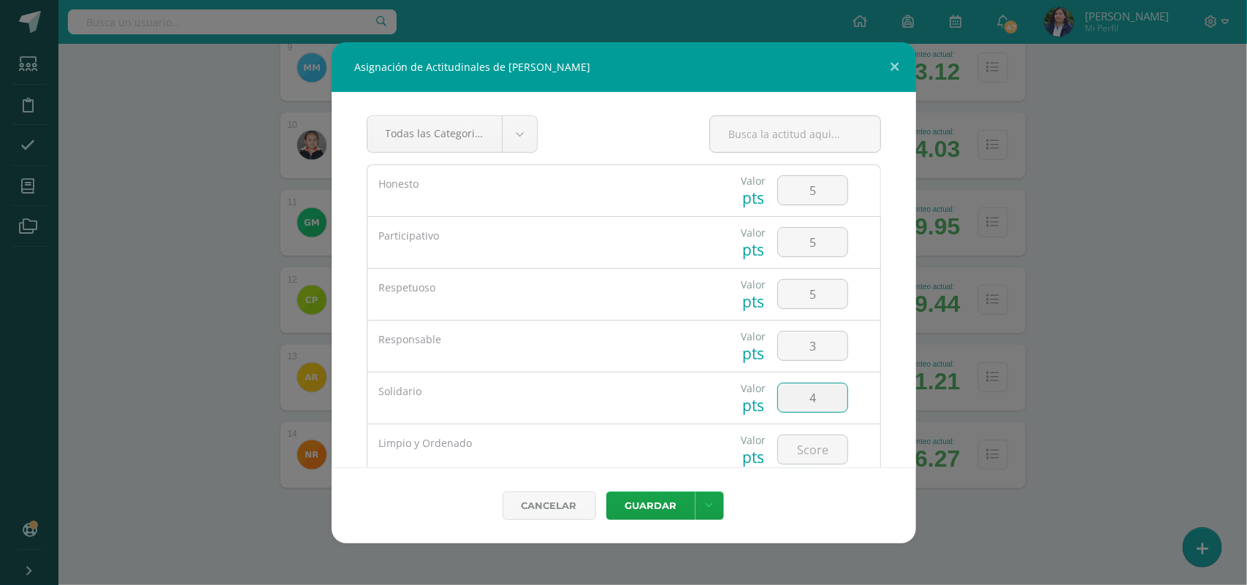
type input "4"
type input "3"
click at [639, 510] on button "Guardar" at bounding box center [650, 505] width 89 height 28
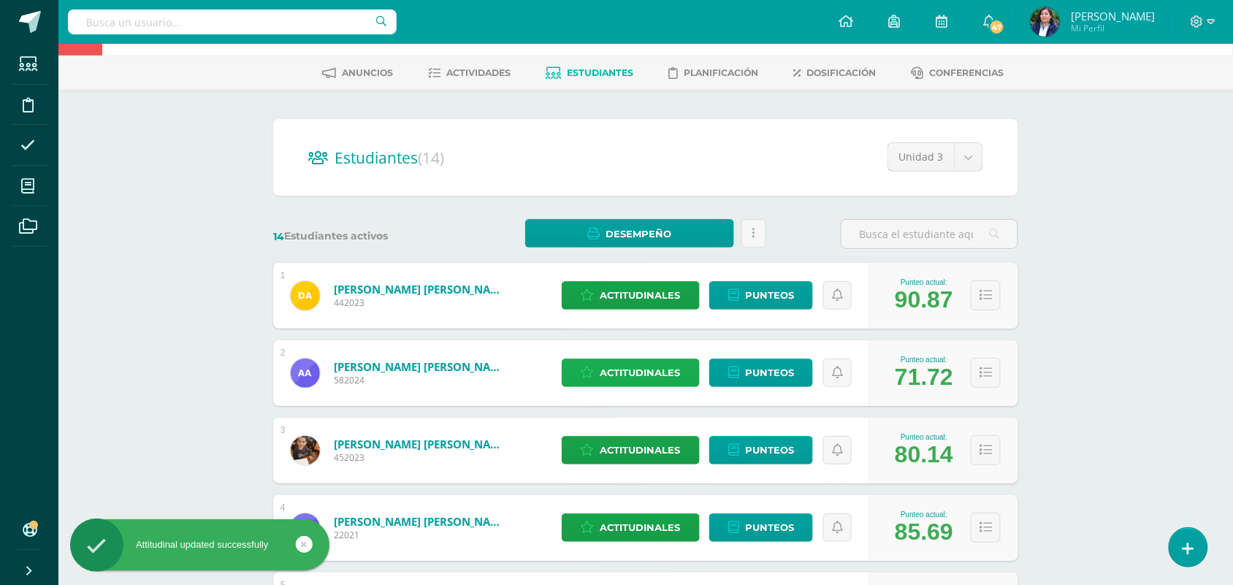
scroll to position [0, 0]
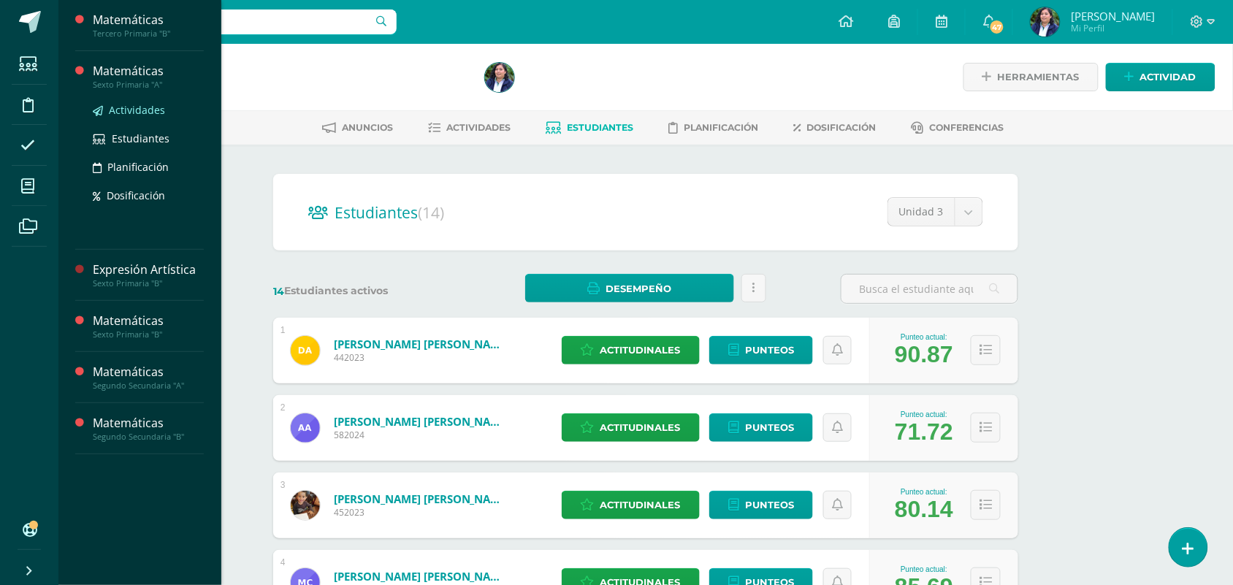
click at [131, 107] on span "Actividades" at bounding box center [137, 110] width 56 height 14
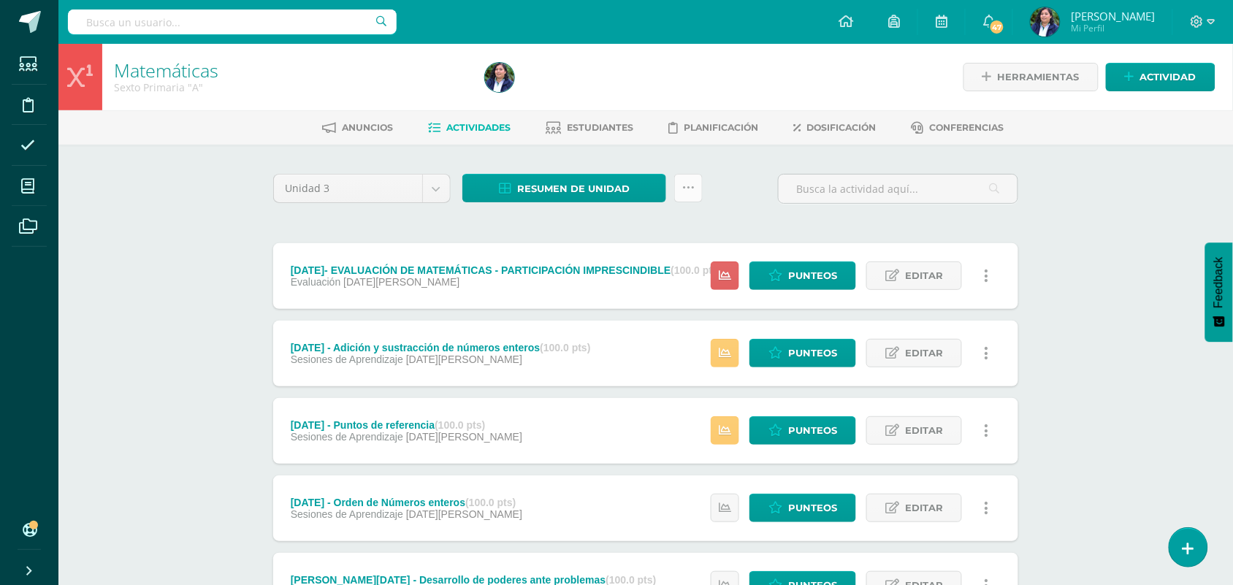
click at [684, 191] on icon at bounding box center [688, 188] width 12 height 12
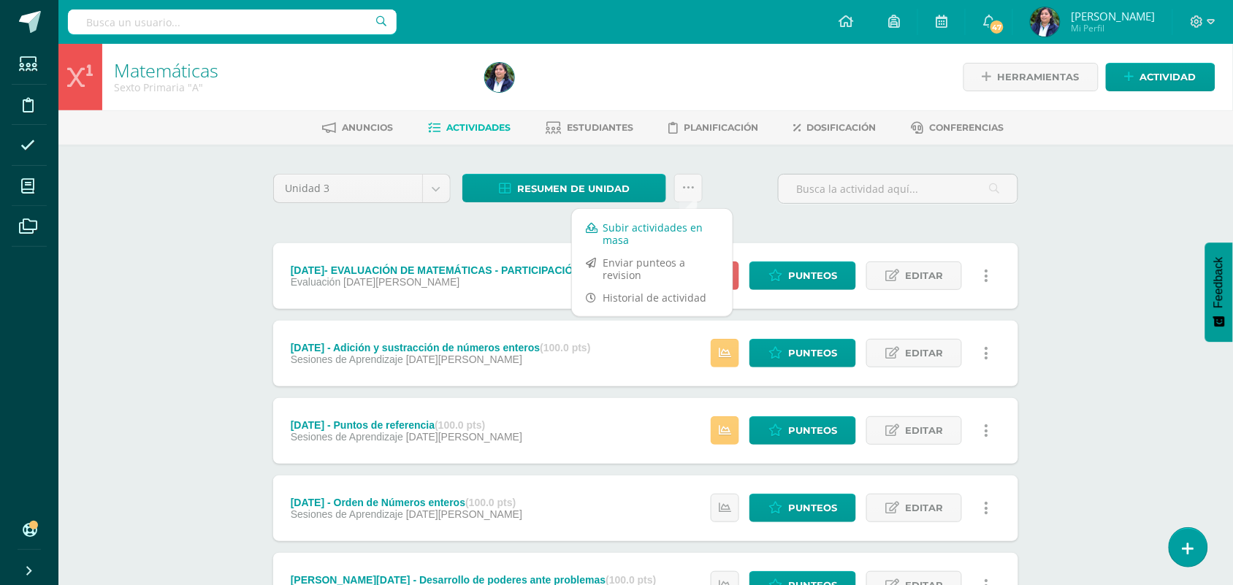
click at [676, 230] on link "Subir actividades en masa" at bounding box center [652, 233] width 161 height 35
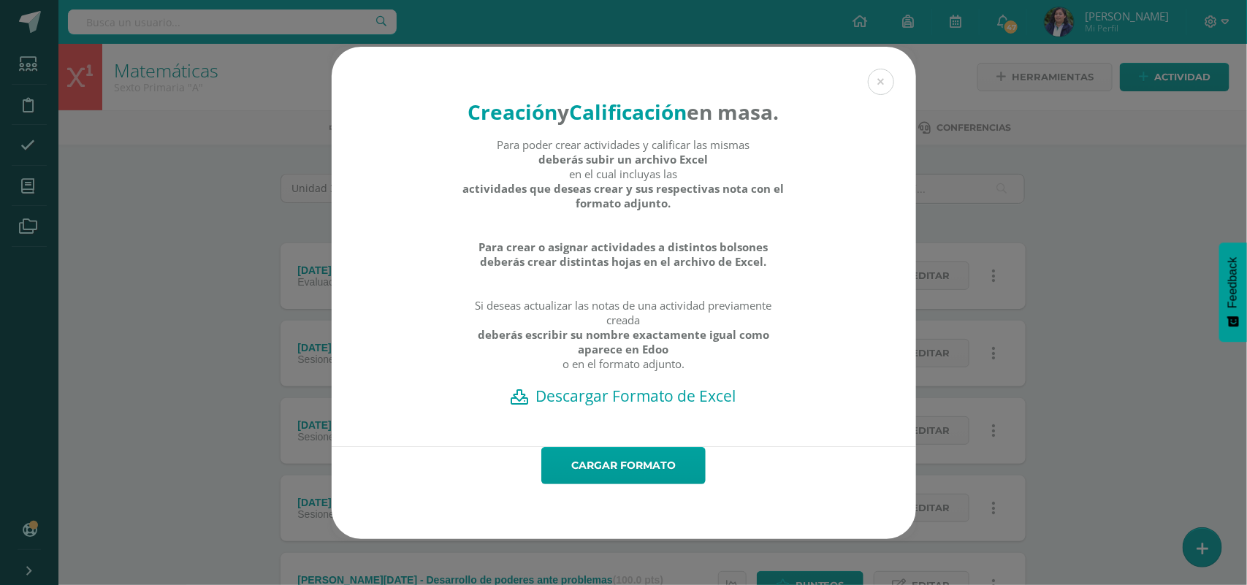
click at [681, 406] on h2 "Descargar Formato de Excel" at bounding box center [623, 396] width 533 height 20
click at [618, 483] on link "Cargar formato" at bounding box center [623, 465] width 164 height 37
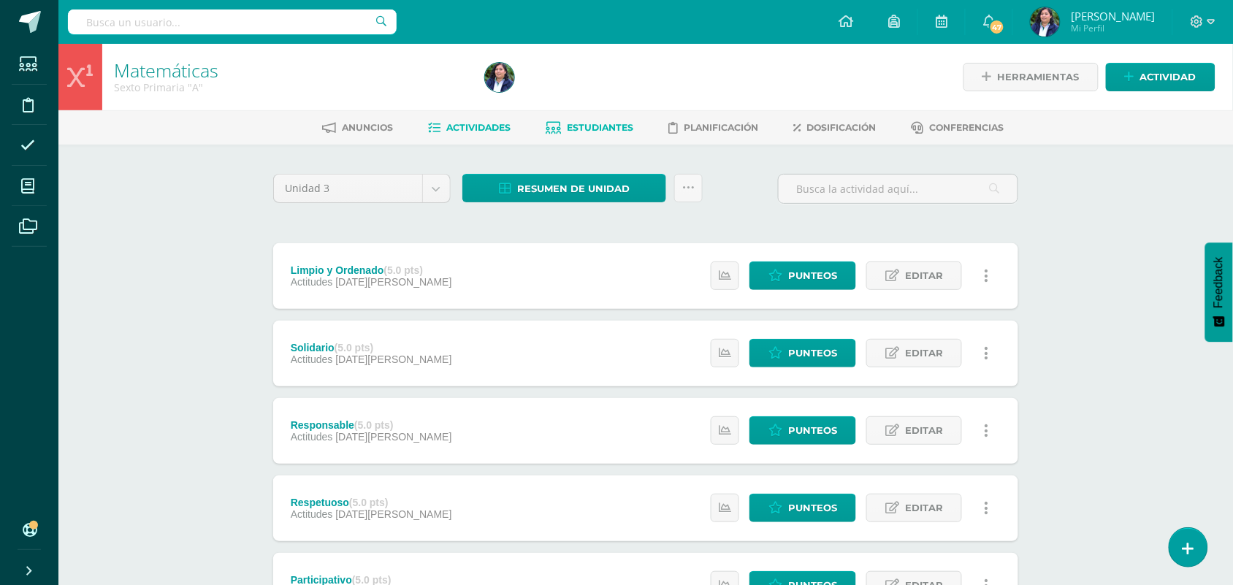
click at [626, 123] on span "Estudiantes" at bounding box center [600, 127] width 66 height 11
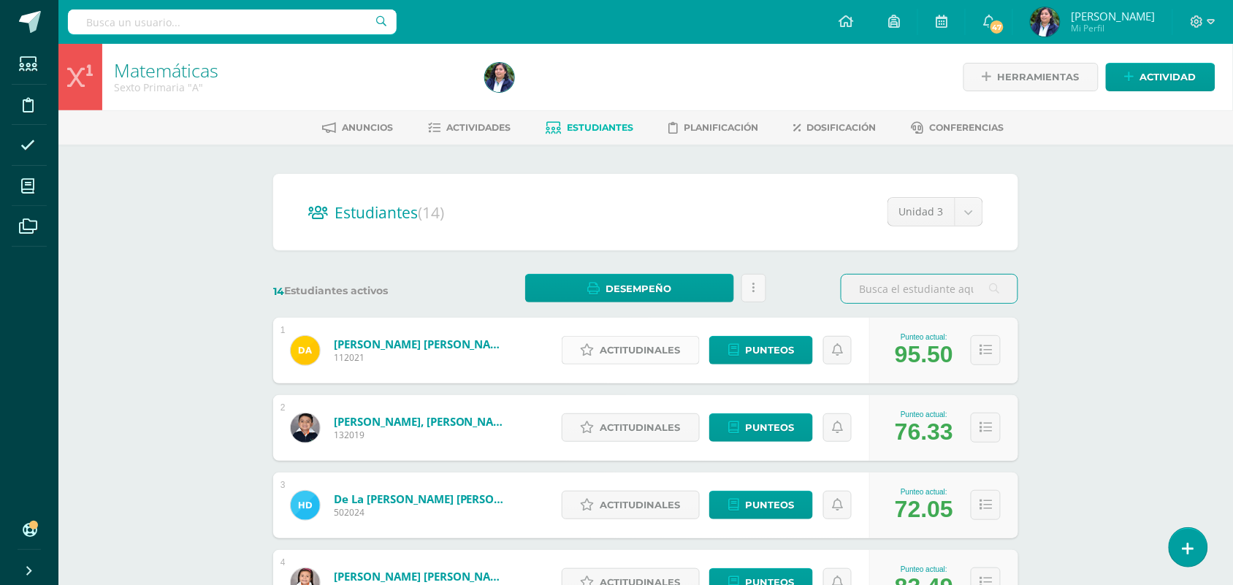
click at [612, 344] on span "Actitudinales" at bounding box center [640, 350] width 80 height 27
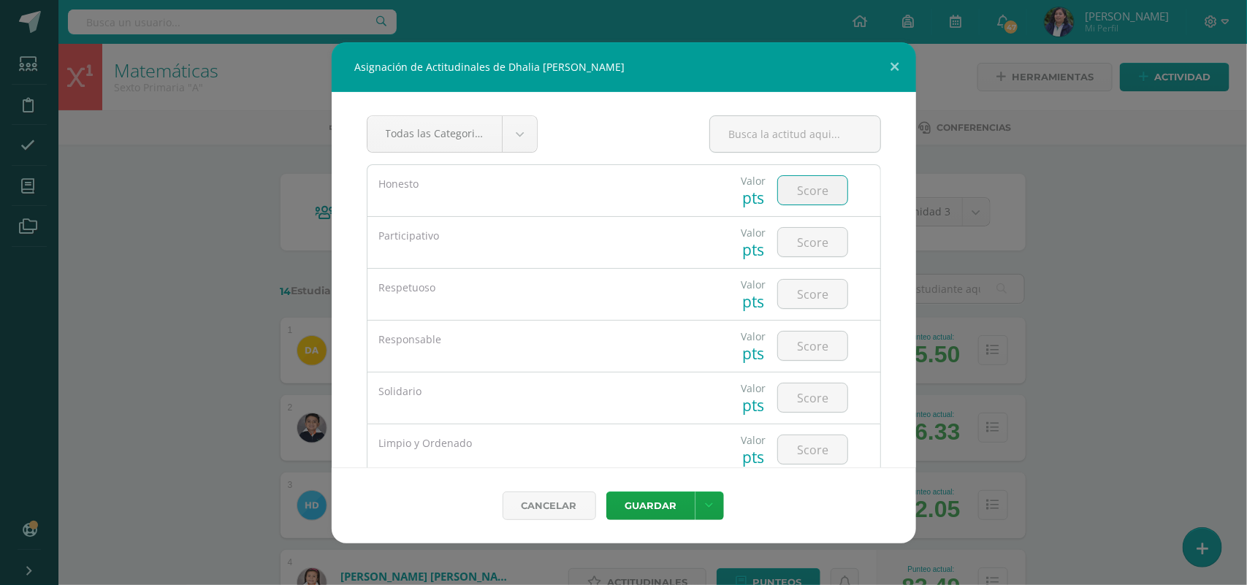
click at [804, 202] on input "number" at bounding box center [812, 190] width 69 height 28
type input "5"
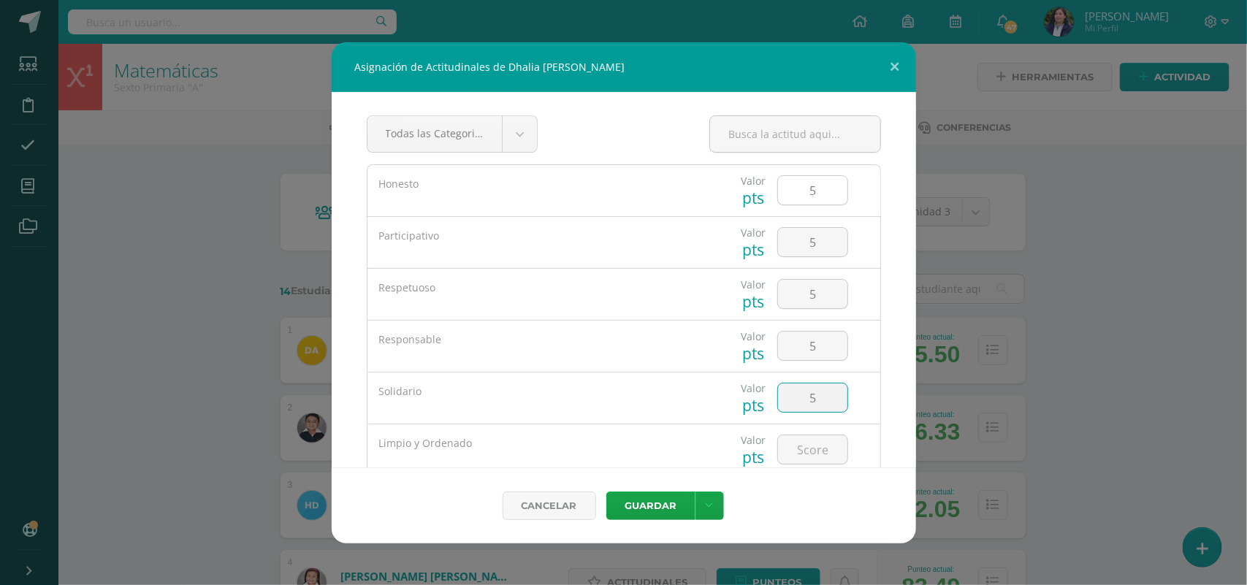
type input "5"
click at [606, 491] on button "Guardar" at bounding box center [650, 505] width 89 height 28
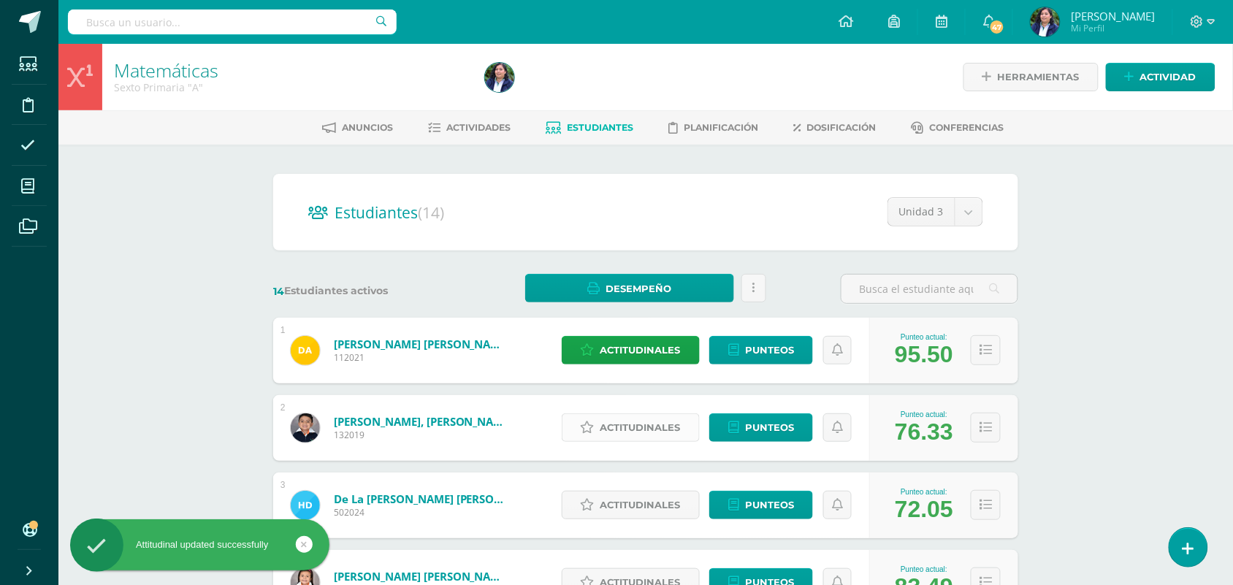
click at [657, 424] on span "Actitudinales" at bounding box center [640, 427] width 80 height 27
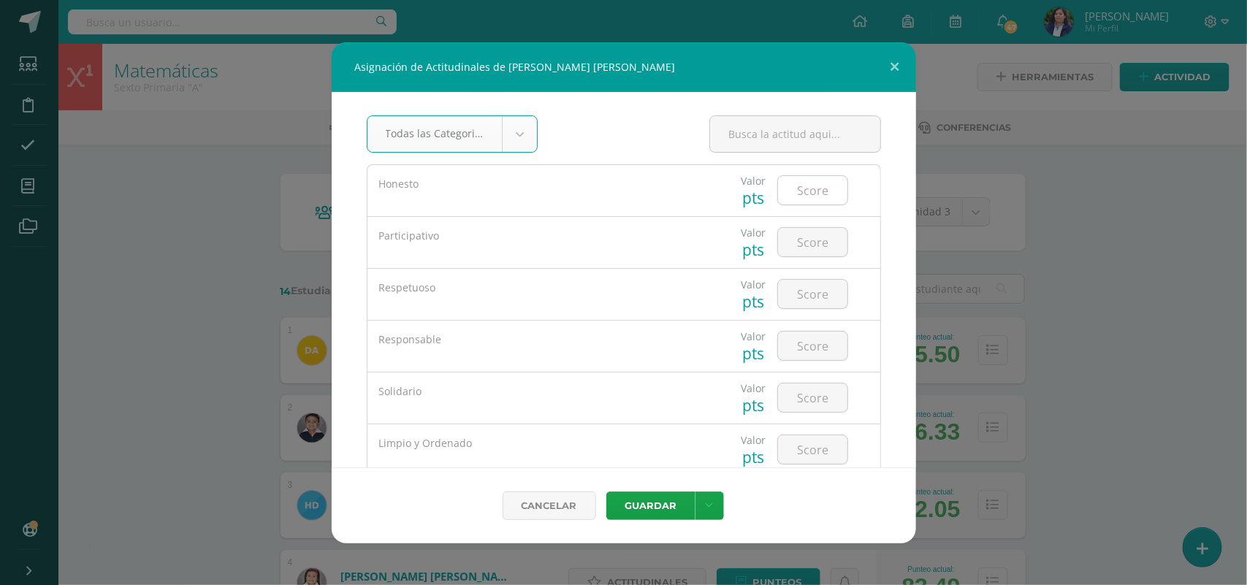
click at [802, 177] on input "number" at bounding box center [812, 190] width 69 height 28
type input "5"
type input "4"
type input "5"
type input "4"
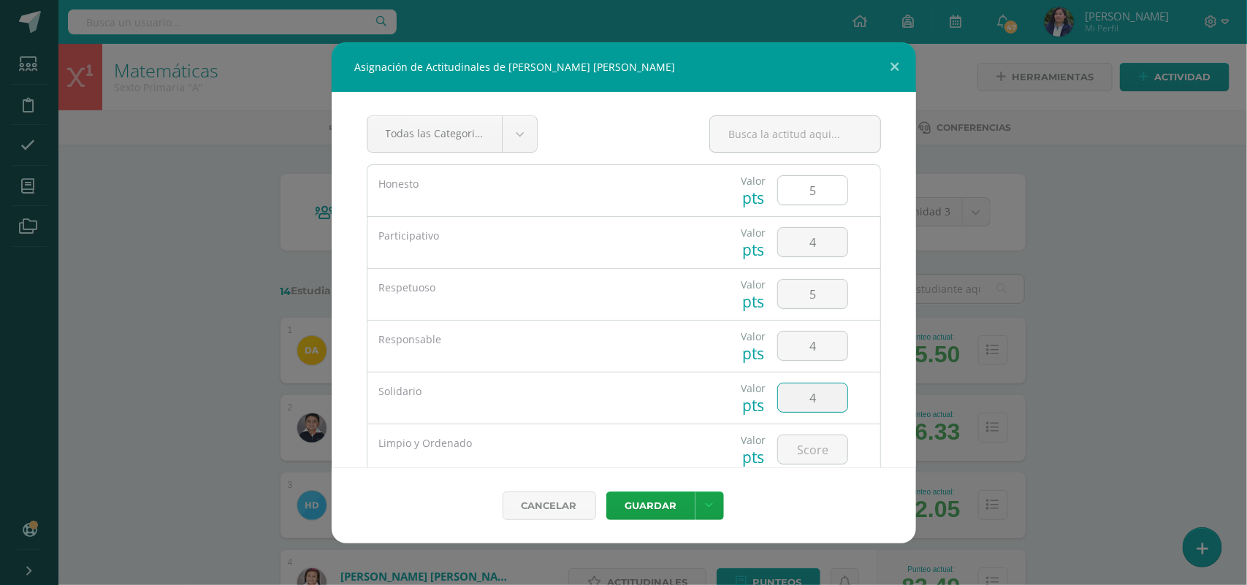
type input "4"
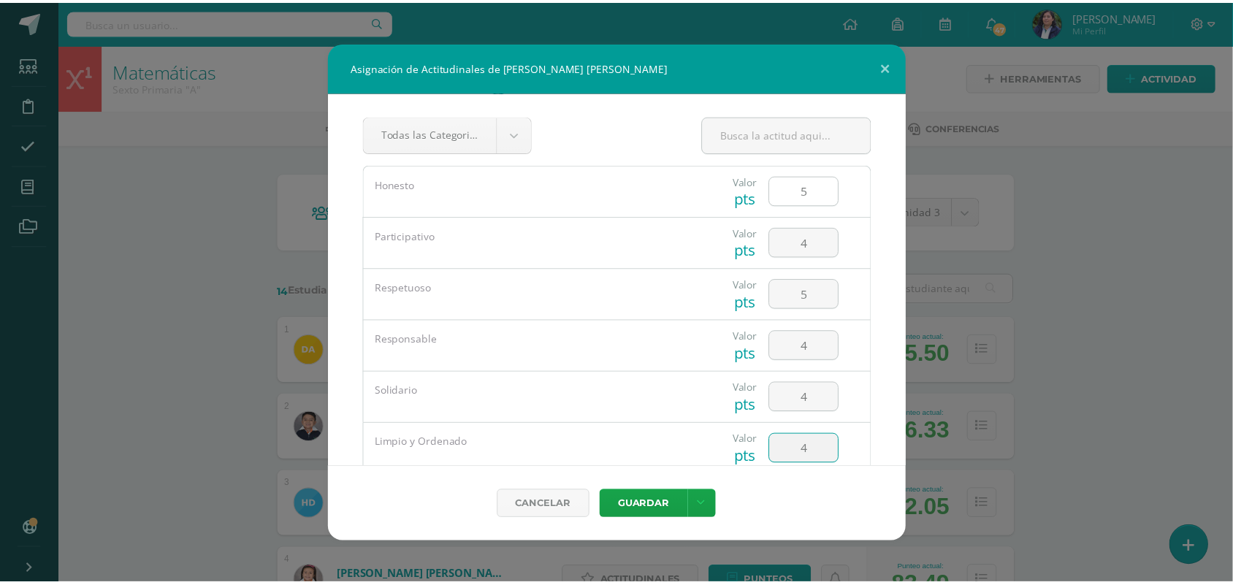
scroll to position [139, 0]
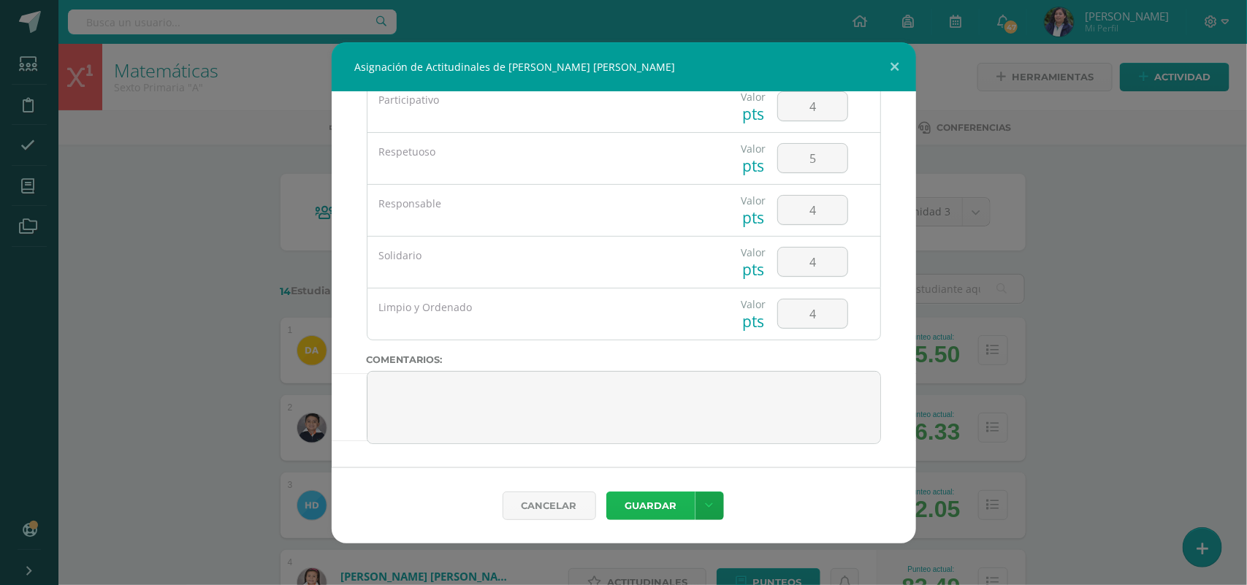
click at [662, 502] on button "Guardar" at bounding box center [650, 505] width 89 height 28
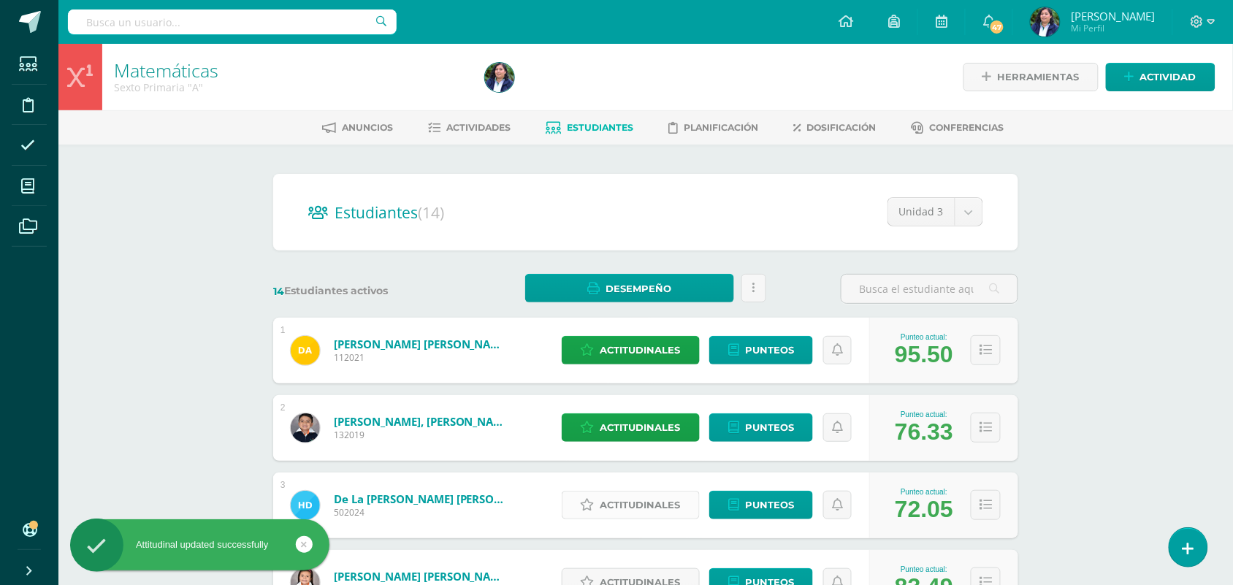
click at [615, 505] on span "Actitudinales" at bounding box center [640, 504] width 80 height 27
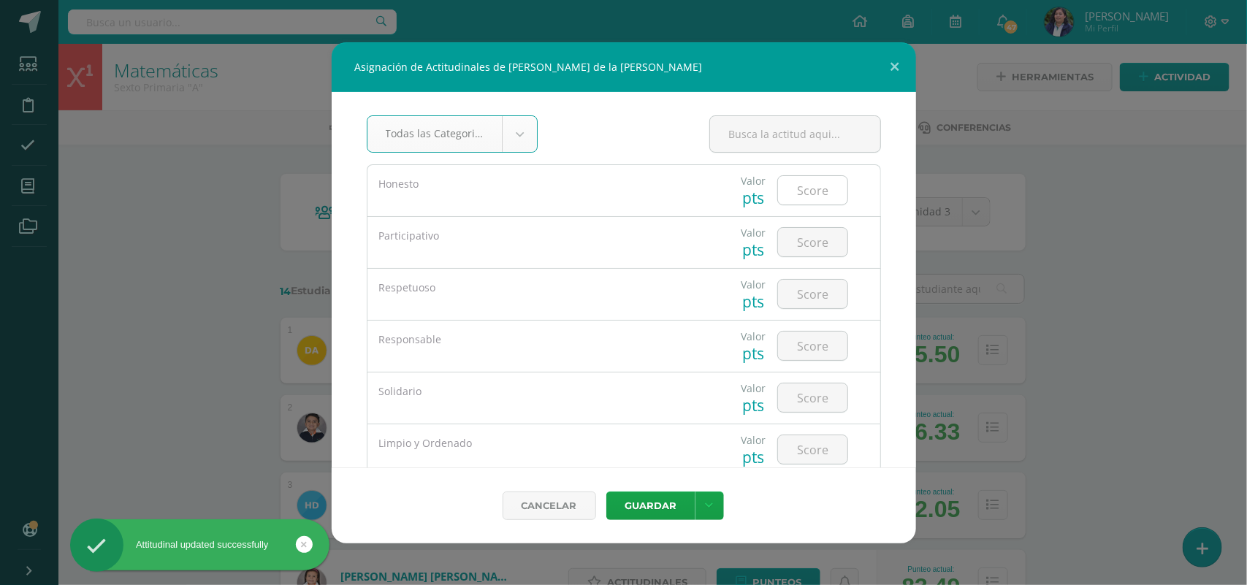
click at [814, 195] on input "number" at bounding box center [812, 190] width 69 height 28
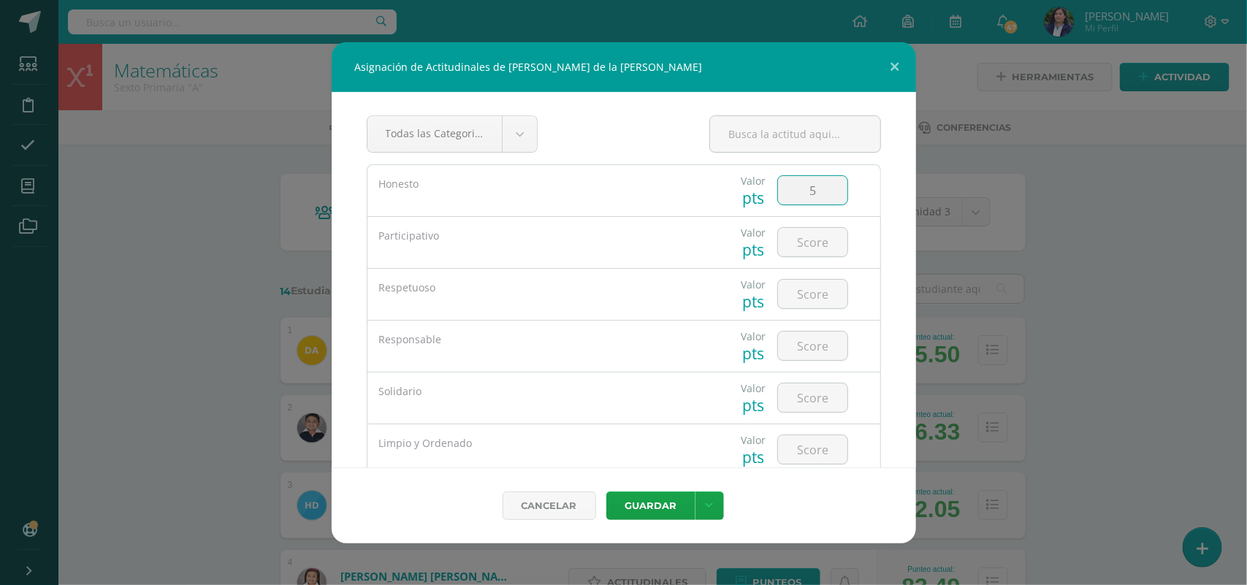
type input "5"
type input "4"
type input "3"
type input "4"
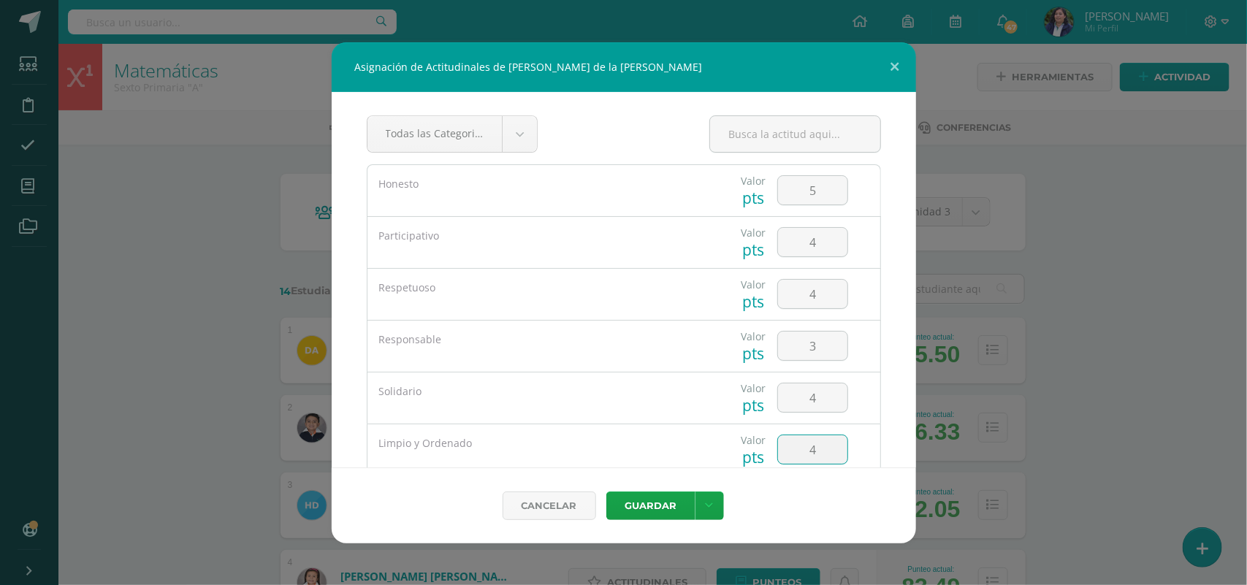
type input "4"
click at [606, 491] on button "Guardar" at bounding box center [650, 505] width 89 height 28
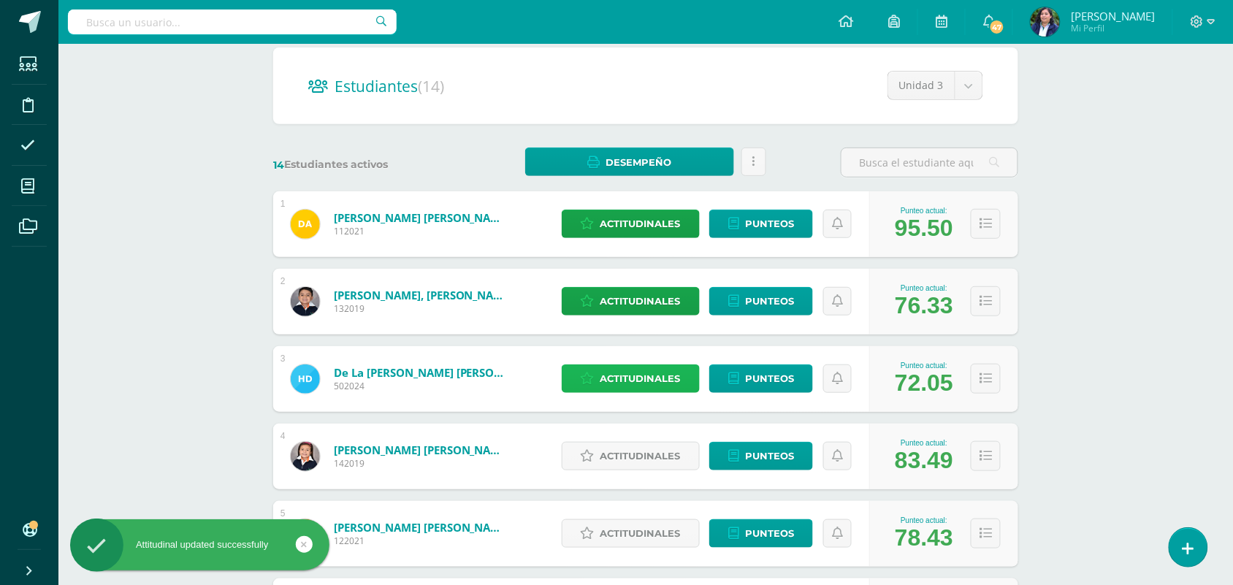
scroll to position [183, 0]
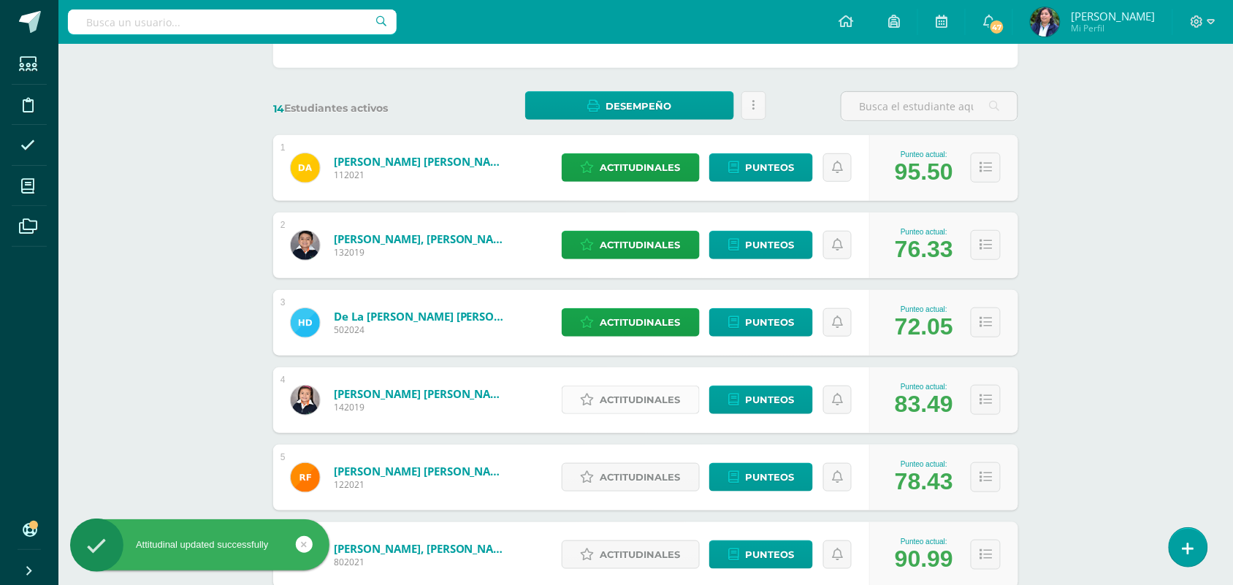
click at [651, 393] on span "Actitudinales" at bounding box center [640, 399] width 80 height 27
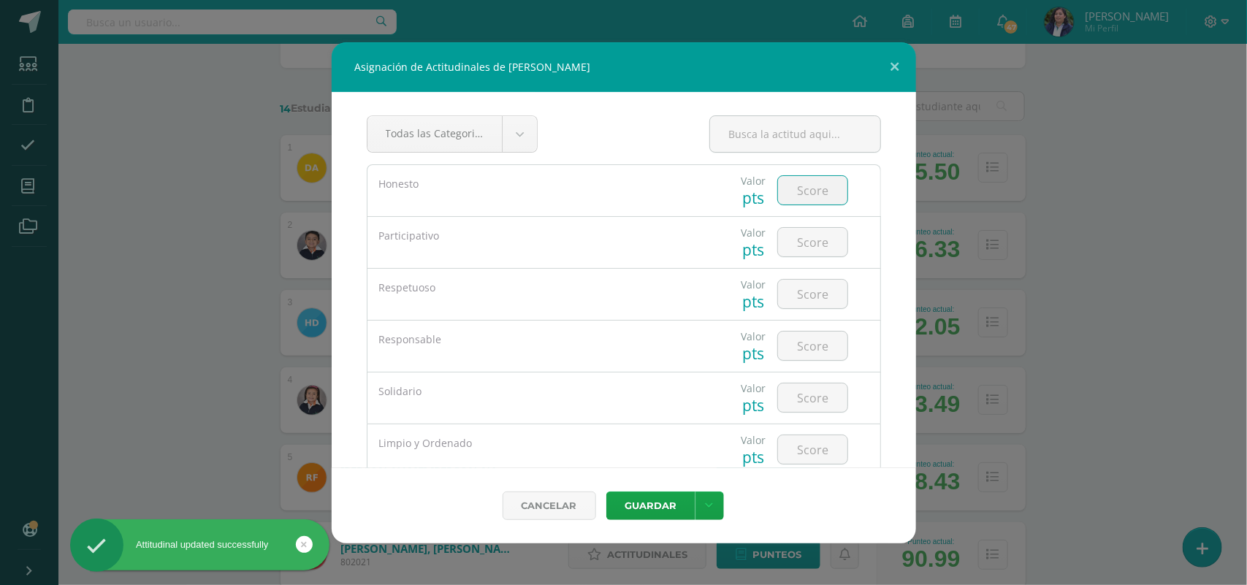
click at [790, 184] on input "number" at bounding box center [812, 190] width 69 height 28
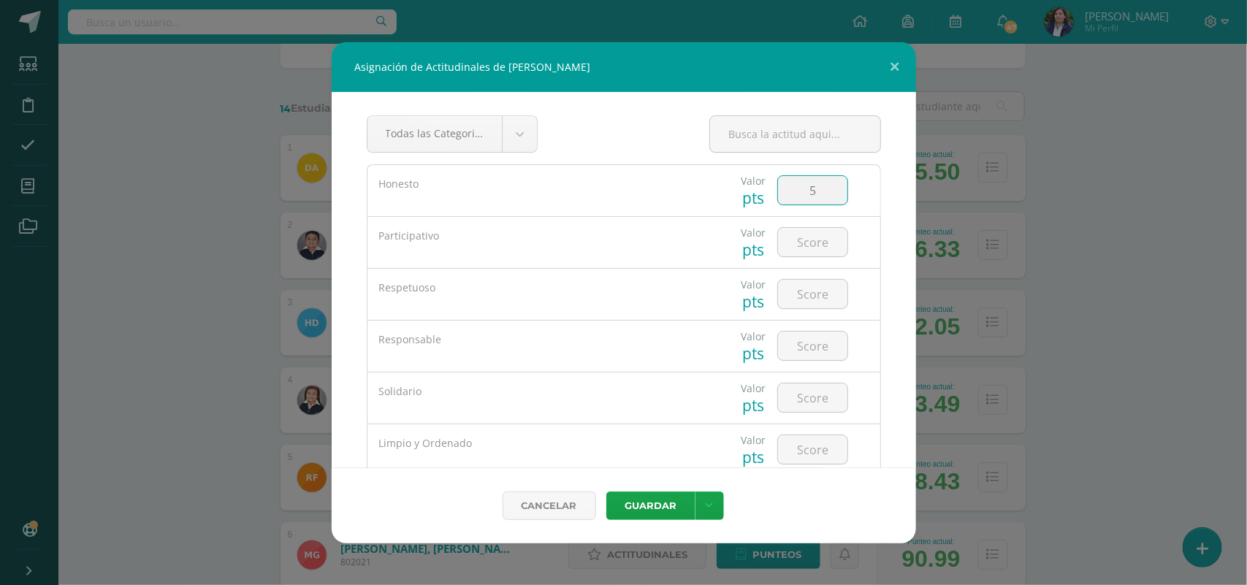
type input "5"
type input "4"
type input "5"
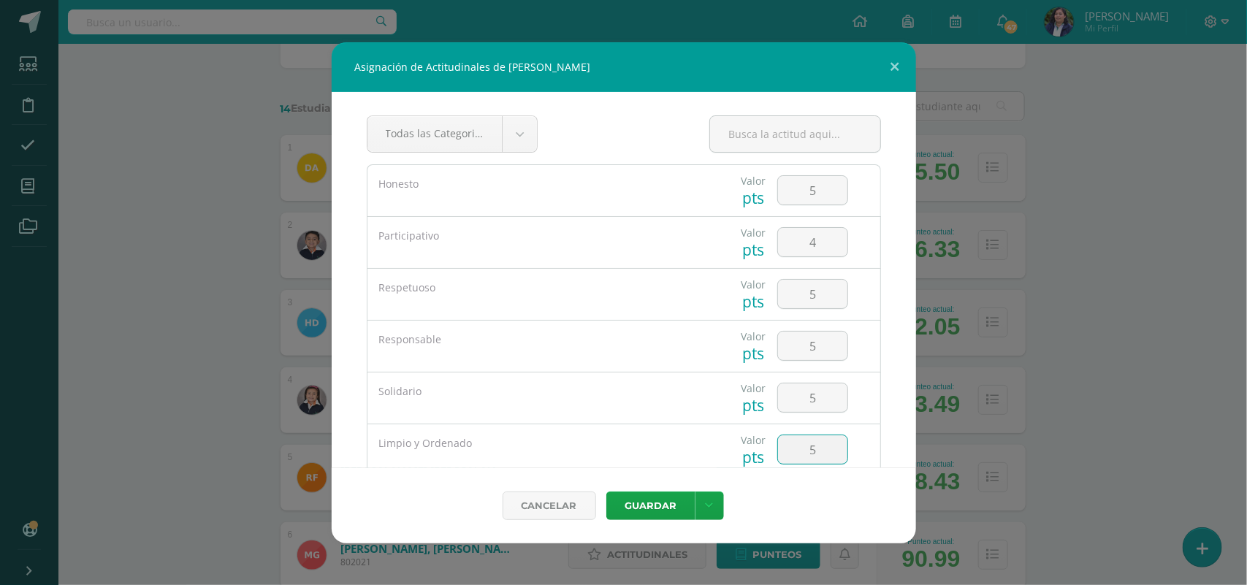
type input "5"
click at [606, 491] on button "Guardar" at bounding box center [650, 505] width 89 height 28
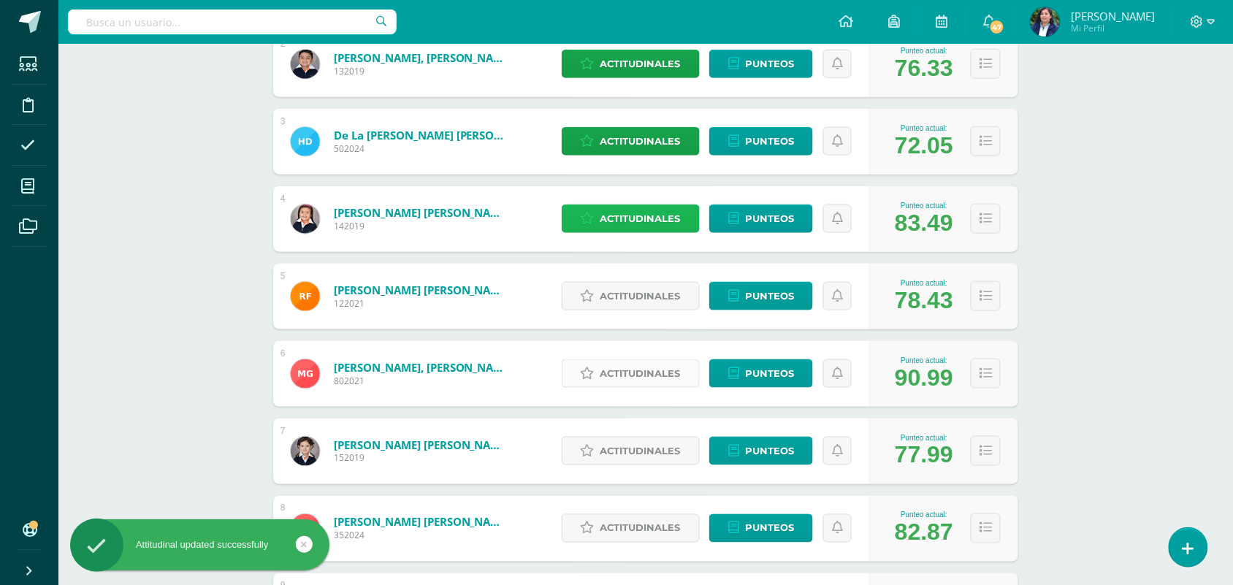
scroll to position [365, 0]
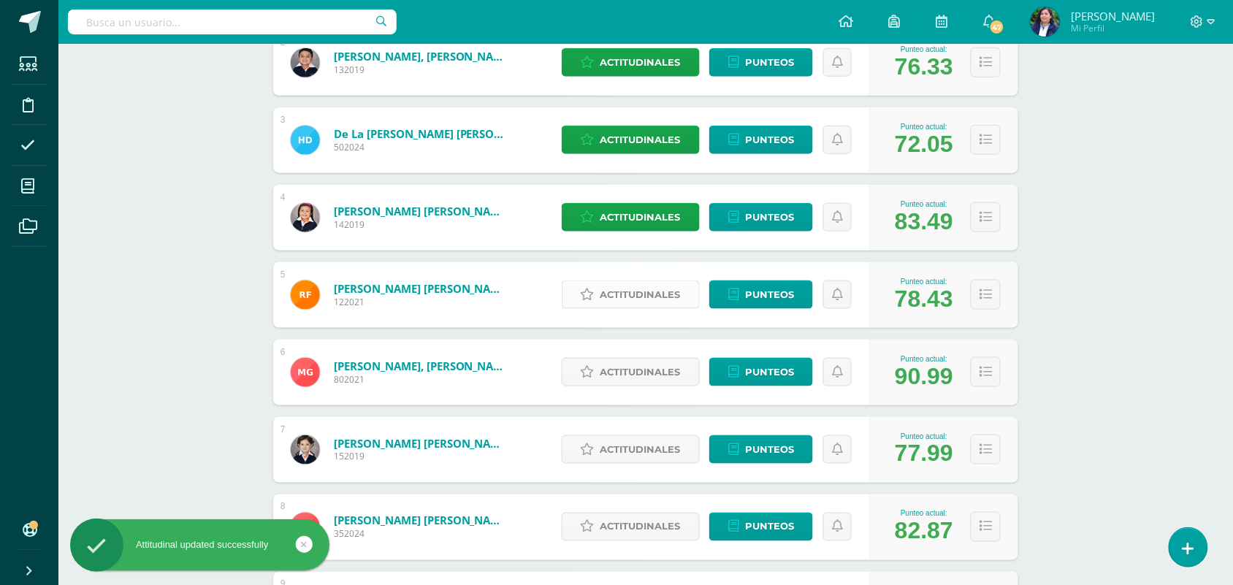
click at [641, 296] on span "Actitudinales" at bounding box center [640, 294] width 80 height 27
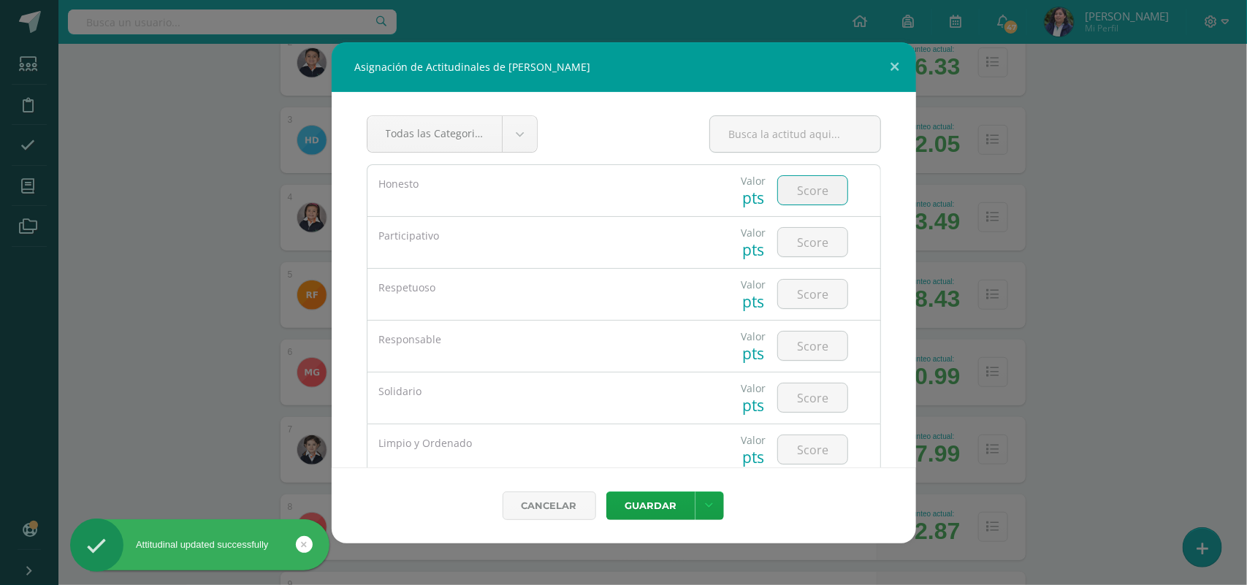
click at [798, 197] on input "number" at bounding box center [812, 190] width 69 height 28
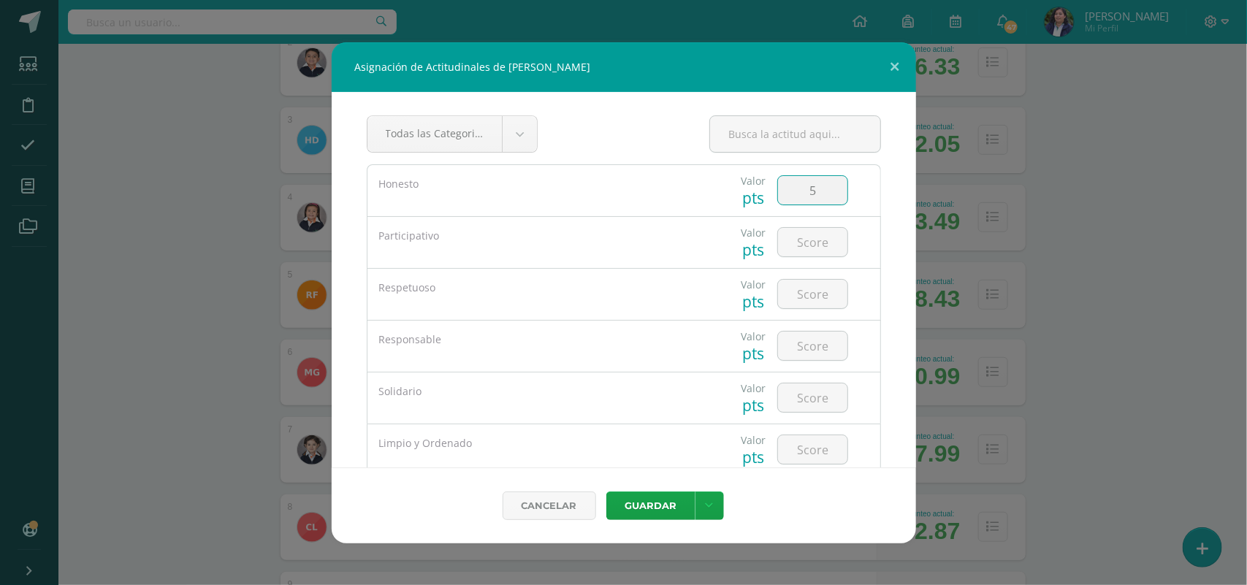
type input "5"
type input "4"
type input "5"
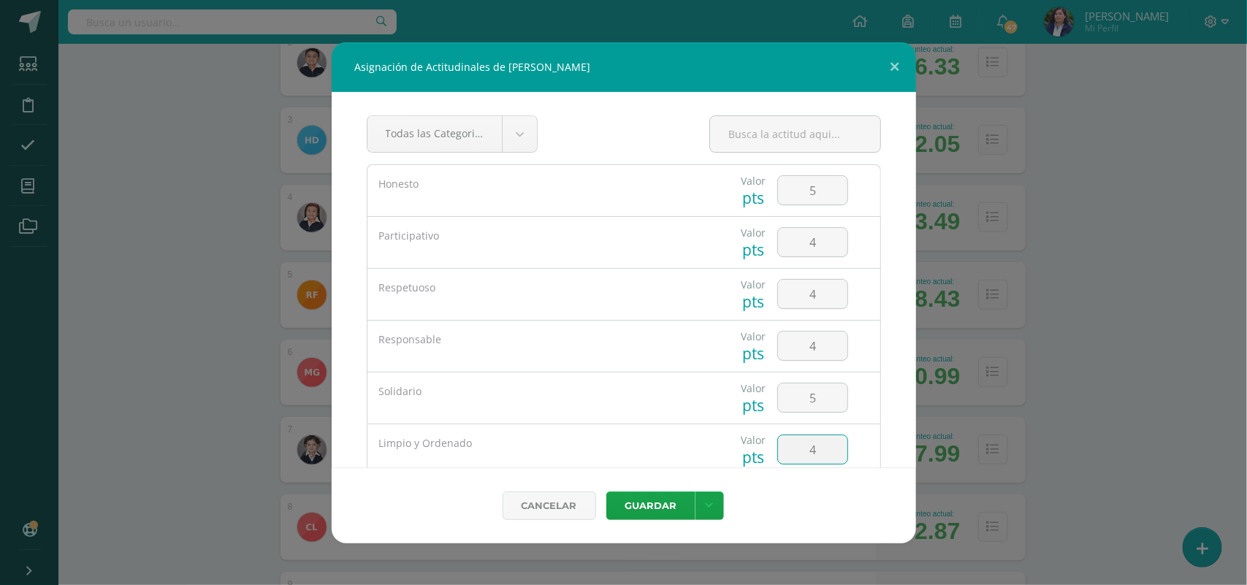
type input "4"
click at [656, 516] on button "Guardar" at bounding box center [650, 505] width 89 height 28
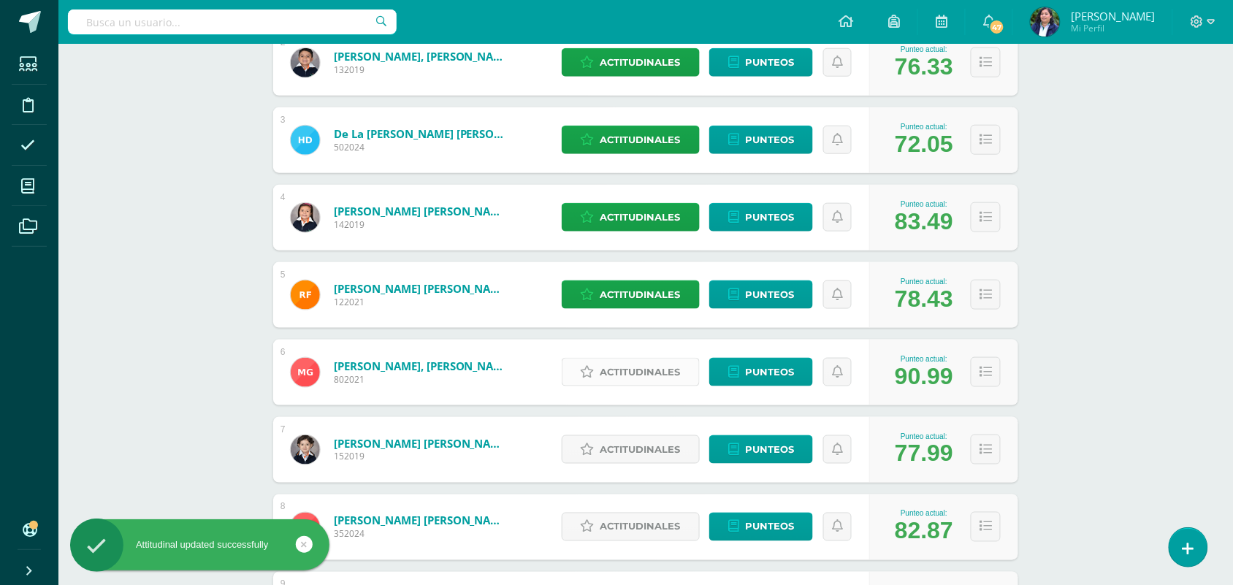
click at [622, 376] on span "Actitudinales" at bounding box center [640, 372] width 80 height 27
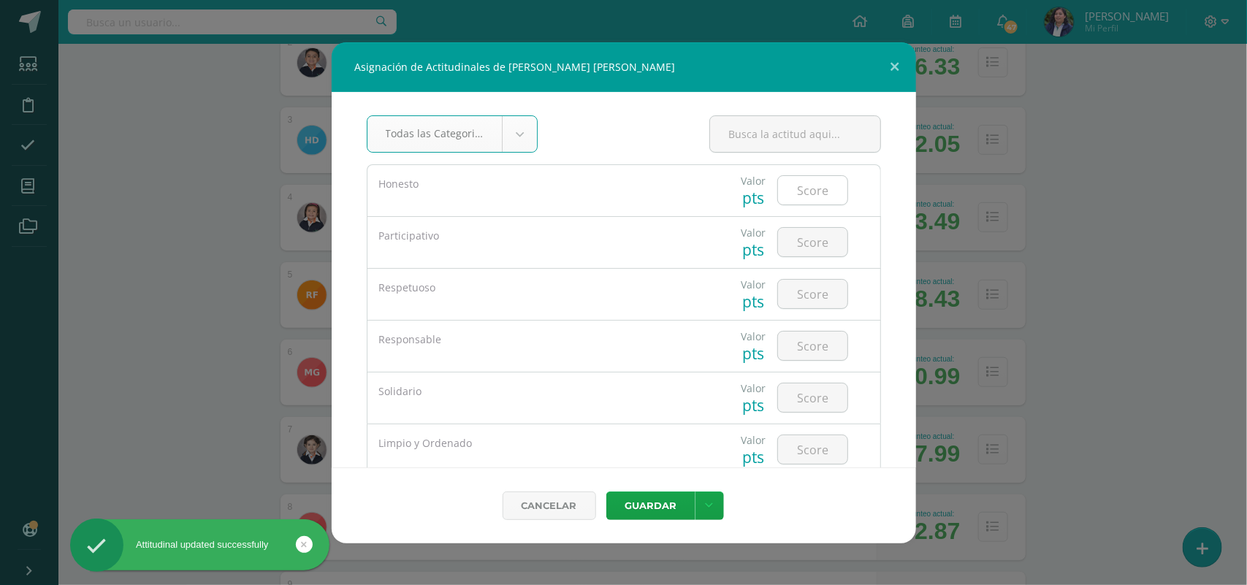
click at [789, 199] on input "number" at bounding box center [812, 190] width 69 height 28
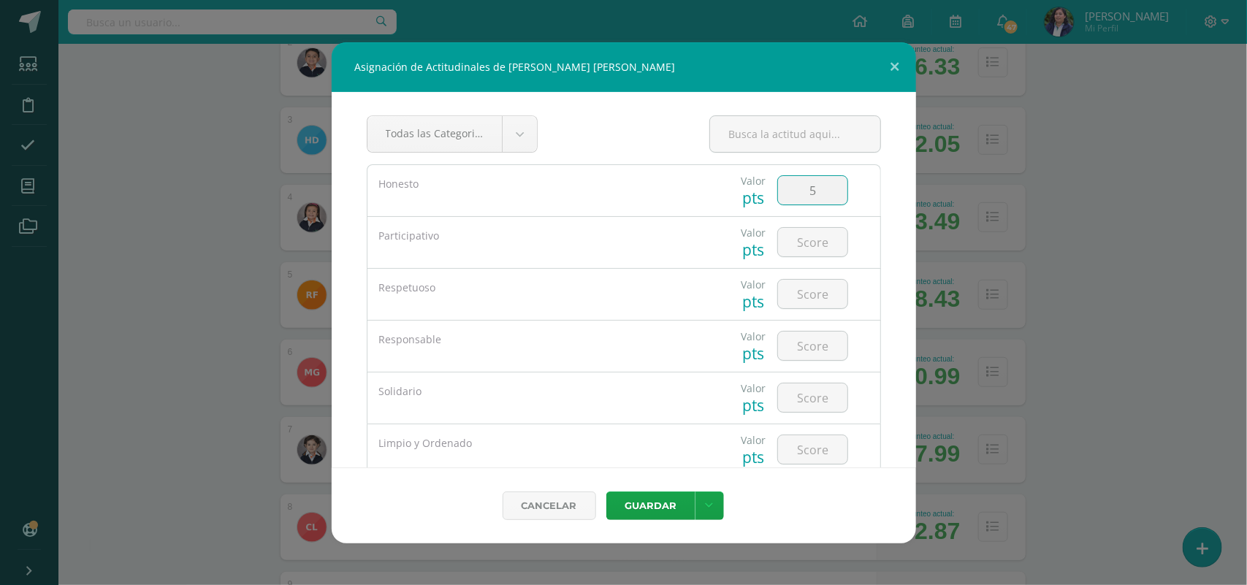
type input "5"
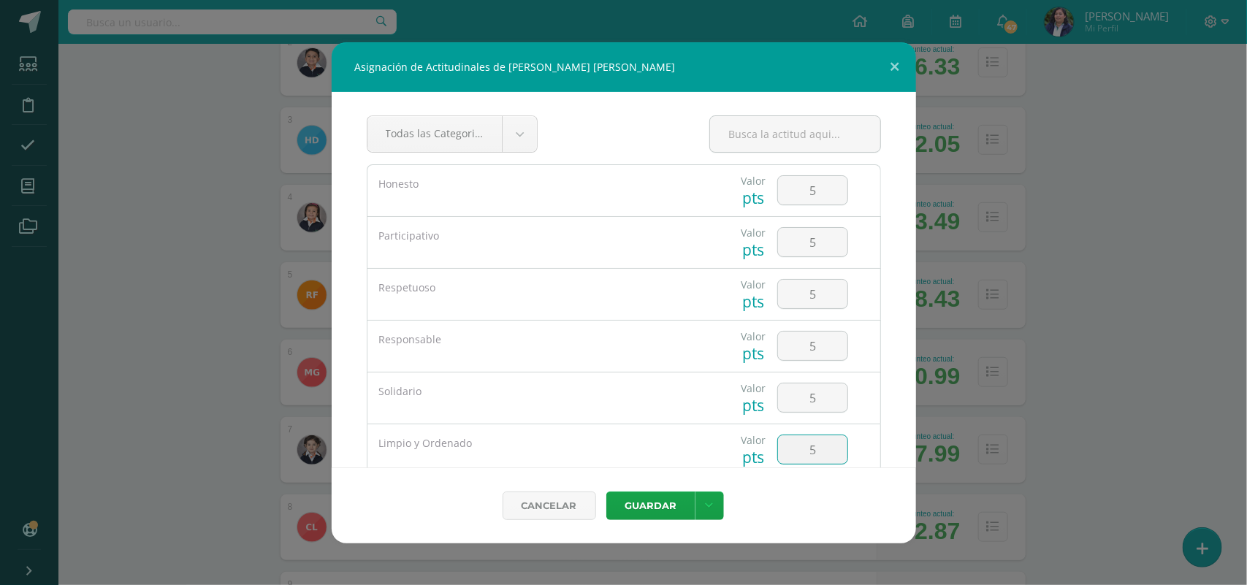
type input "5"
click at [606, 491] on button "Guardar" at bounding box center [650, 505] width 89 height 28
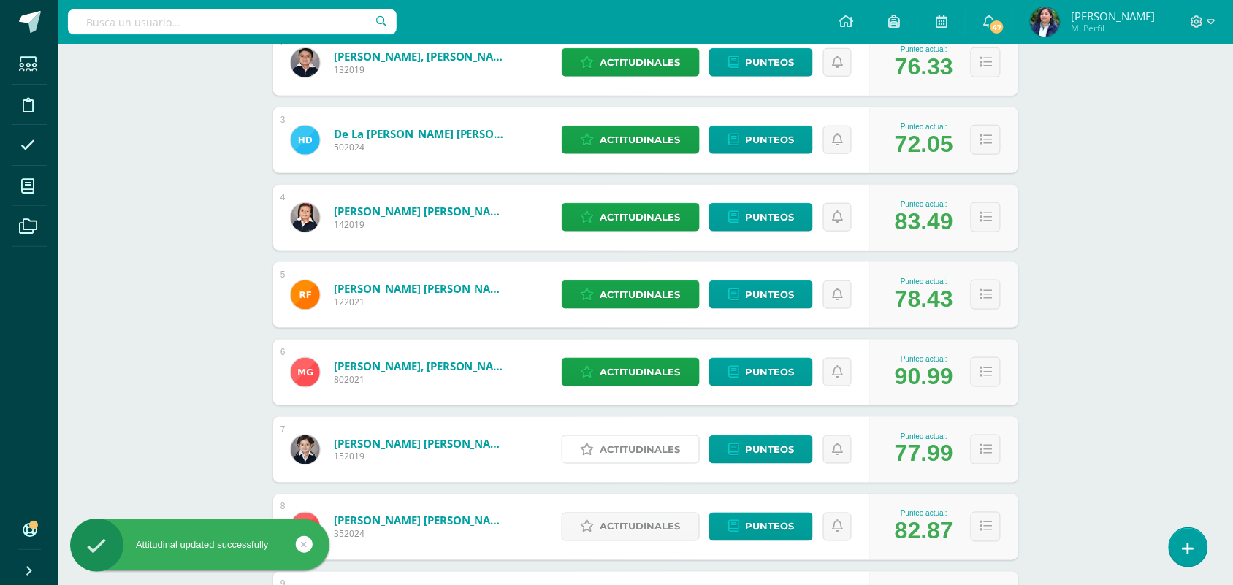
click at [643, 462] on span "Actitudinales" at bounding box center [640, 449] width 80 height 27
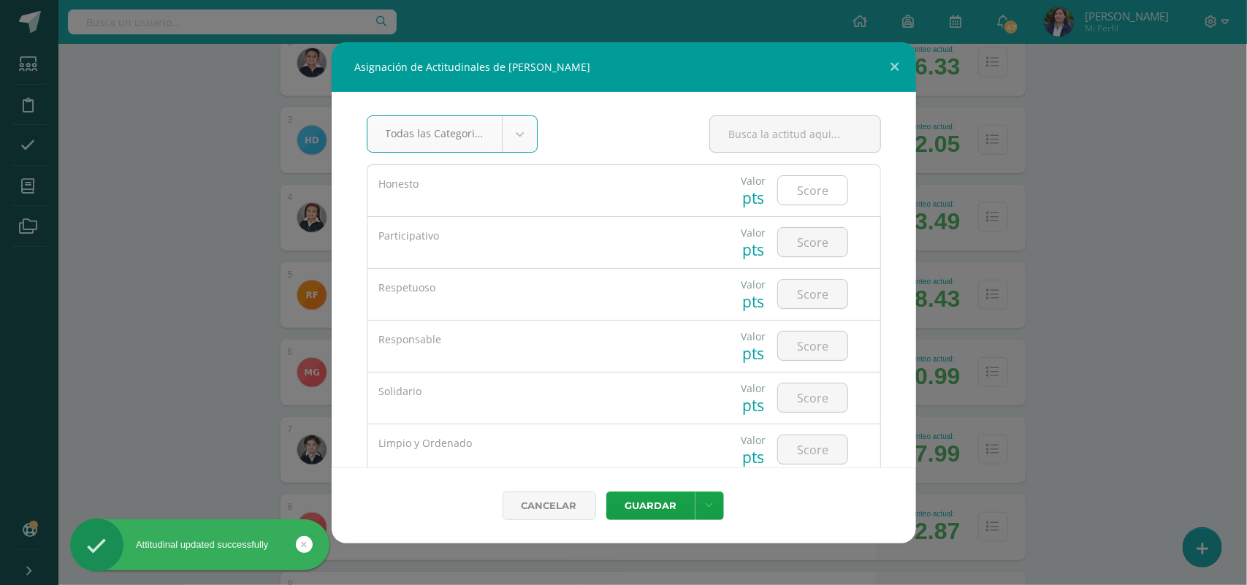
click at [811, 188] on input "number" at bounding box center [812, 190] width 69 height 28
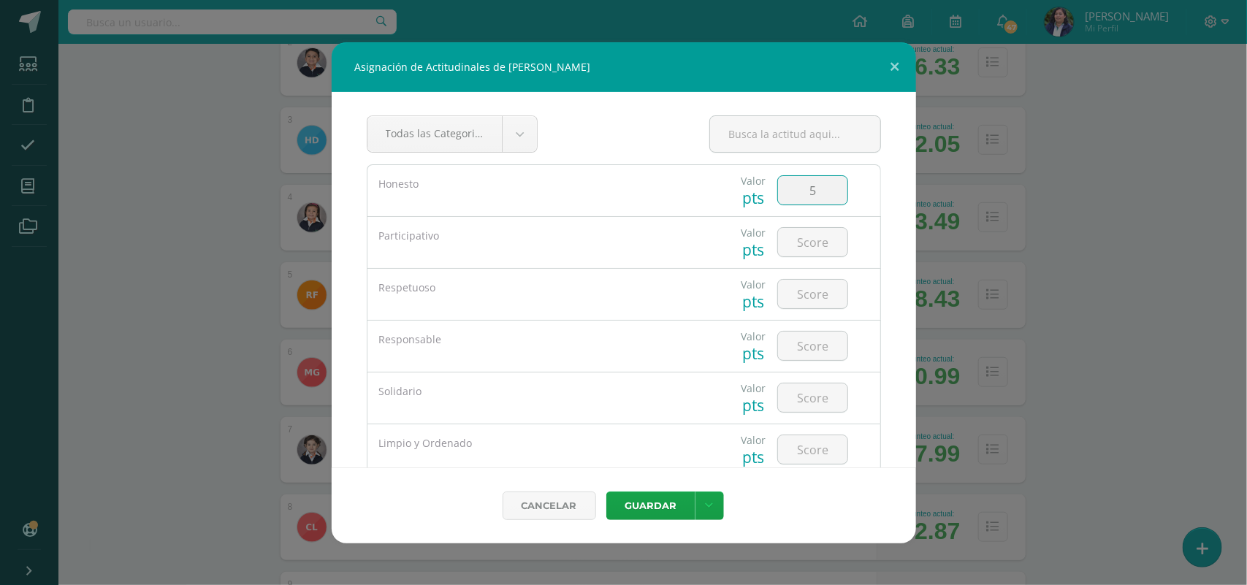
type input "5"
type input "4"
type input "2"
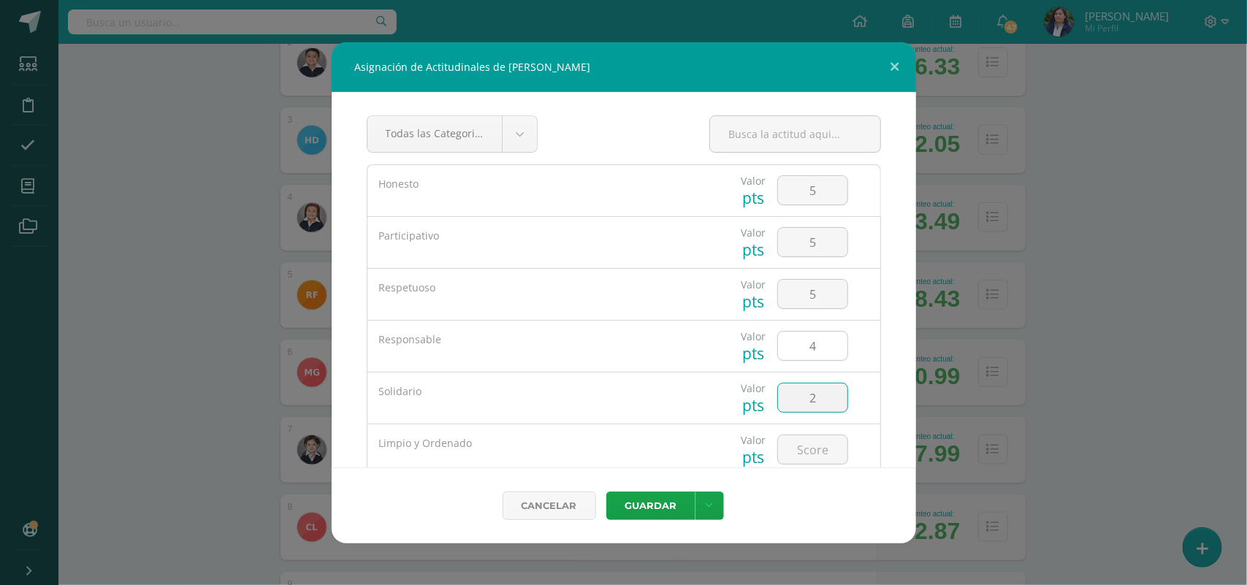
click at [816, 348] on input "4" at bounding box center [812, 346] width 69 height 28
type input "3"
click at [811, 403] on input "2" at bounding box center [812, 397] width 69 height 28
type input "5"
type input "4"
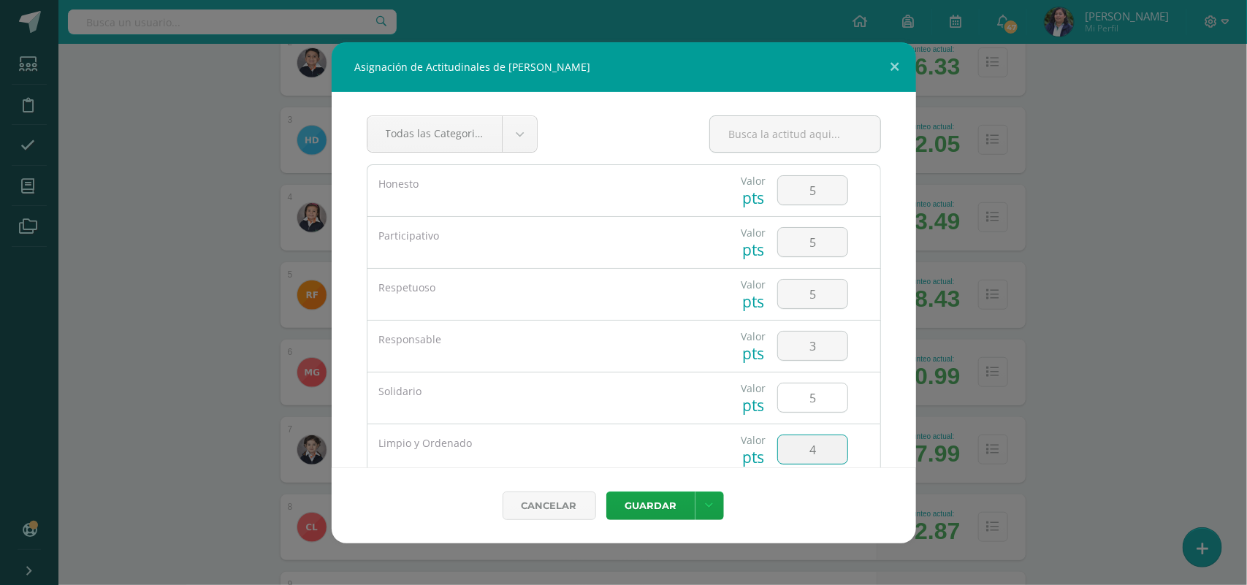
click at [606, 491] on button "Guardar" at bounding box center [650, 505] width 89 height 28
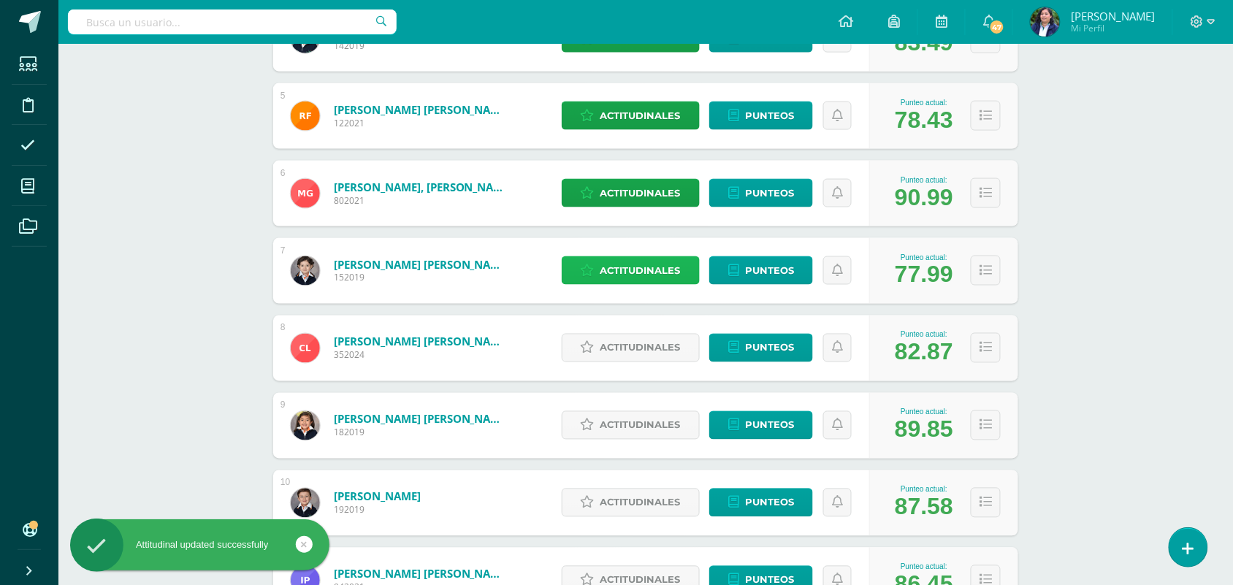
scroll to position [548, 0]
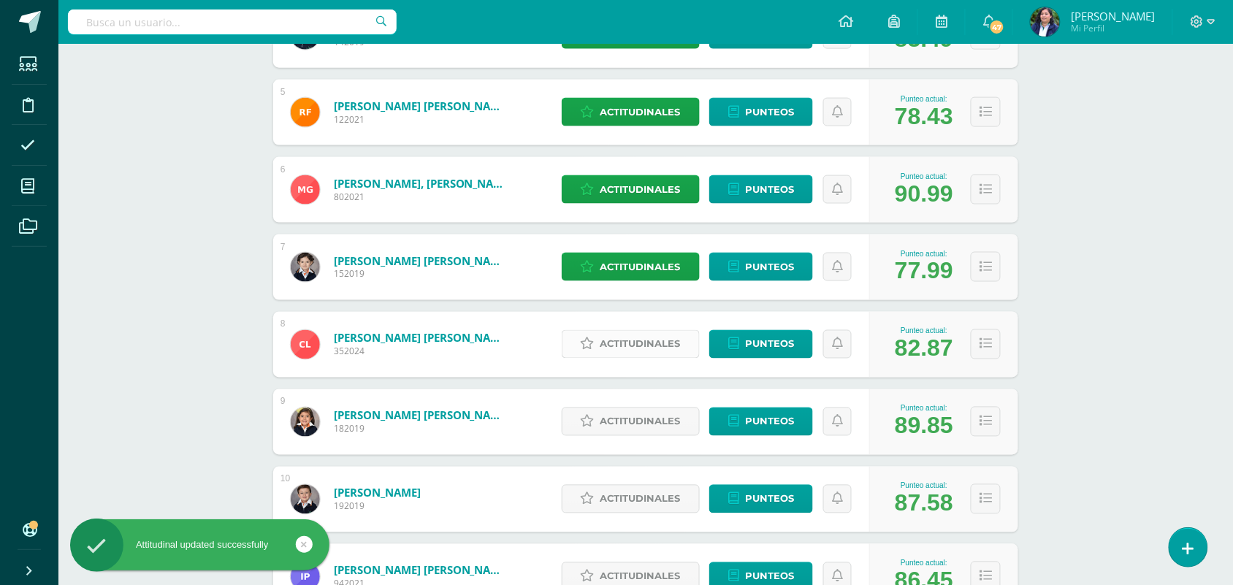
click at [619, 356] on span "Actitudinales" at bounding box center [640, 344] width 80 height 27
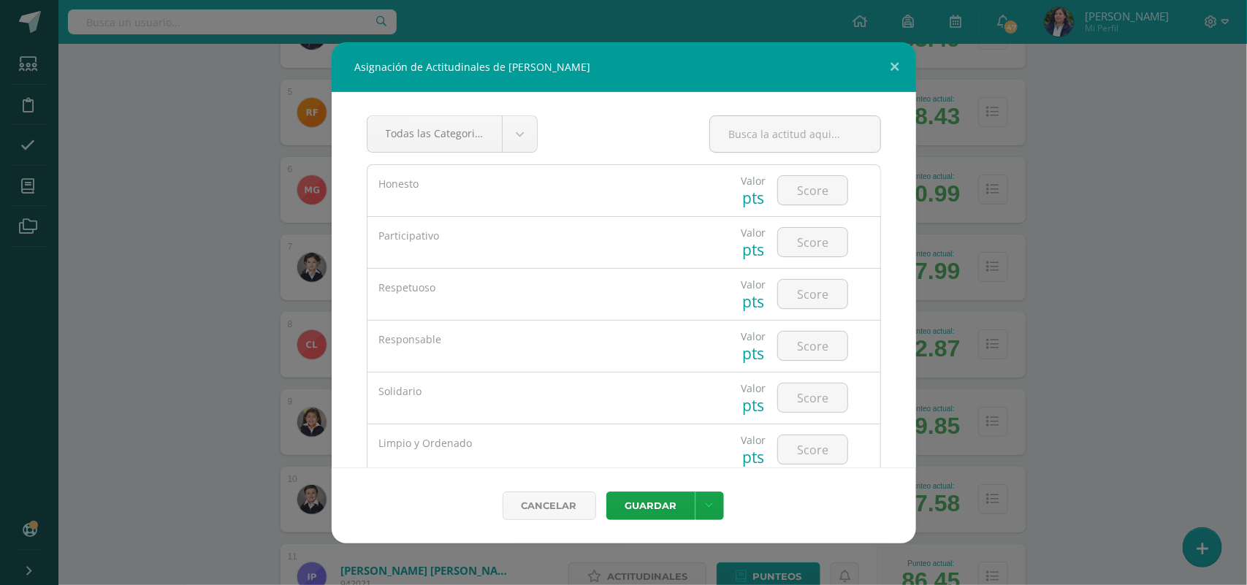
click at [800, 220] on div at bounding box center [812, 242] width 83 height 51
click at [798, 194] on input "number" at bounding box center [812, 190] width 69 height 28
type input "5"
type input "4"
type input "5"
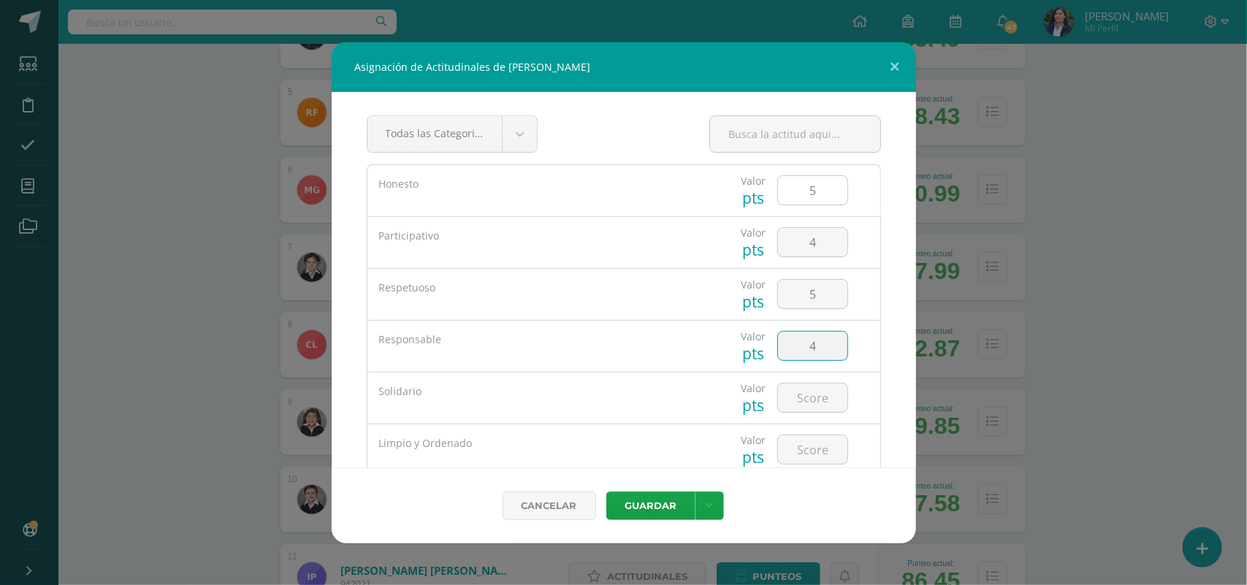
type input "4"
type input "5"
click at [606, 491] on button "Guardar" at bounding box center [650, 505] width 89 height 28
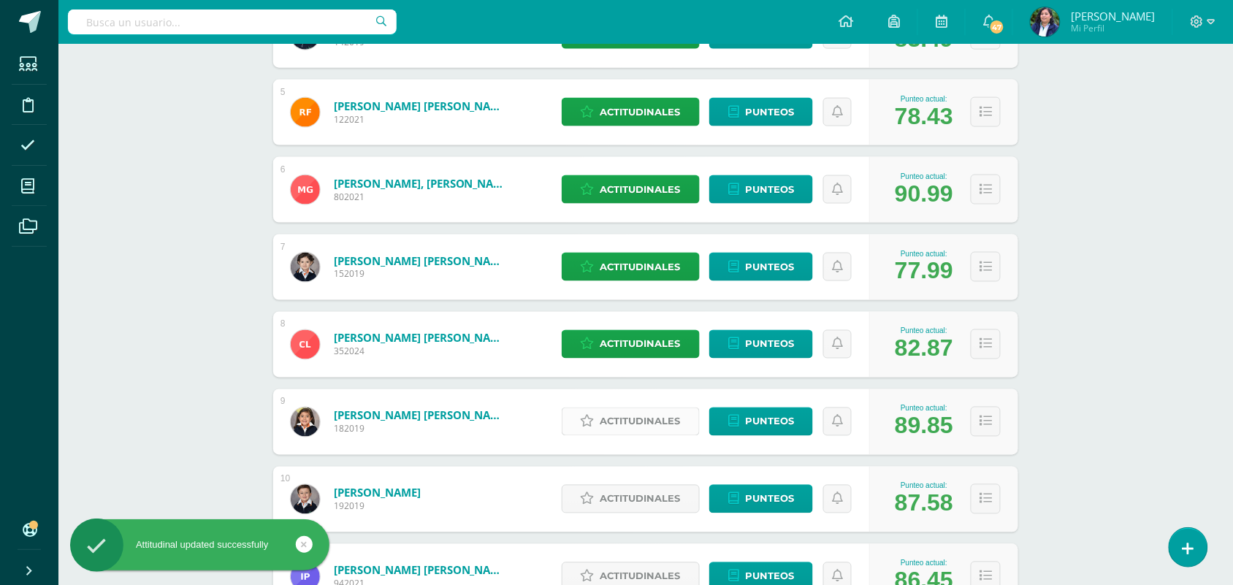
click at [650, 418] on span "Actitudinales" at bounding box center [640, 421] width 80 height 27
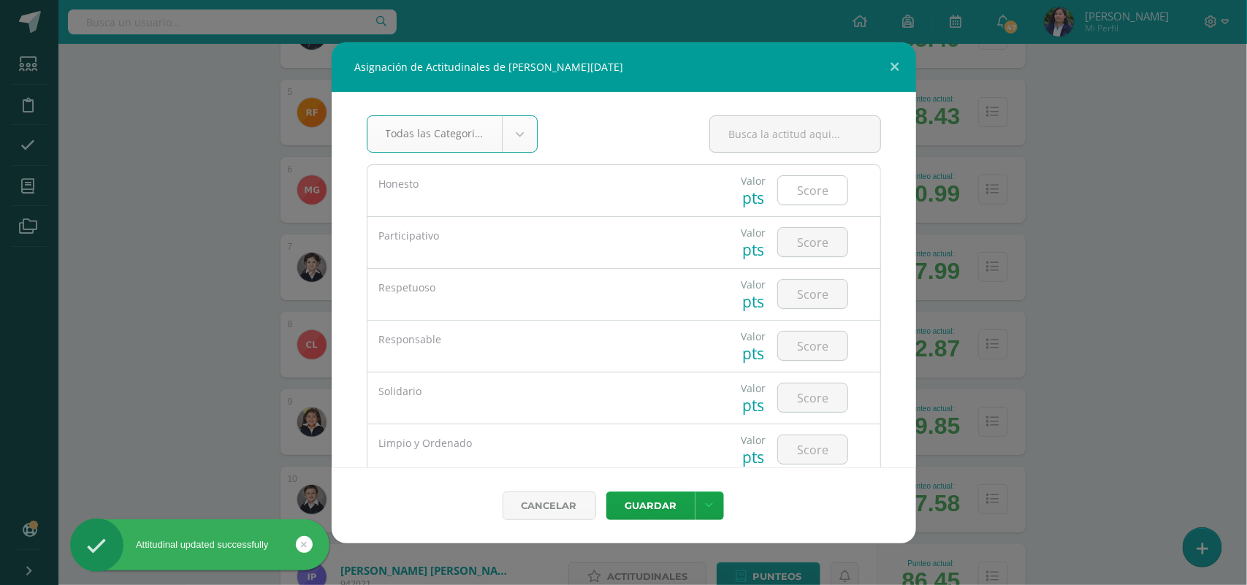
click at [801, 197] on input "number" at bounding box center [812, 190] width 69 height 28
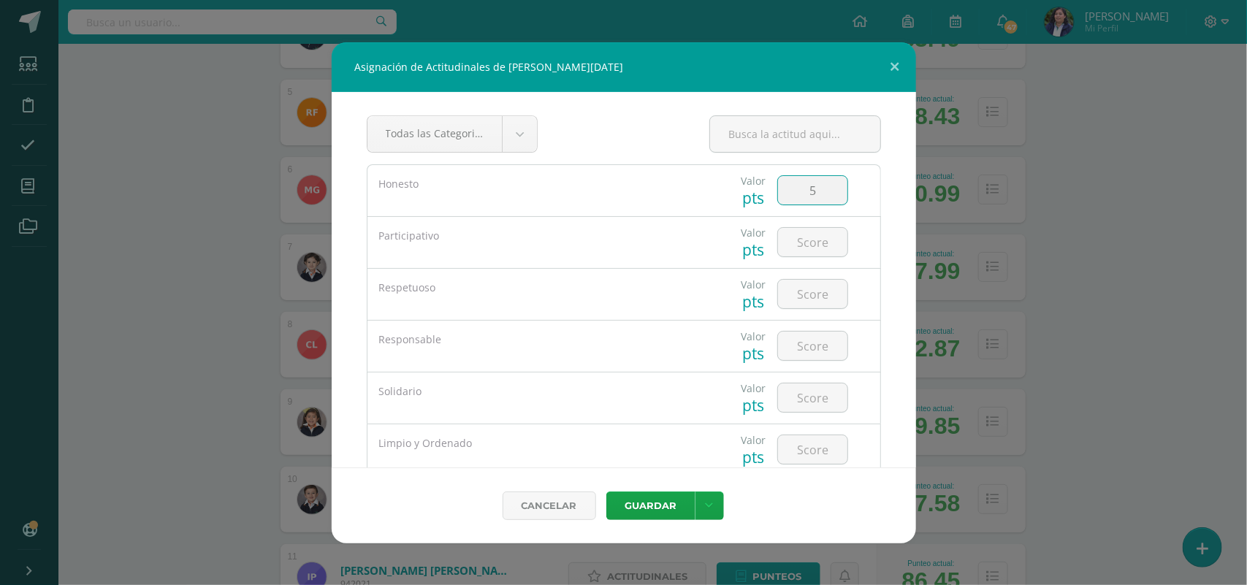
type input "5"
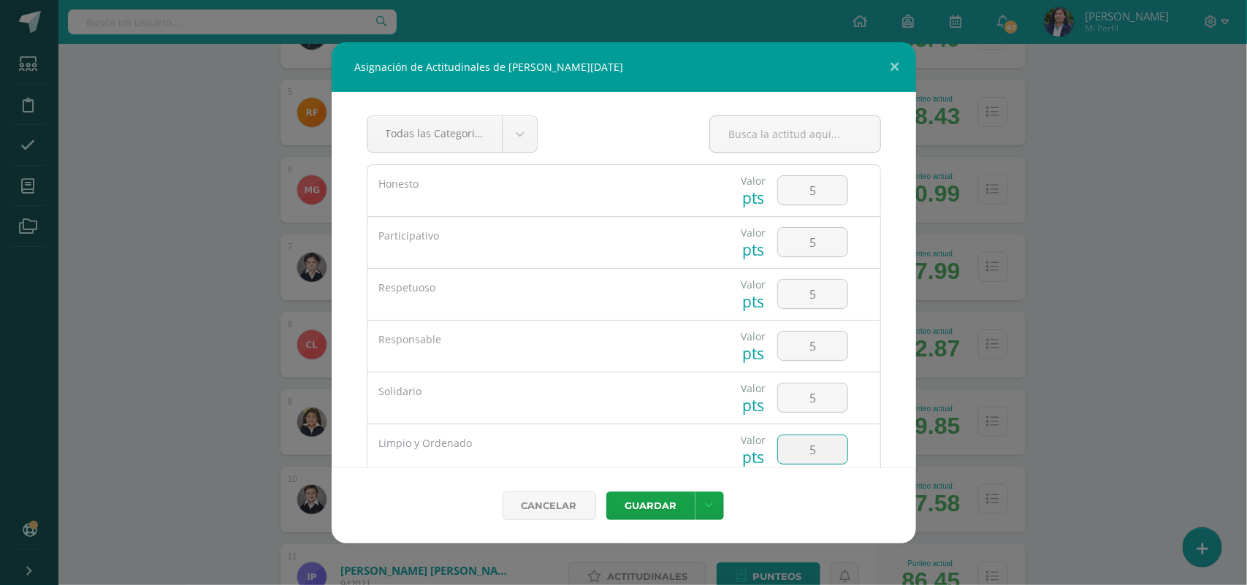
type input "5"
click at [606, 491] on button "Guardar" at bounding box center [650, 505] width 89 height 28
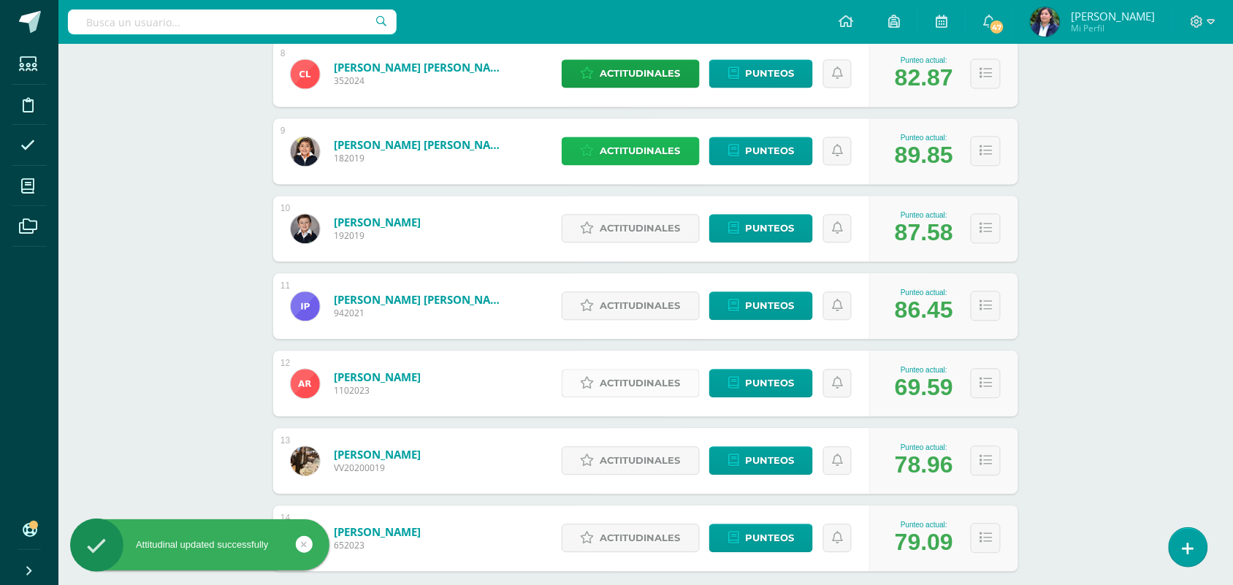
scroll to position [822, 0]
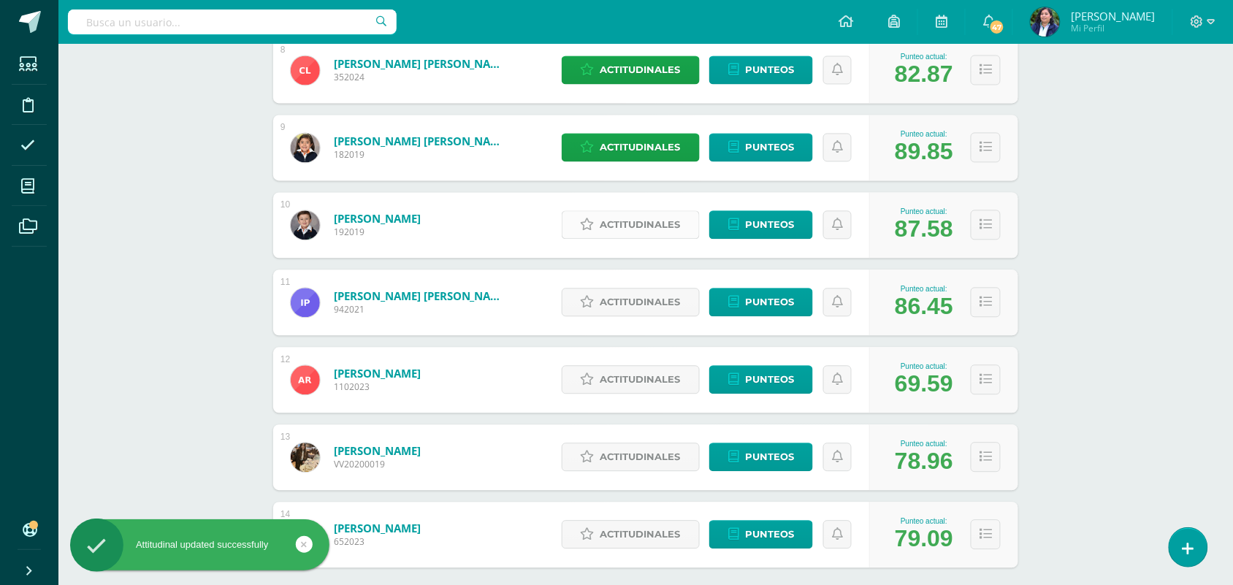
click at [650, 214] on span "Actitudinales" at bounding box center [640, 225] width 80 height 27
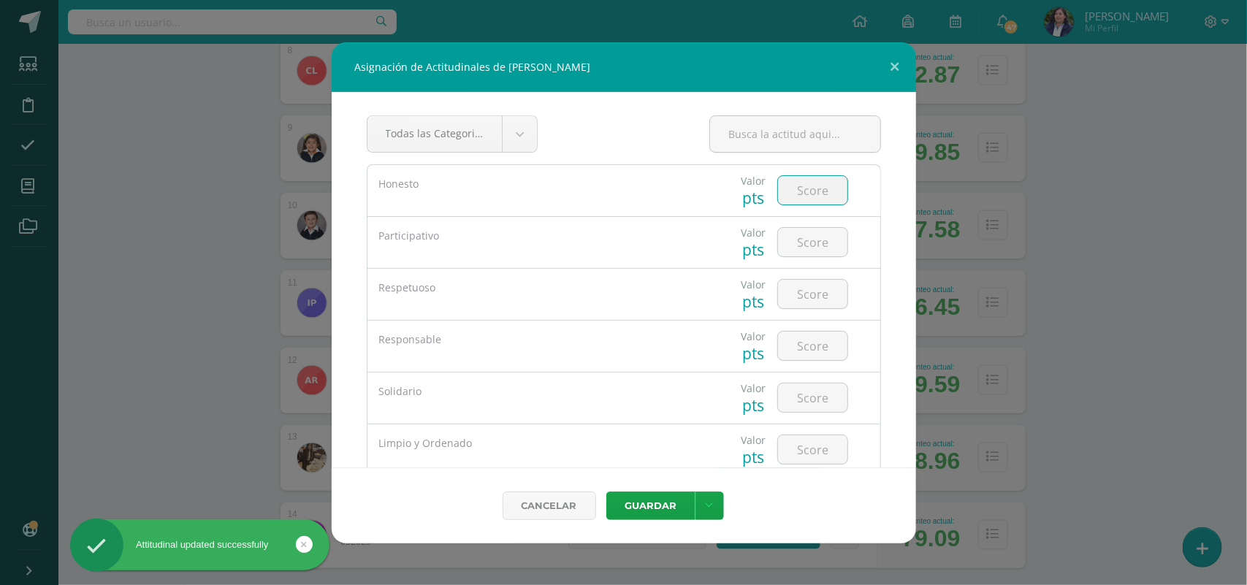
click at [808, 191] on input "number" at bounding box center [812, 190] width 69 height 28
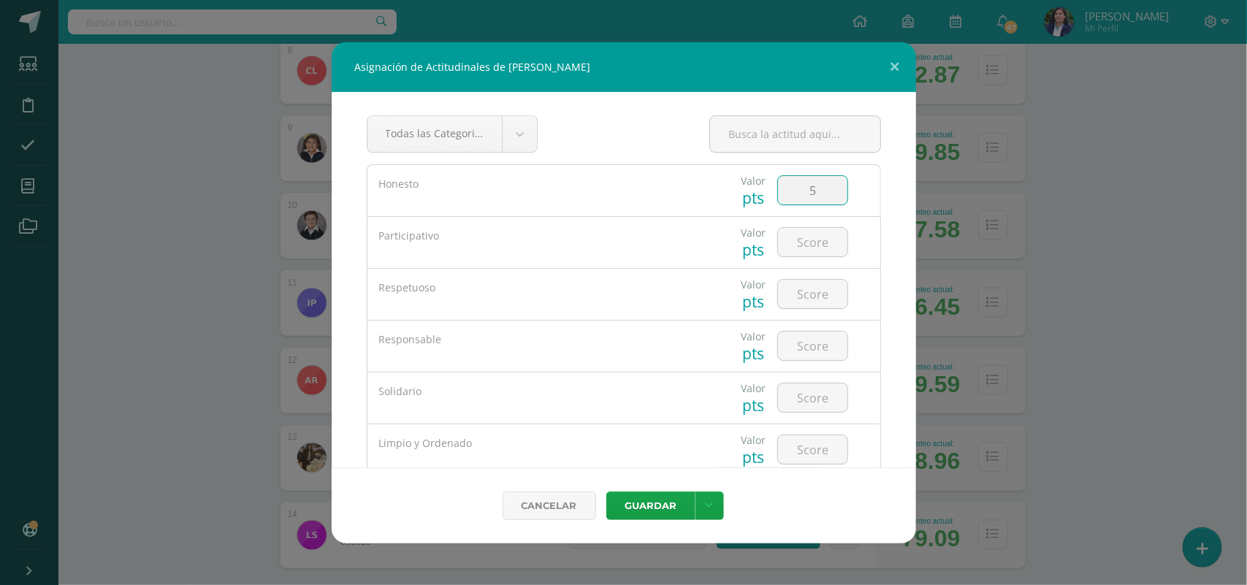
type input "5"
type input "4"
type input "5"
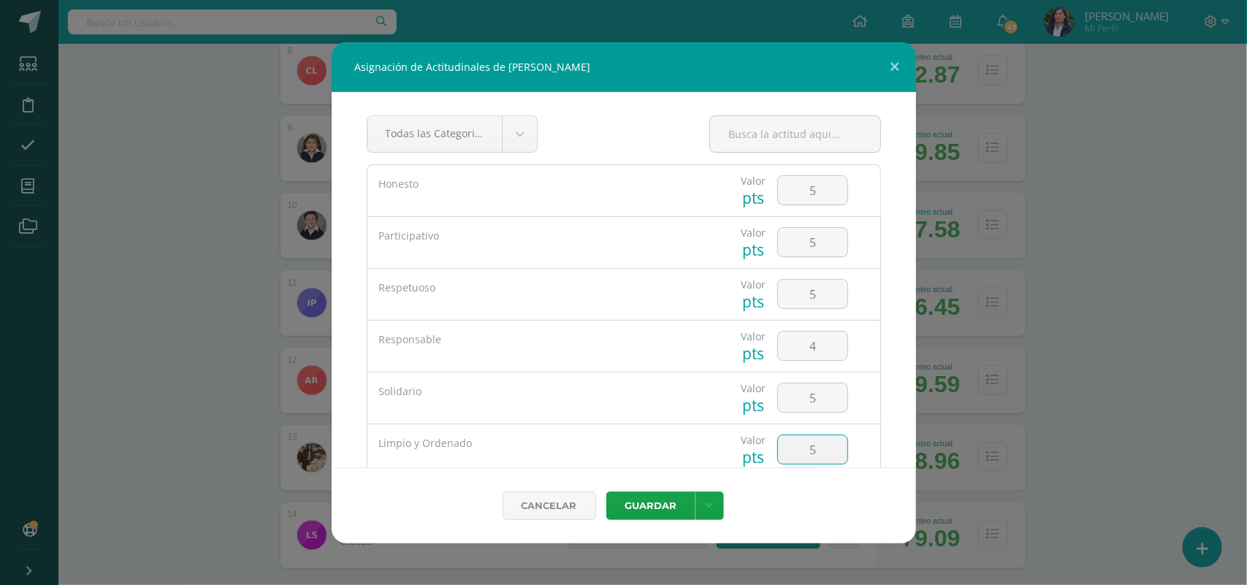
type input "5"
click at [606, 491] on button "Guardar" at bounding box center [650, 505] width 89 height 28
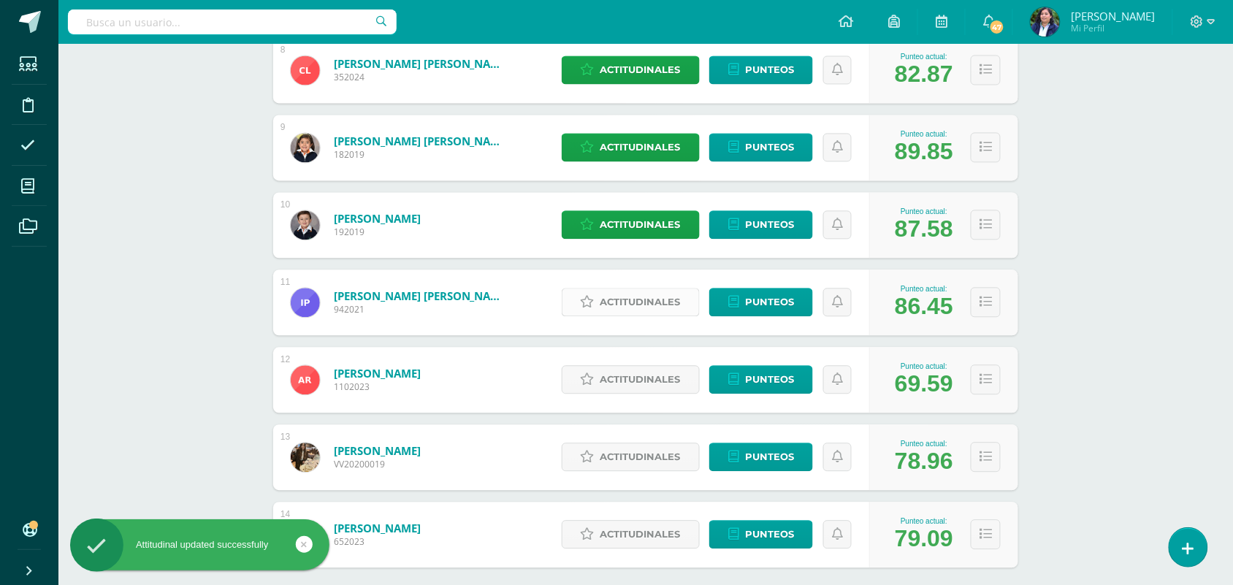
click at [666, 296] on span "Actitudinales" at bounding box center [640, 302] width 80 height 27
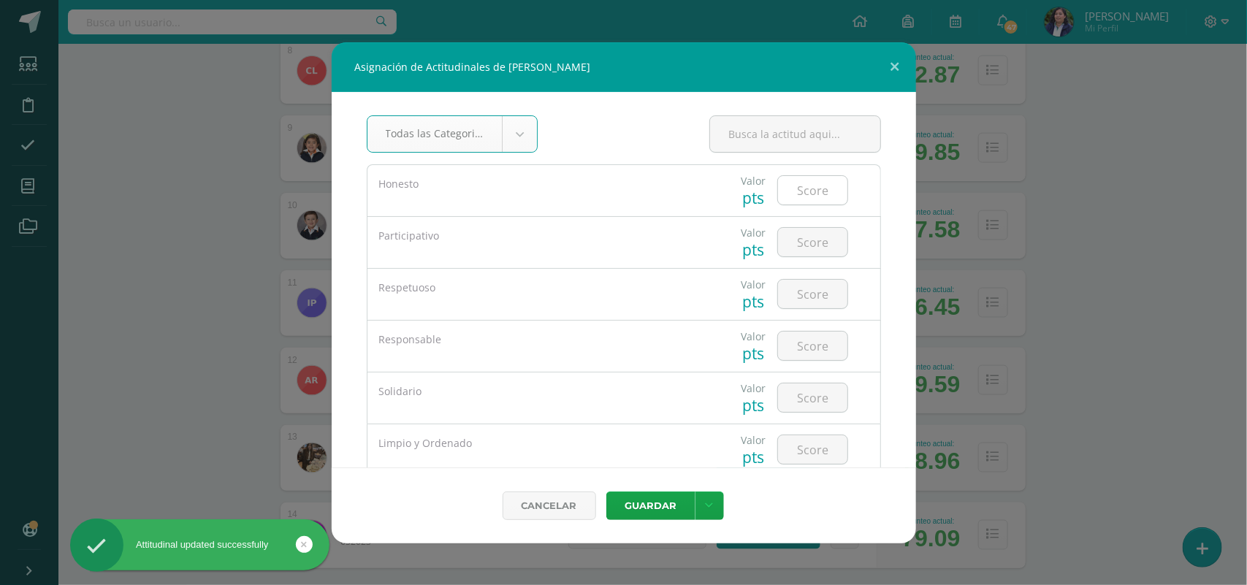
click at [796, 184] on input "number" at bounding box center [812, 190] width 69 height 28
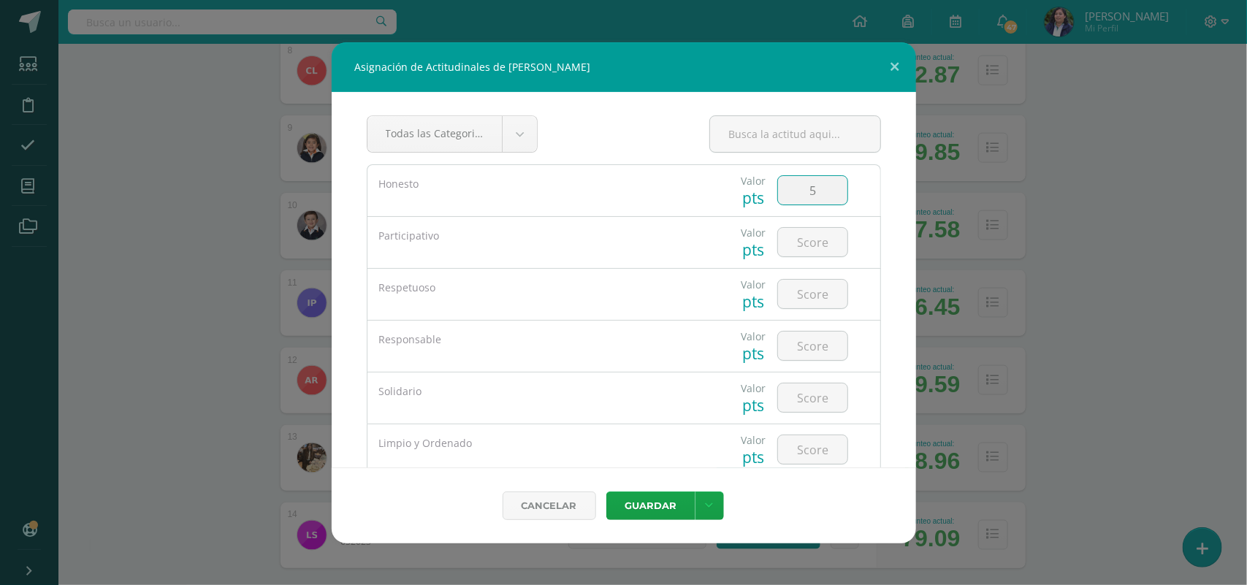
type input "5"
type input "4"
type input "5"
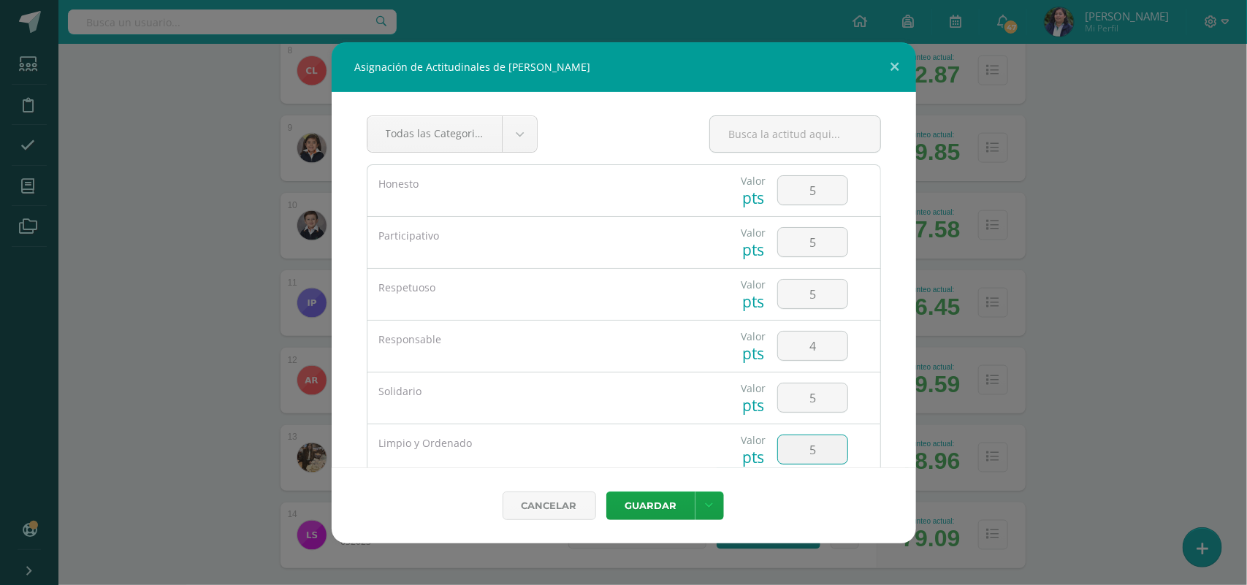
type input "5"
click at [606, 491] on button "Guardar" at bounding box center [650, 505] width 89 height 28
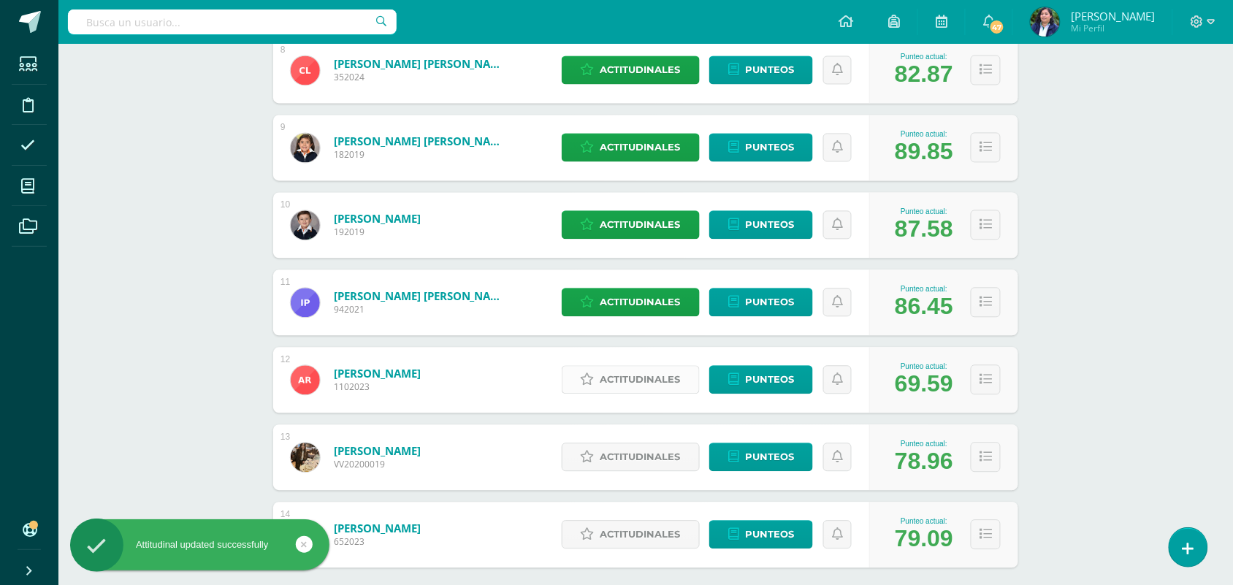
click at [623, 376] on span "Actitudinales" at bounding box center [640, 380] width 80 height 27
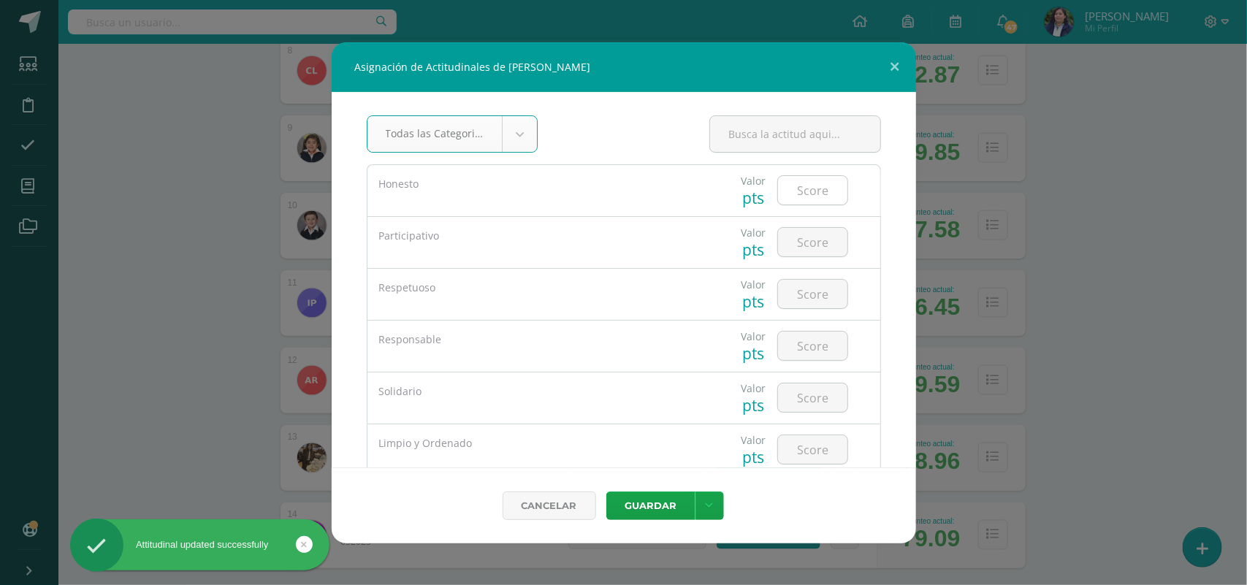
click at [793, 196] on input "number" at bounding box center [812, 190] width 69 height 28
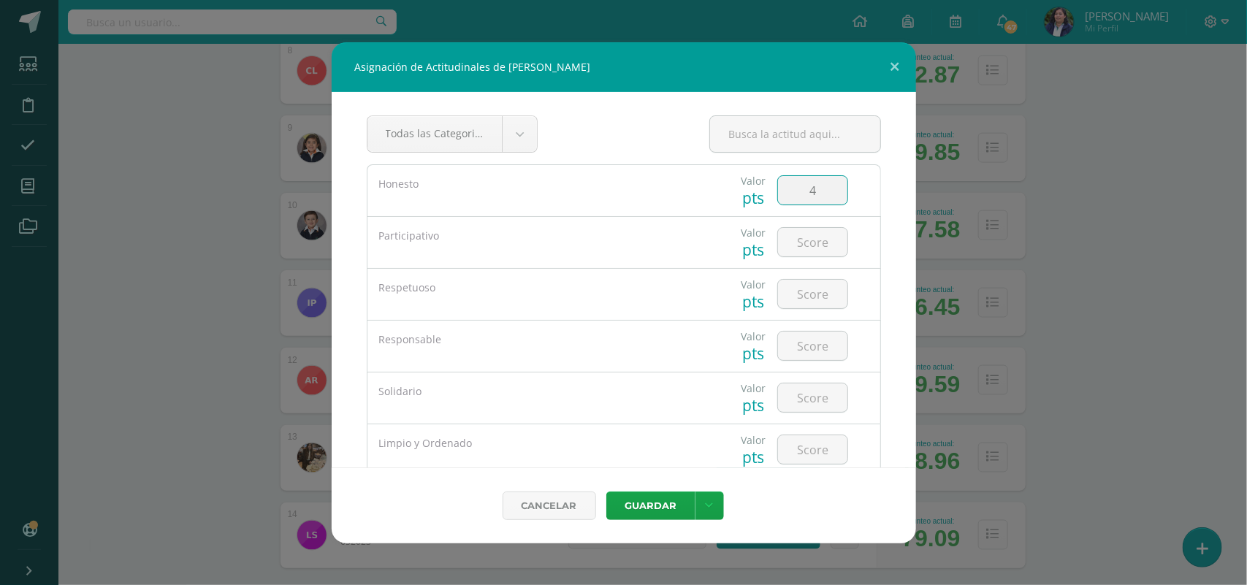
type input "4"
type input "5"
type input "3"
type input "5"
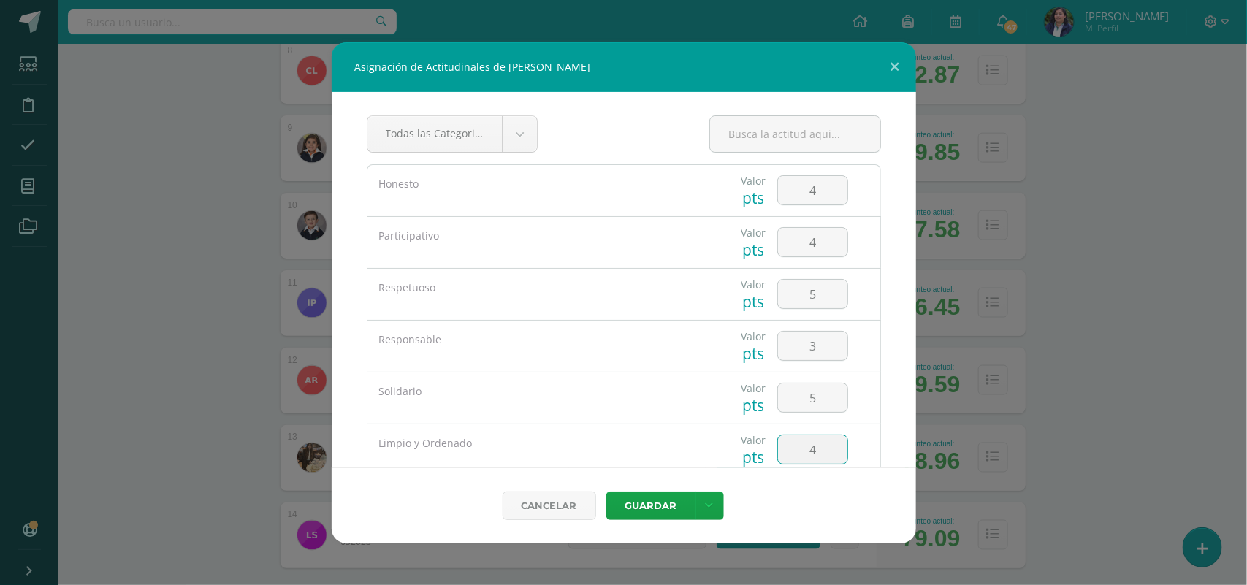
type input "4"
click at [606, 491] on button "Guardar" at bounding box center [650, 505] width 89 height 28
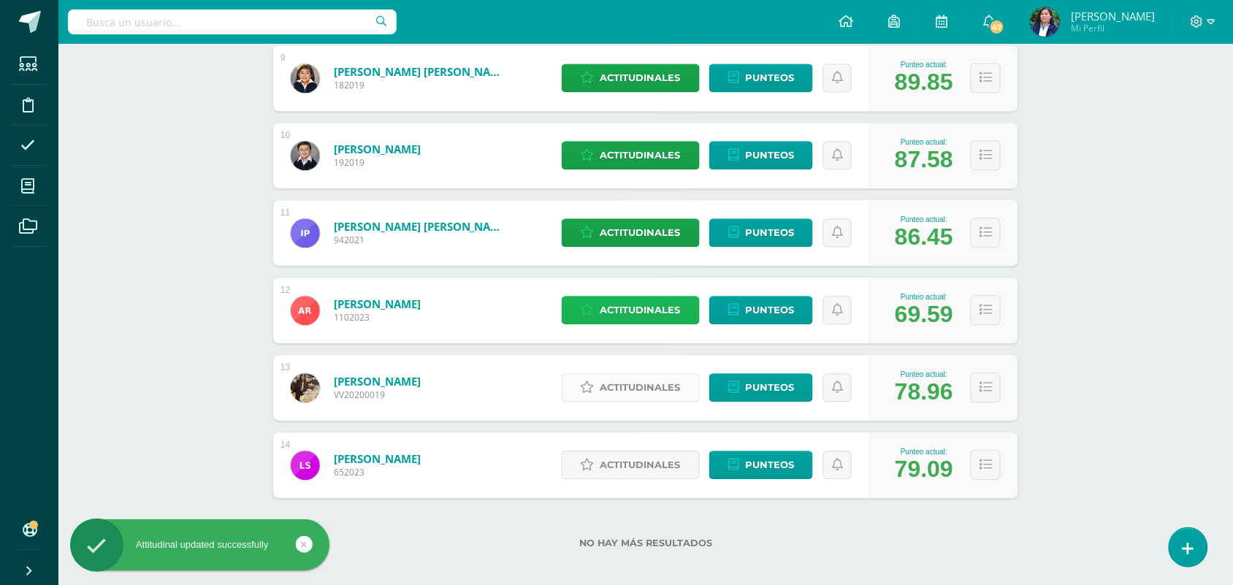
scroll to position [902, 0]
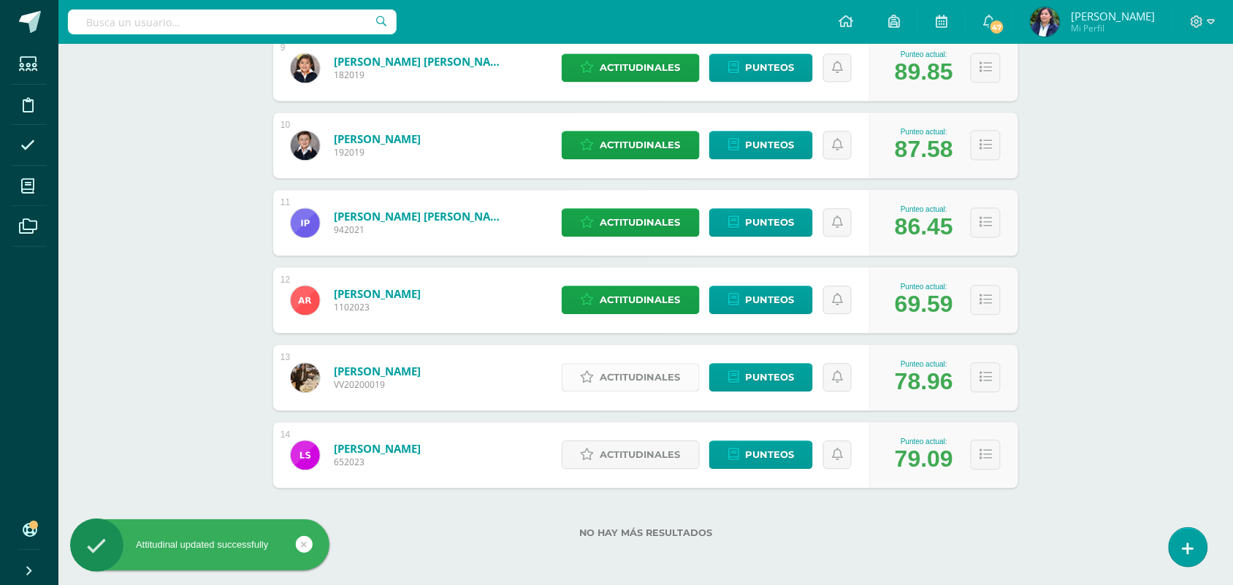
click at [634, 377] on span "Actitudinales" at bounding box center [640, 377] width 80 height 27
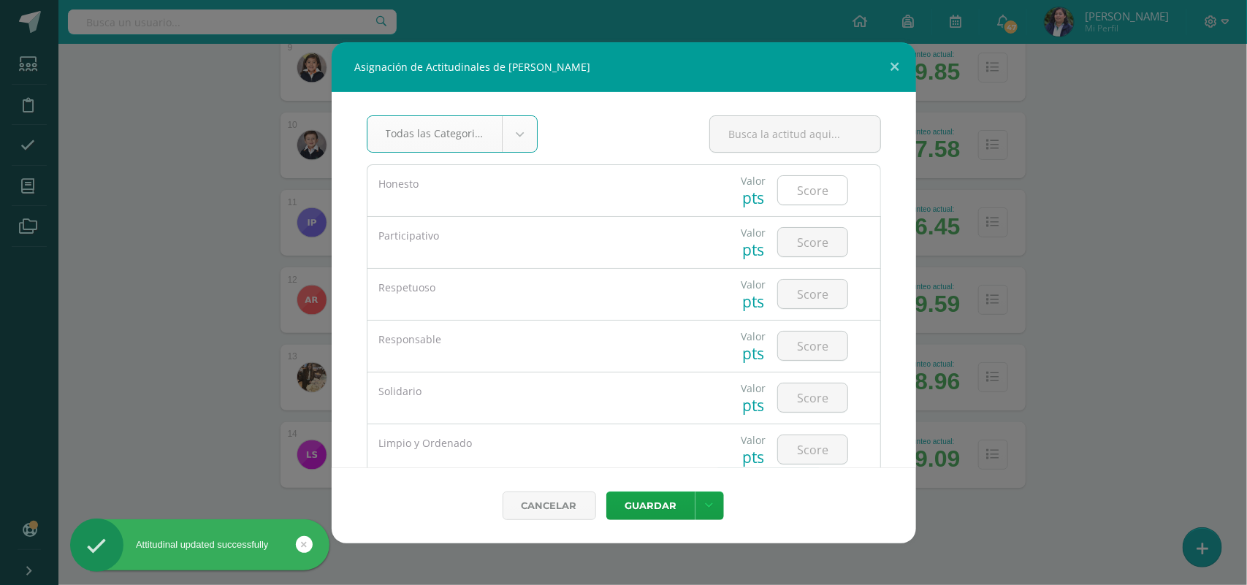
click at [795, 194] on input "number" at bounding box center [812, 190] width 69 height 28
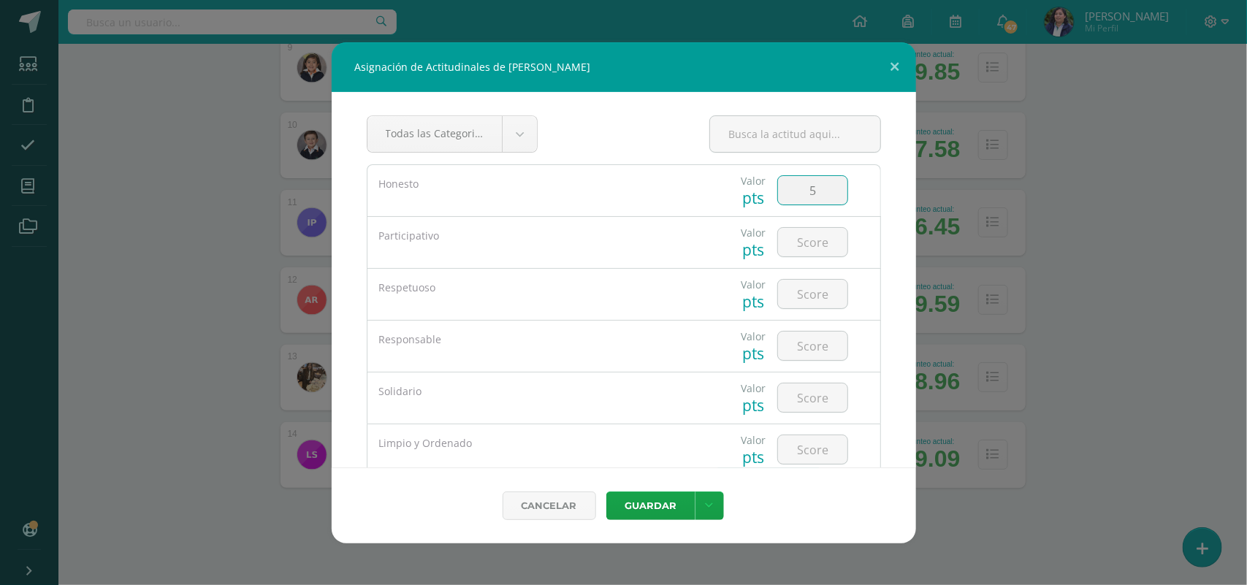
type input "5"
type input "4"
type input "5"
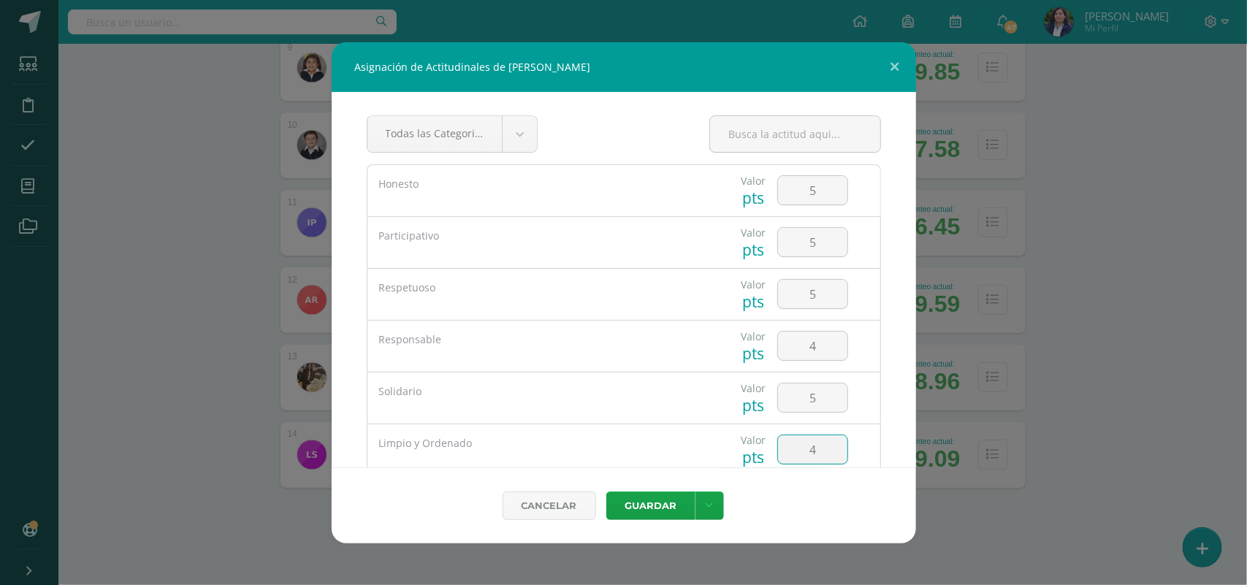
type input "4"
click at [606, 491] on button "Guardar" at bounding box center [650, 505] width 89 height 28
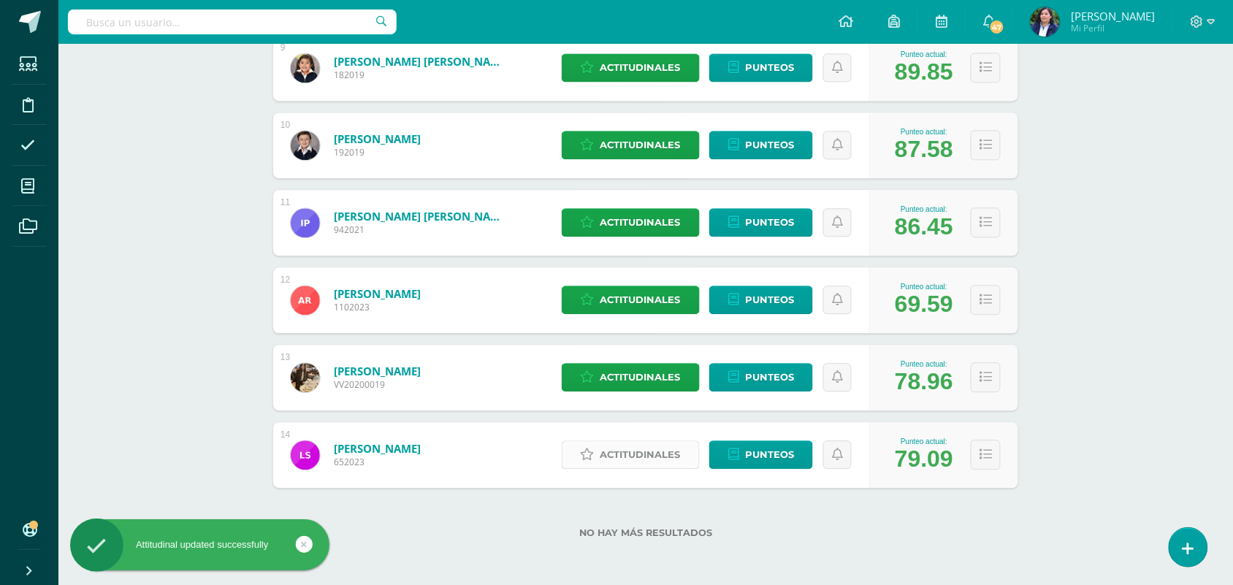
click at [673, 448] on span "Actitudinales" at bounding box center [640, 454] width 80 height 27
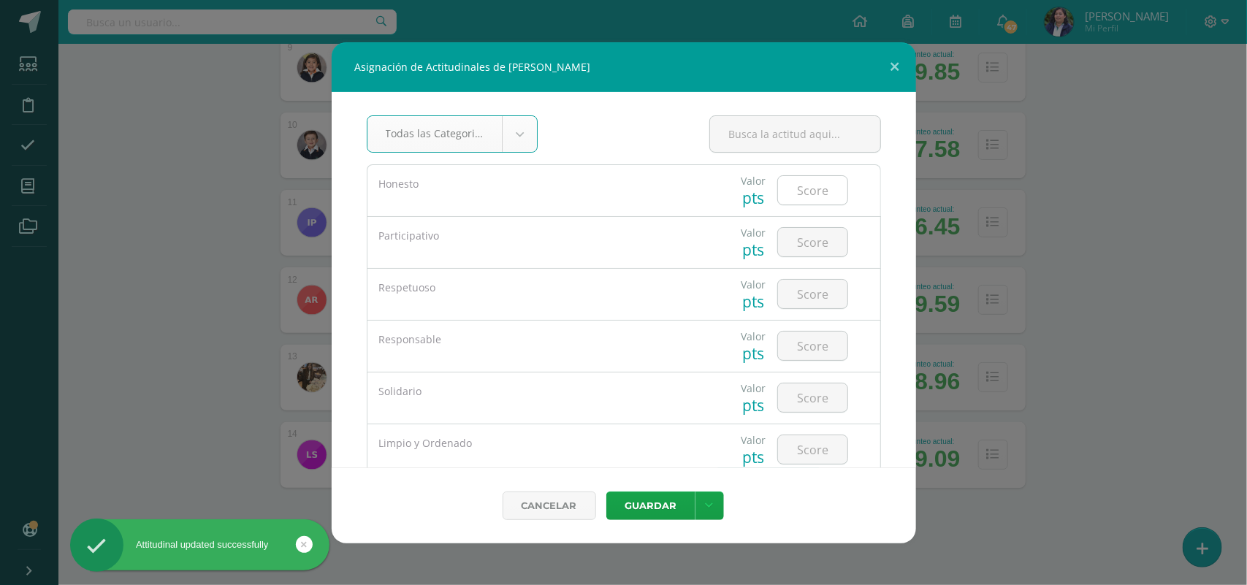
click at [800, 197] on input "number" at bounding box center [812, 190] width 69 height 28
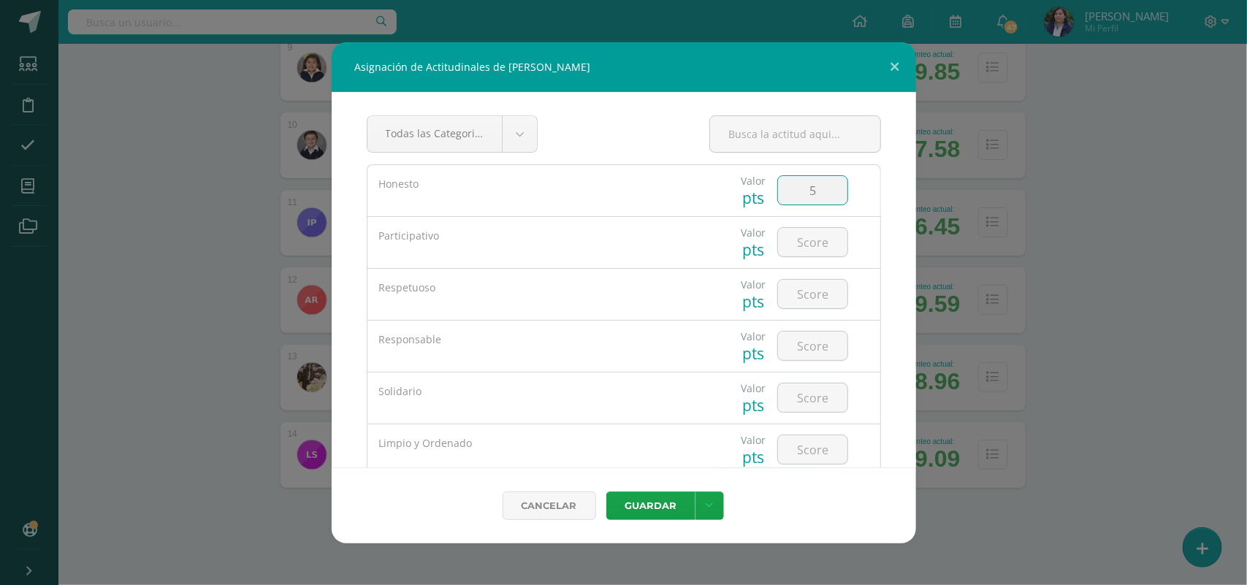
type input "5"
type input "4"
type input "5"
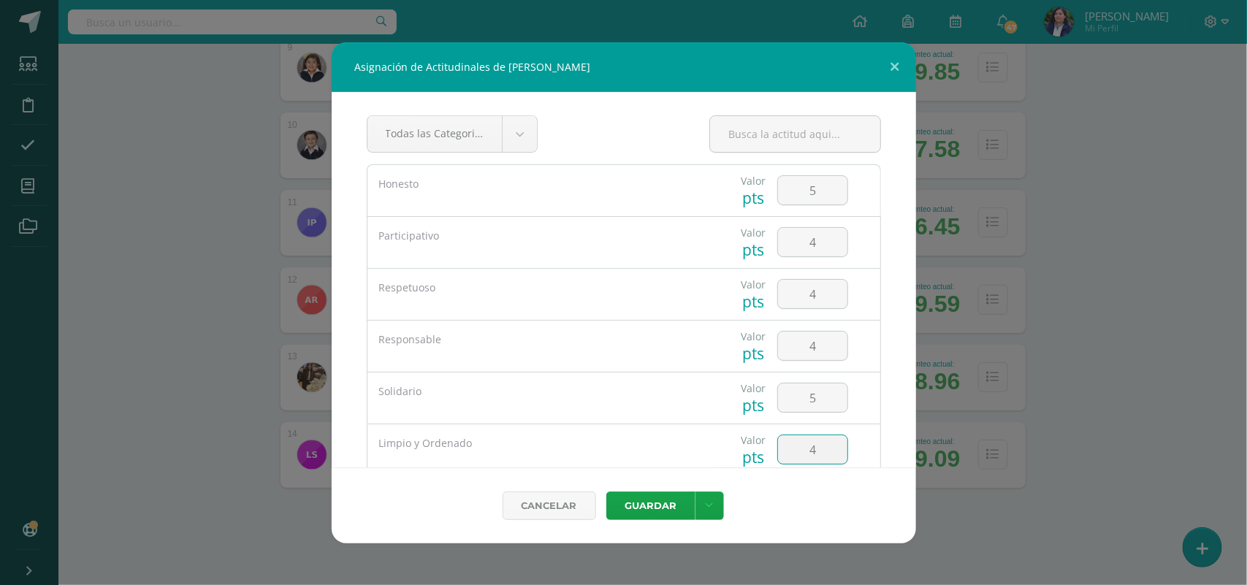
type input "4"
click at [606, 491] on button "Guardar" at bounding box center [650, 505] width 89 height 28
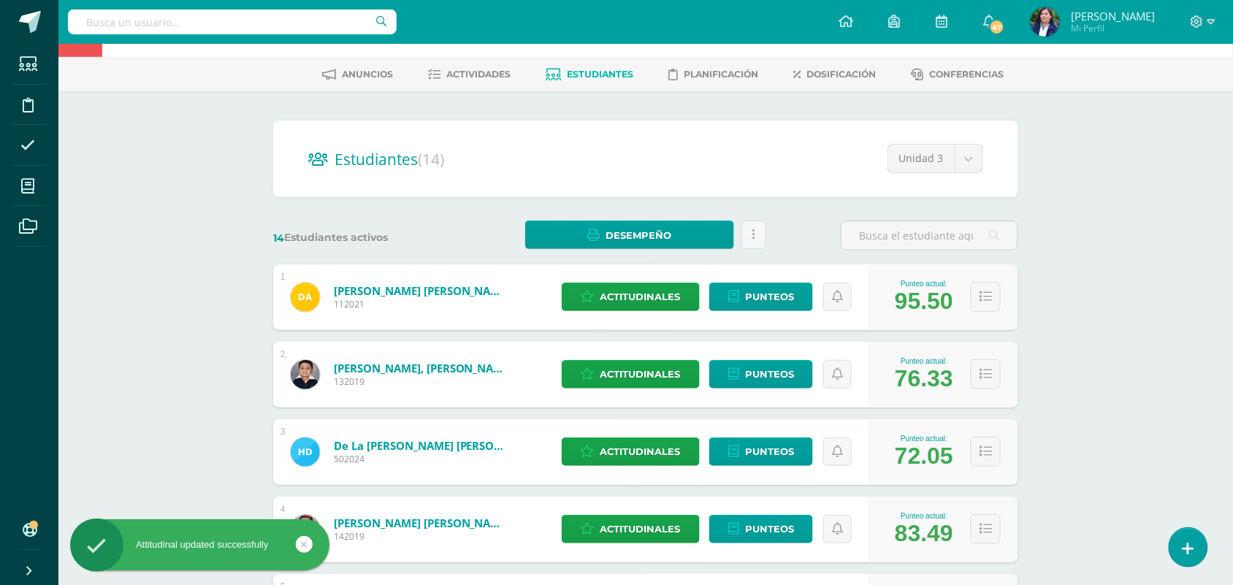
scroll to position [0, 0]
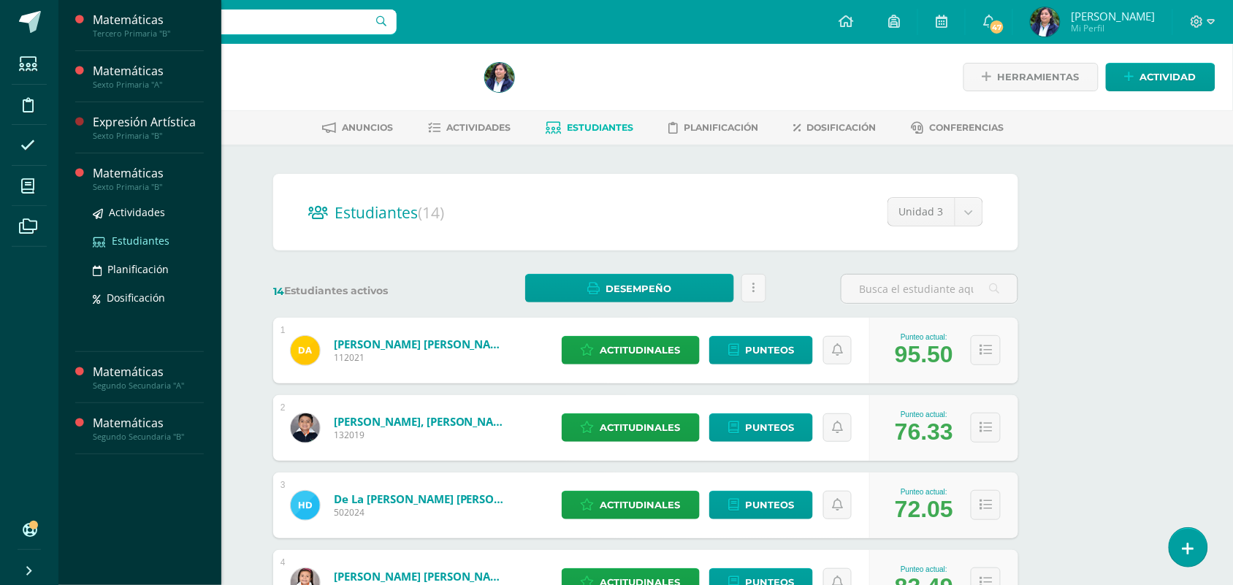
click at [125, 238] on span "Estudiantes" at bounding box center [141, 241] width 58 height 14
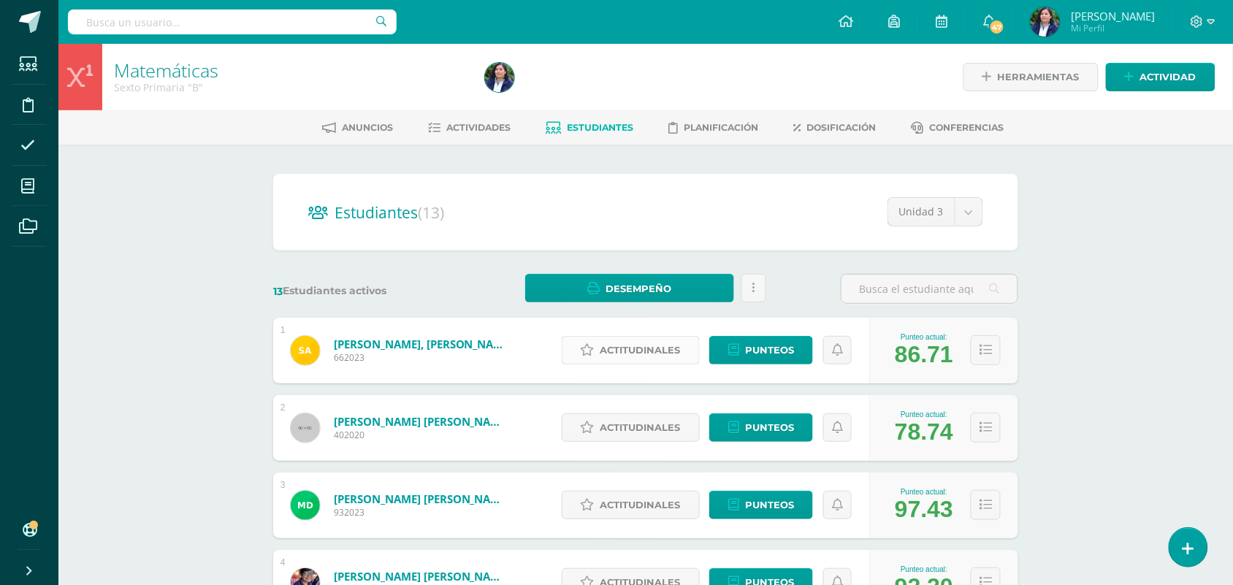
click at [655, 351] on span "Actitudinales" at bounding box center [640, 350] width 80 height 27
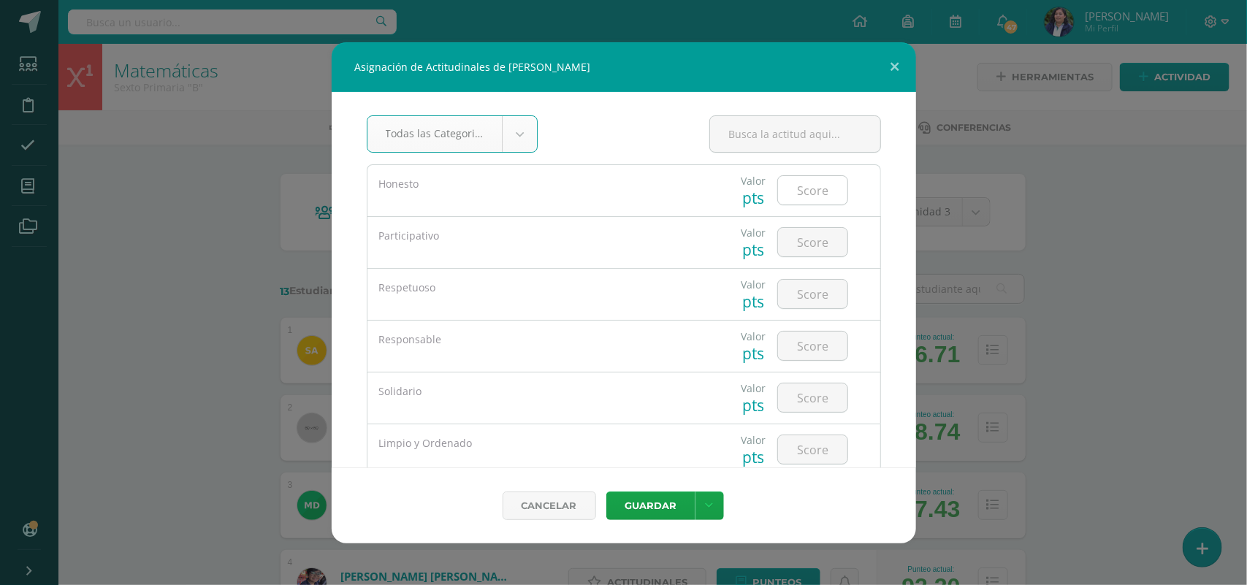
click at [790, 191] on input "number" at bounding box center [812, 190] width 69 height 28
type input "5"
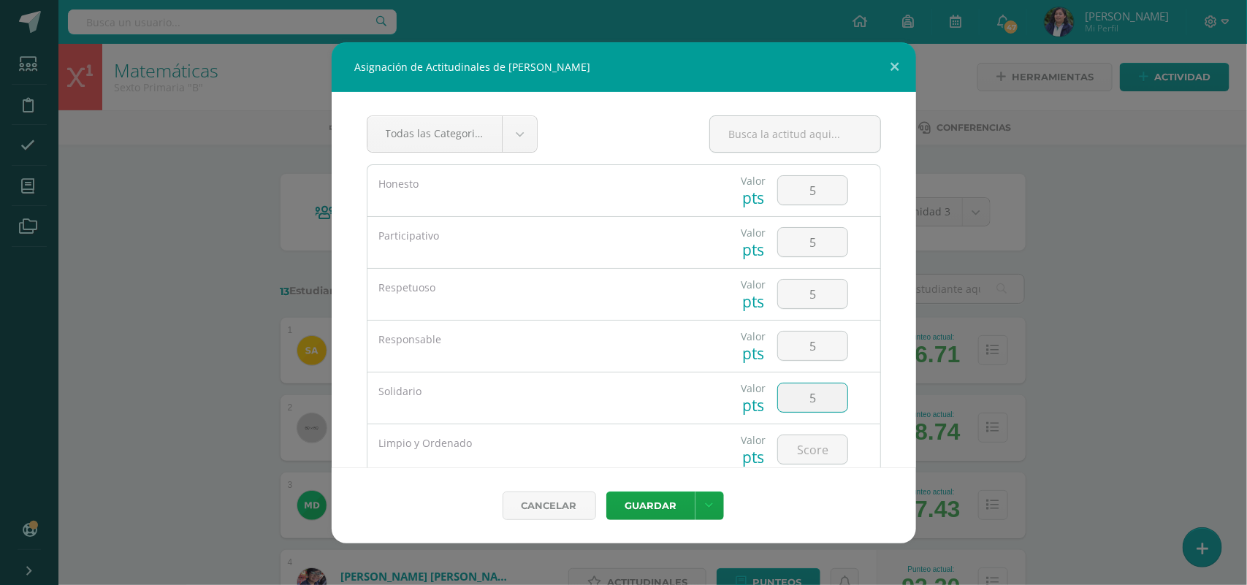
type input "5"
type input "4"
click at [606, 491] on button "Guardar" at bounding box center [650, 505] width 89 height 28
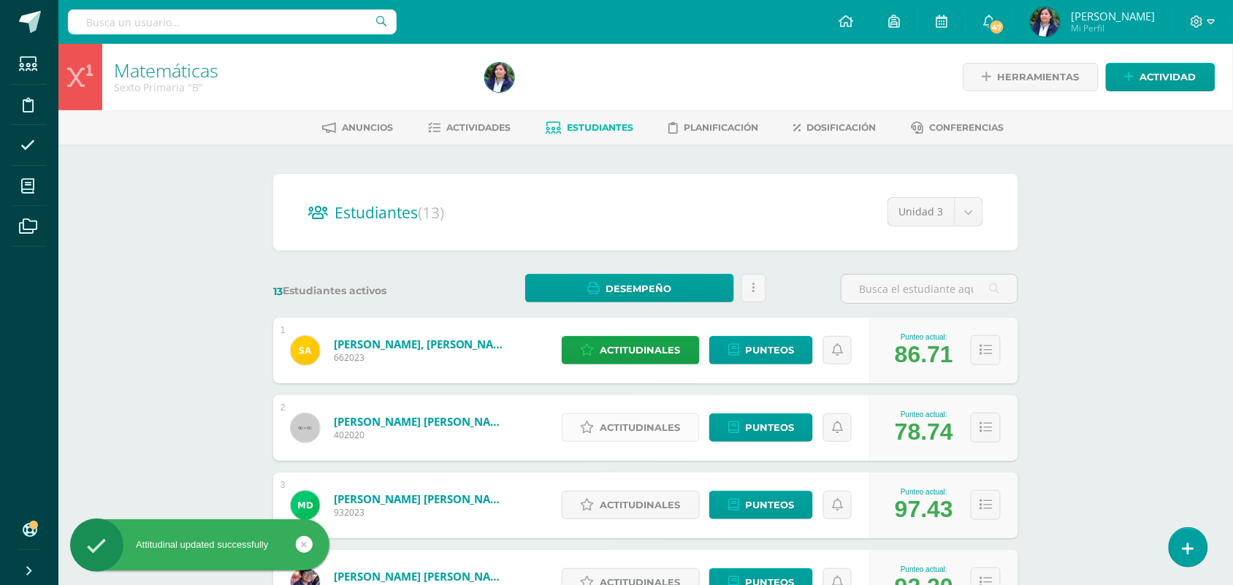
click at [647, 420] on span "Actitudinales" at bounding box center [640, 427] width 80 height 27
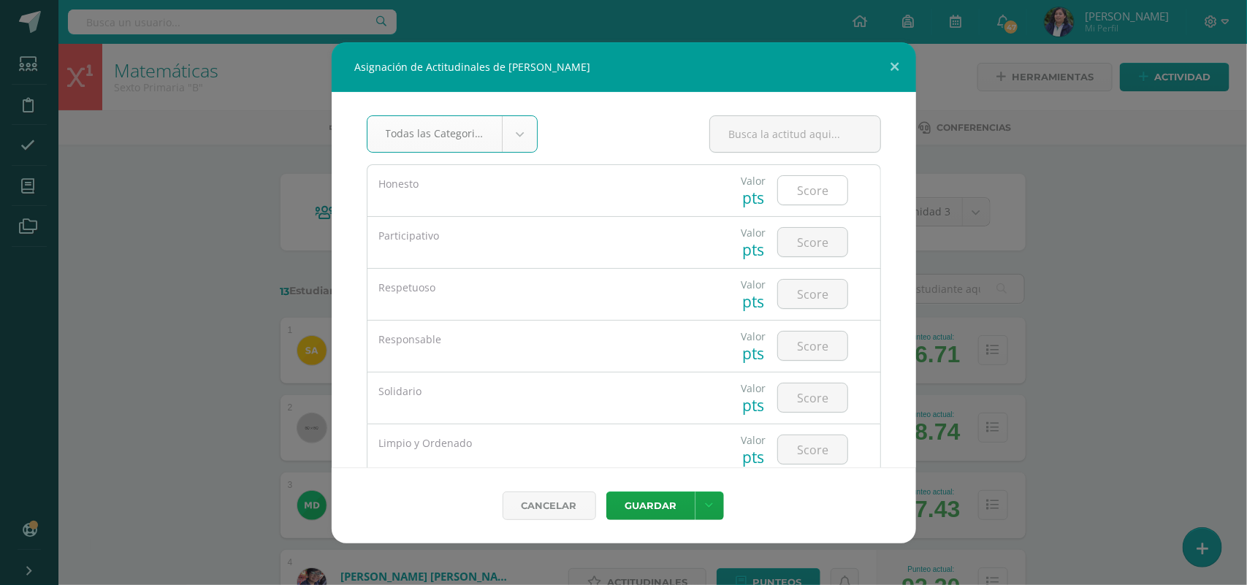
click at [804, 186] on input "number" at bounding box center [812, 190] width 69 height 28
type input "5"
type input "4"
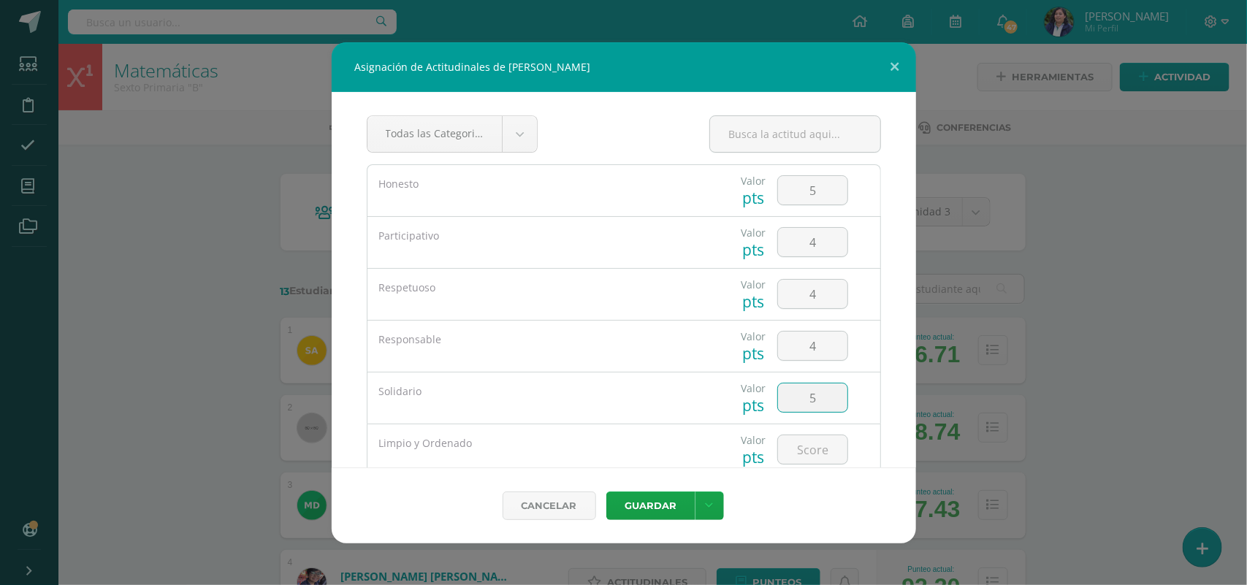
type input "5"
type input "3"
click at [606, 491] on button "Guardar" at bounding box center [650, 505] width 89 height 28
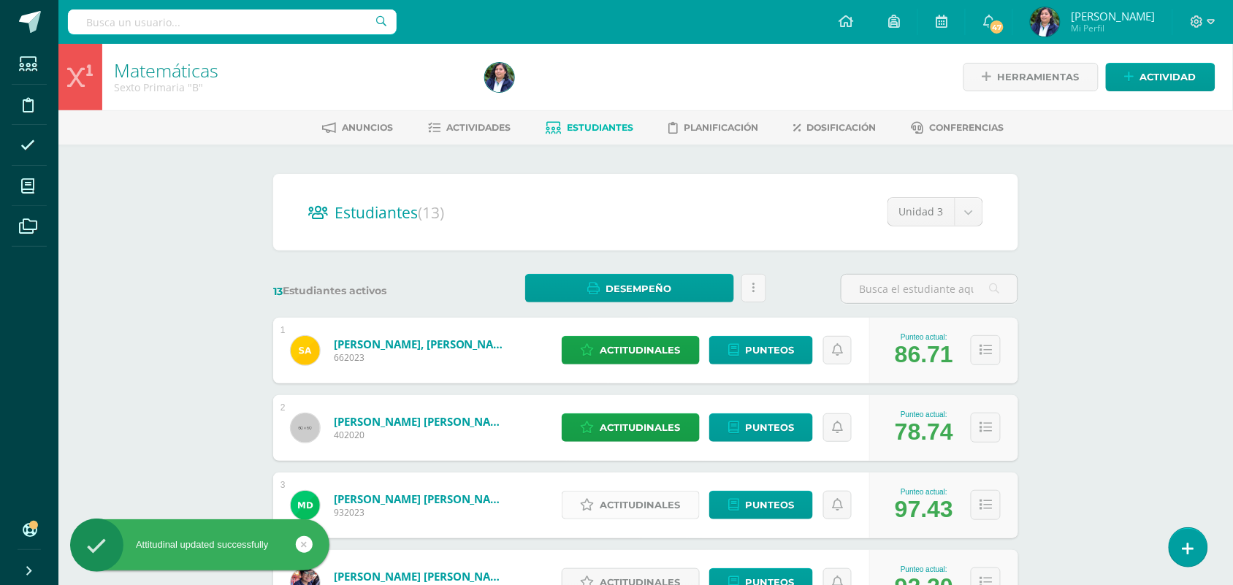
click at [603, 502] on span "Actitudinales" at bounding box center [640, 504] width 80 height 27
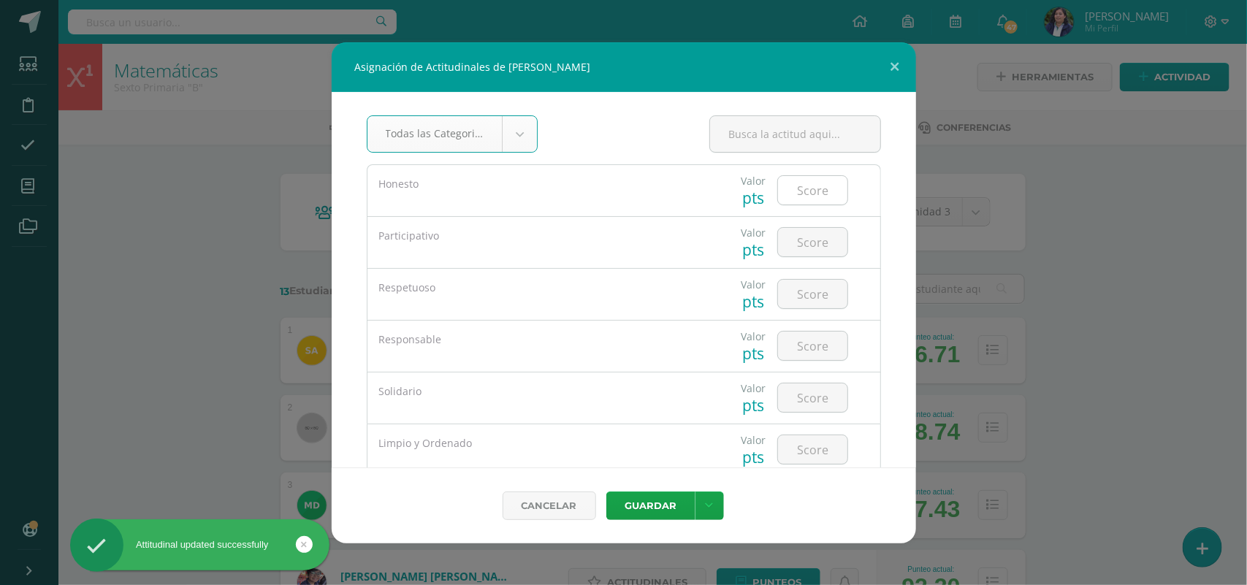
click at [805, 191] on input "number" at bounding box center [812, 190] width 69 height 28
type input "5"
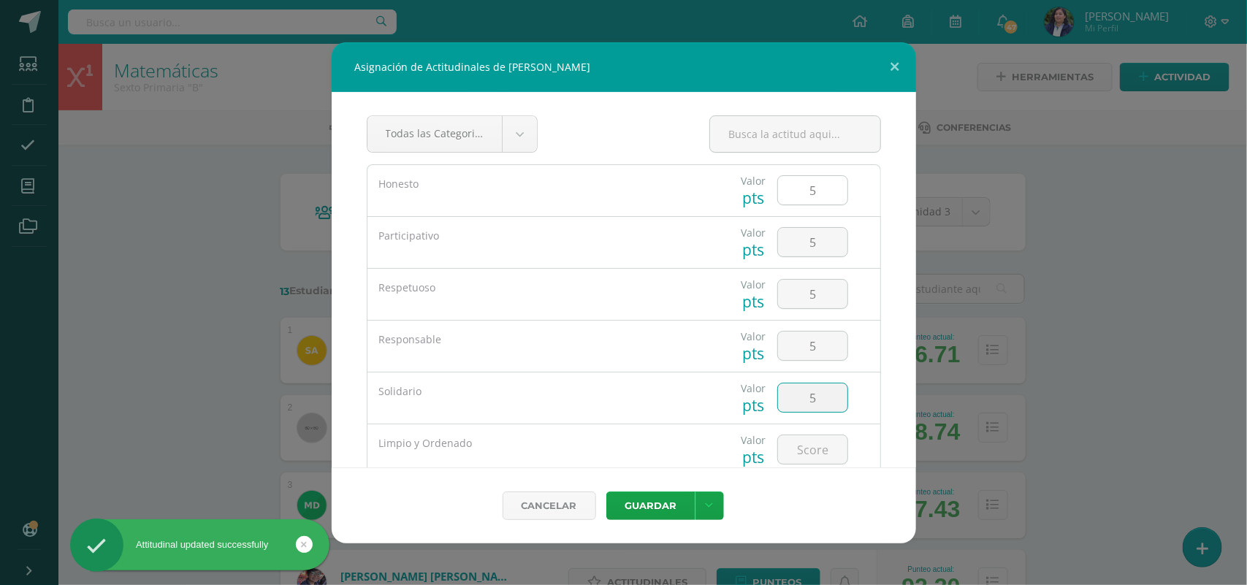
type input "5"
click at [606, 491] on button "Guardar" at bounding box center [650, 505] width 89 height 28
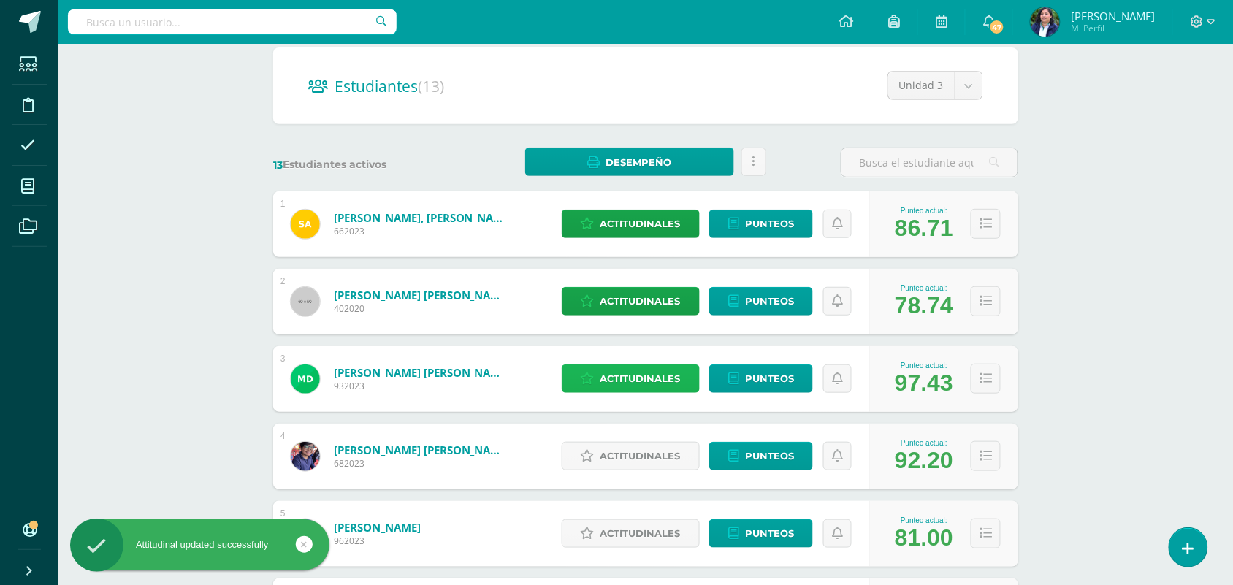
scroll to position [183, 0]
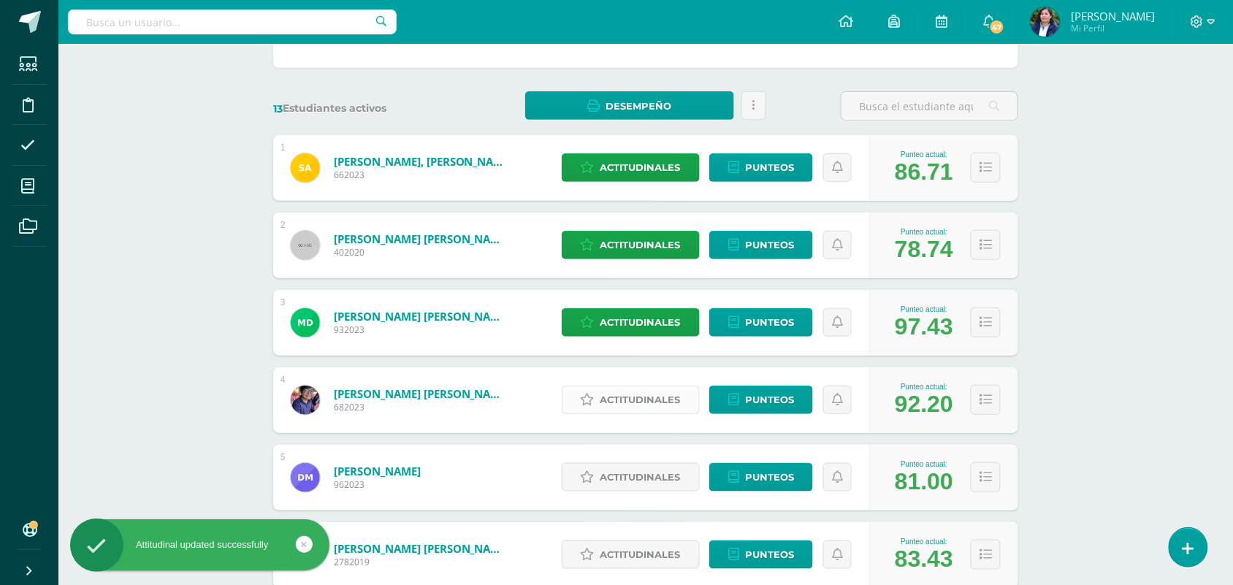
click at [626, 404] on span "Actitudinales" at bounding box center [640, 399] width 80 height 27
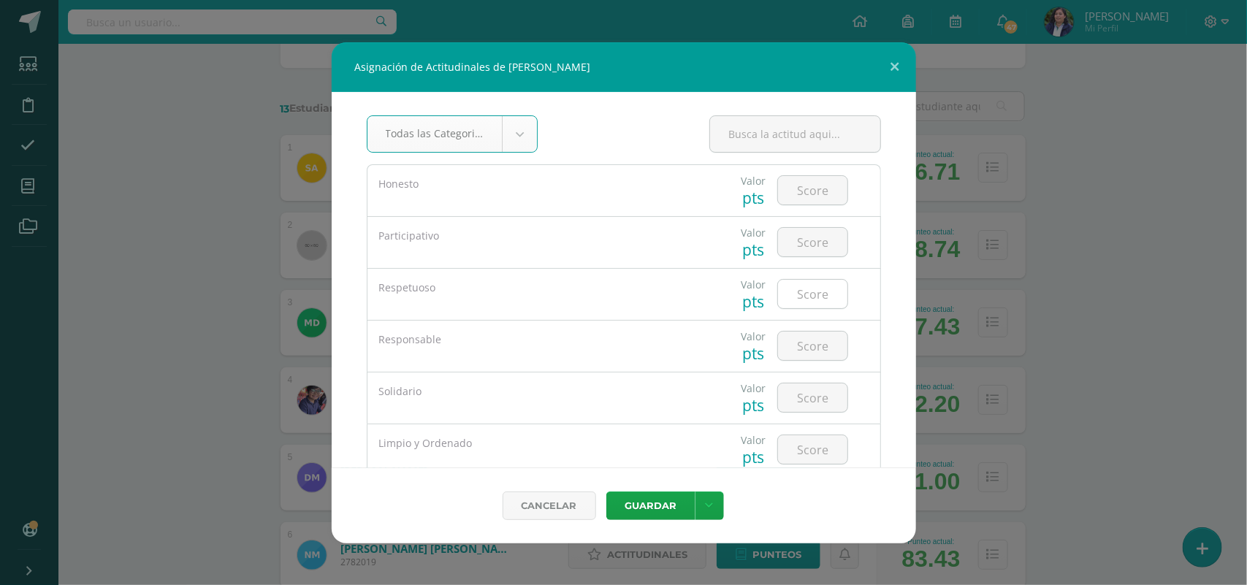
type input "5"
click at [811, 194] on body "Asignación de Actitudinales de [PERSON_NAME] Todas las Categorias Todas las Cat…" at bounding box center [623, 521] width 1247 height 1409
click at [791, 186] on input "number" at bounding box center [812, 190] width 69 height 28
type input "5"
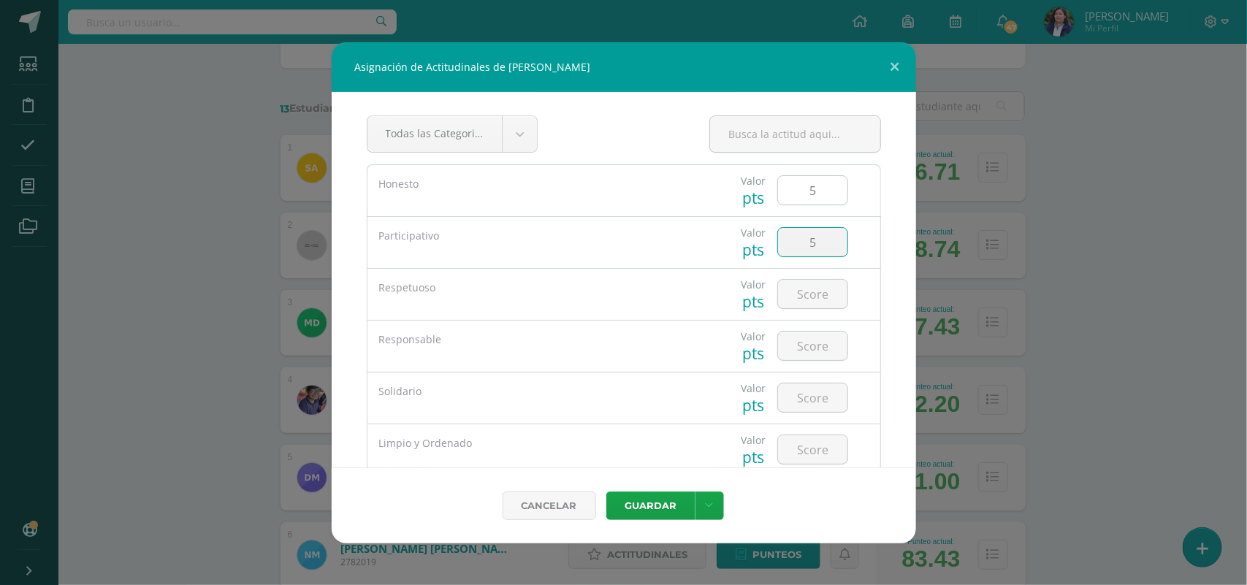
type input "5"
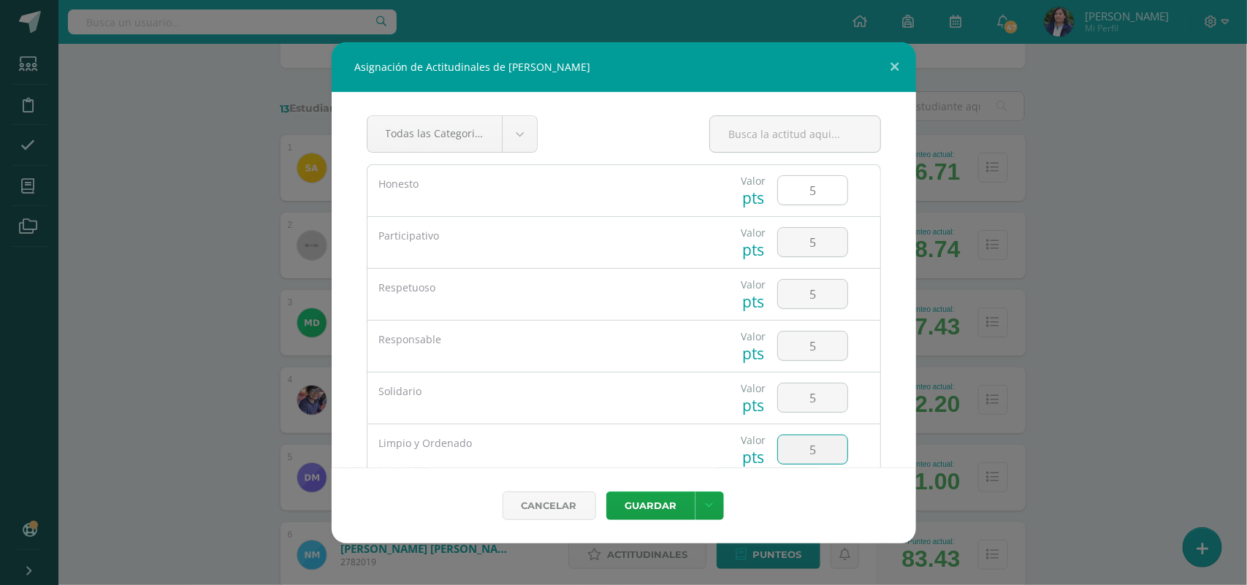
click at [606, 491] on button "Guardar" at bounding box center [650, 505] width 89 height 28
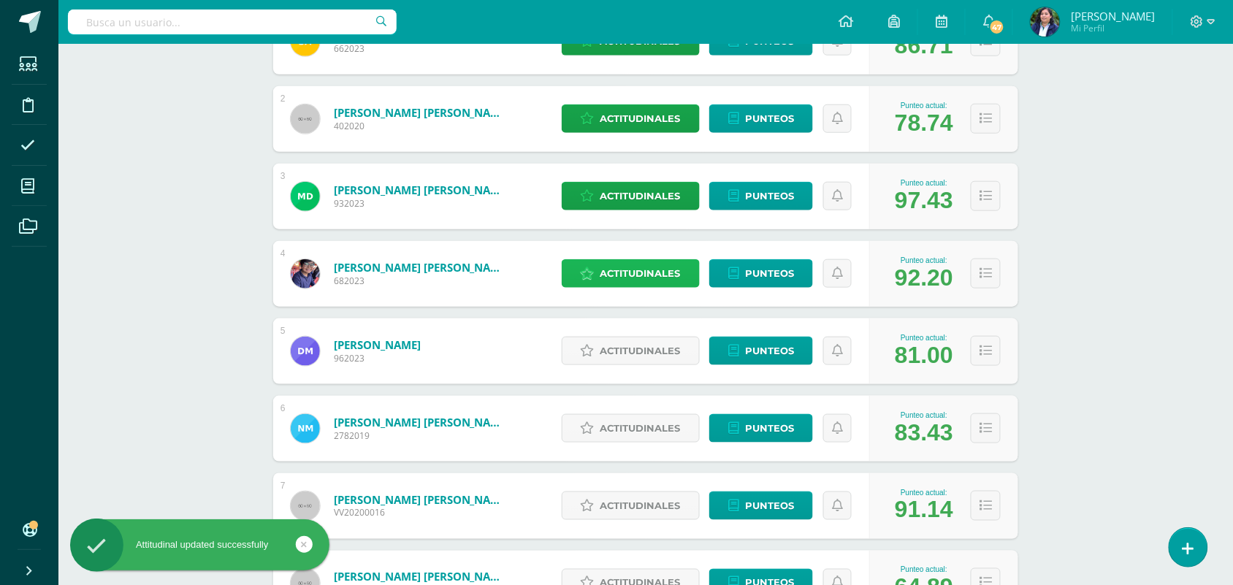
scroll to position [365, 0]
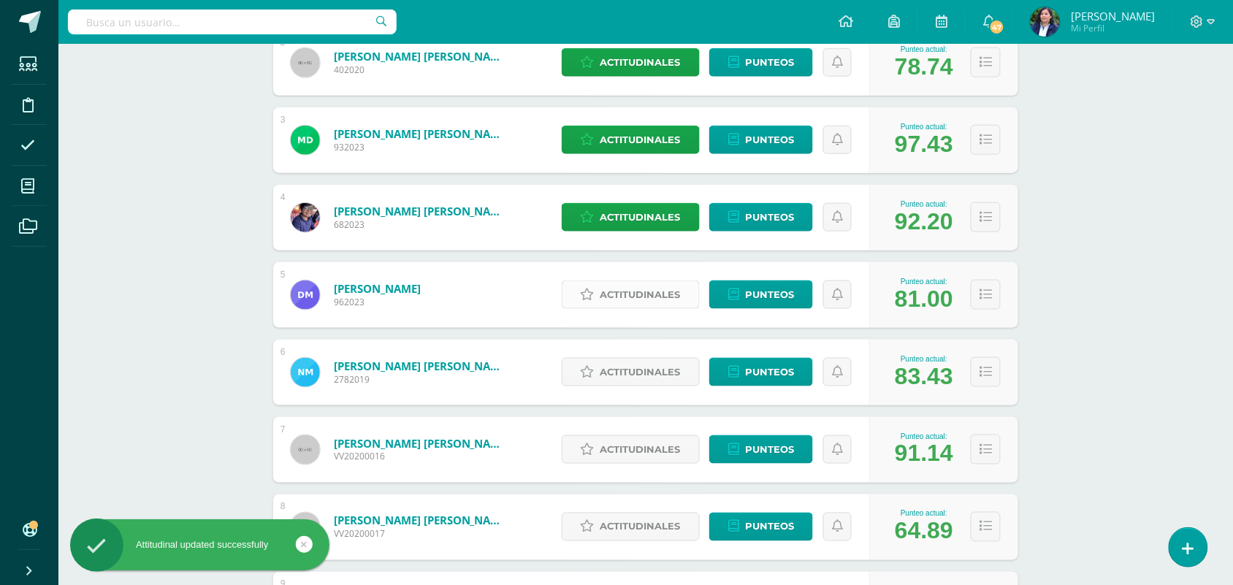
click at [648, 285] on span "Actitudinales" at bounding box center [640, 294] width 80 height 27
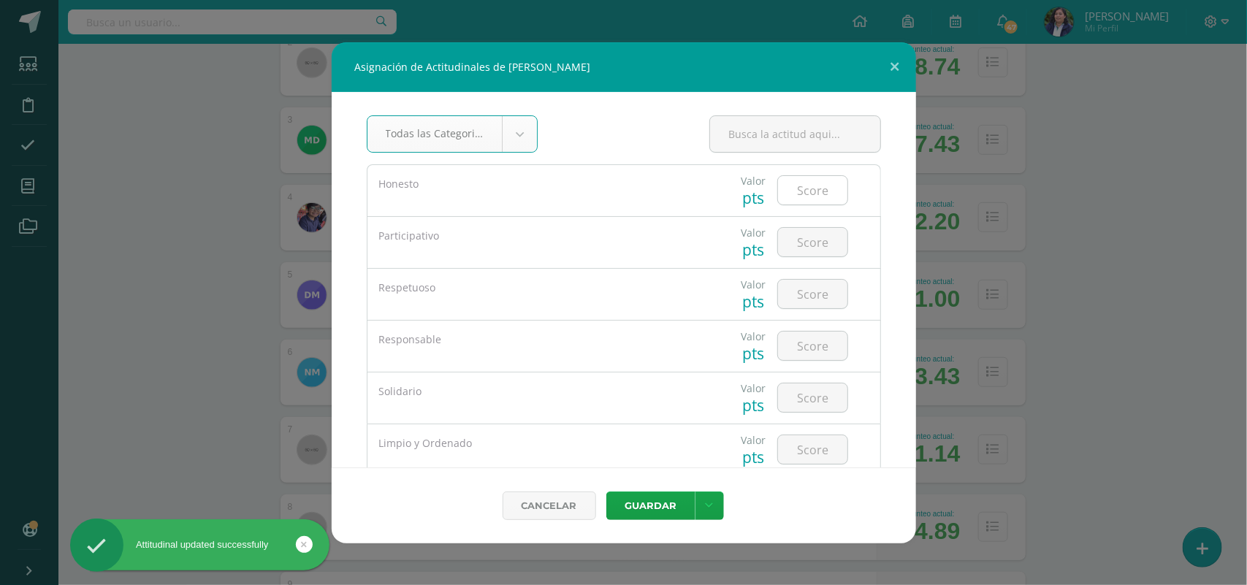
click at [791, 188] on input "number" at bounding box center [812, 190] width 69 height 28
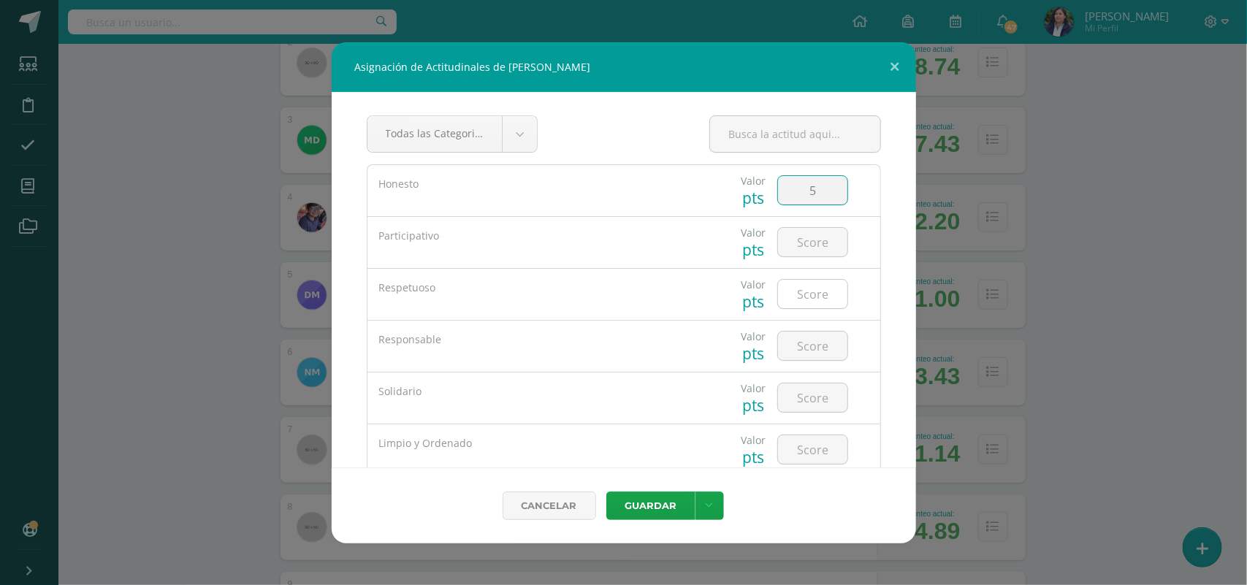
type input "5"
type input "4"
type input "5"
type input "4"
type input "5"
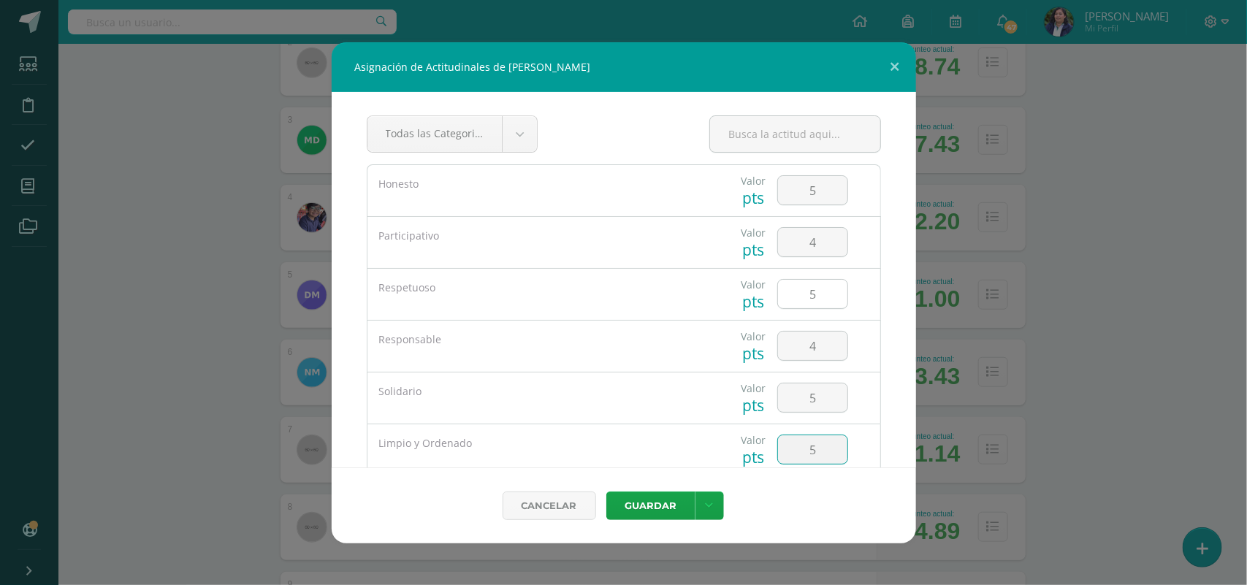
type input "5"
click at [606, 491] on button "Guardar" at bounding box center [650, 505] width 89 height 28
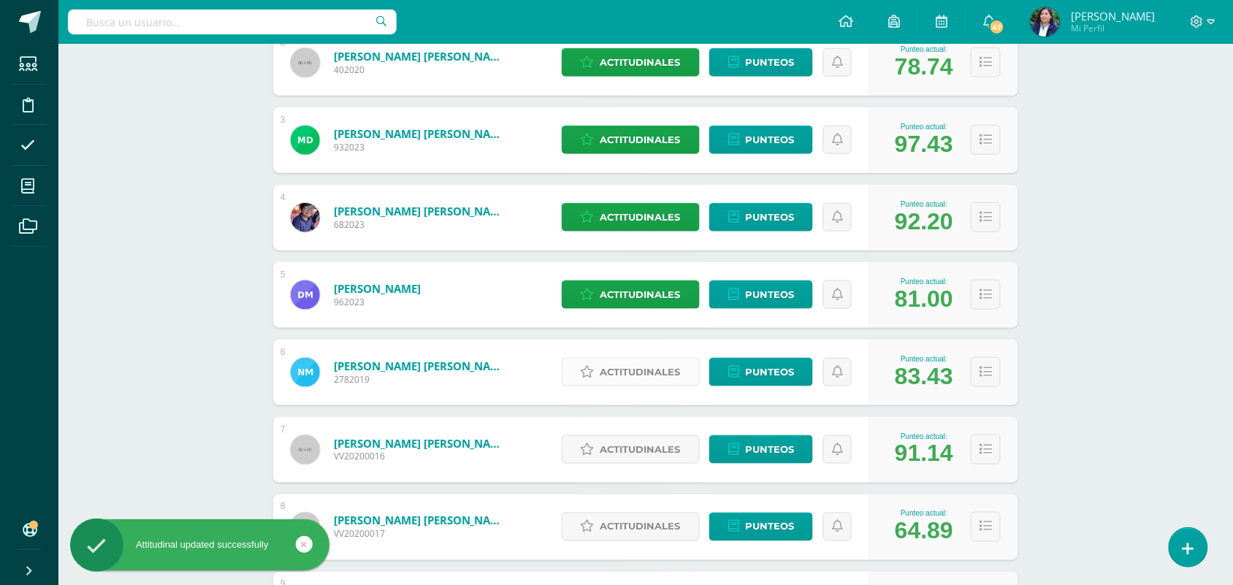
click at [605, 376] on span "Actitudinales" at bounding box center [640, 372] width 80 height 27
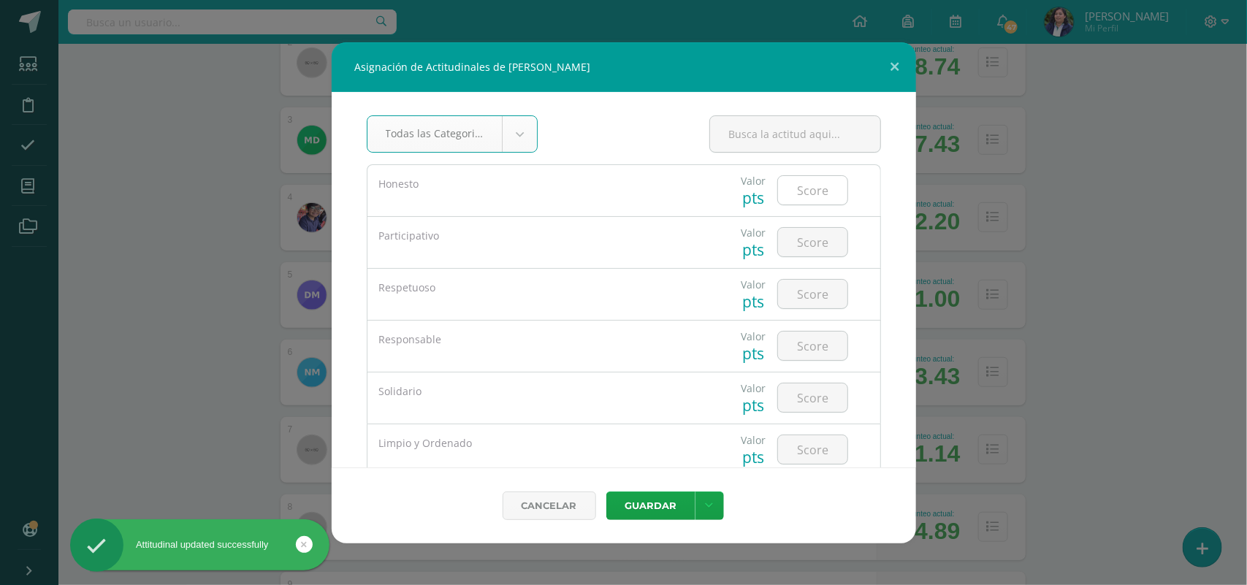
click at [786, 194] on input "number" at bounding box center [812, 190] width 69 height 28
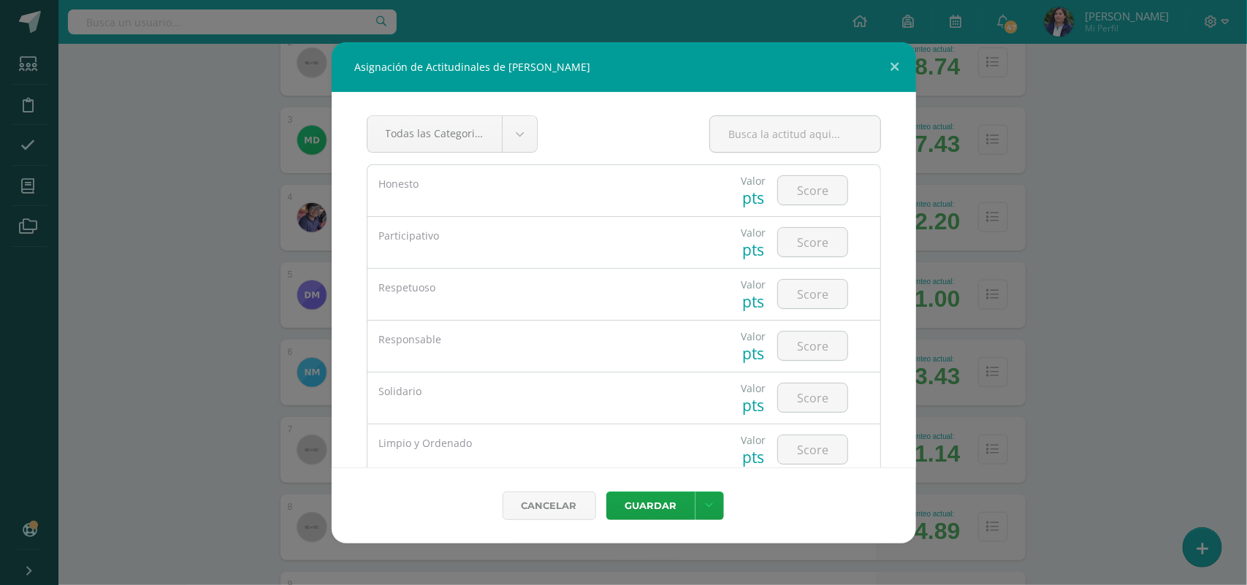
click at [841, 313] on div at bounding box center [812, 294] width 83 height 51
click at [803, 184] on input "number" at bounding box center [812, 190] width 69 height 28
type input "5"
type input "4"
type input "5"
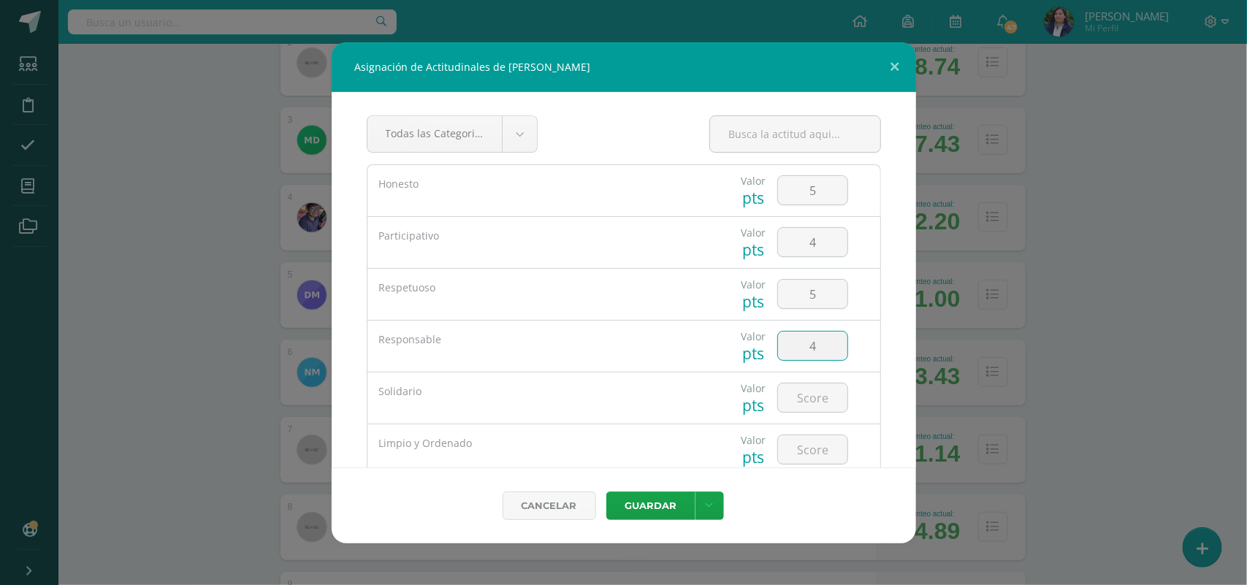
type input "4"
type input "5"
click at [662, 506] on button "Guardar" at bounding box center [650, 505] width 89 height 28
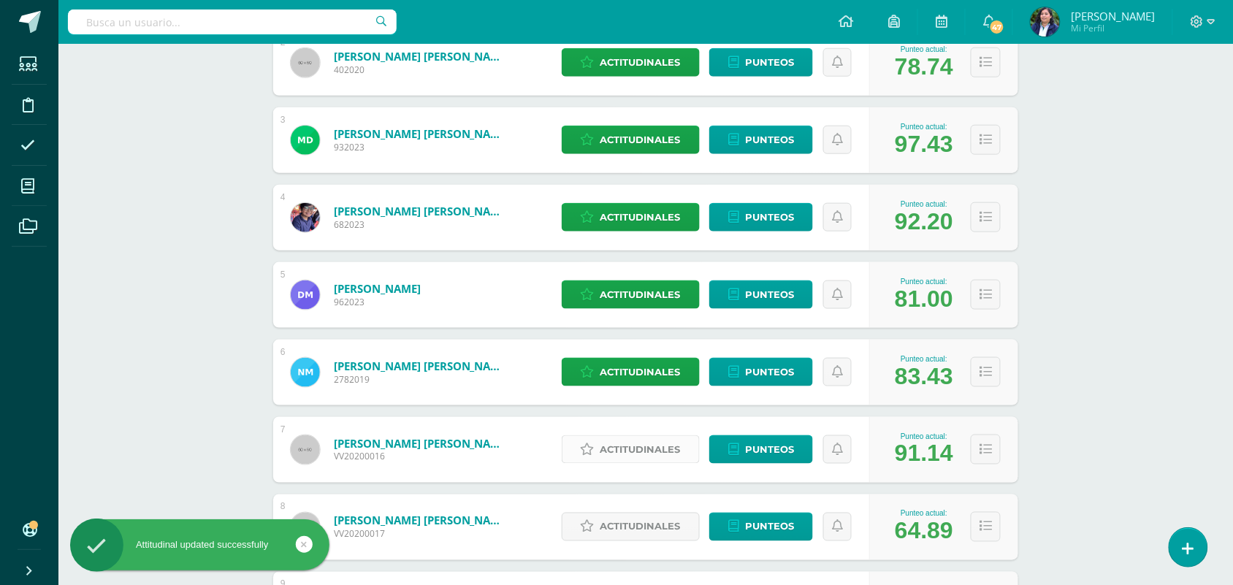
click at [648, 456] on span "Actitudinales" at bounding box center [640, 449] width 80 height 27
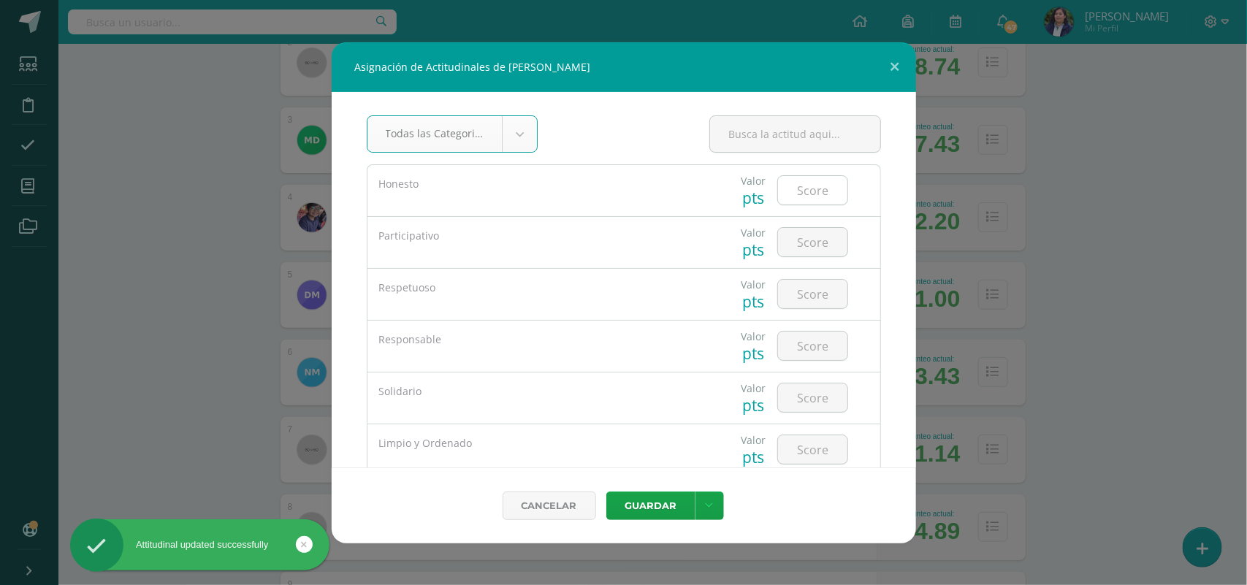
click at [797, 188] on input "number" at bounding box center [812, 190] width 69 height 28
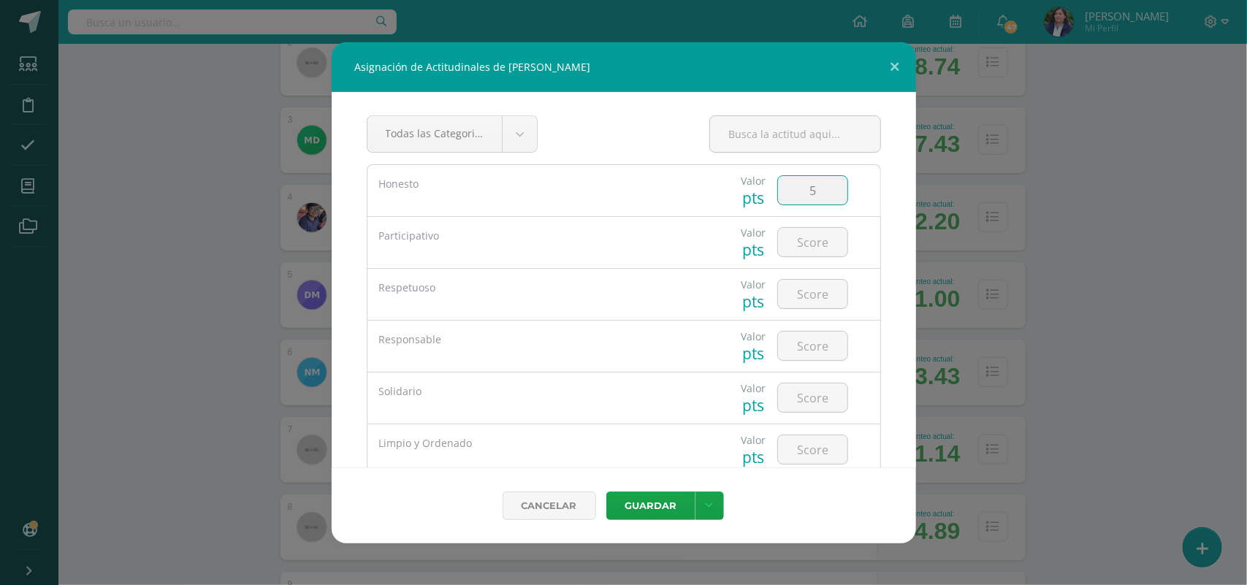
type input "5"
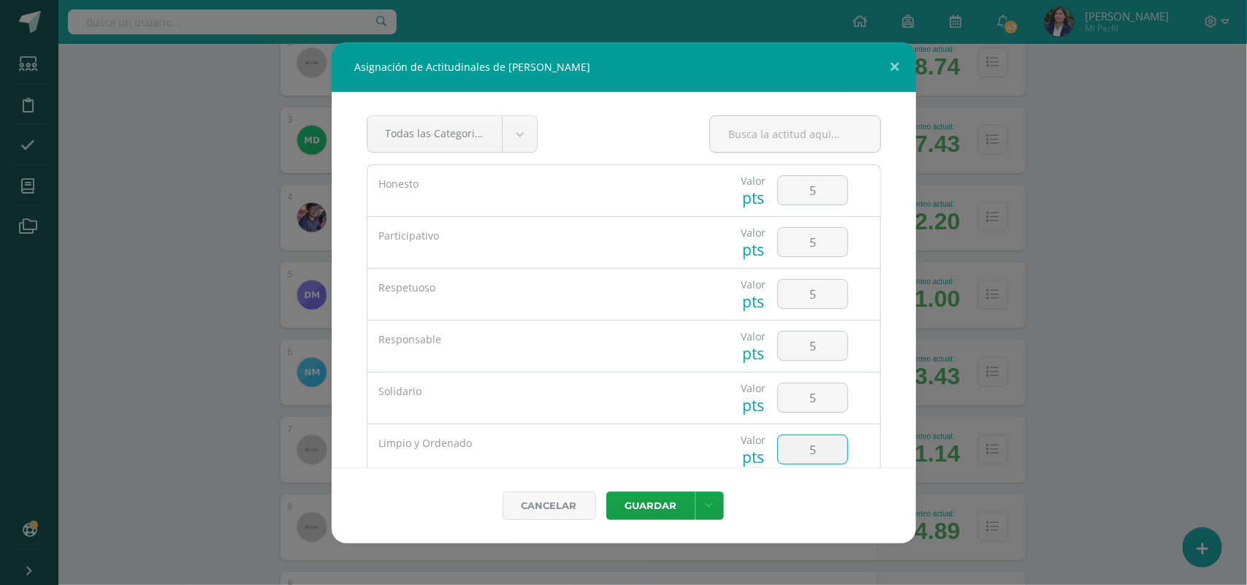
type input "5"
click at [606, 491] on button "Guardar" at bounding box center [650, 505] width 89 height 28
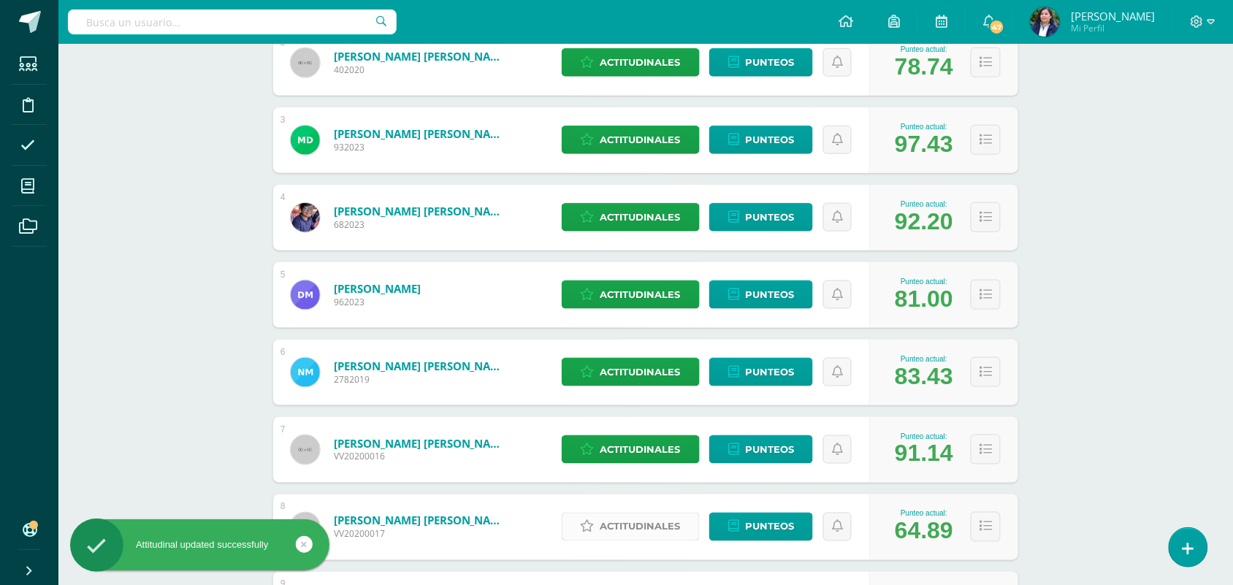
click at [623, 527] on span "Actitudinales" at bounding box center [640, 526] width 80 height 27
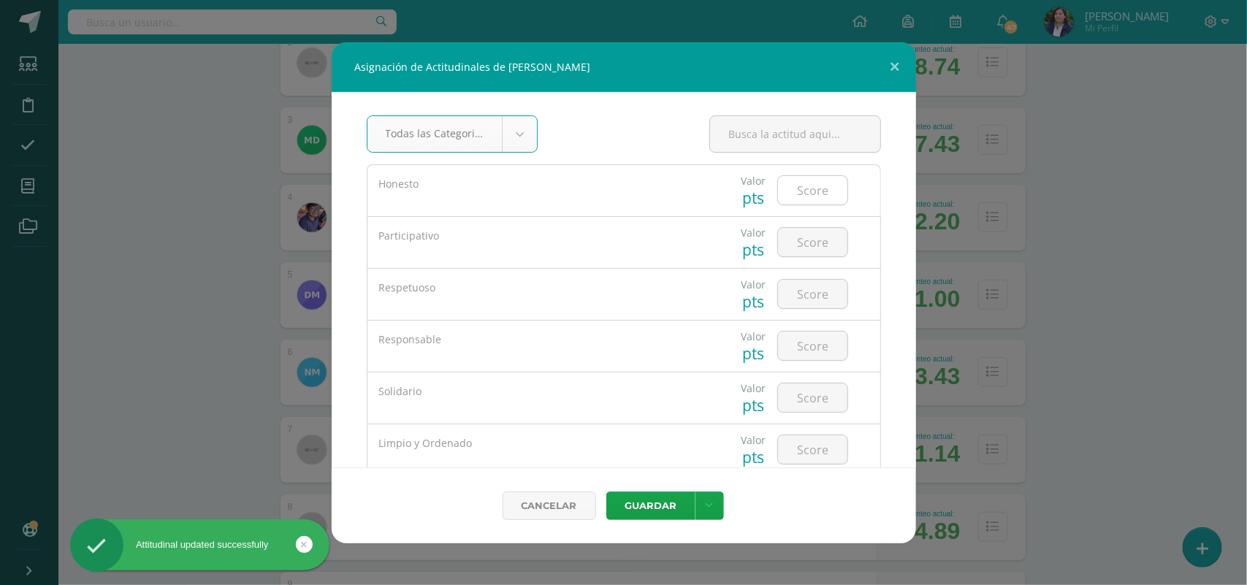
click at [789, 183] on input "number" at bounding box center [812, 190] width 69 height 28
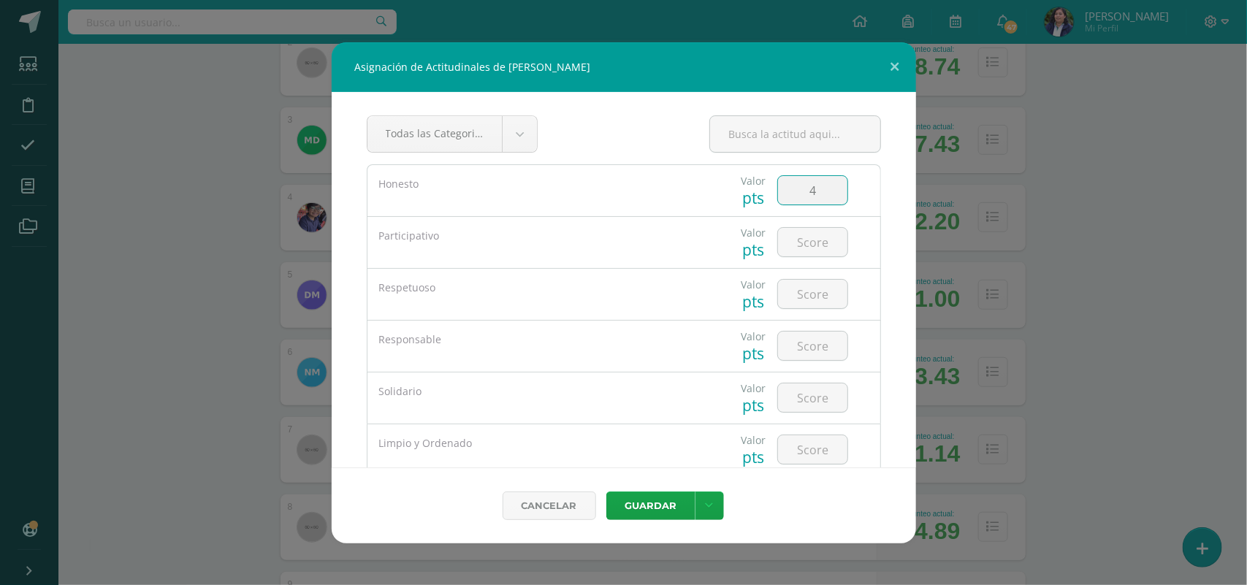
type input "4"
type input "3"
type input "4"
type input "3"
type input "4"
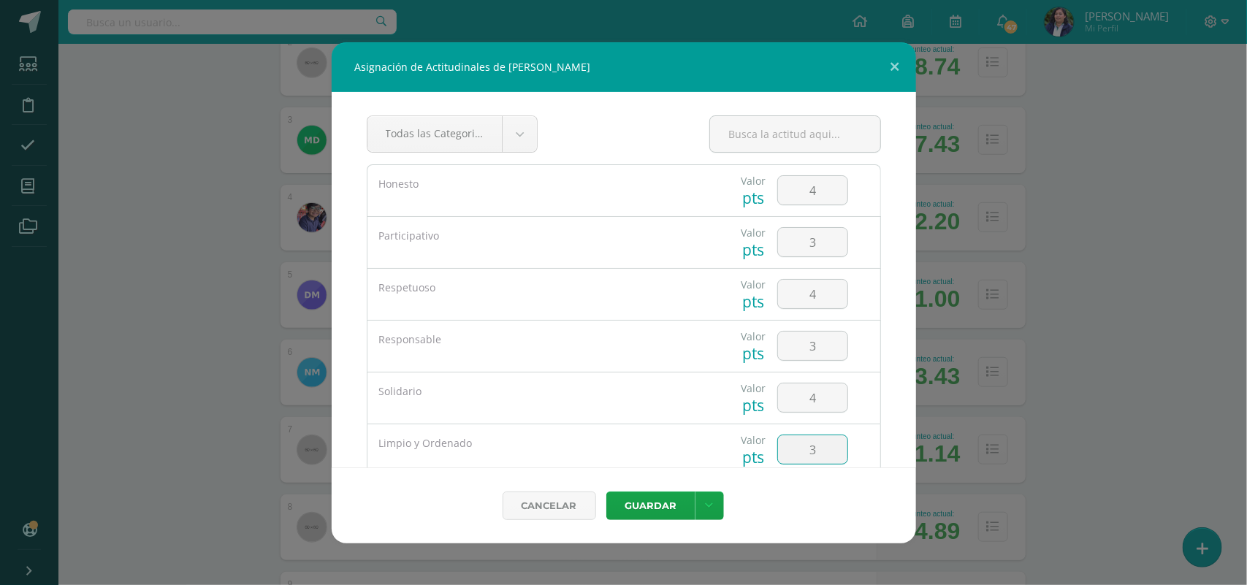
type input "3"
click at [606, 491] on button "Guardar" at bounding box center [650, 505] width 89 height 28
click at [655, 513] on button "Guardar" at bounding box center [650, 505] width 89 height 28
click at [645, 504] on button "Guardar" at bounding box center [650, 505] width 89 height 28
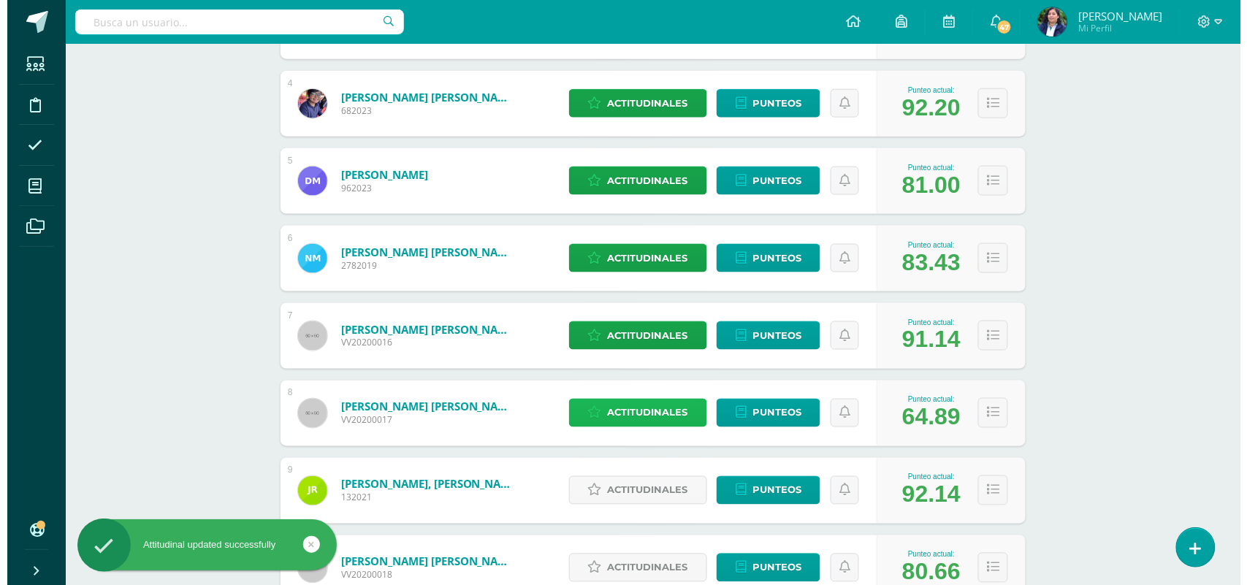
scroll to position [639, 0]
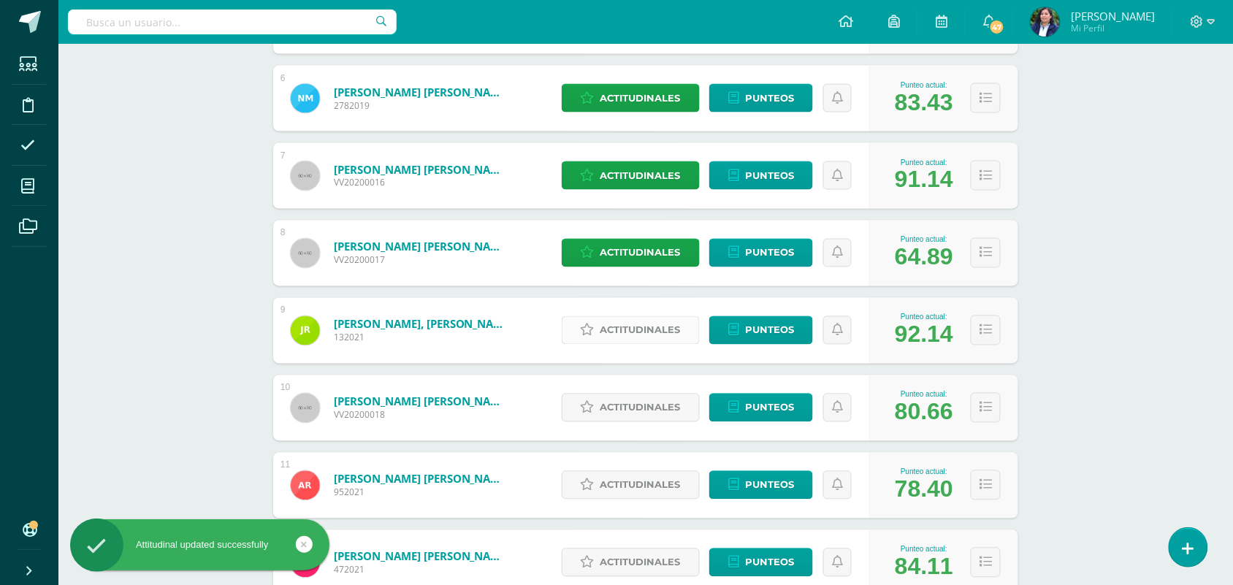
click at [621, 323] on span "Actitudinales" at bounding box center [640, 330] width 80 height 27
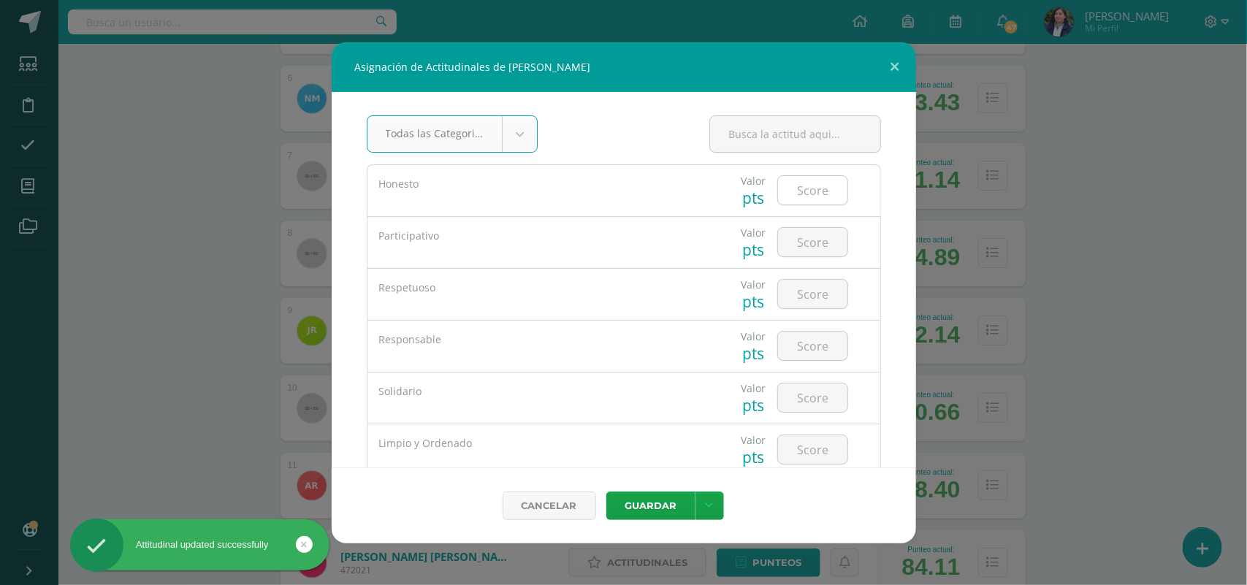
click at [796, 184] on input "number" at bounding box center [812, 190] width 69 height 28
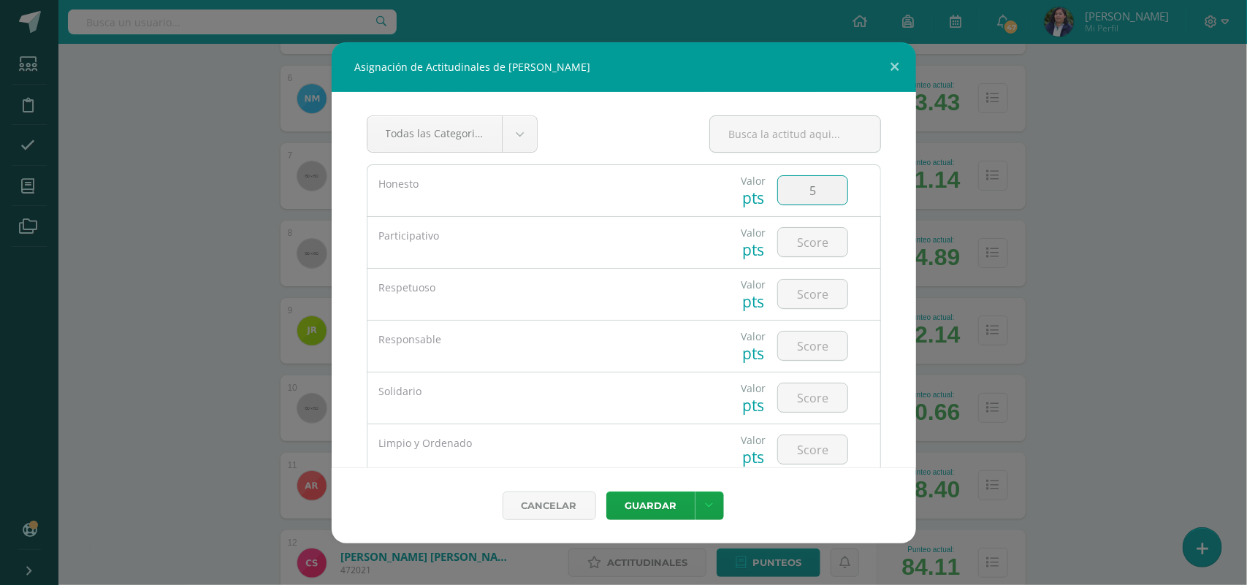
type input "5"
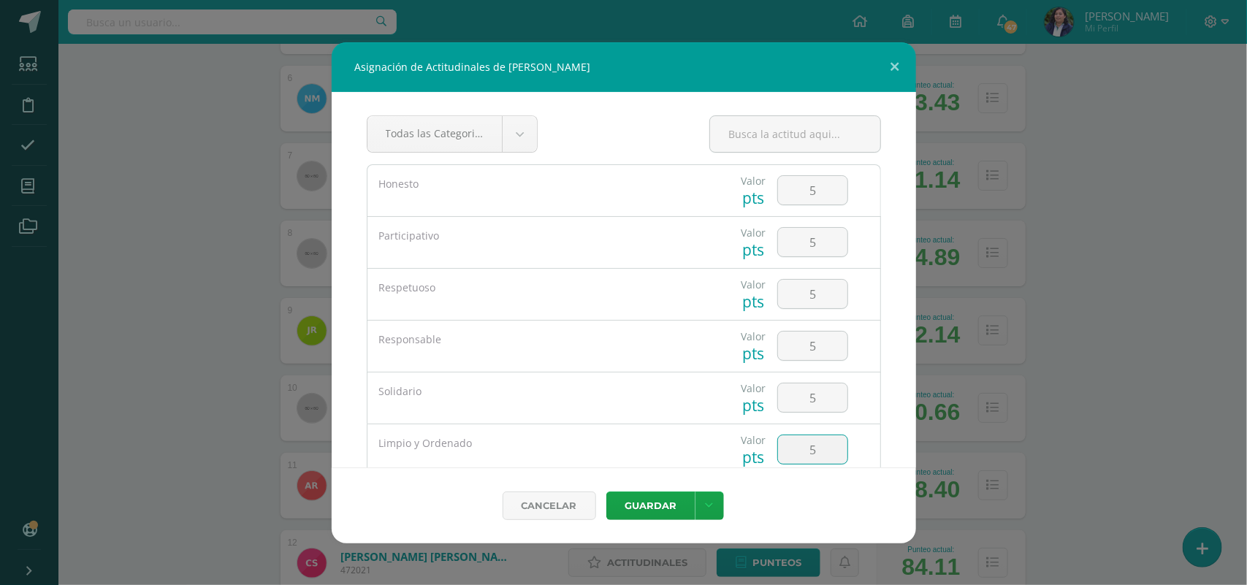
type input "5"
click at [606, 491] on button "Guardar" at bounding box center [650, 505] width 89 height 28
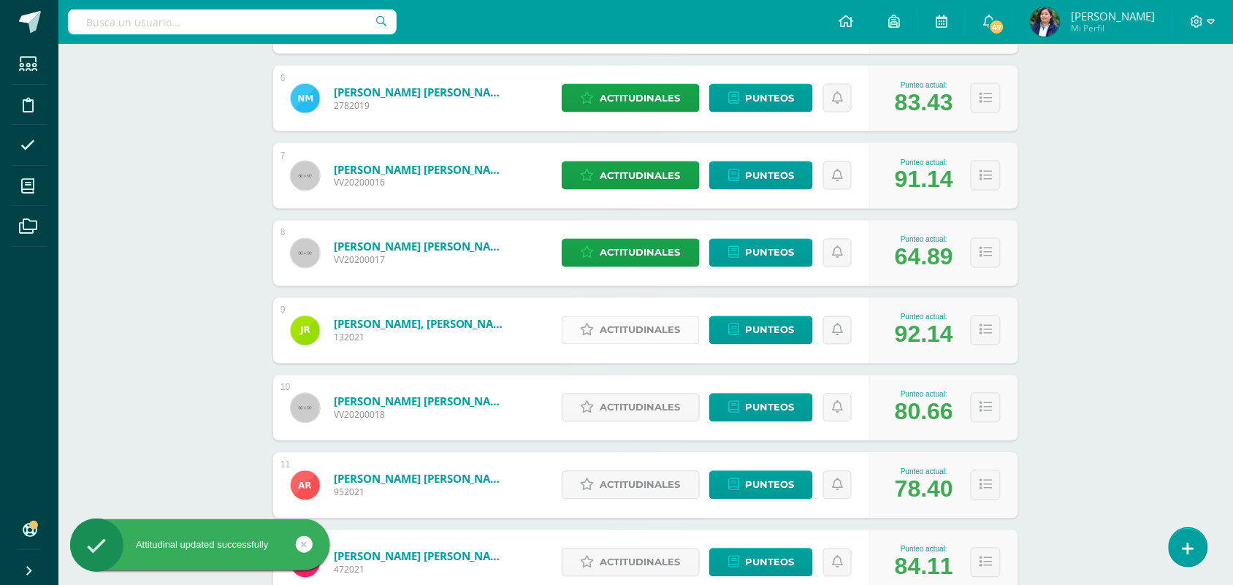
click at [623, 325] on span "Actitudinales" at bounding box center [640, 330] width 80 height 27
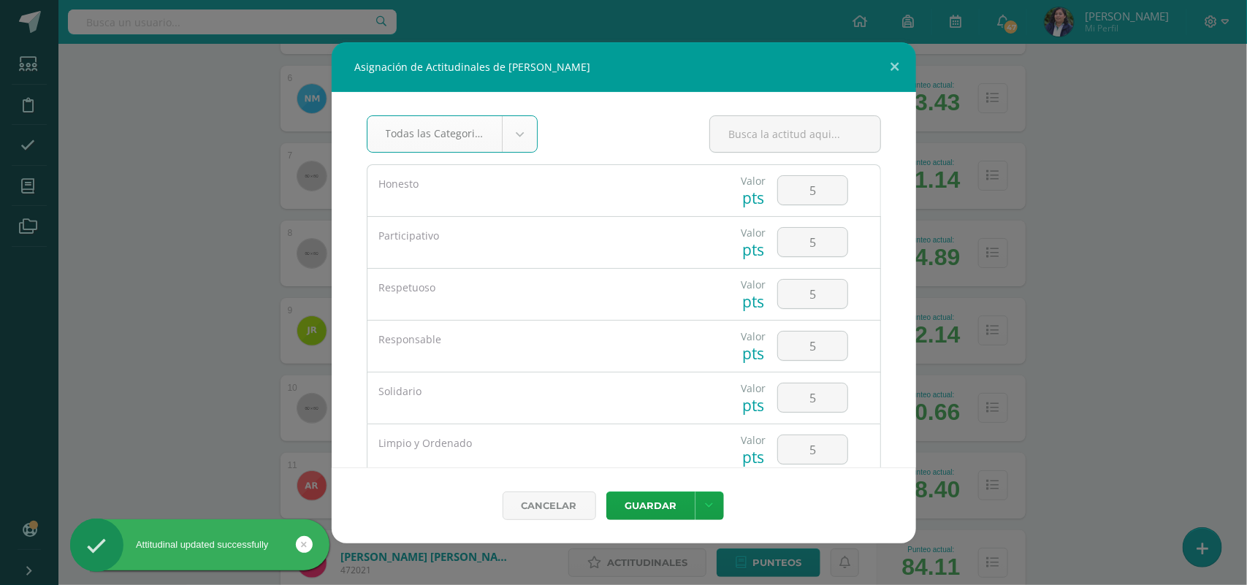
click at [1025, 428] on div "Asignación de Actitudinales de [PERSON_NAME] Todas las Categorias Todas las Cat…" at bounding box center [623, 292] width 1235 height 501
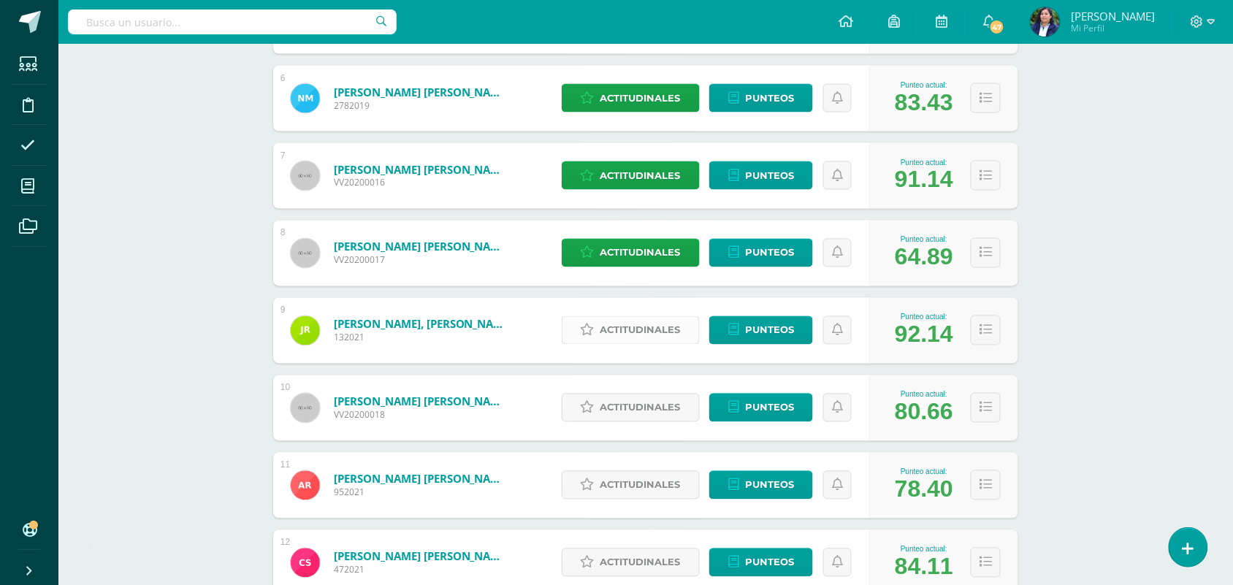
click at [632, 337] on span "Actitudinales" at bounding box center [640, 330] width 80 height 27
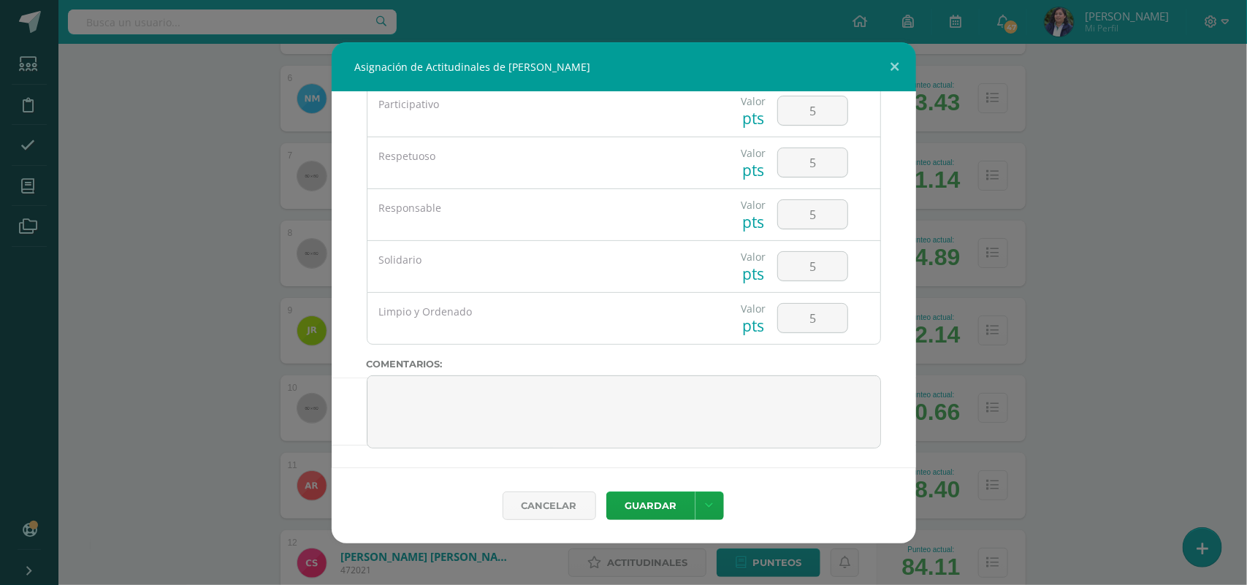
scroll to position [137, 0]
click at [657, 502] on button "Guardar" at bounding box center [650, 505] width 89 height 28
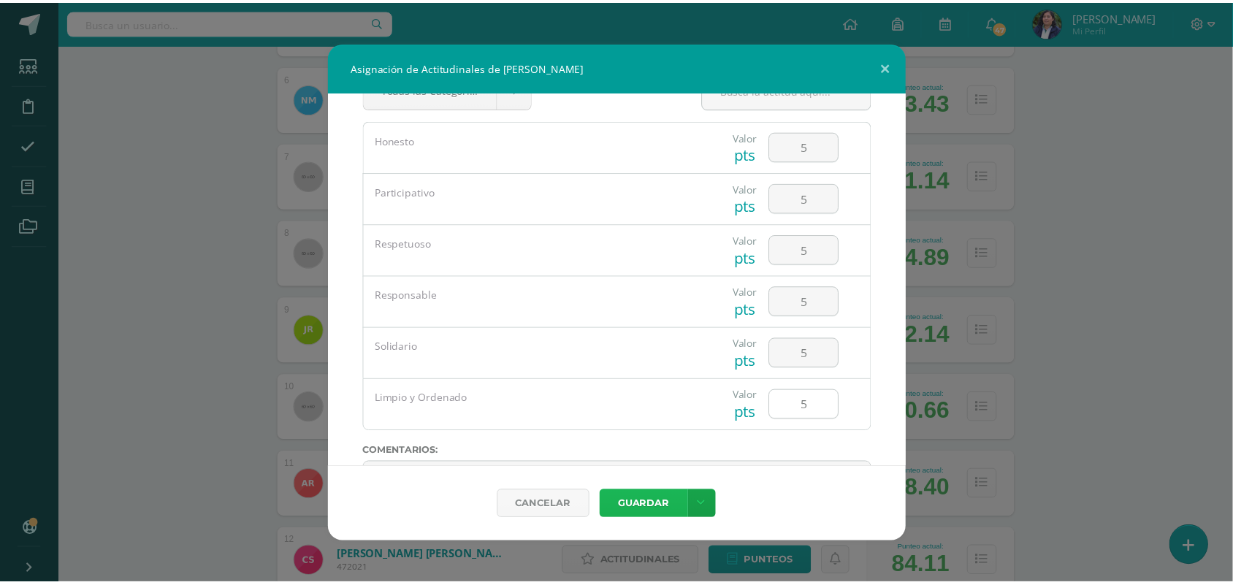
scroll to position [0, 0]
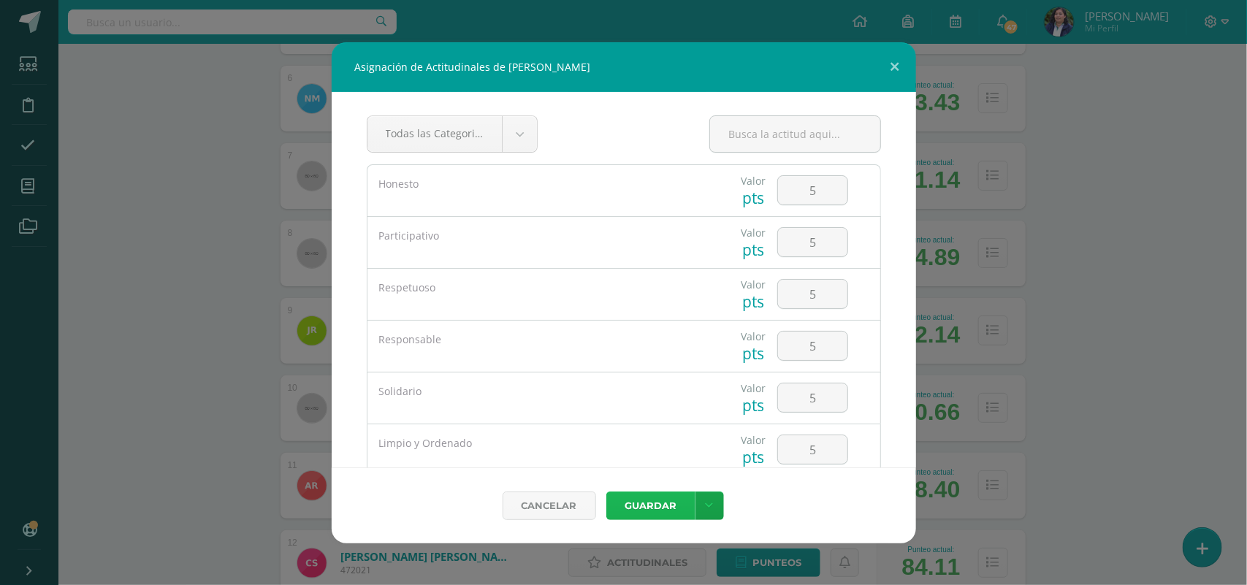
click at [640, 499] on button "Guardar" at bounding box center [650, 505] width 89 height 28
click at [1079, 444] on div "Asignación de Actitudinales de [PERSON_NAME] Todas las Categorias Todas las Cat…" at bounding box center [623, 292] width 1235 height 501
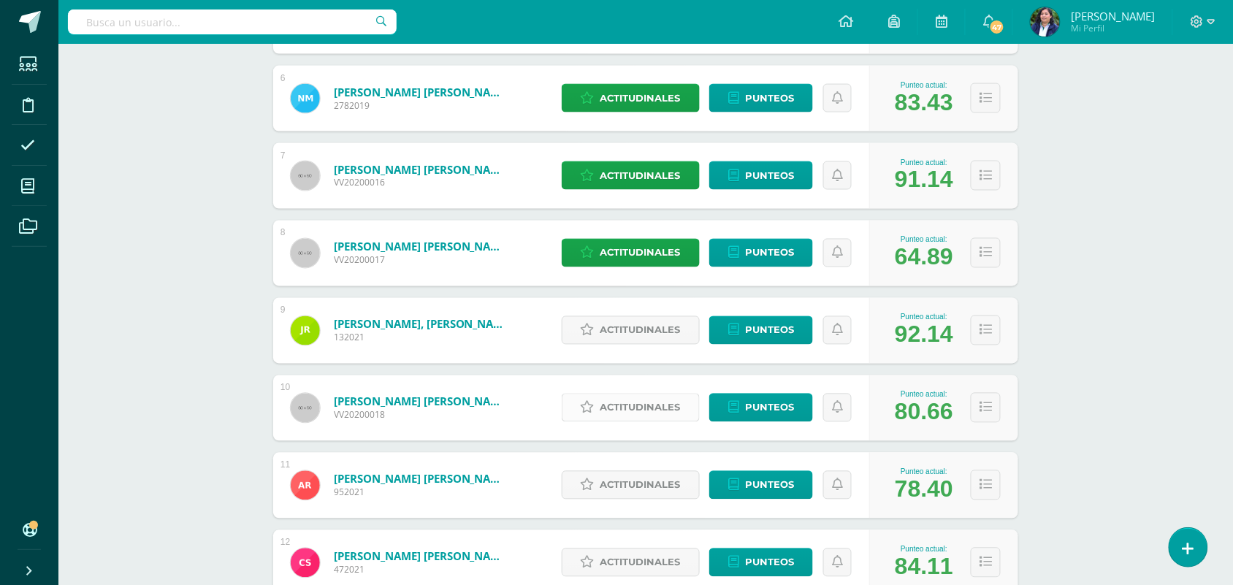
click at [607, 420] on span "Actitudinales" at bounding box center [640, 407] width 80 height 27
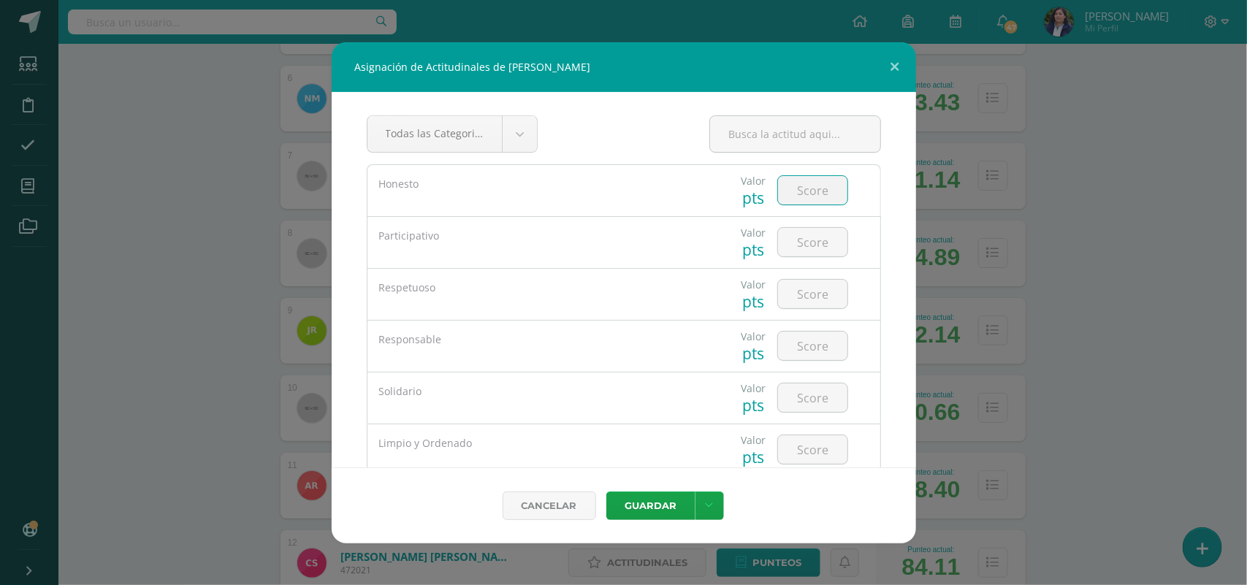
click at [793, 195] on input "number" at bounding box center [812, 190] width 69 height 28
type input "5"
type input "4"
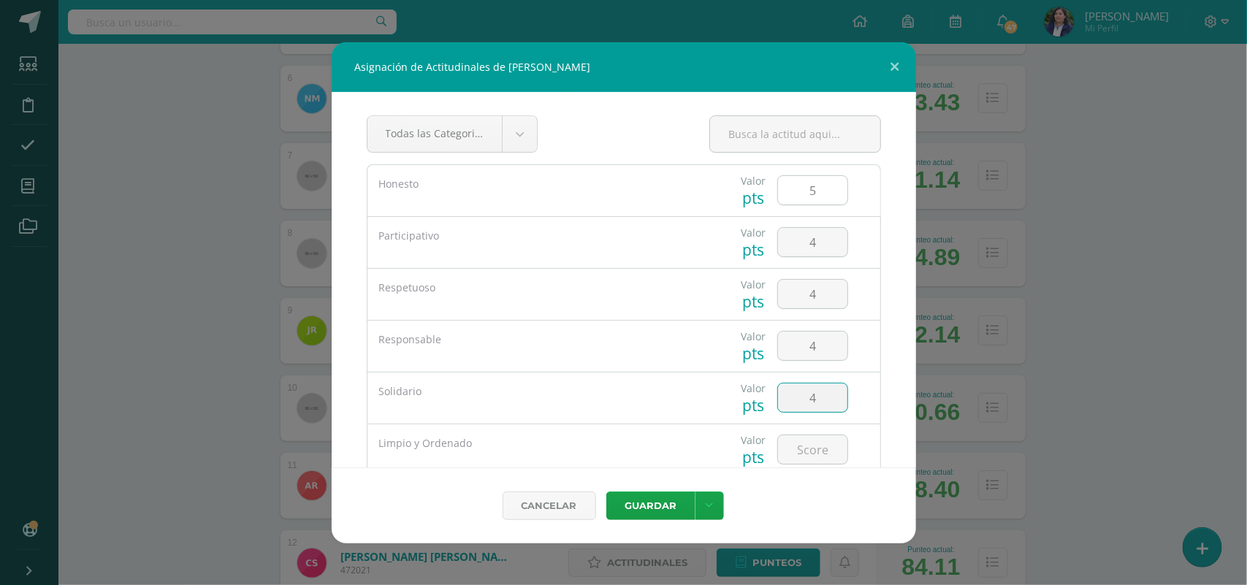
type input "4"
type input "3"
click at [606, 491] on button "Guardar" at bounding box center [650, 505] width 89 height 28
click at [655, 494] on button "Guardar" at bounding box center [650, 505] width 89 height 28
click at [641, 509] on button "Guardar" at bounding box center [650, 505] width 89 height 28
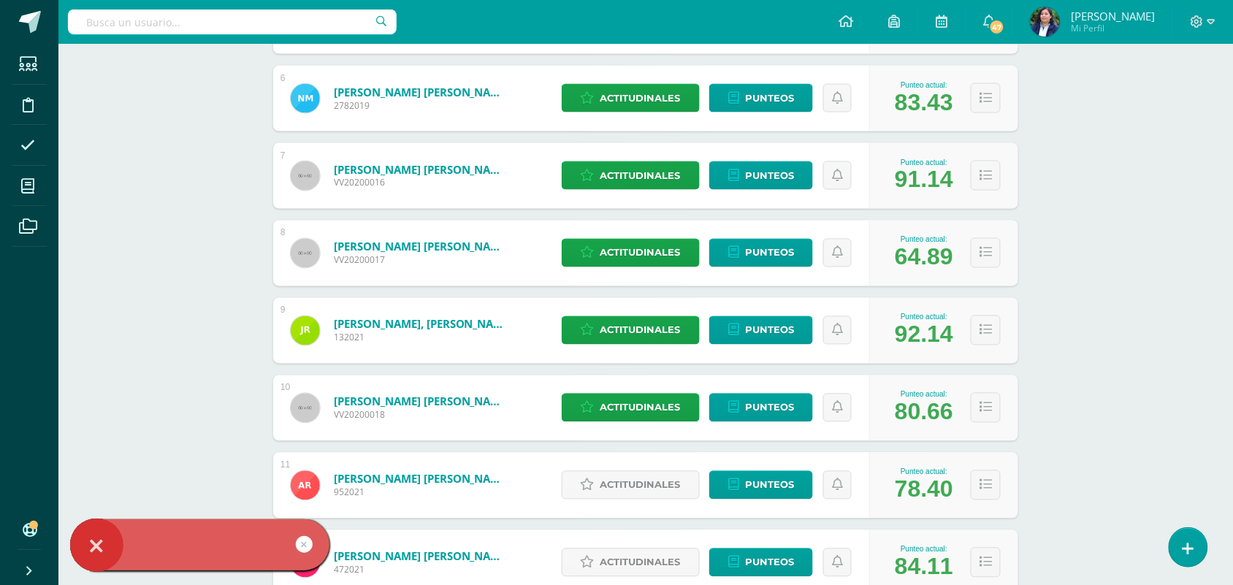
click at [305, 548] on link at bounding box center [304, 544] width 17 height 17
click at [305, 548] on div at bounding box center [223, 547] width 267 height 56
click at [304, 546] on div at bounding box center [223, 547] width 267 height 56
click at [304, 545] on div at bounding box center [223, 547] width 267 height 56
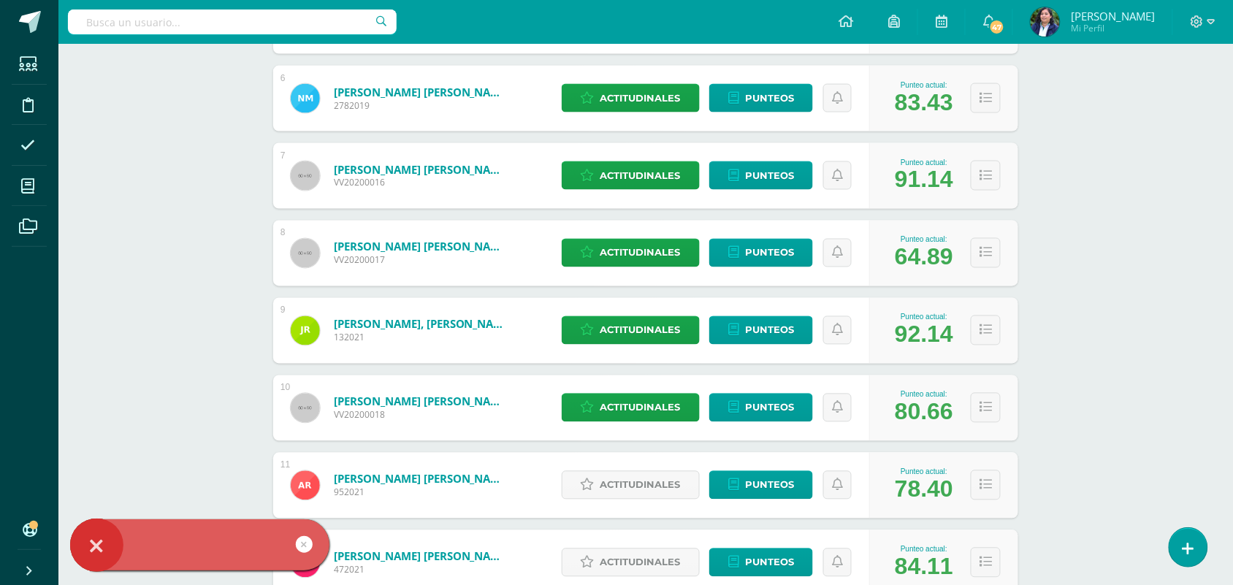
click at [304, 545] on link at bounding box center [304, 544] width 17 height 17
